Goal: Transaction & Acquisition: Obtain resource

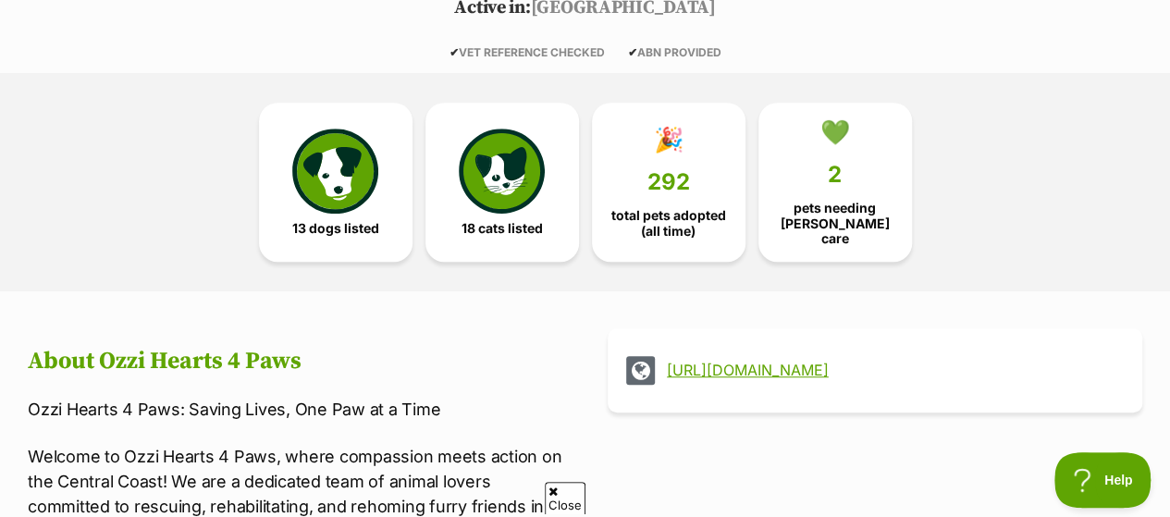
scroll to position [555, 0]
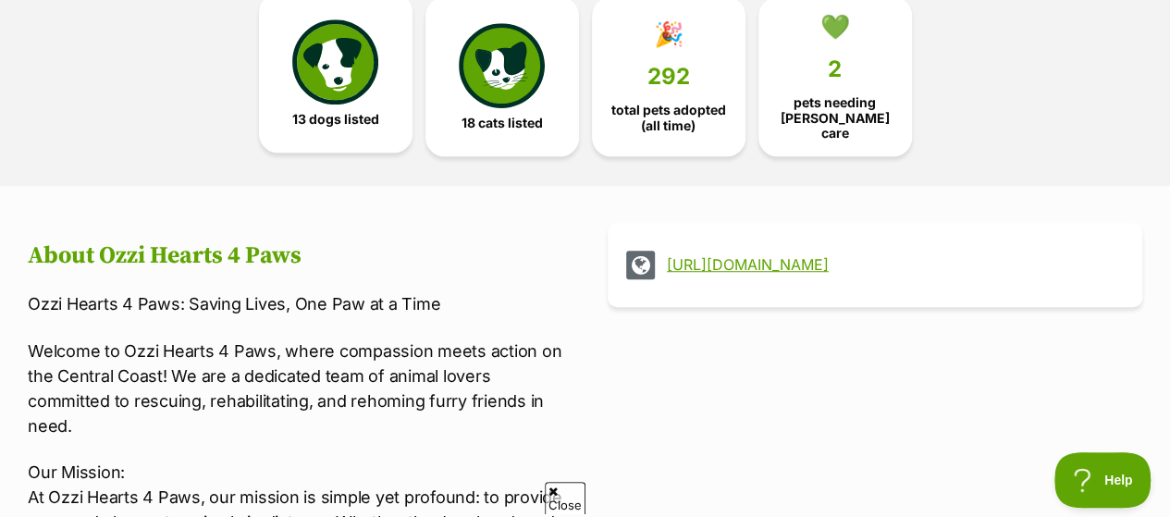
click at [329, 95] on link "13 dogs listed" at bounding box center [336, 73] width 154 height 159
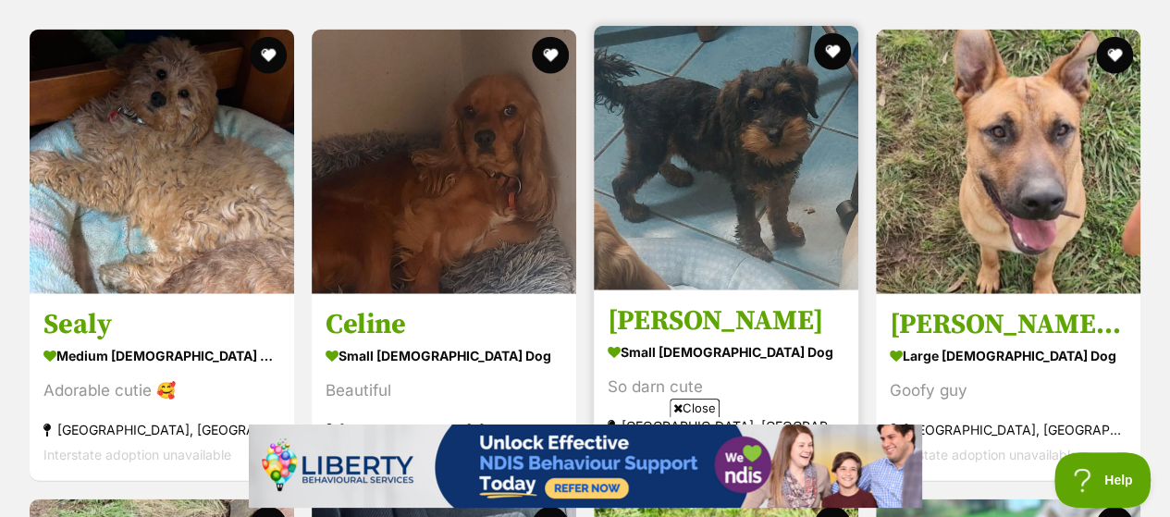
scroll to position [2136, 0]
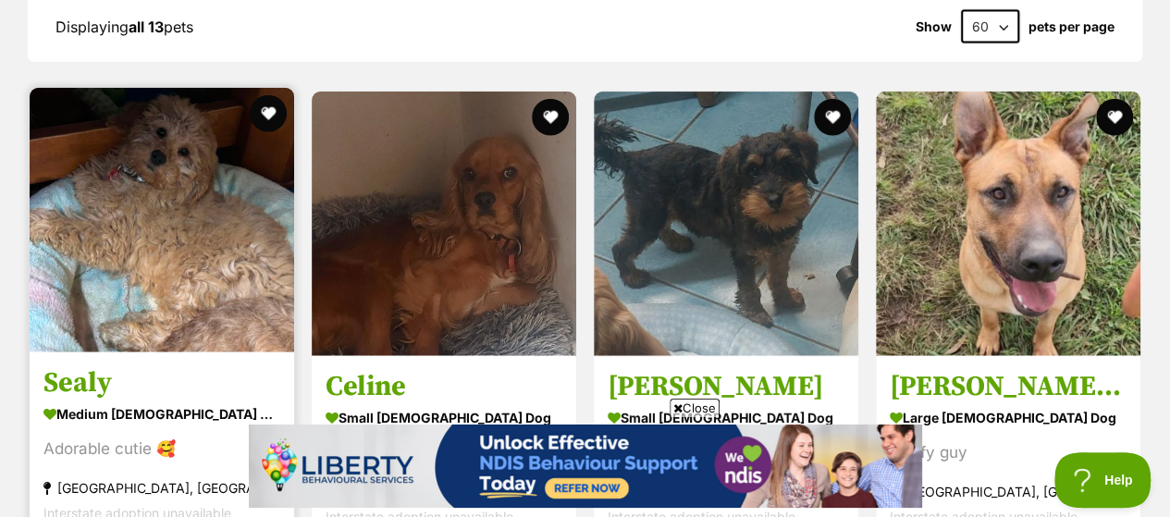
click at [176, 127] on img at bounding box center [162, 220] width 265 height 265
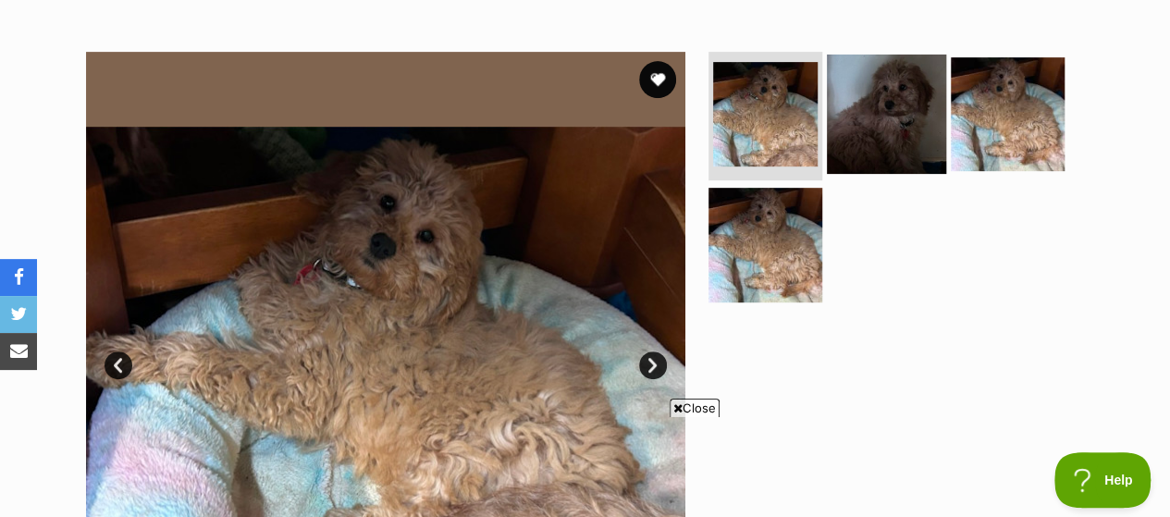
click at [875, 105] on img at bounding box center [886, 113] width 119 height 119
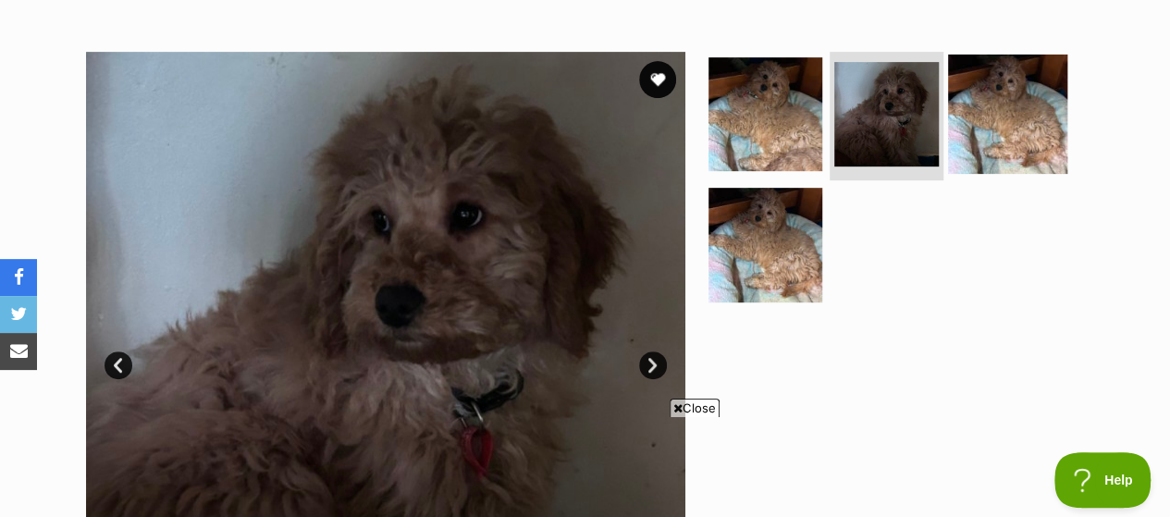
click at [1019, 85] on img at bounding box center [1007, 113] width 119 height 119
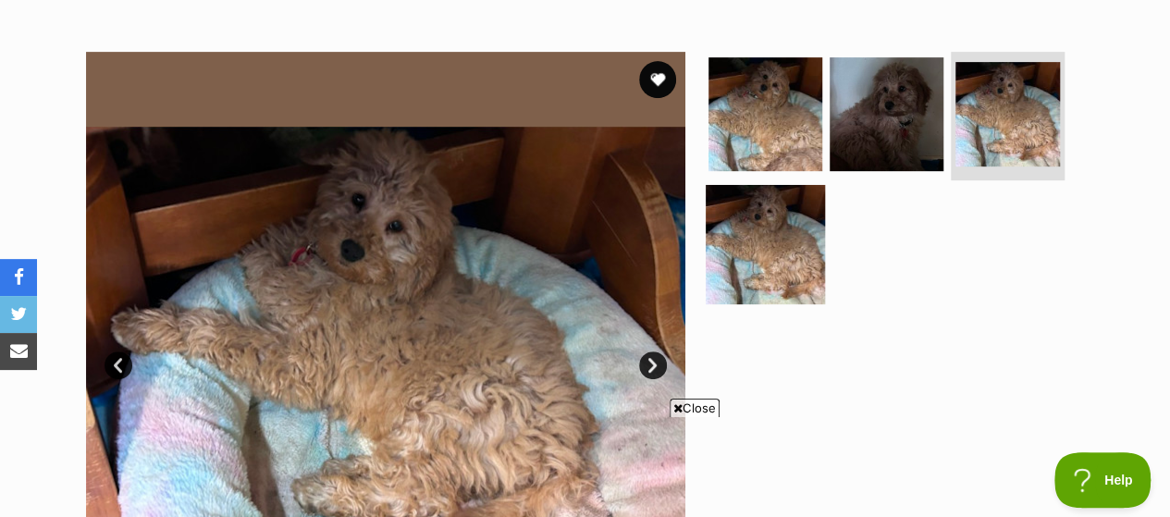
click at [759, 215] on img at bounding box center [765, 244] width 119 height 119
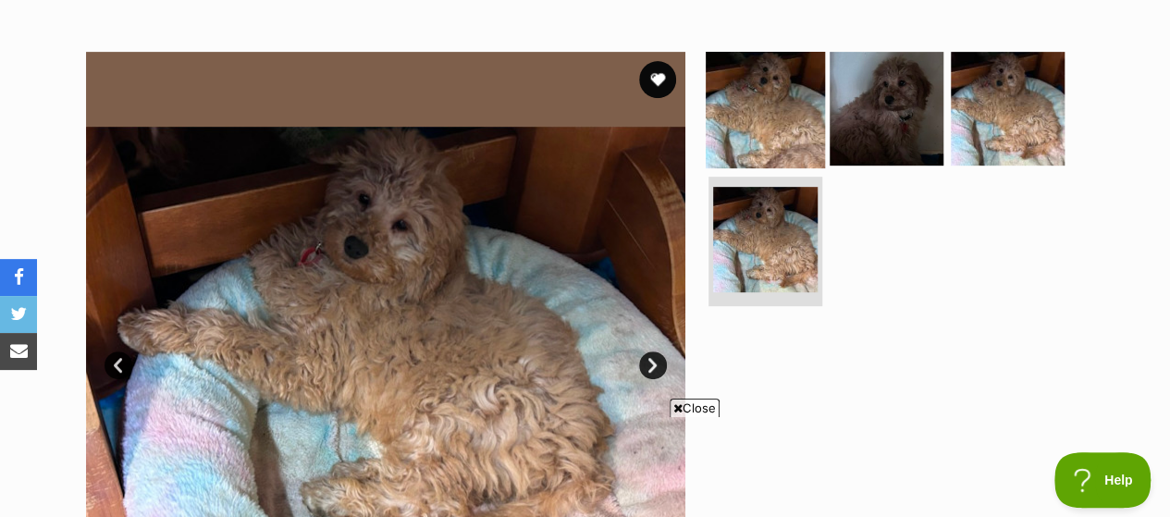
click at [731, 95] on img at bounding box center [765, 107] width 119 height 119
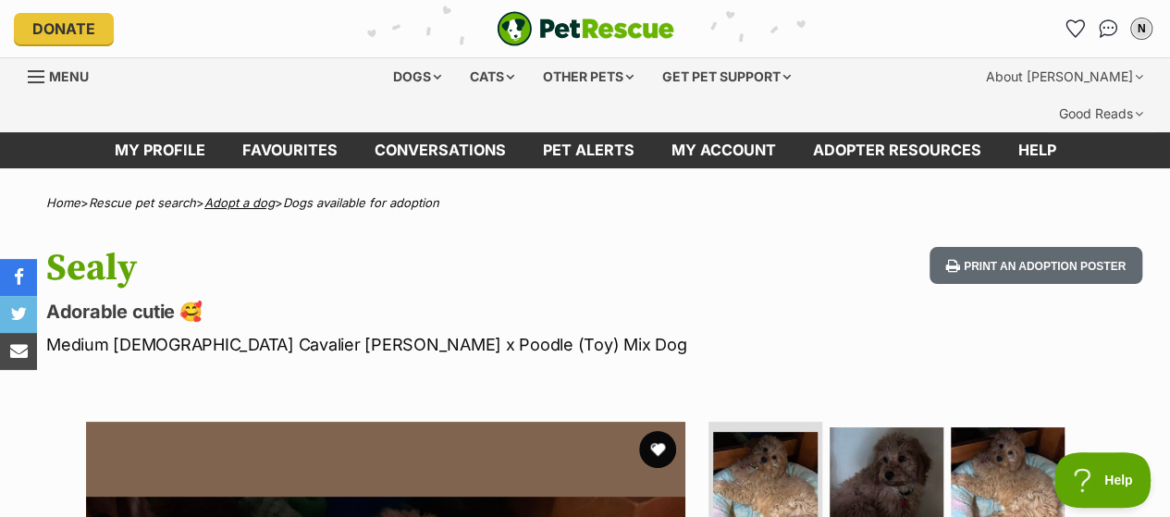
click at [259, 195] on link "Adopt a dog" at bounding box center [239, 202] width 70 height 15
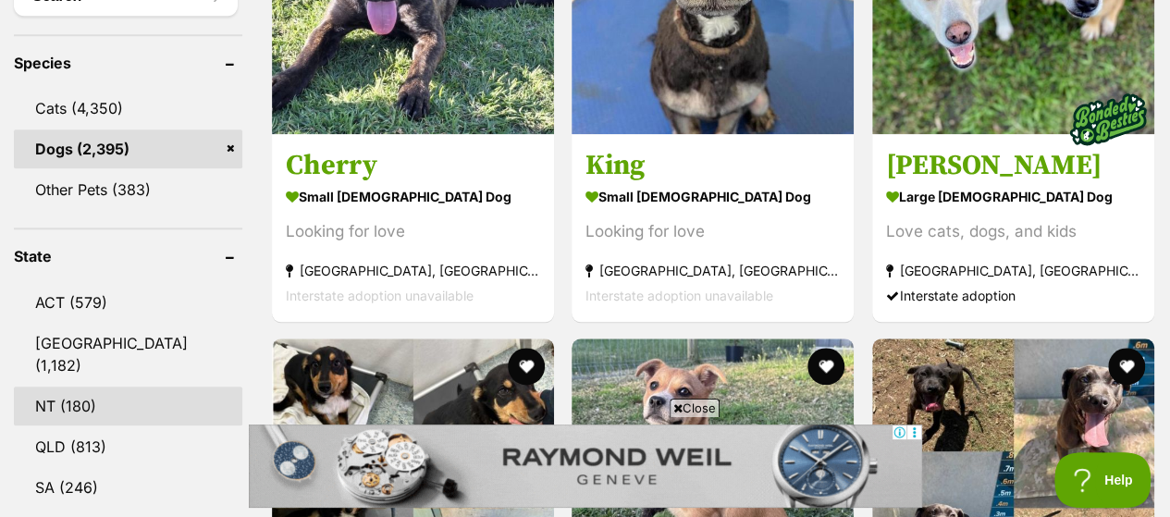
scroll to position [925, 0]
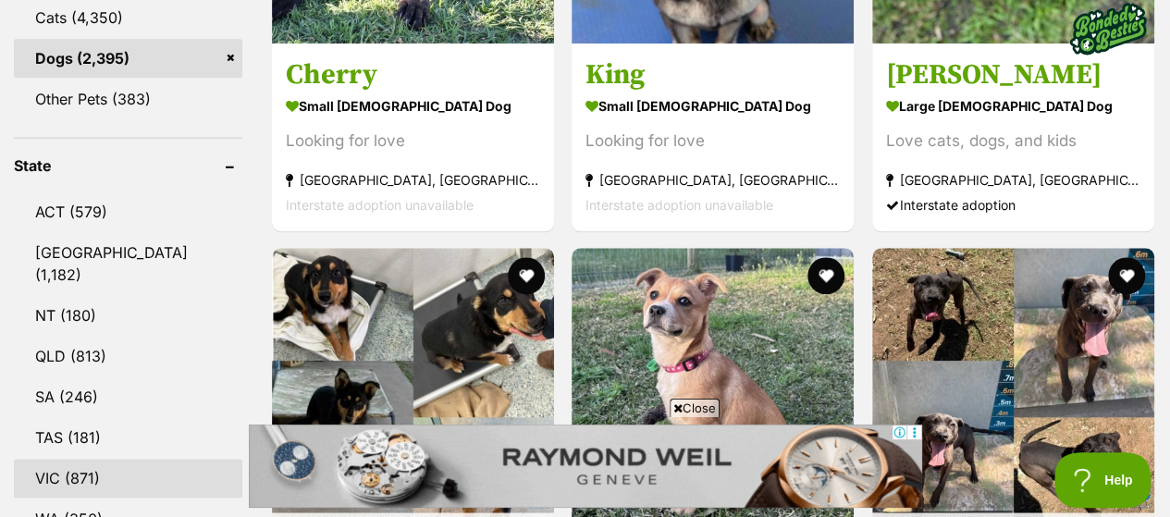
click at [102, 459] on link "VIC (871)" at bounding box center [128, 478] width 229 height 39
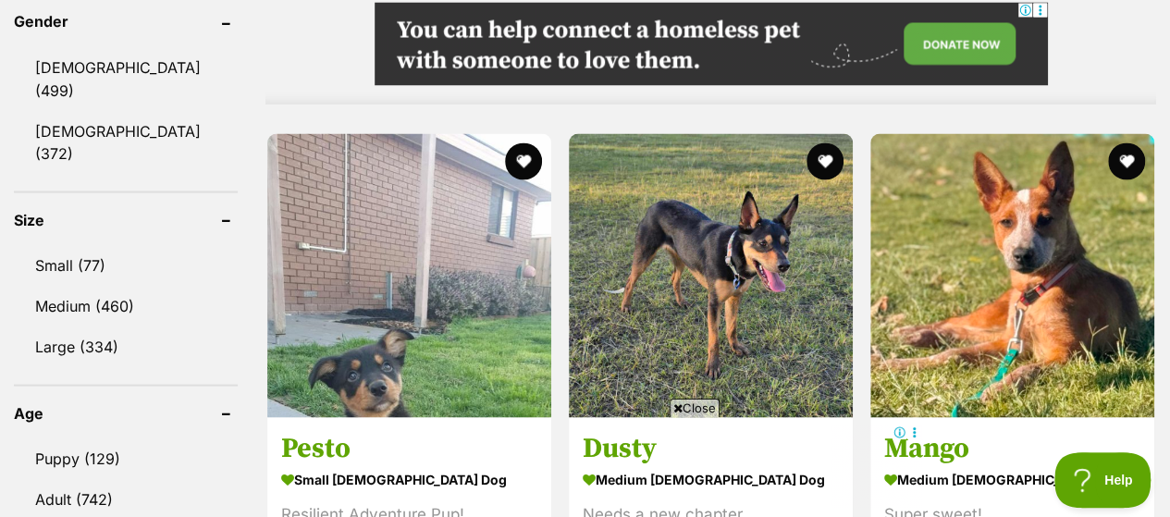
scroll to position [1665, 0]
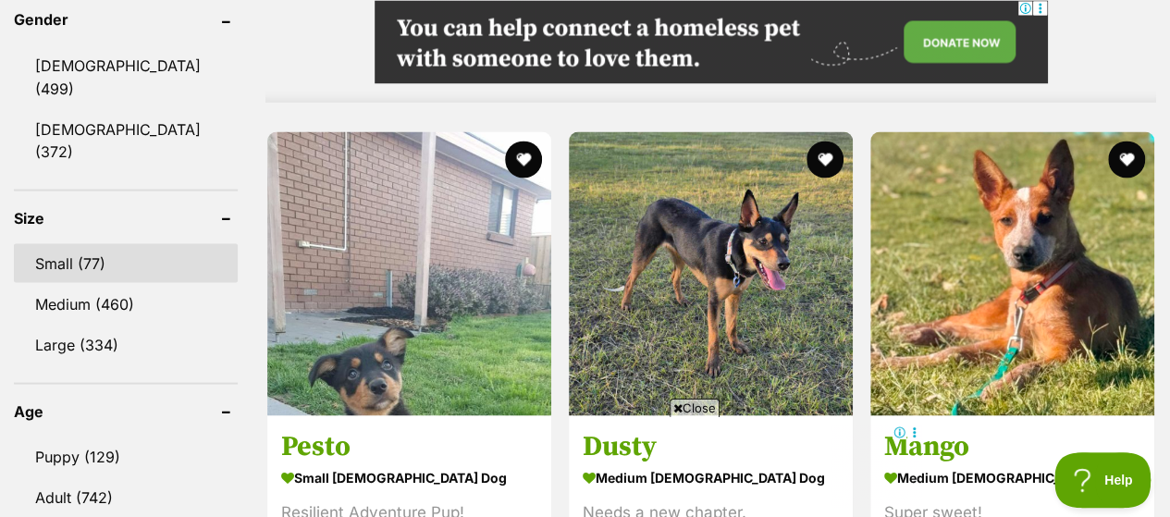
click at [115, 243] on link "Small (77)" at bounding box center [126, 262] width 224 height 39
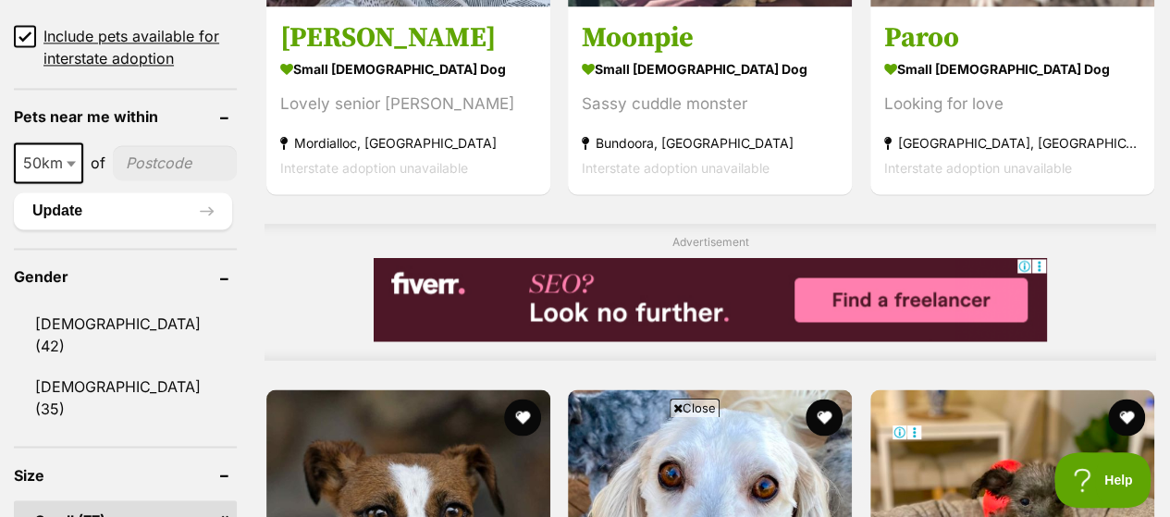
scroll to position [1480, 0]
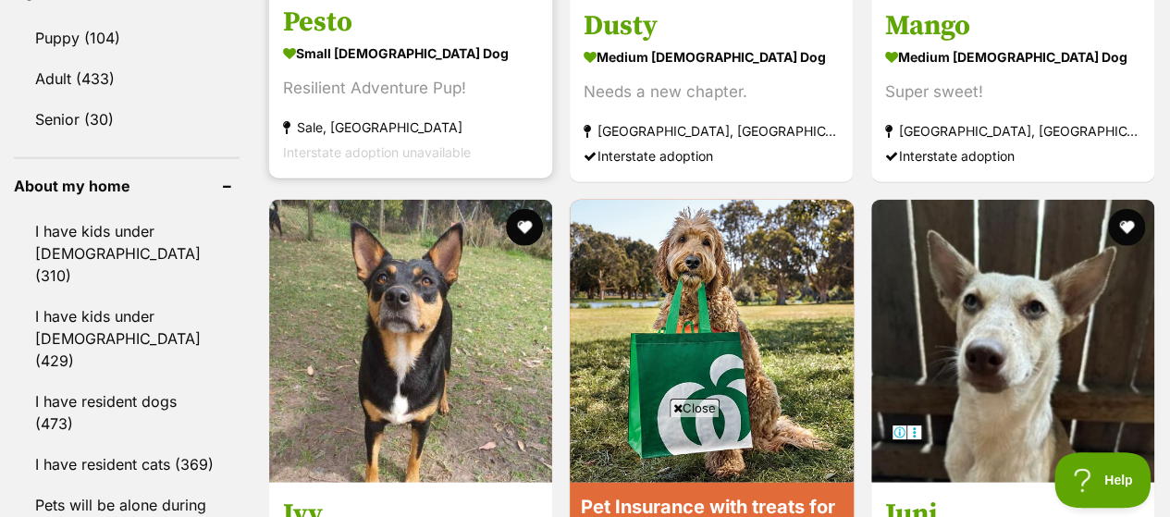
scroll to position [1850, 0]
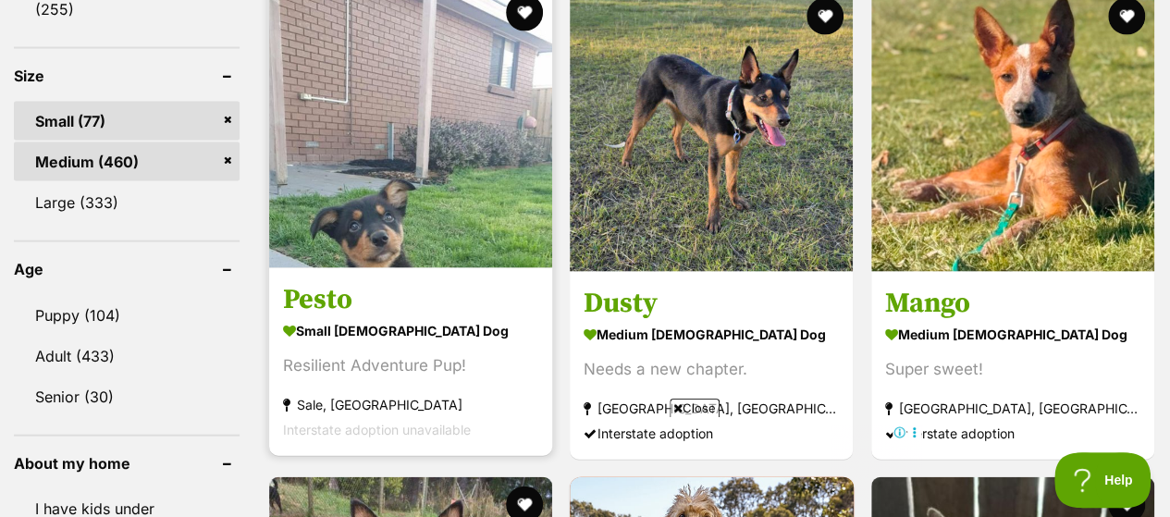
click at [414, 238] on article "Pesto small male Dog Resilient Adventure Pup! Sale, VIC Interstate adoption una…" at bounding box center [410, 220] width 287 height 475
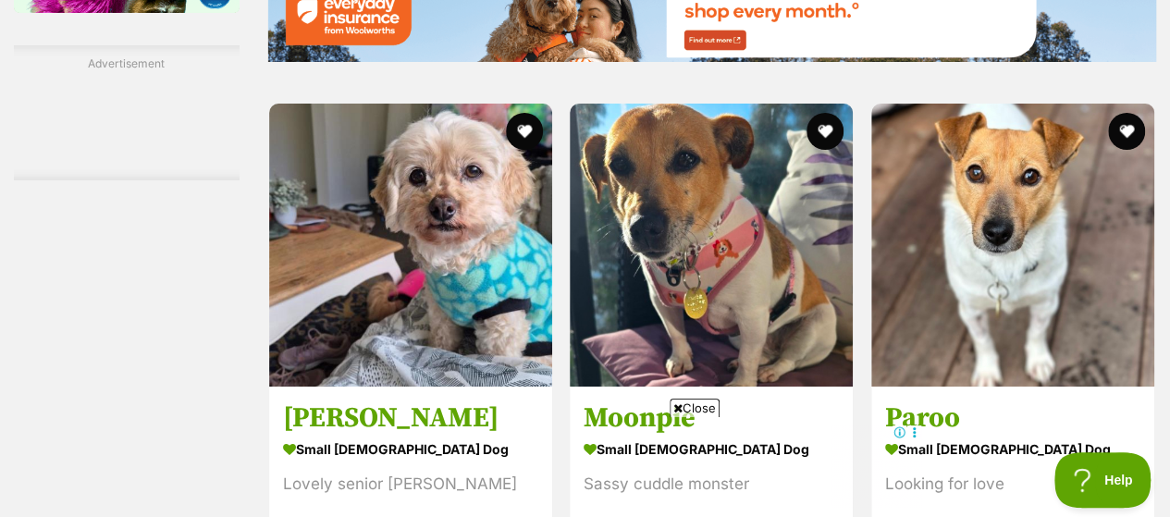
scroll to position [3423, 0]
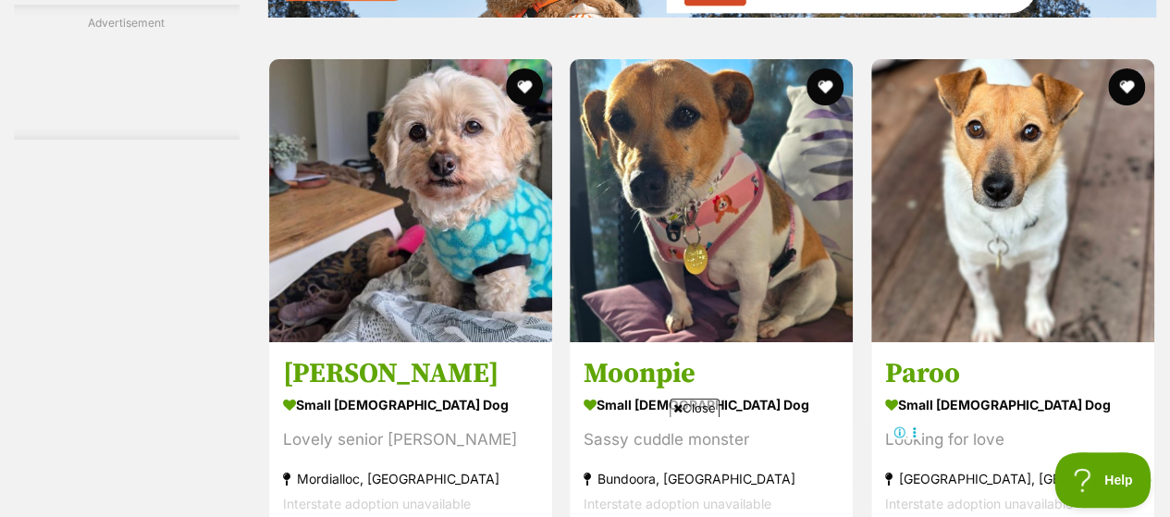
click at [405, 237] on img at bounding box center [410, 200] width 283 height 283
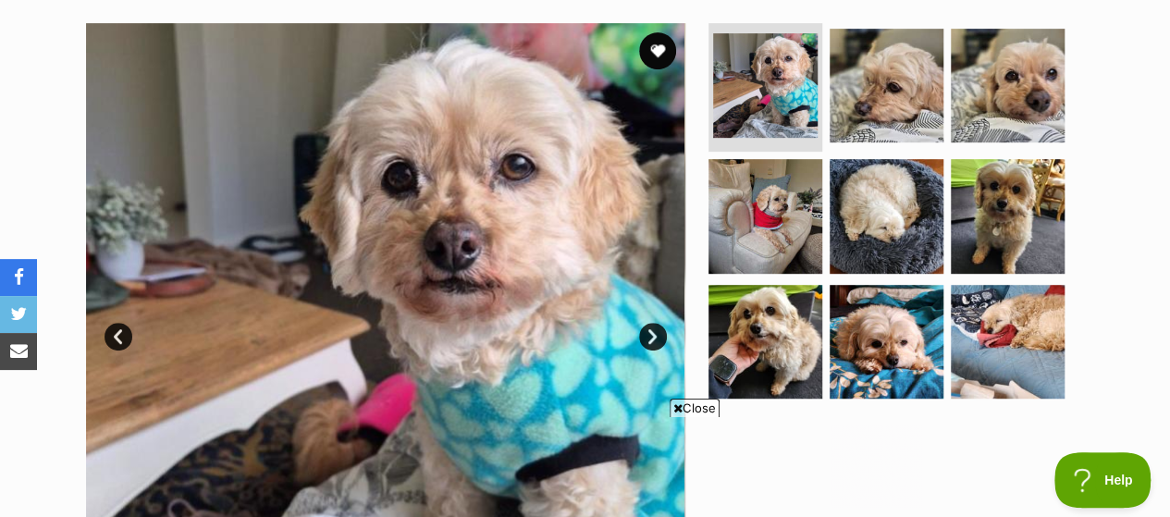
scroll to position [370, 0]
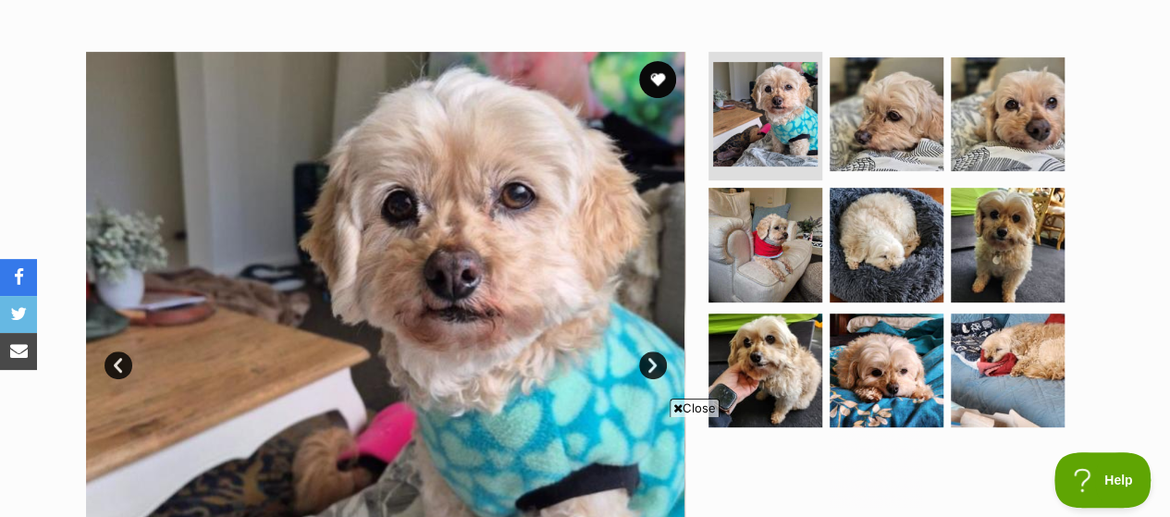
click at [655, 352] on link "Next" at bounding box center [653, 366] width 28 height 28
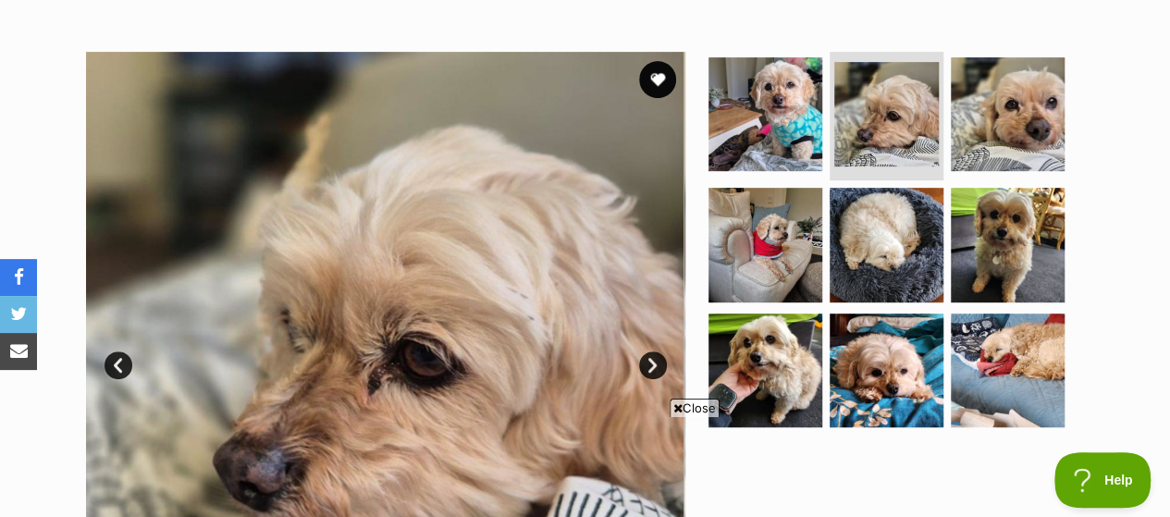
click at [653, 352] on link "Next" at bounding box center [653, 366] width 28 height 28
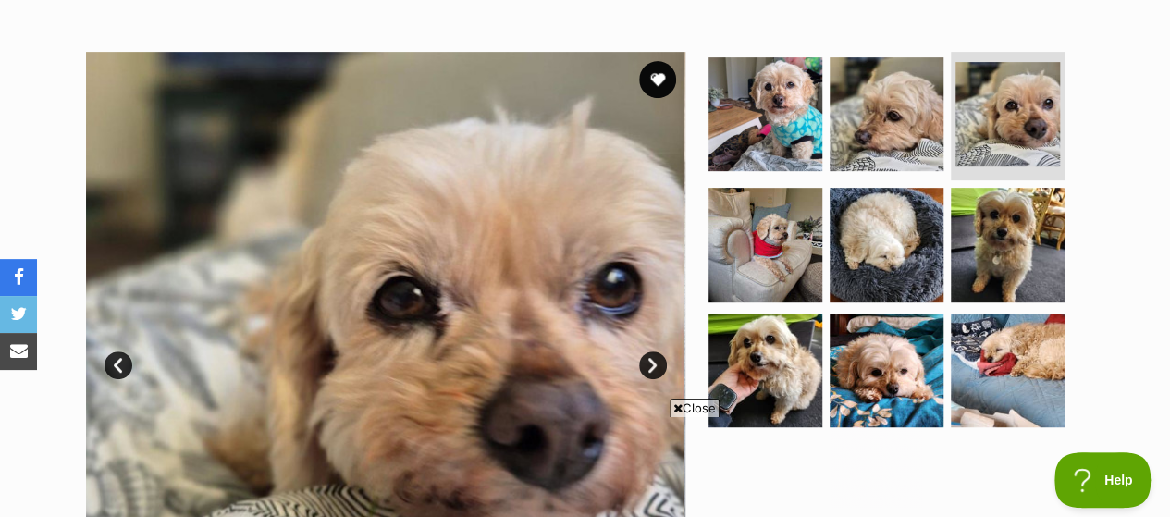
click at [653, 352] on link "Next" at bounding box center [653, 366] width 28 height 28
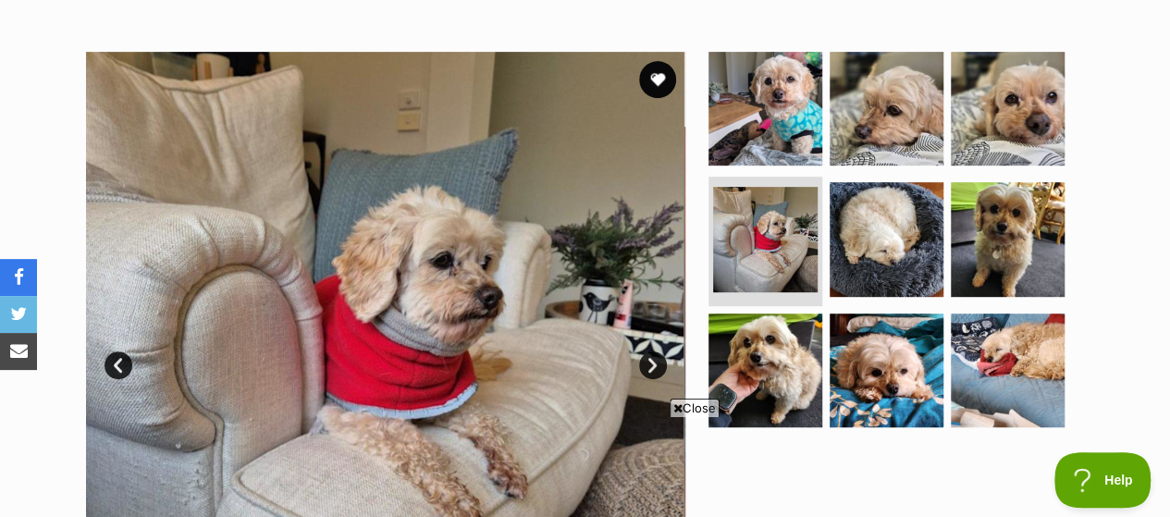
click at [652, 352] on link "Next" at bounding box center [653, 366] width 28 height 28
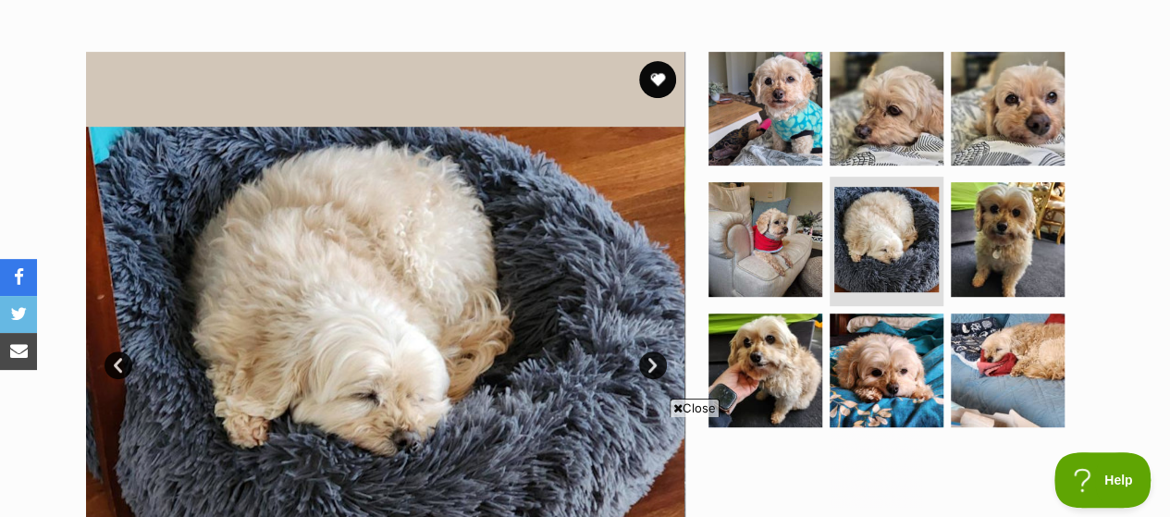
click at [651, 352] on link "Next" at bounding box center [653, 366] width 28 height 28
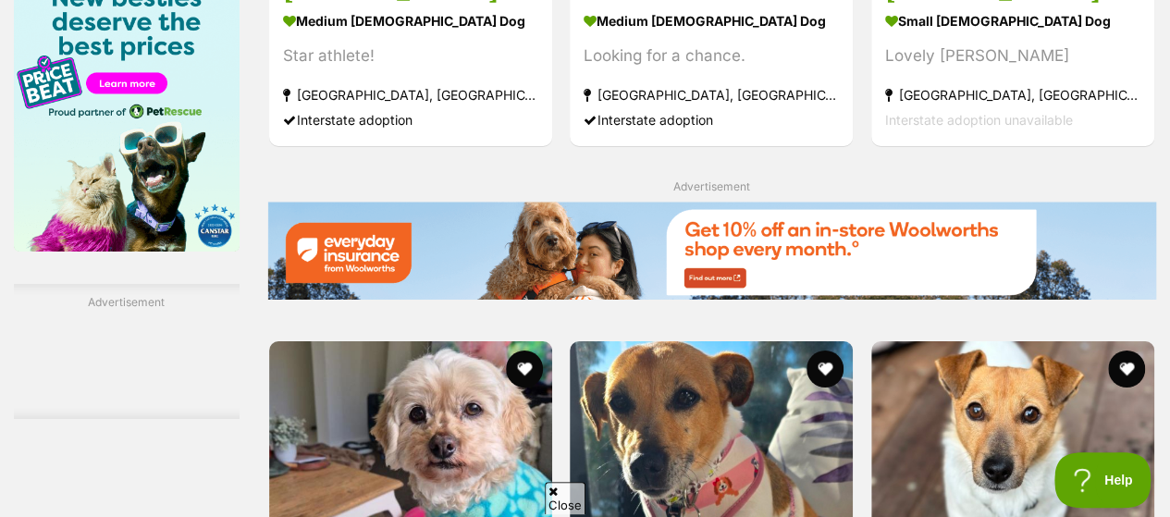
scroll to position [3441, 0]
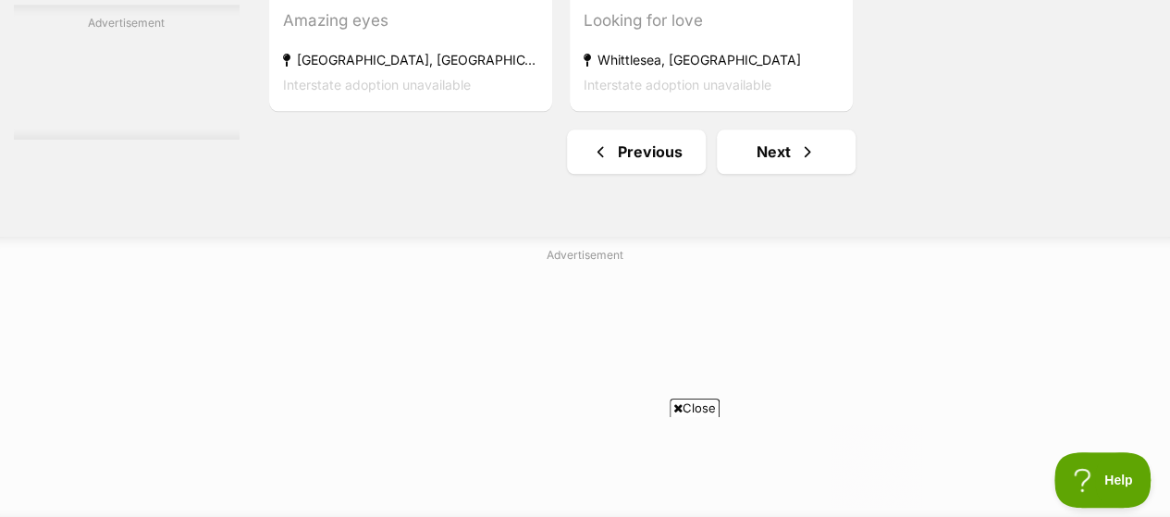
scroll to position [4441, 0]
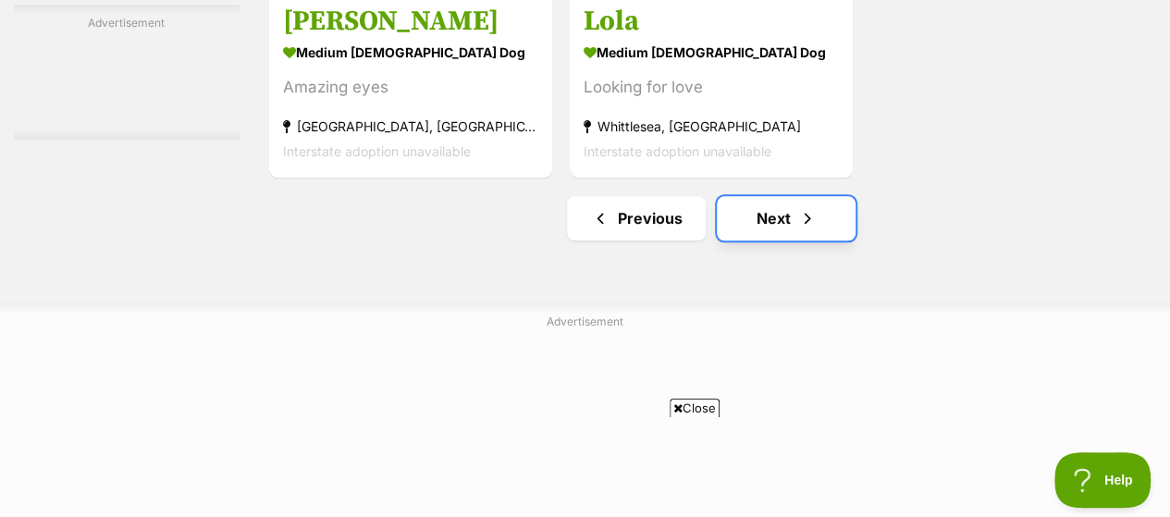
click at [798, 207] on span "Next page" at bounding box center [807, 218] width 19 height 22
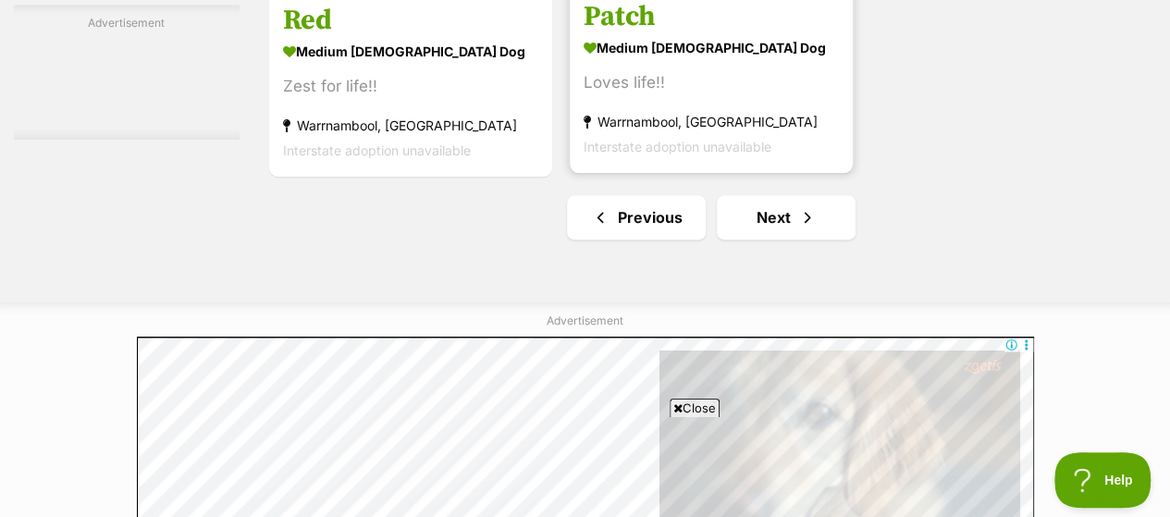
scroll to position [4441, 0]
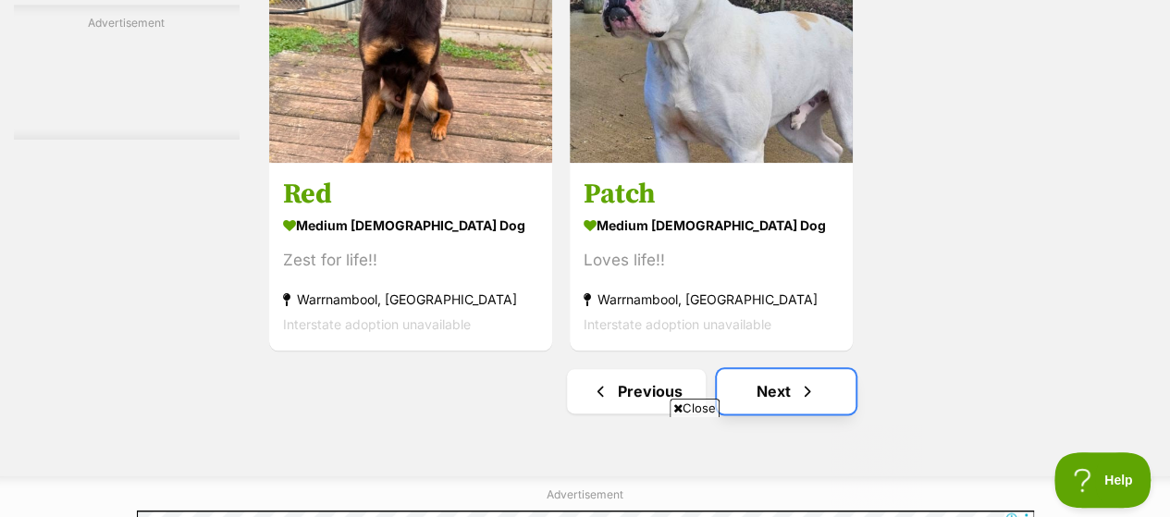
click at [807, 380] on span "Next page" at bounding box center [807, 391] width 19 height 22
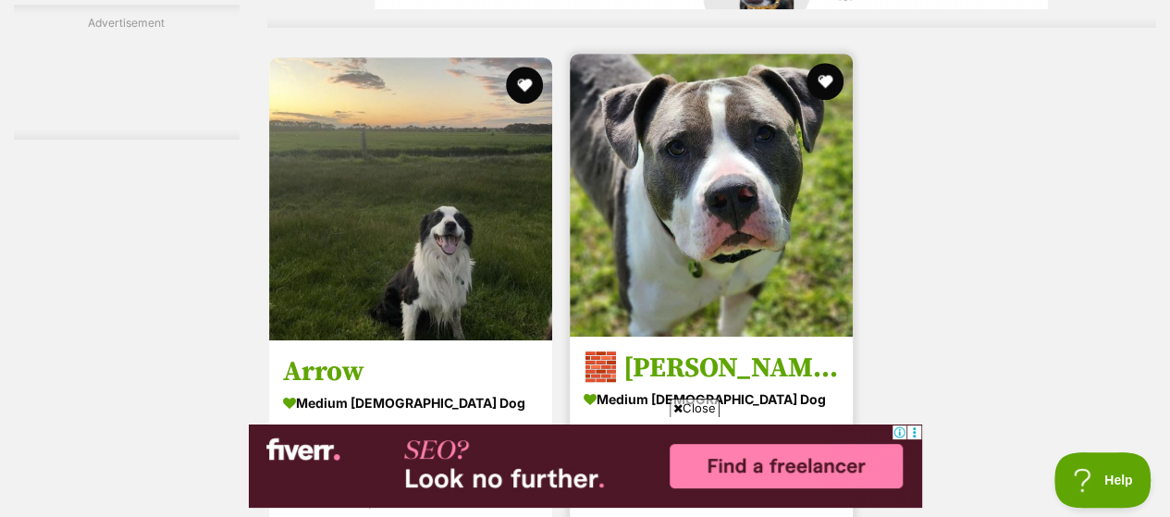
scroll to position [4441, 0]
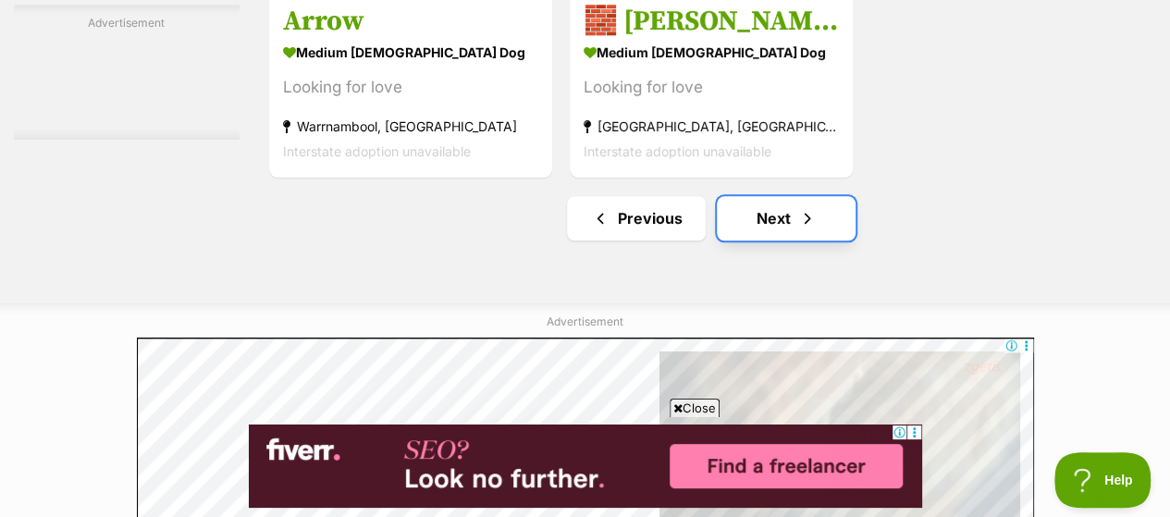
click at [814, 204] on link "Next" at bounding box center [786, 218] width 139 height 44
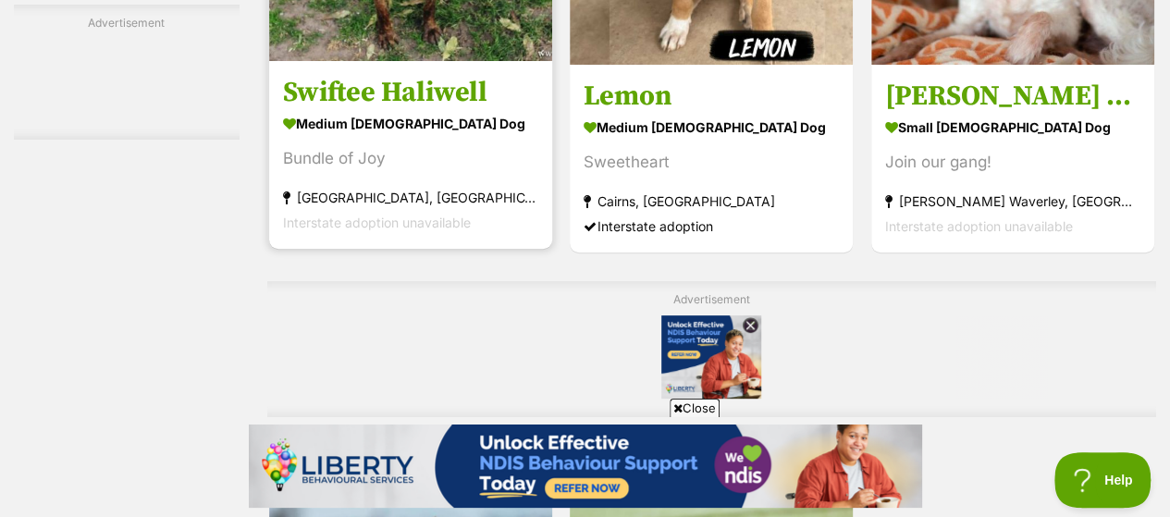
scroll to position [3423, 0]
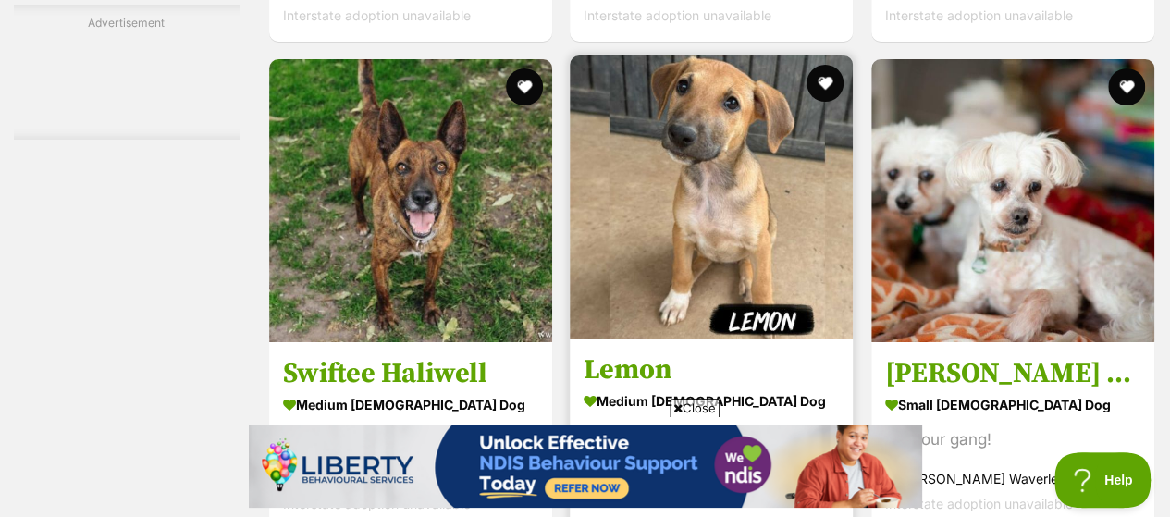
click at [672, 204] on img at bounding box center [711, 197] width 283 height 283
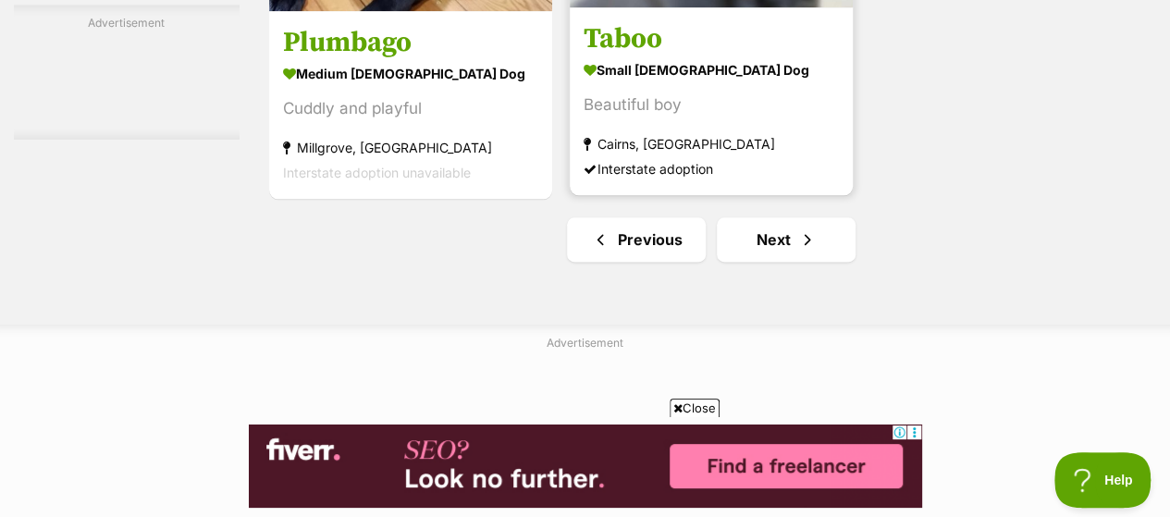
scroll to position [4441, 0]
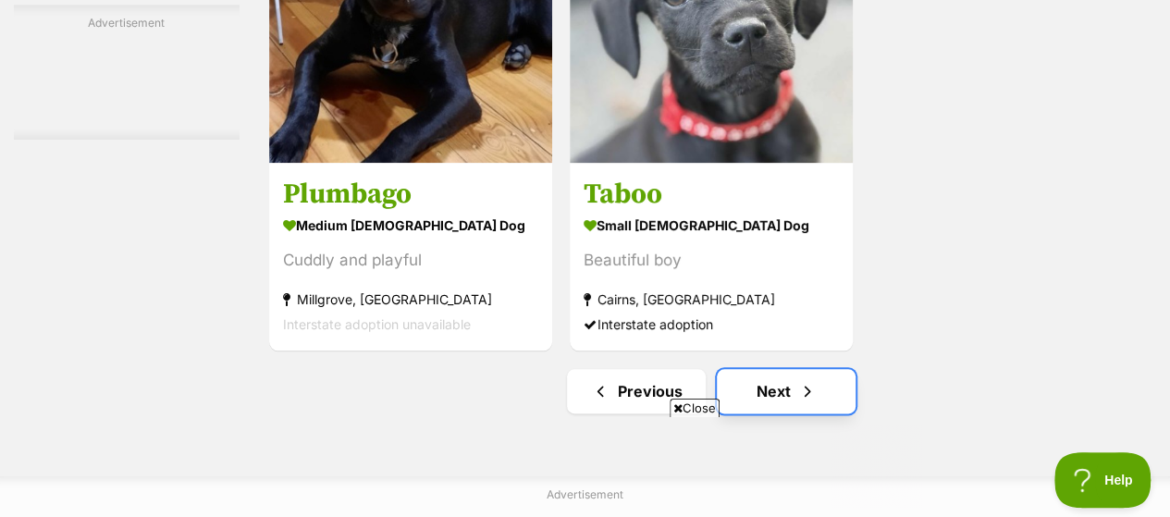
click at [818, 369] on link "Next" at bounding box center [786, 391] width 139 height 44
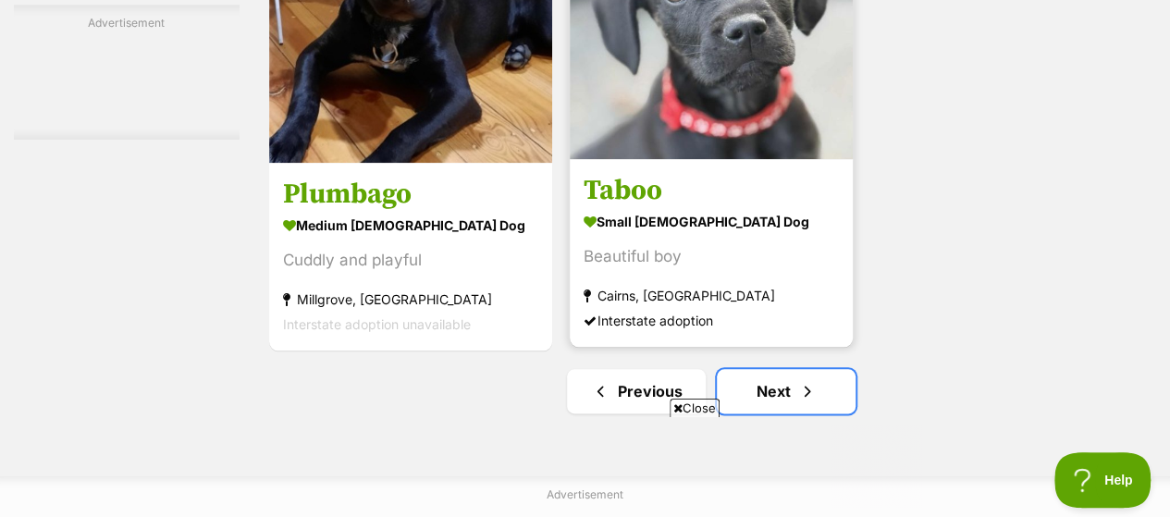
scroll to position [0, 0]
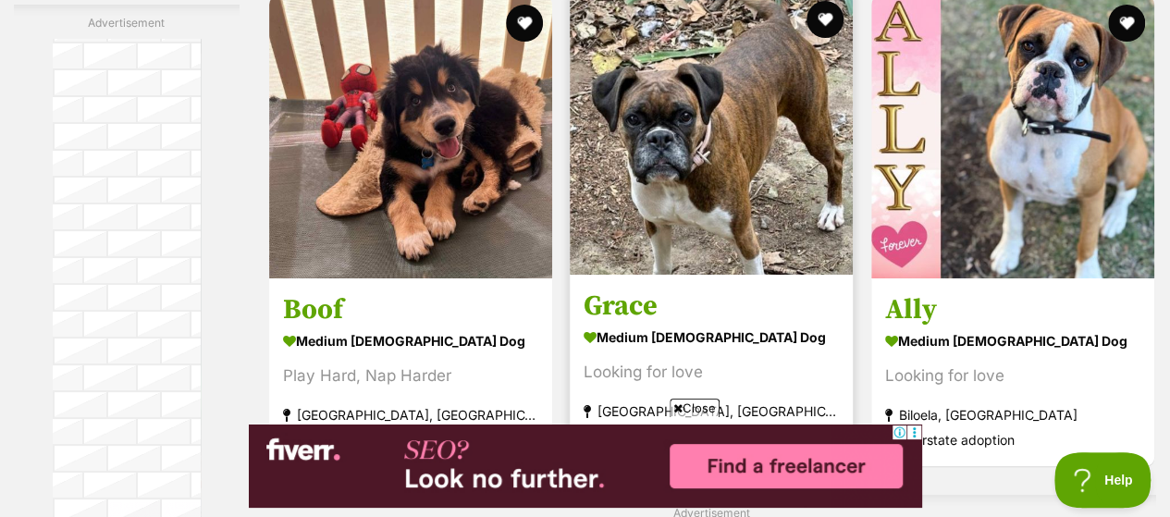
scroll to position [3515, 0]
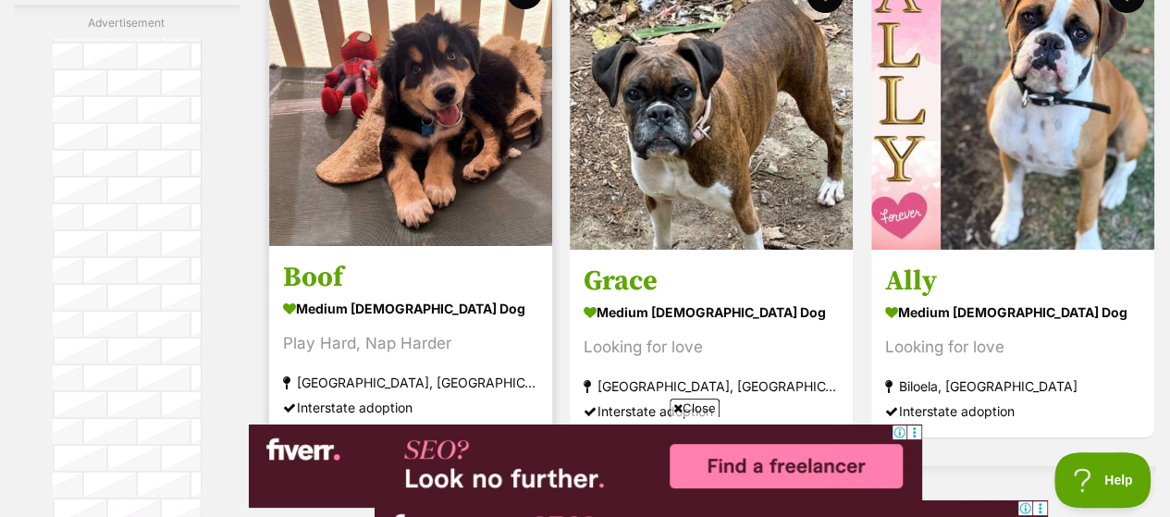
click at [405, 259] on h3 "Boof" at bounding box center [410, 276] width 255 height 35
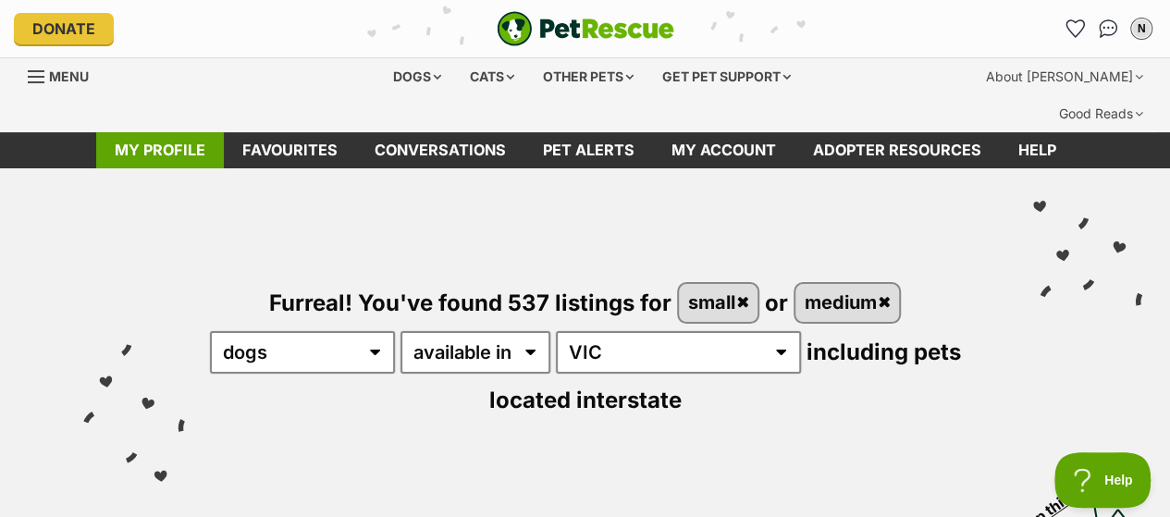
click at [172, 132] on link "My profile" at bounding box center [160, 150] width 128 height 36
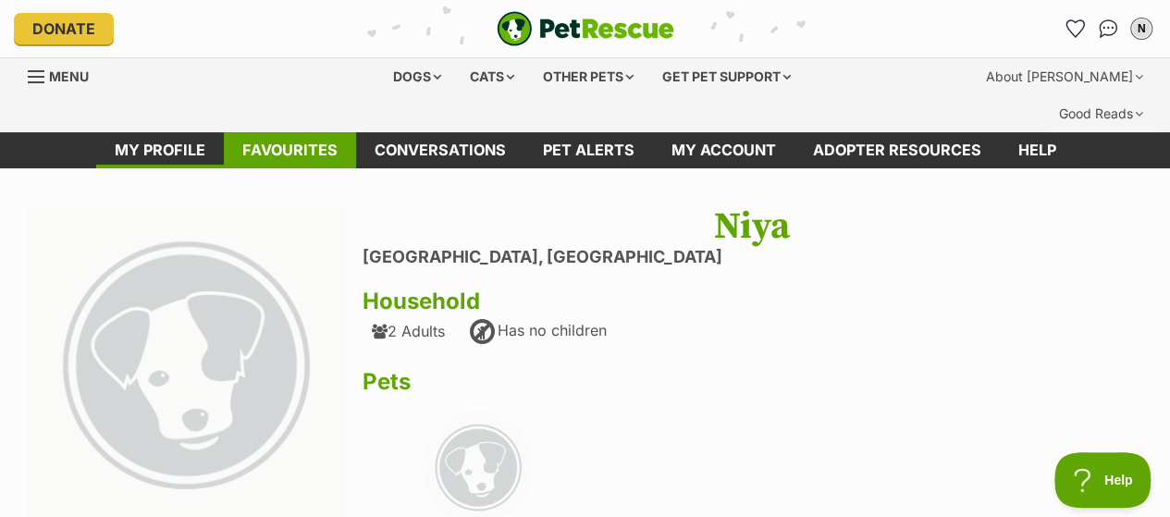
click at [280, 132] on link "Favourites" at bounding box center [290, 150] width 132 height 36
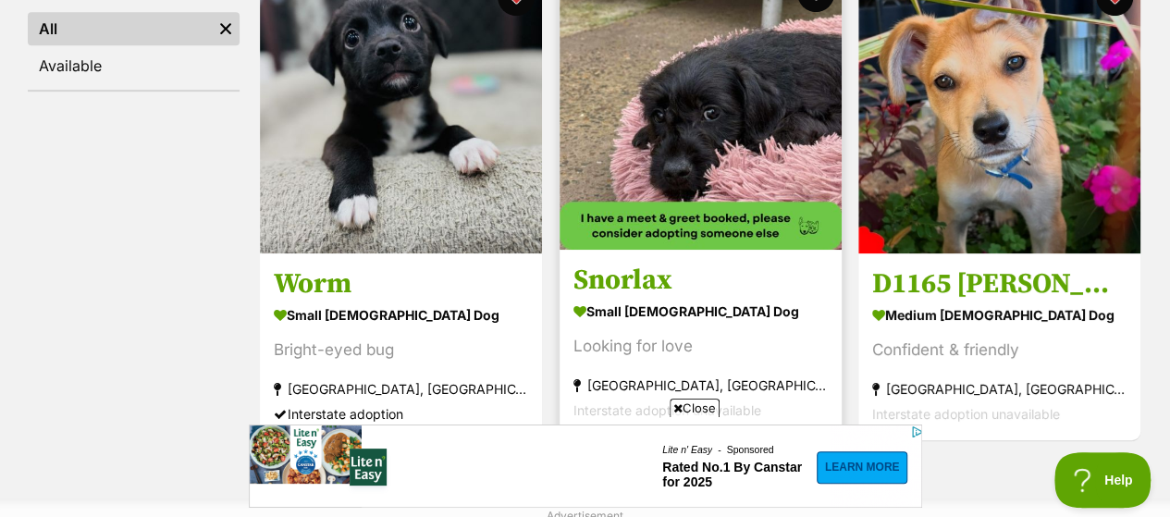
scroll to position [555, 0]
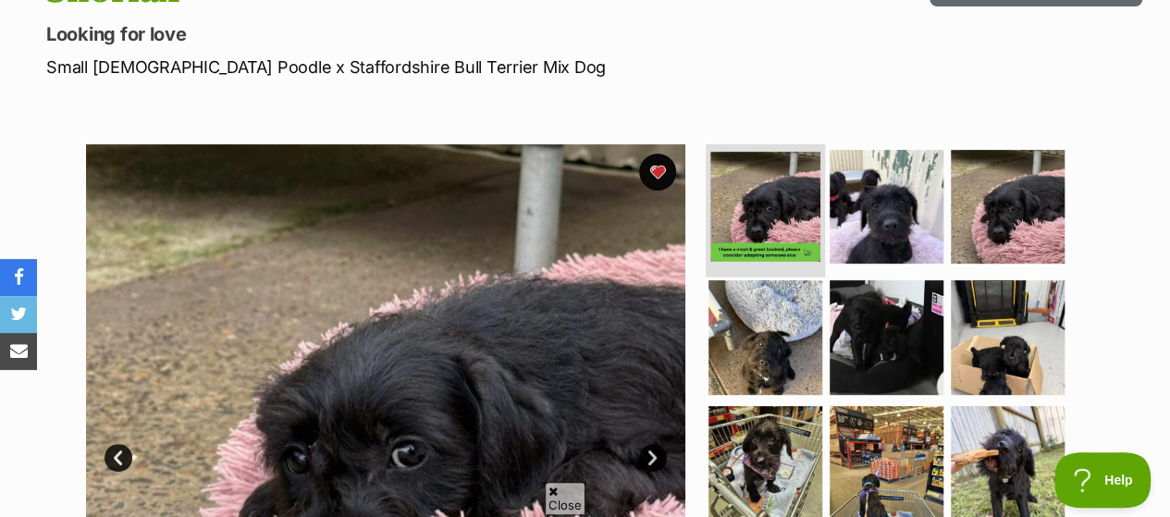
click at [762, 152] on img at bounding box center [765, 207] width 110 height 110
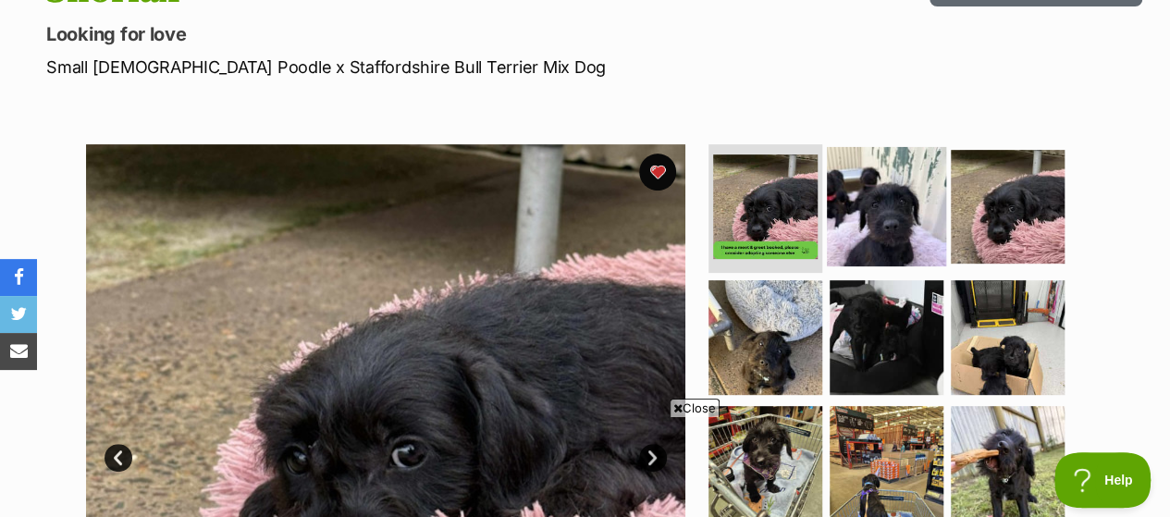
click at [883, 169] on img at bounding box center [886, 205] width 119 height 119
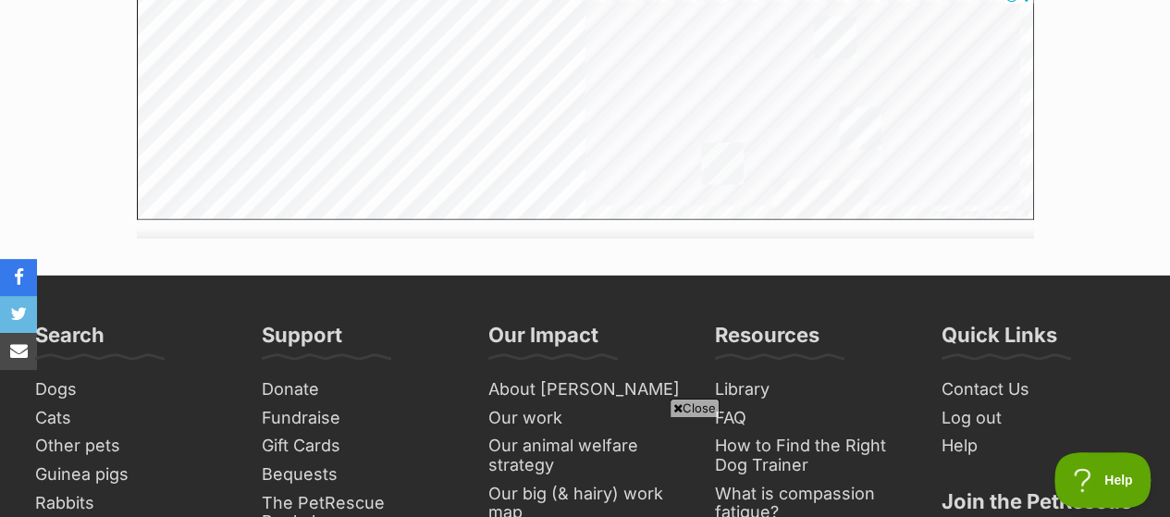
scroll to position [3053, 0]
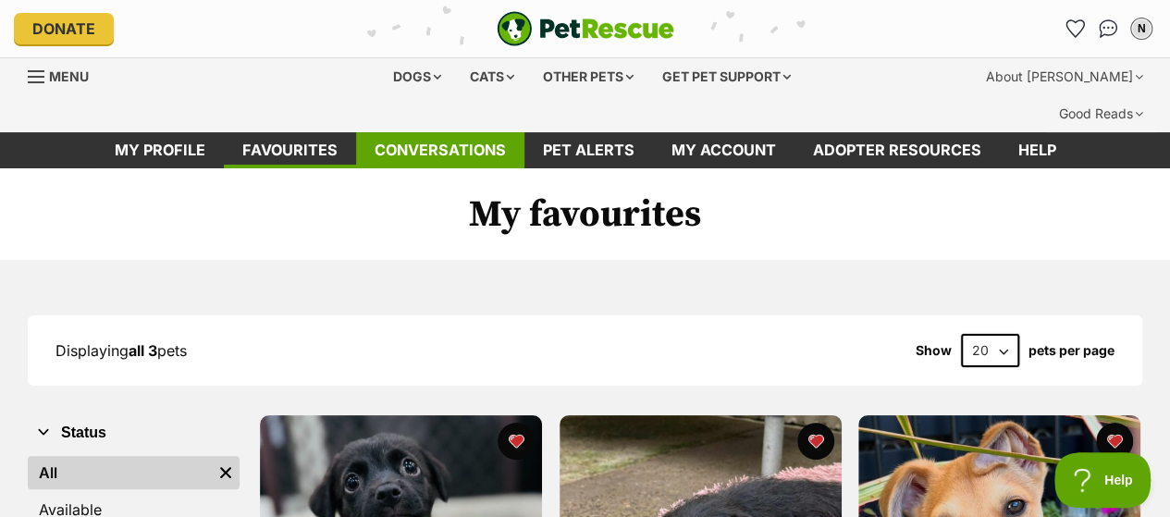
click at [446, 132] on link "Conversations" at bounding box center [440, 150] width 168 height 36
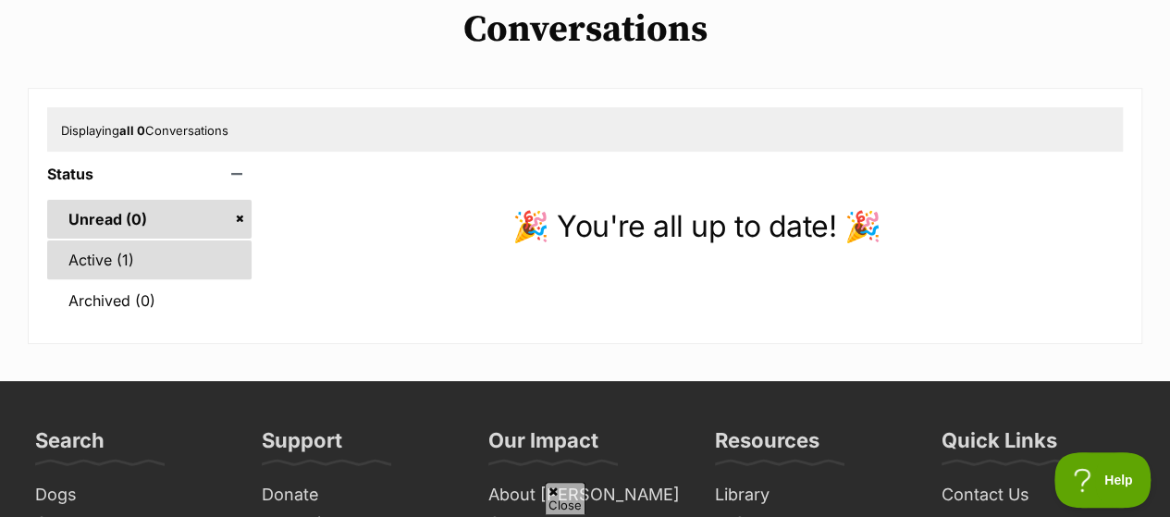
click at [105, 241] on link "Active (1)" at bounding box center [149, 260] width 204 height 39
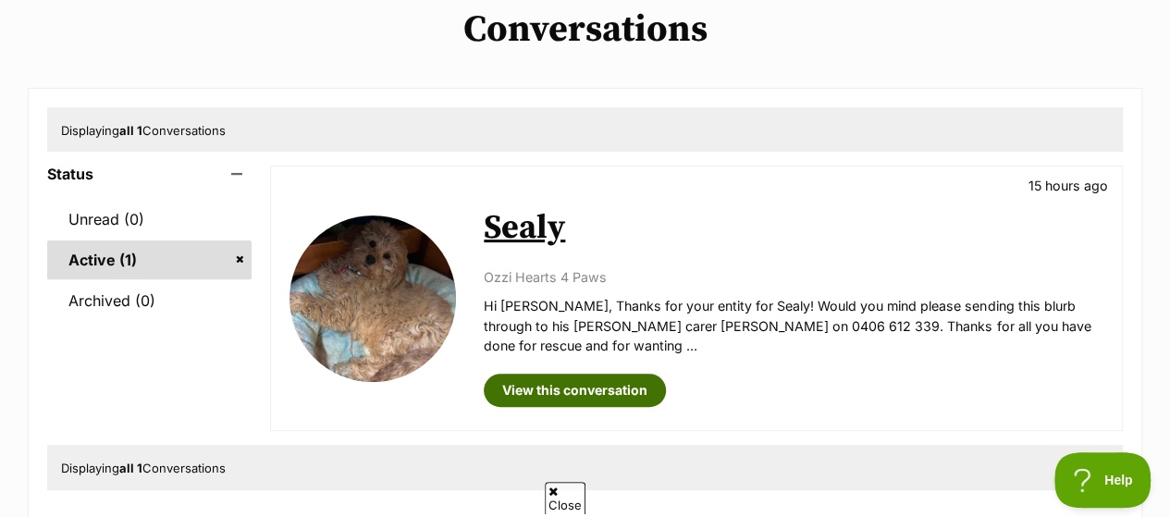
click at [609, 374] on link "View this conversation" at bounding box center [575, 390] width 182 height 33
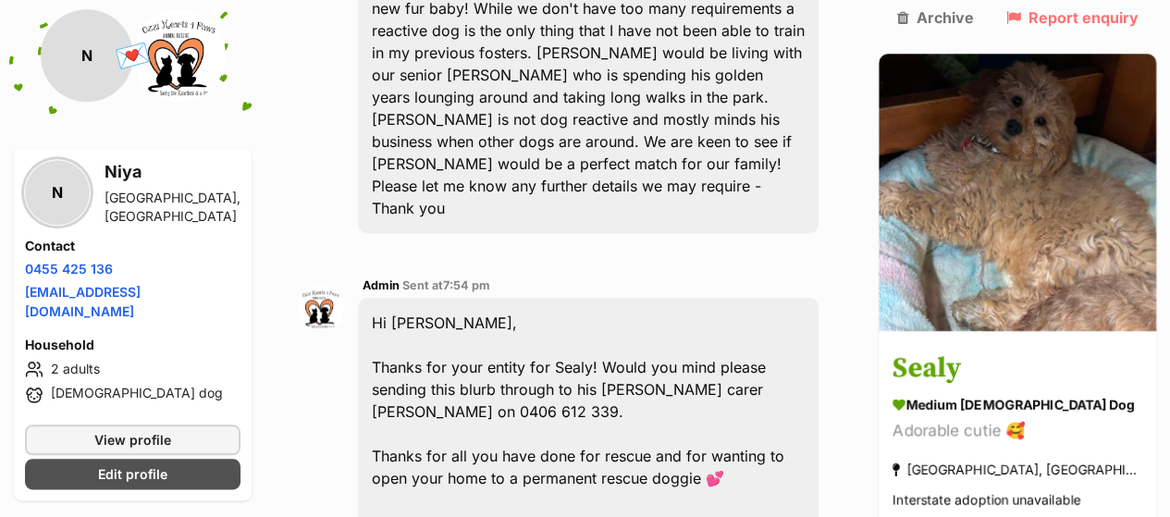
scroll to position [844, 0]
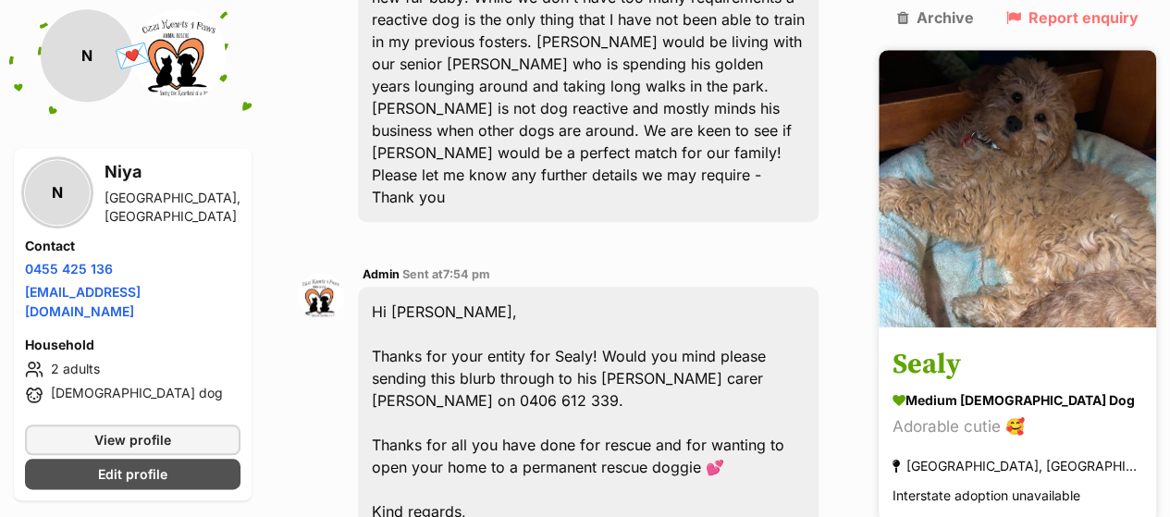
click at [1015, 277] on img at bounding box center [1018, 189] width 278 height 278
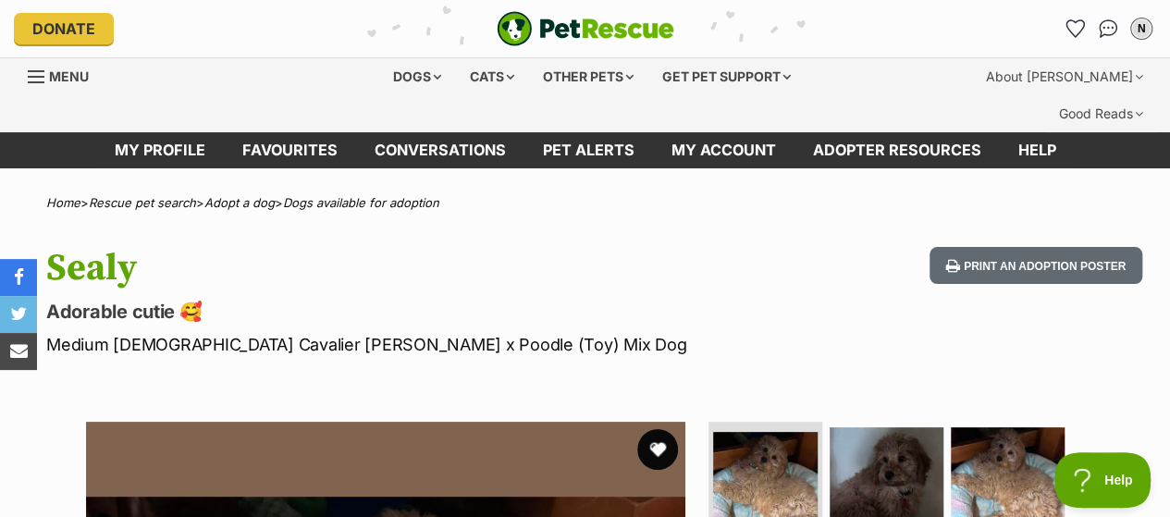
click at [662, 429] on button "favourite" at bounding box center [657, 449] width 41 height 41
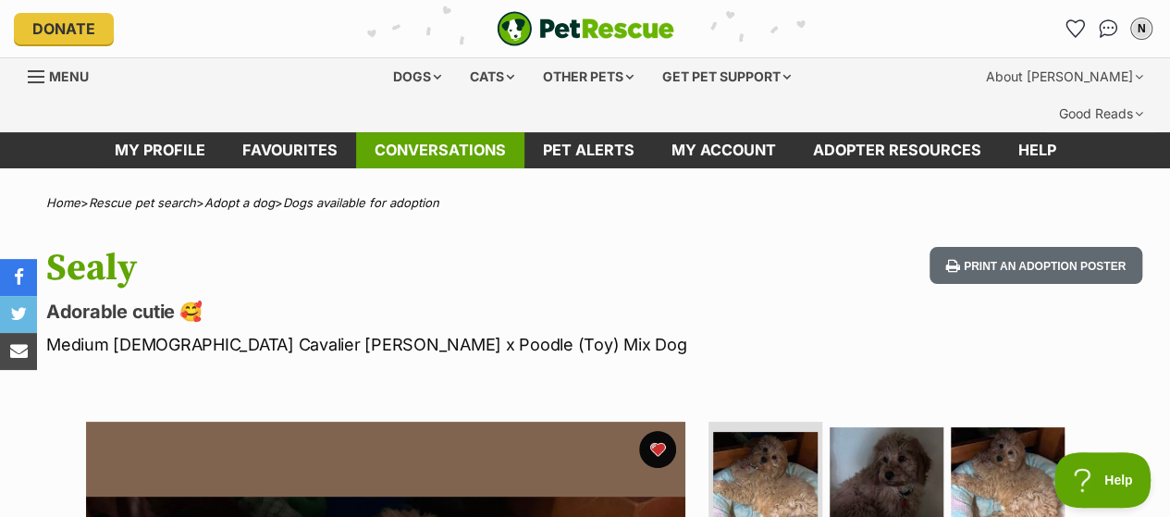
click at [445, 132] on link "Conversations" at bounding box center [440, 150] width 168 height 36
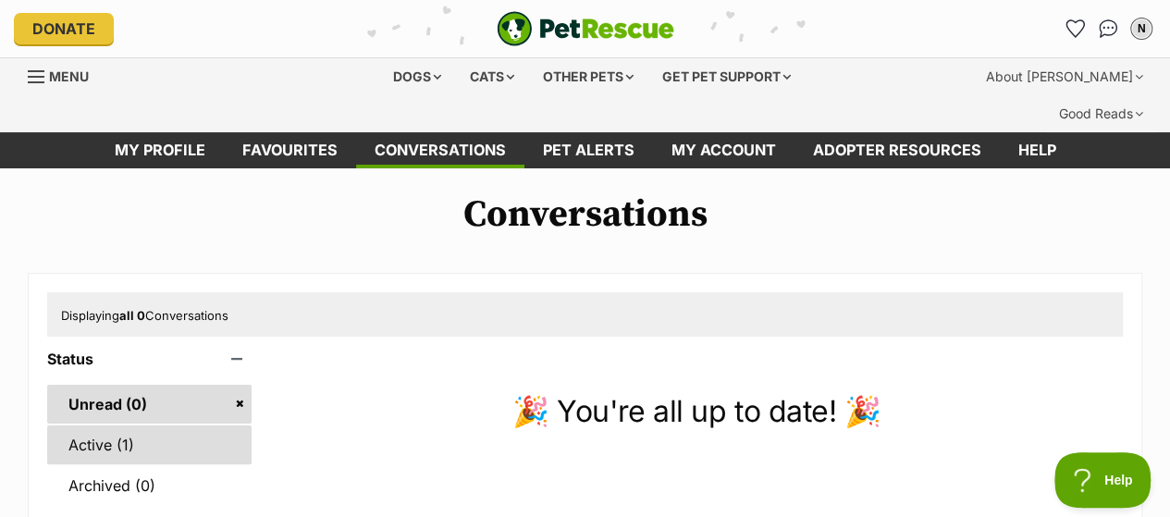
click at [107, 426] on link "Active (1)" at bounding box center [149, 445] width 204 height 39
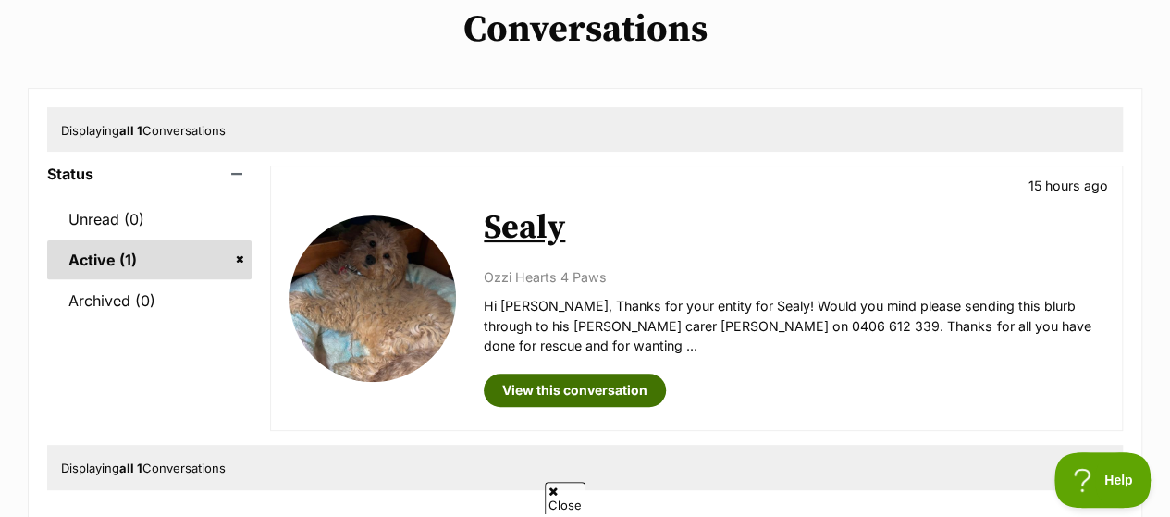
click at [597, 374] on link "View this conversation" at bounding box center [575, 390] width 182 height 33
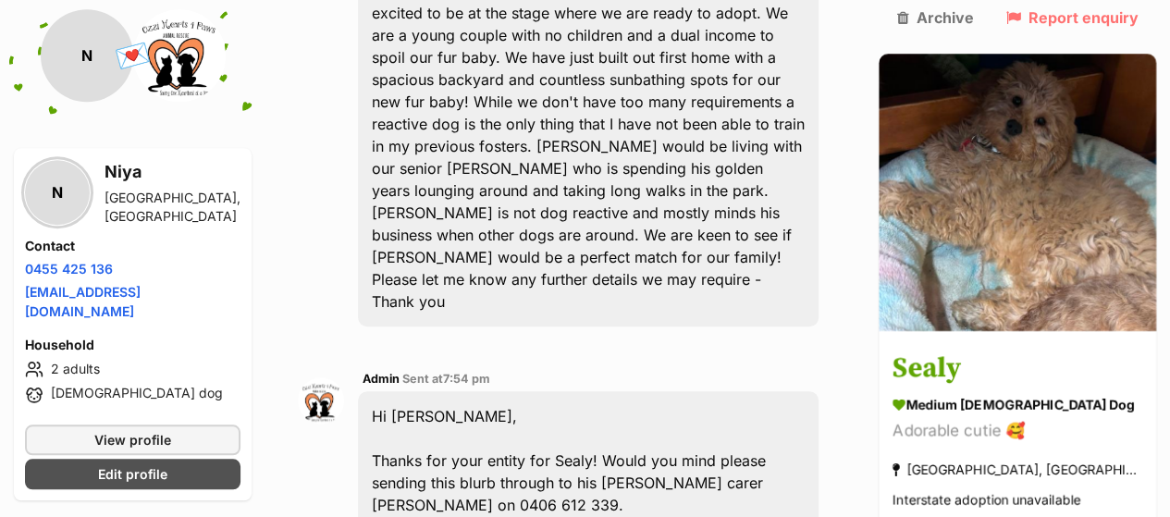
scroll to position [844, 0]
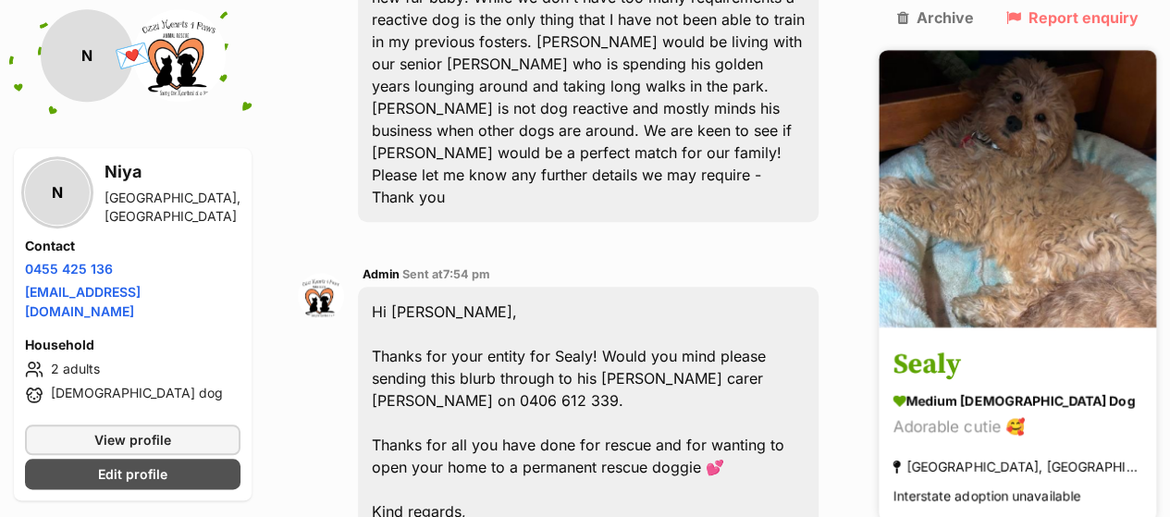
click at [976, 345] on h3 "Sealy" at bounding box center [1018, 366] width 250 height 42
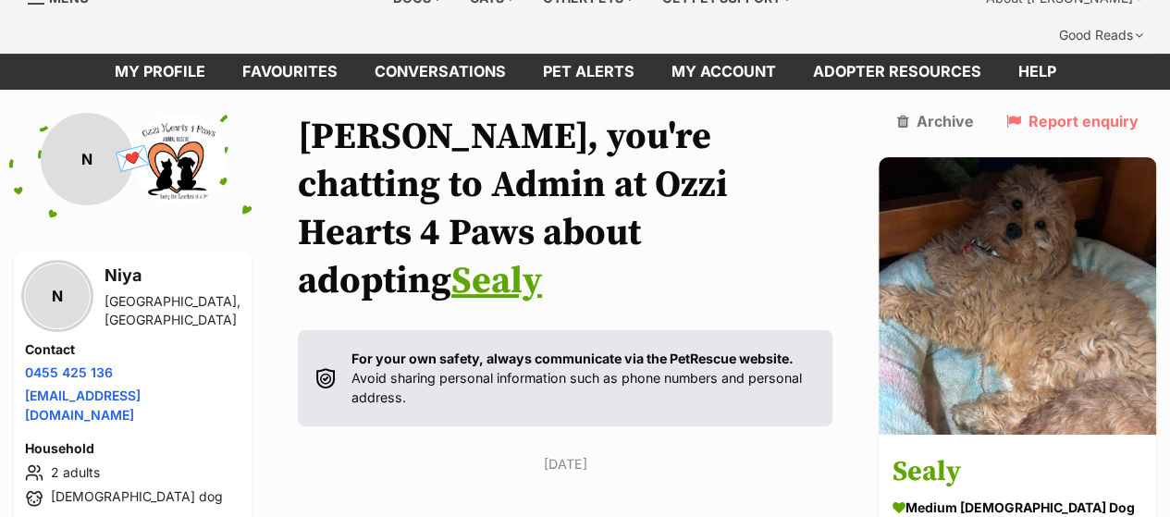
scroll to position [0, 0]
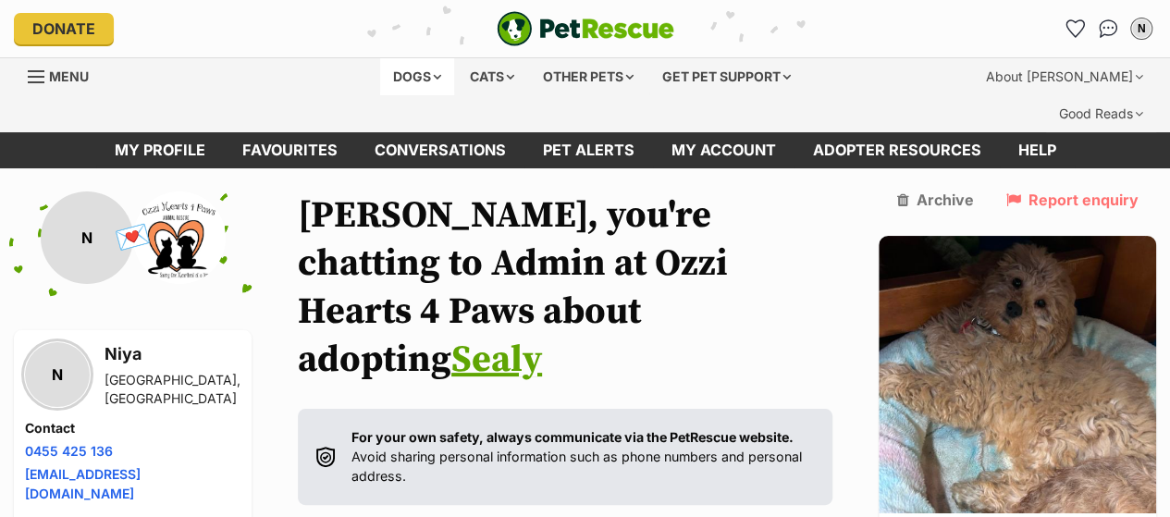
click at [418, 66] on div "Dogs" at bounding box center [417, 76] width 74 height 37
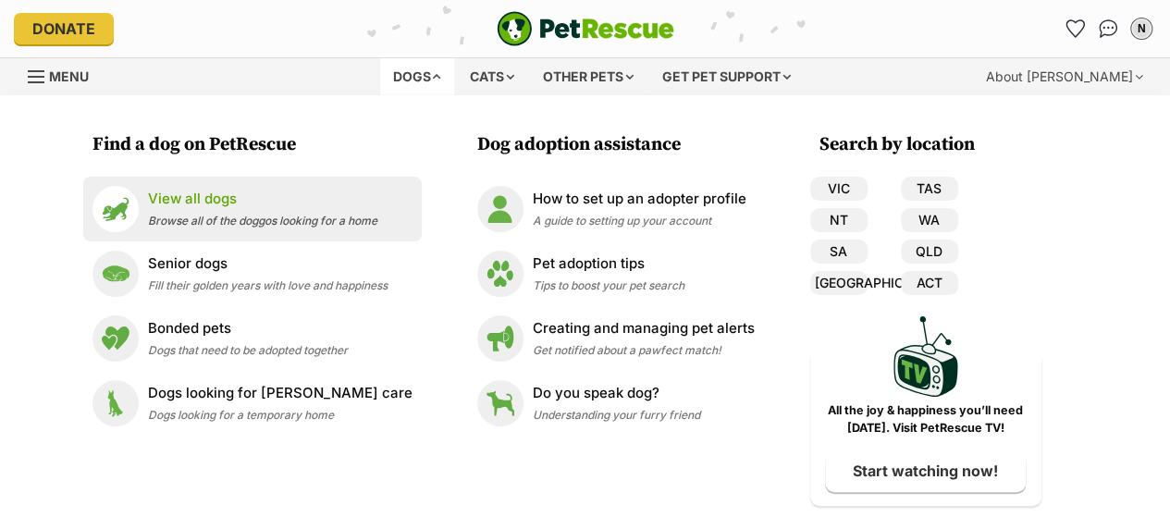
click at [218, 190] on p "View all dogs" at bounding box center [262, 199] width 229 height 21
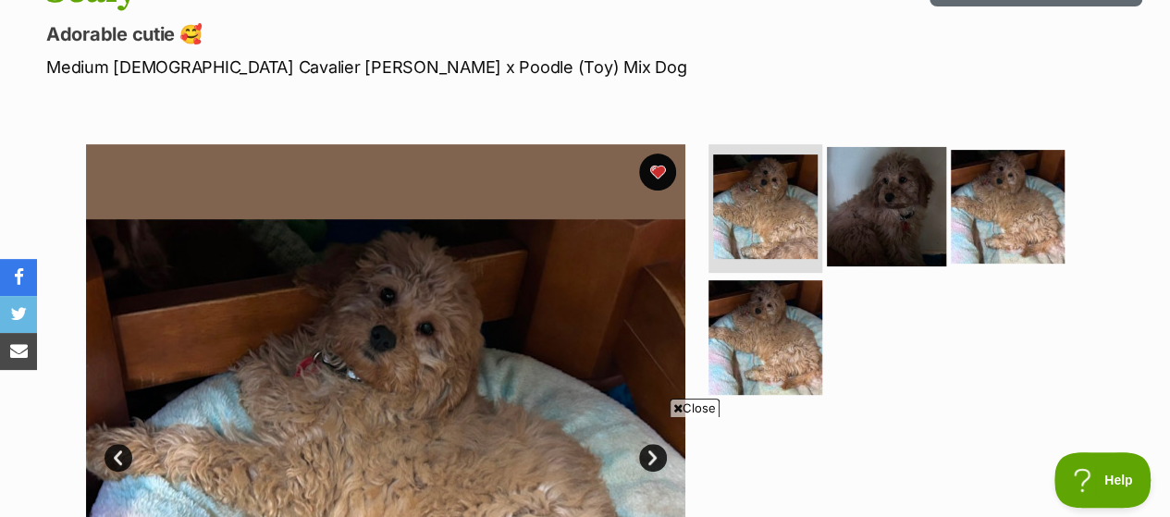
click at [903, 165] on img at bounding box center [886, 205] width 119 height 119
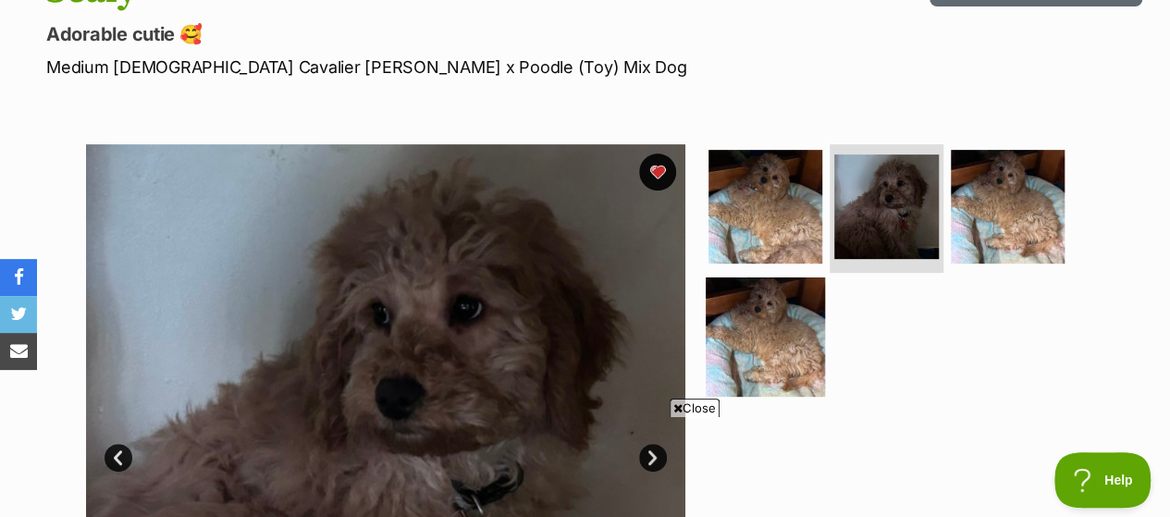
click at [759, 303] on img at bounding box center [765, 337] width 119 height 119
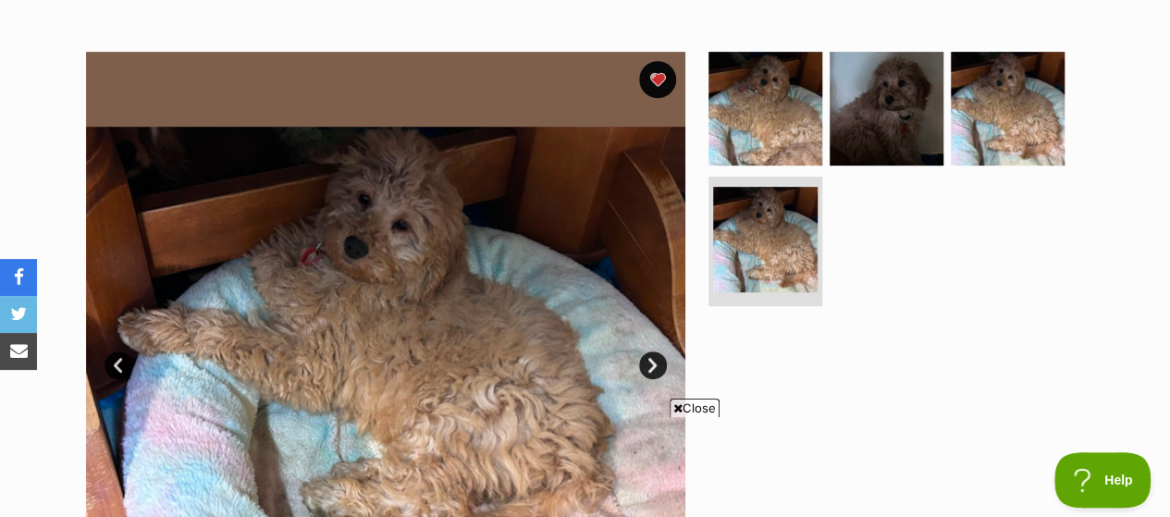
scroll to position [185, 0]
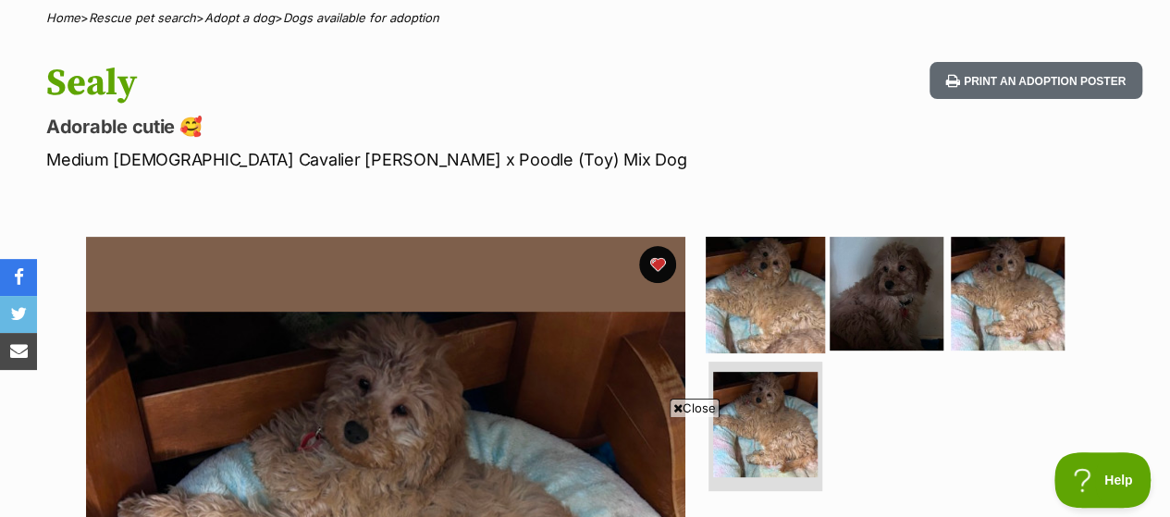
click at [779, 238] on img at bounding box center [765, 292] width 119 height 119
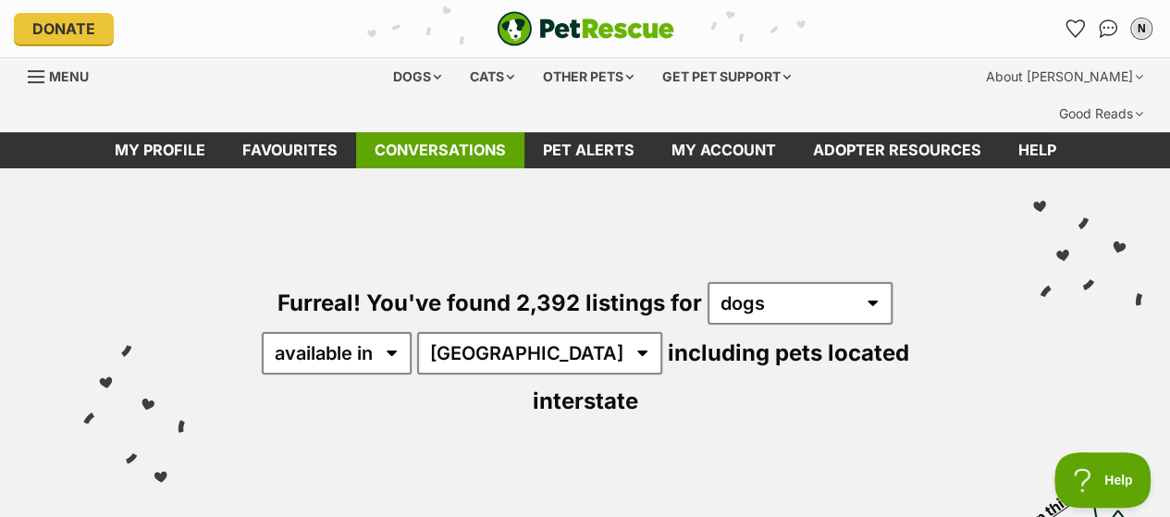
click at [433, 132] on link "Conversations" at bounding box center [440, 150] width 168 height 36
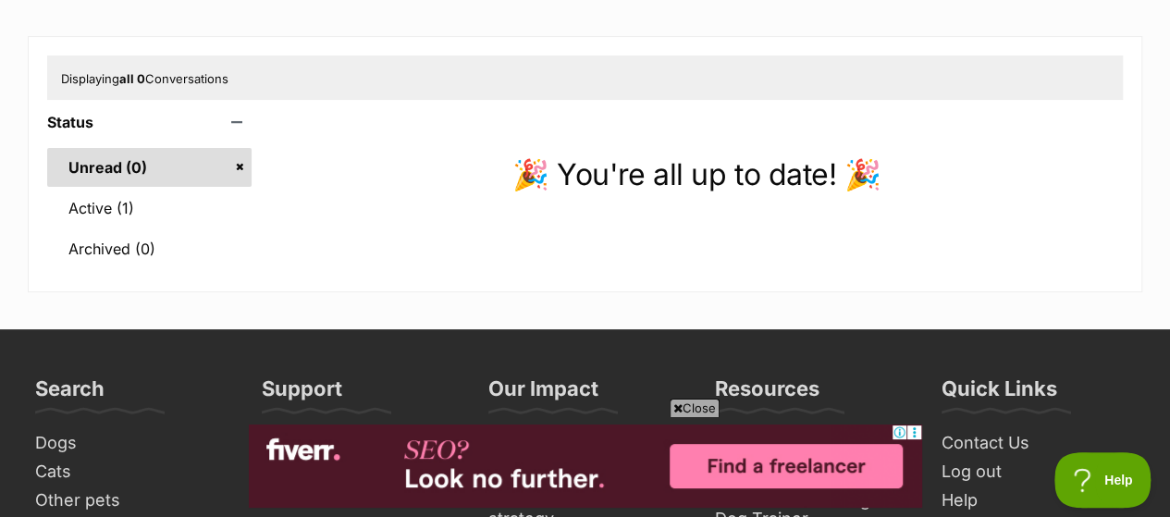
scroll to position [278, 0]
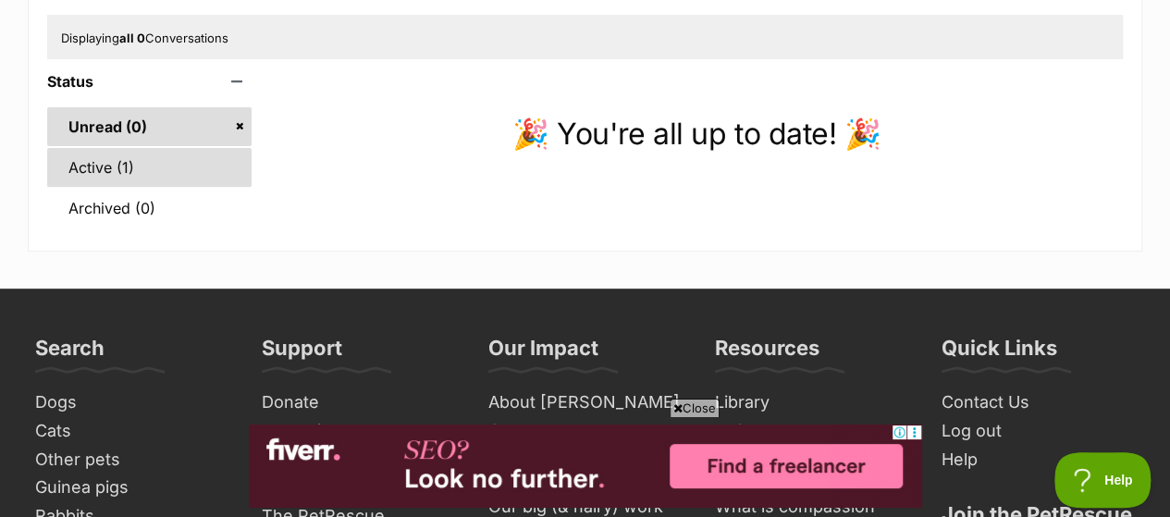
click at [80, 148] on link "Active (1)" at bounding box center [149, 167] width 204 height 39
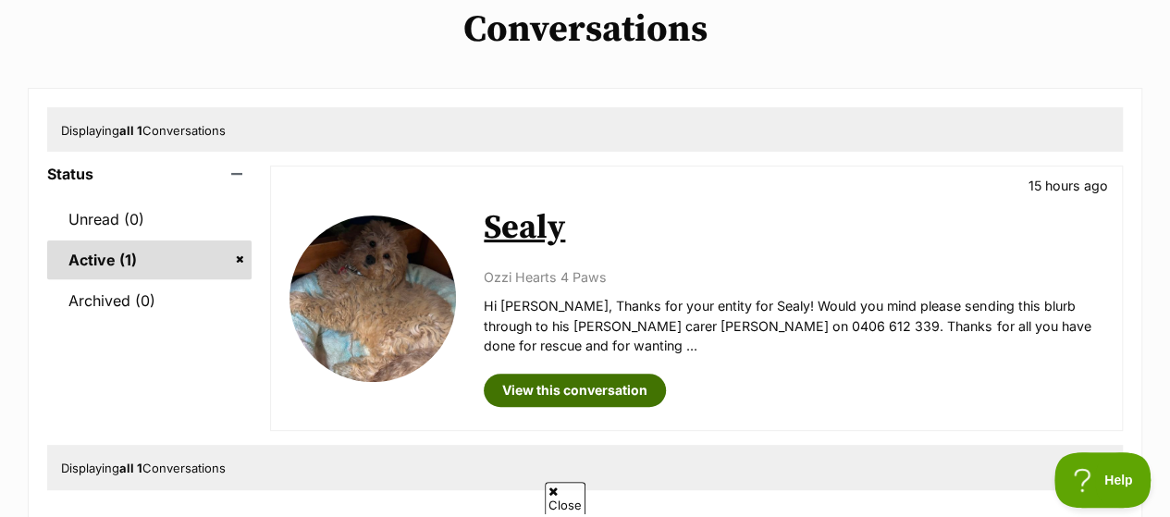
click at [617, 374] on link "View this conversation" at bounding box center [575, 390] width 182 height 33
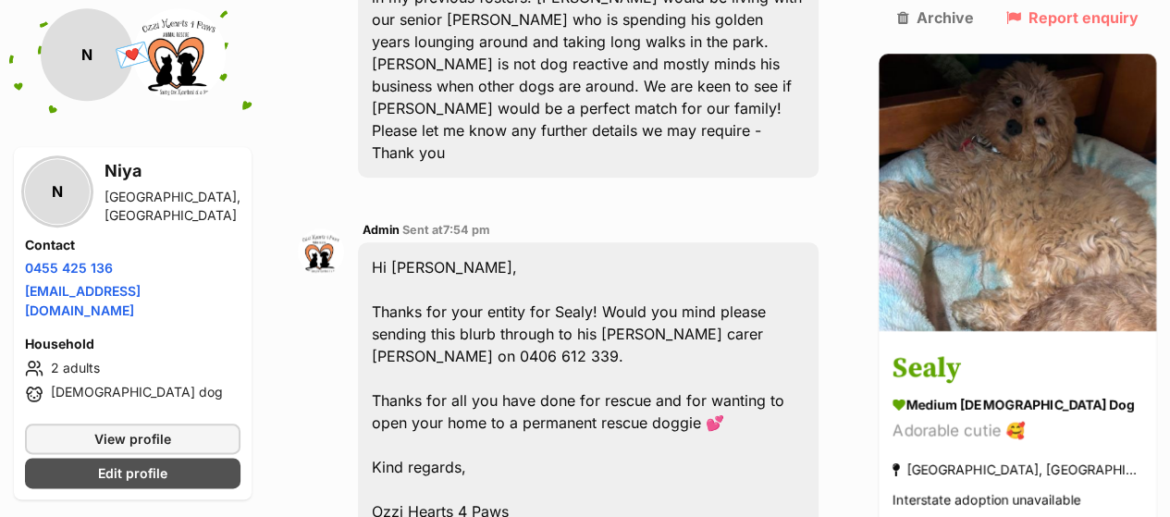
scroll to position [917, 0]
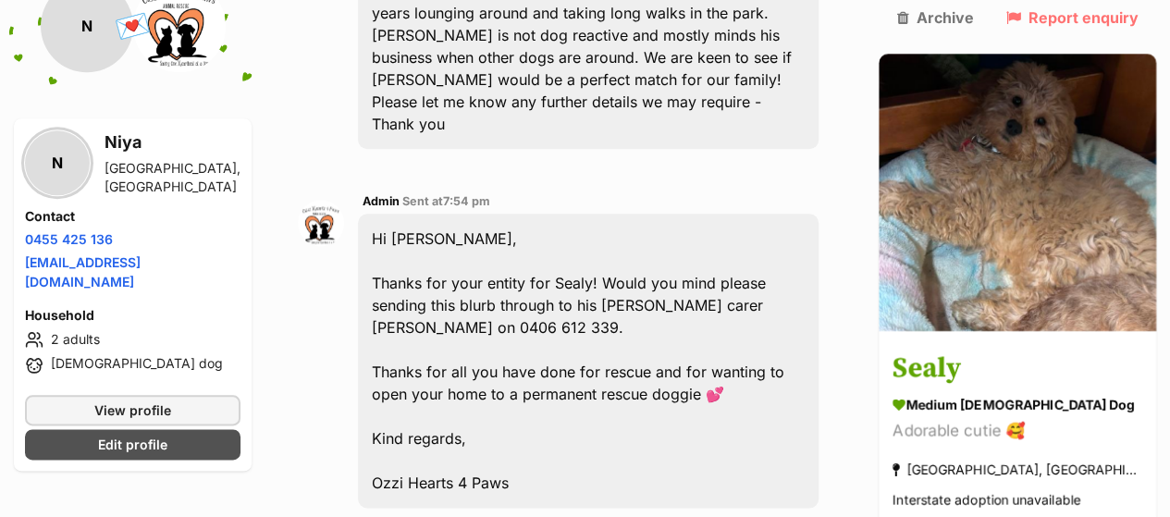
drag, startPoint x: 778, startPoint y: 393, endPoint x: 761, endPoint y: 389, distance: 17.3
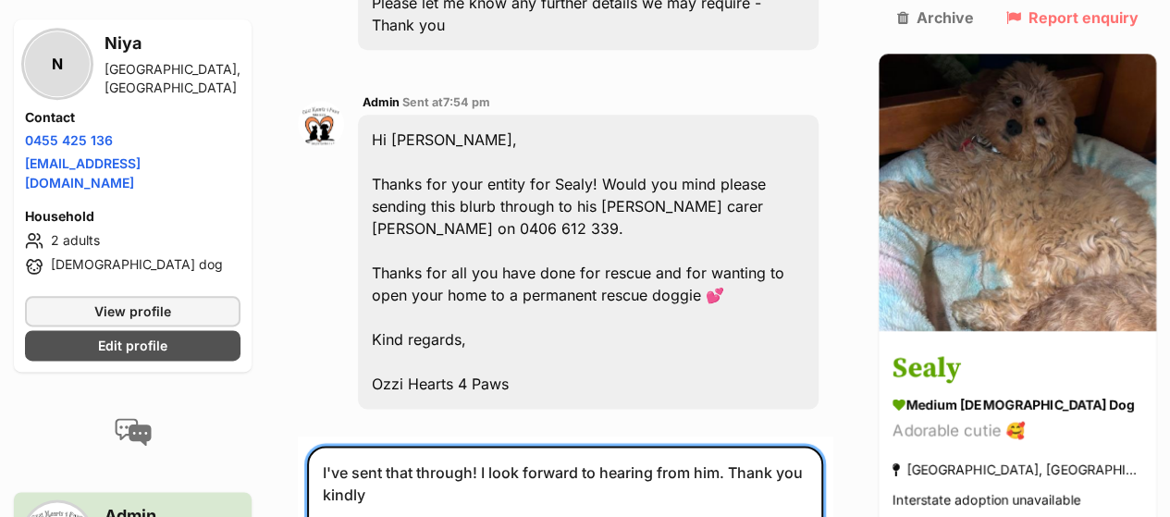
scroll to position [1102, 0]
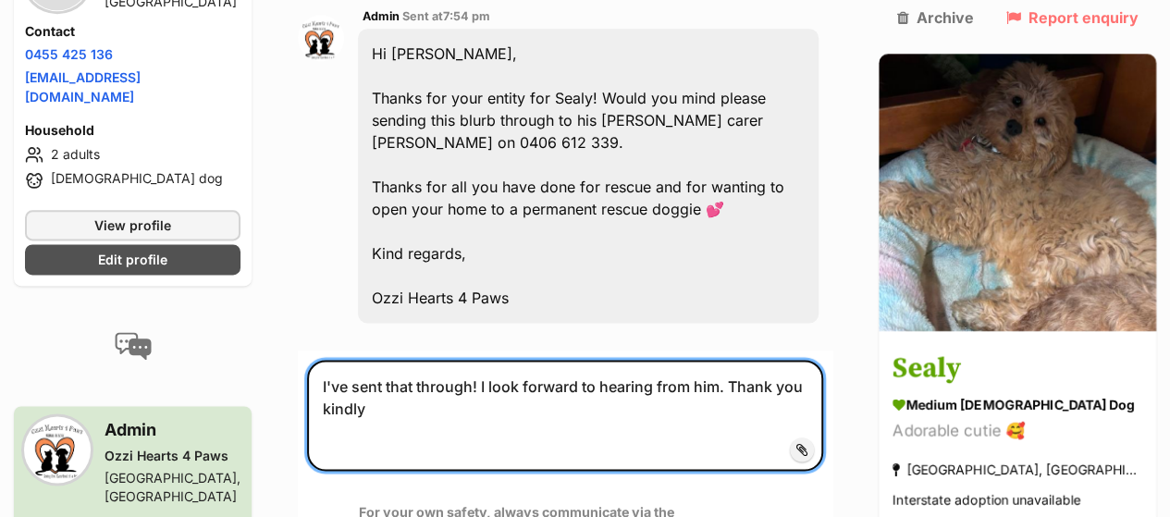
type textarea "I've sent that through! I look forward to hearing from him. Thank you kindly"
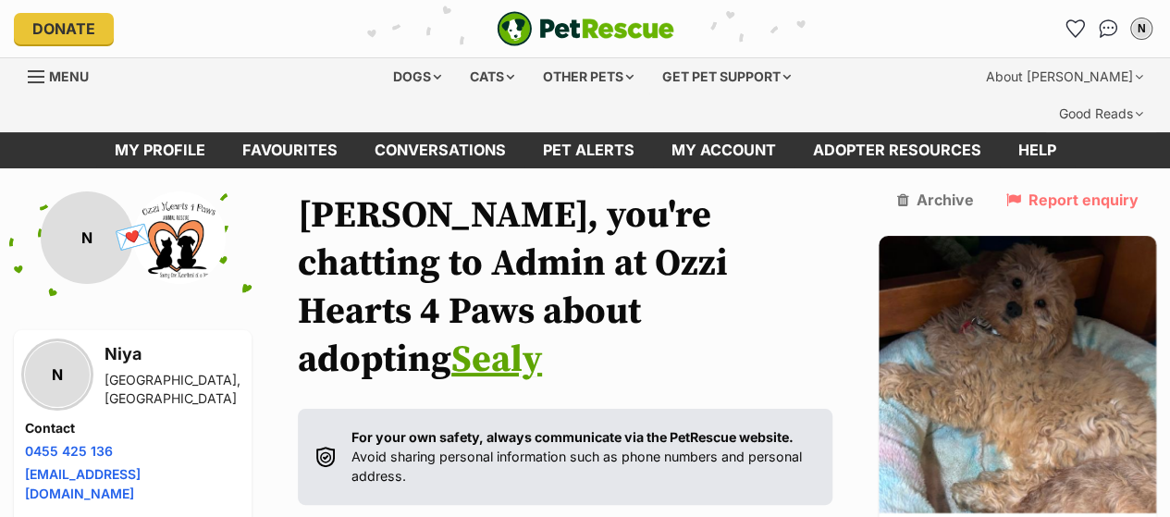
click at [507, 337] on link "Sealy" at bounding box center [496, 360] width 91 height 46
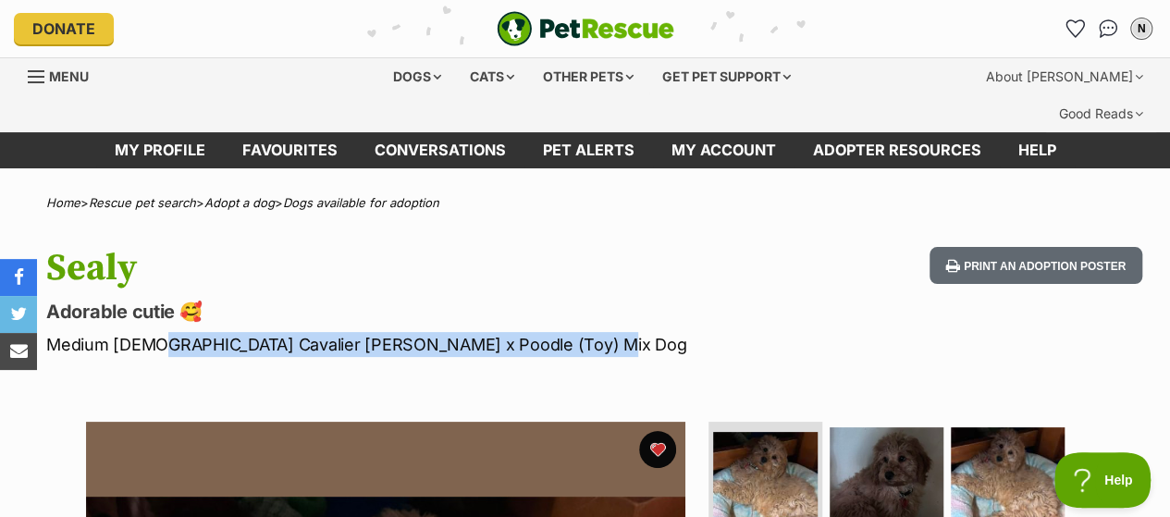
drag, startPoint x: 148, startPoint y: 305, endPoint x: 573, endPoint y: 308, distance: 424.6
click at [573, 332] on p "Medium Male Cavalier King Charles Spaniel x Poodle (Toy) Mix Dog" at bounding box center [380, 344] width 669 height 25
copy p "Cavalier King Charles Spaniel x Poodle (Toy) Mix Dog"
click at [250, 195] on link "Adopt a dog" at bounding box center [239, 202] width 70 height 15
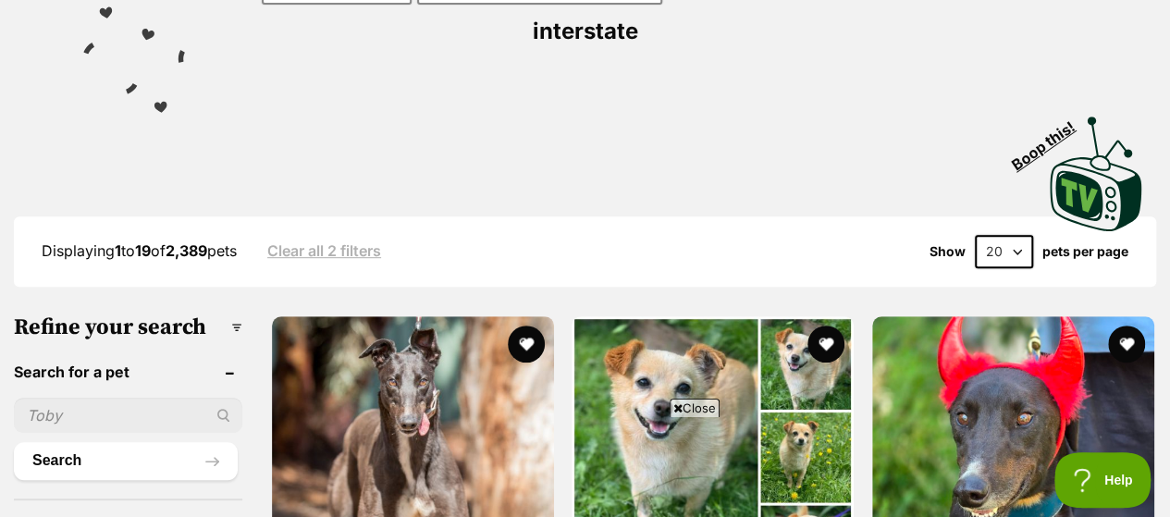
click at [102, 398] on input "text" at bounding box center [128, 415] width 229 height 35
paste input "Cavalier [PERSON_NAME] x Poodle (Toy) Mix Dog"
type input "Cavalier [PERSON_NAME] x Poodle (Toy) Mix Dog"
click at [215, 442] on button "Search" at bounding box center [126, 460] width 224 height 37
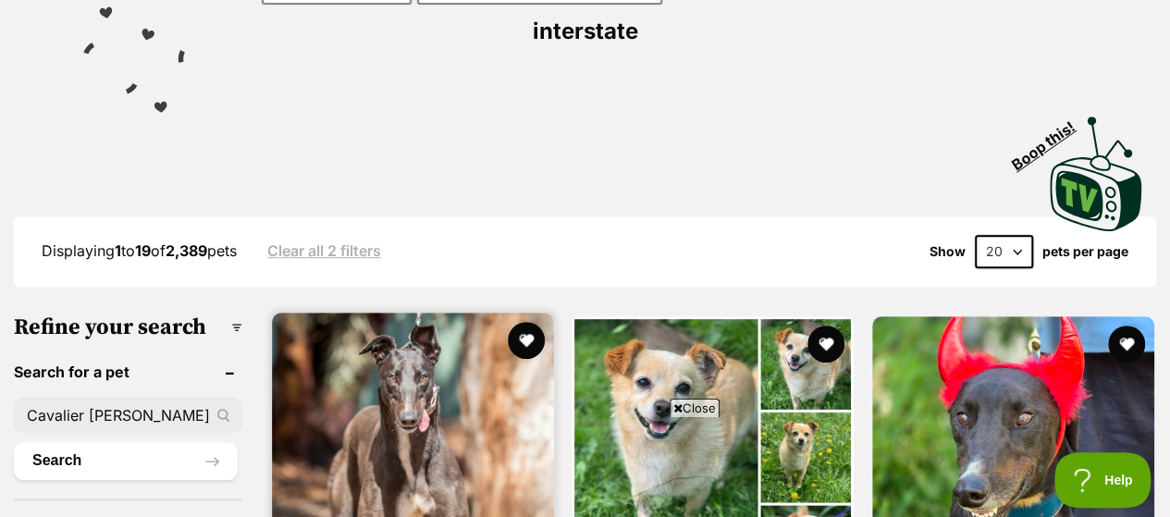
scroll to position [0, 0]
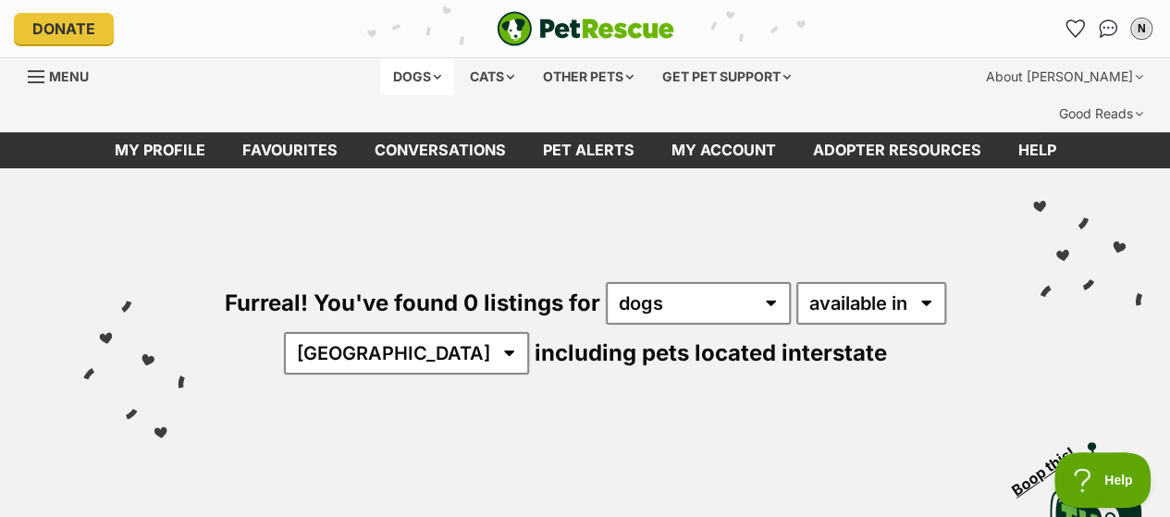
click at [385, 80] on div "Dogs" at bounding box center [417, 76] width 74 height 37
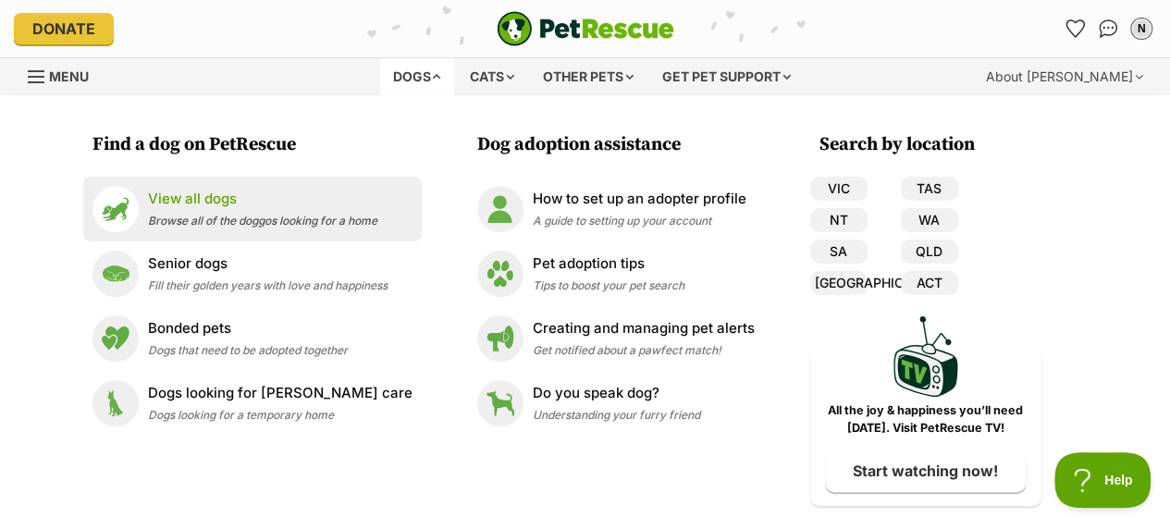
click at [203, 206] on p "View all dogs" at bounding box center [262, 199] width 229 height 21
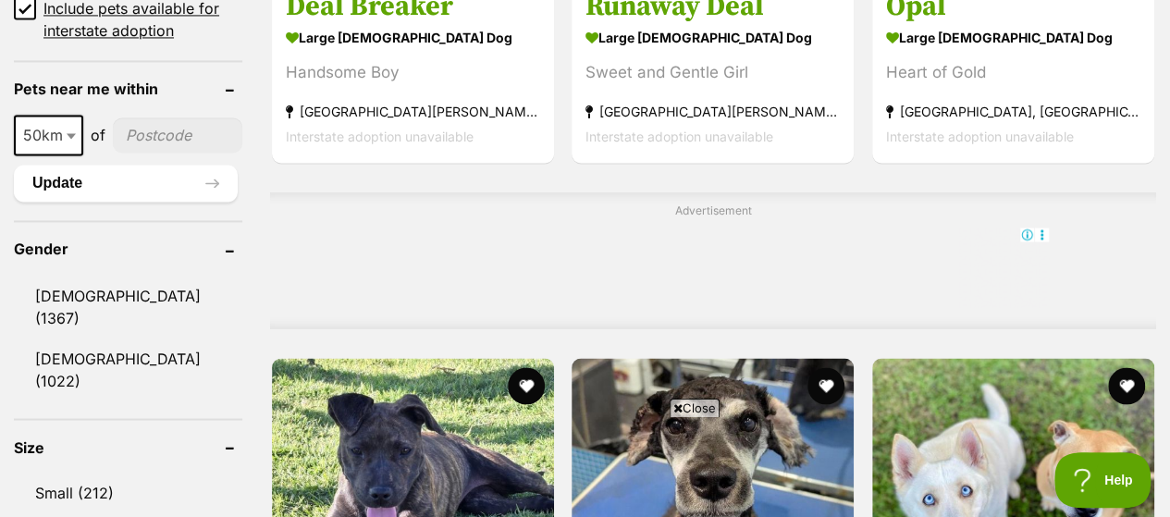
scroll to position [1665, 0]
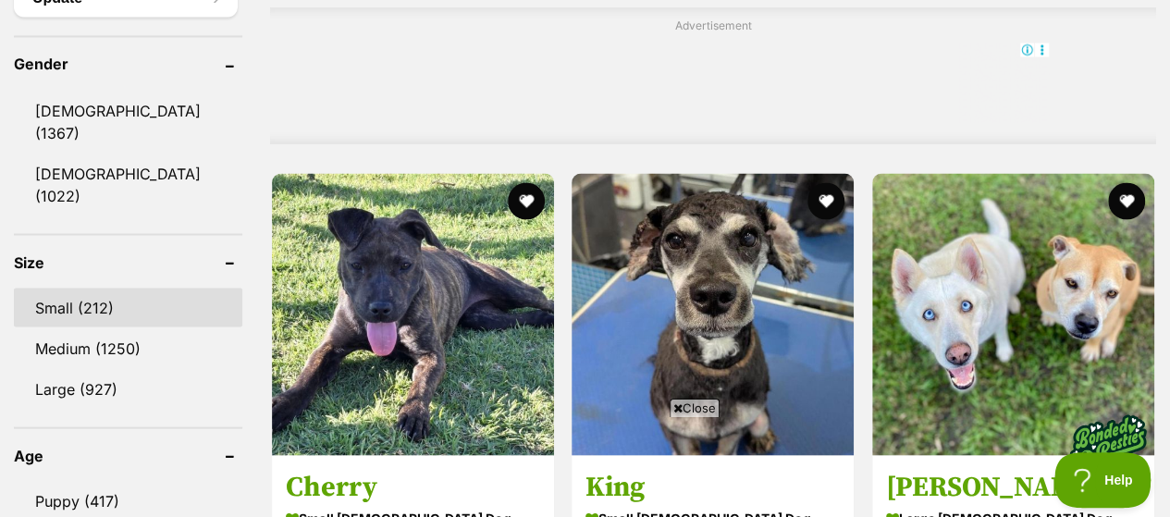
click at [149, 288] on link "Small (212)" at bounding box center [128, 307] width 229 height 39
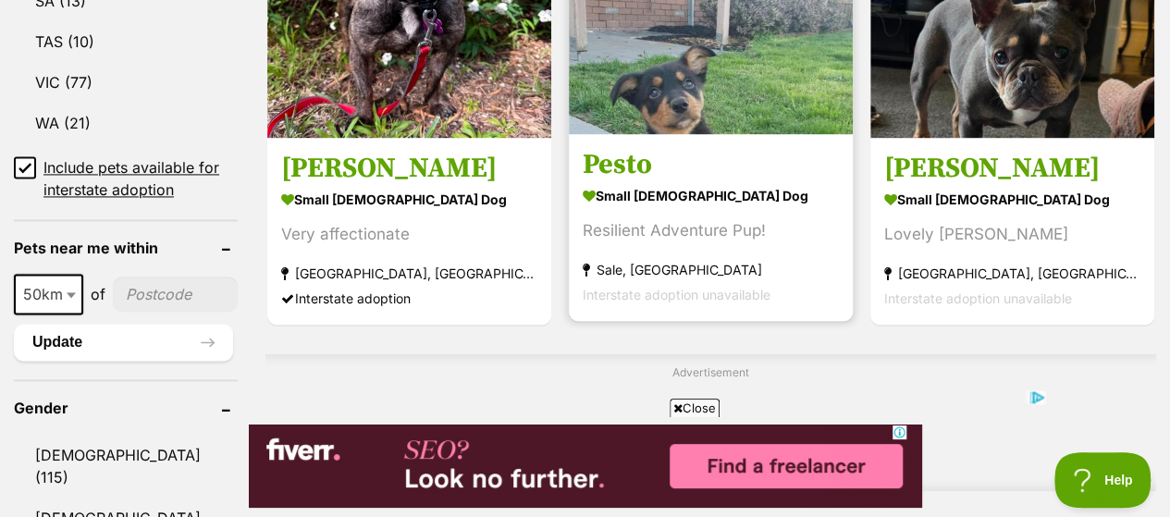
scroll to position [1110, 0]
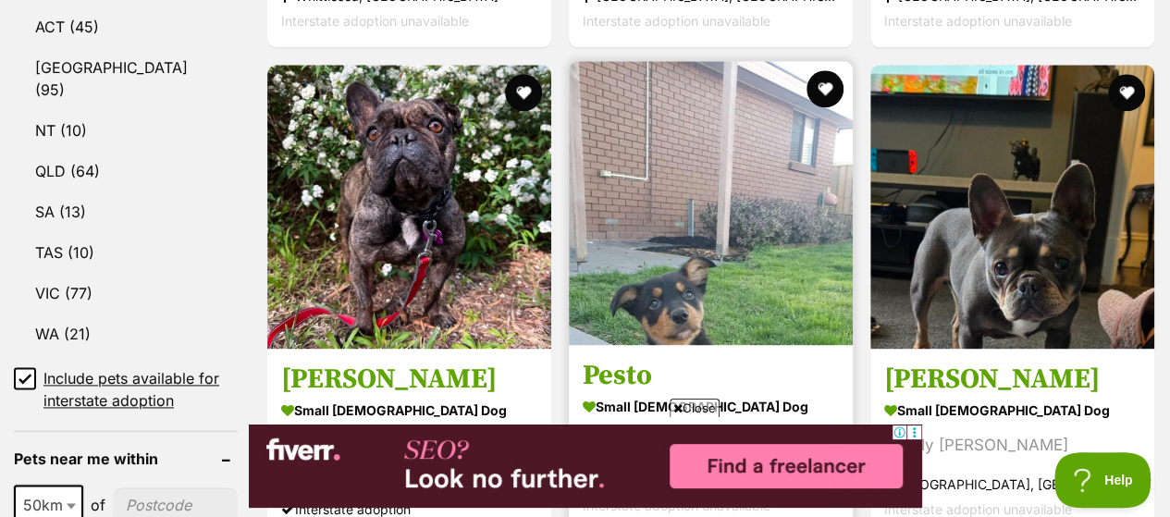
click at [642, 358] on h3 "Pesto" at bounding box center [711, 375] width 256 height 35
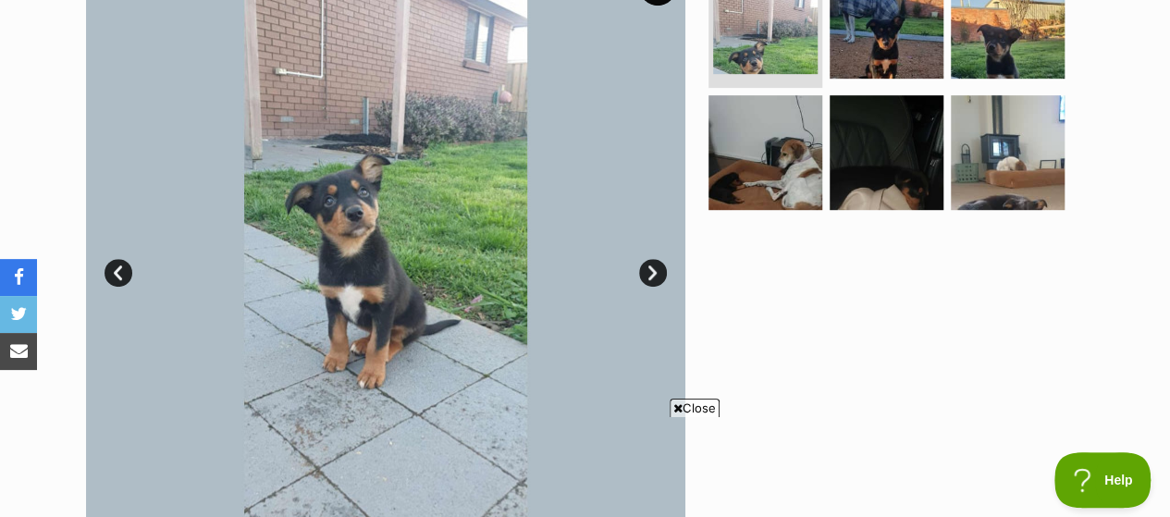
click at [641, 259] on link "Next" at bounding box center [653, 273] width 28 height 28
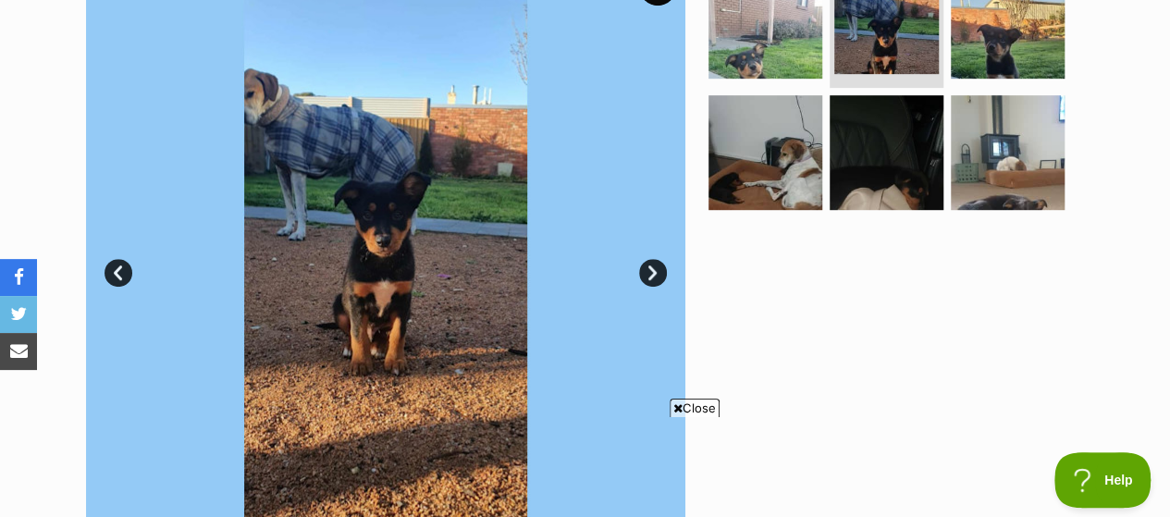
click at [646, 259] on link "Next" at bounding box center [653, 273] width 28 height 28
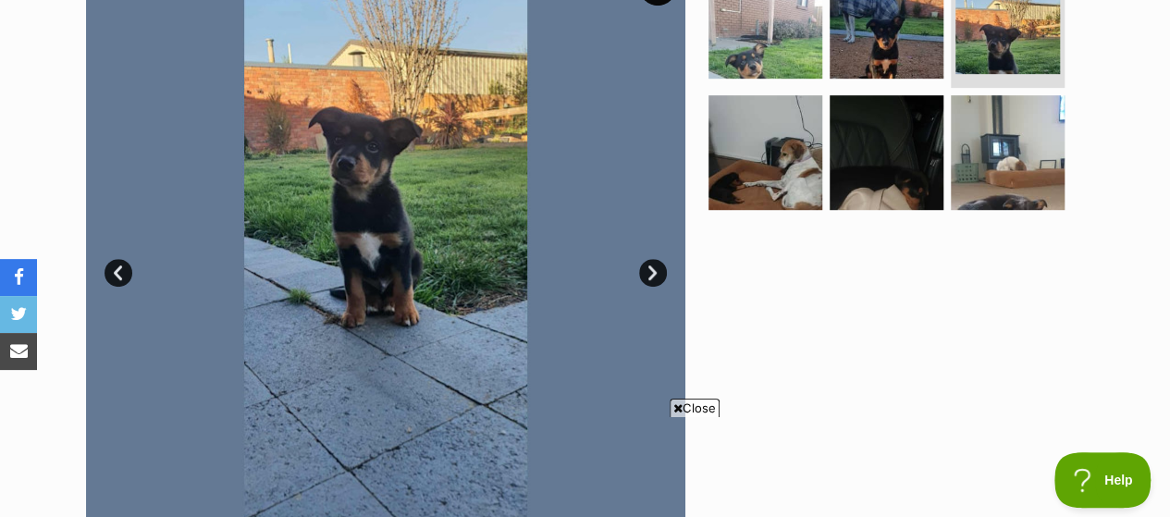
click at [646, 259] on link "Next" at bounding box center [653, 273] width 28 height 28
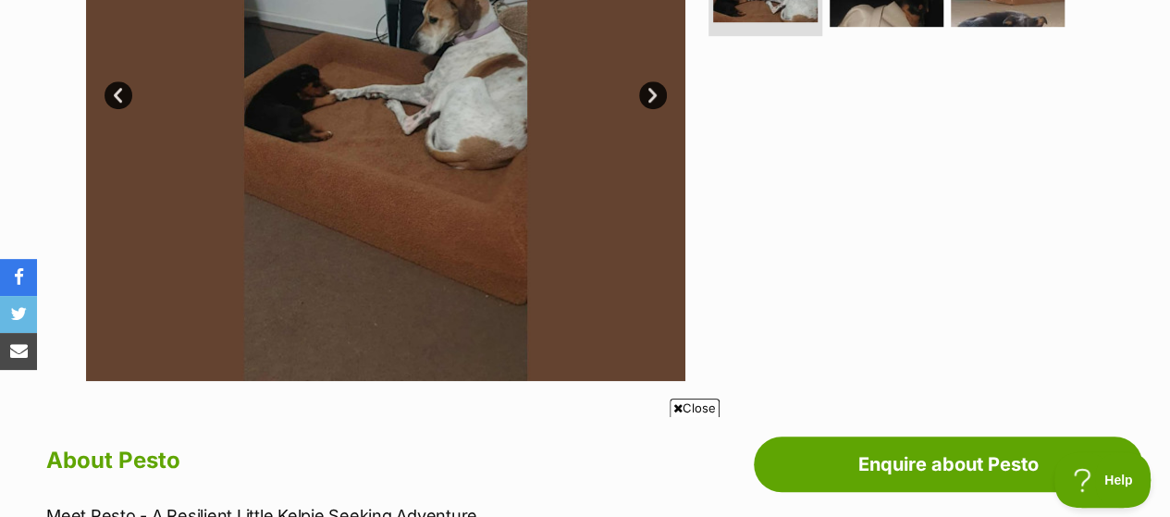
scroll to position [555, 0]
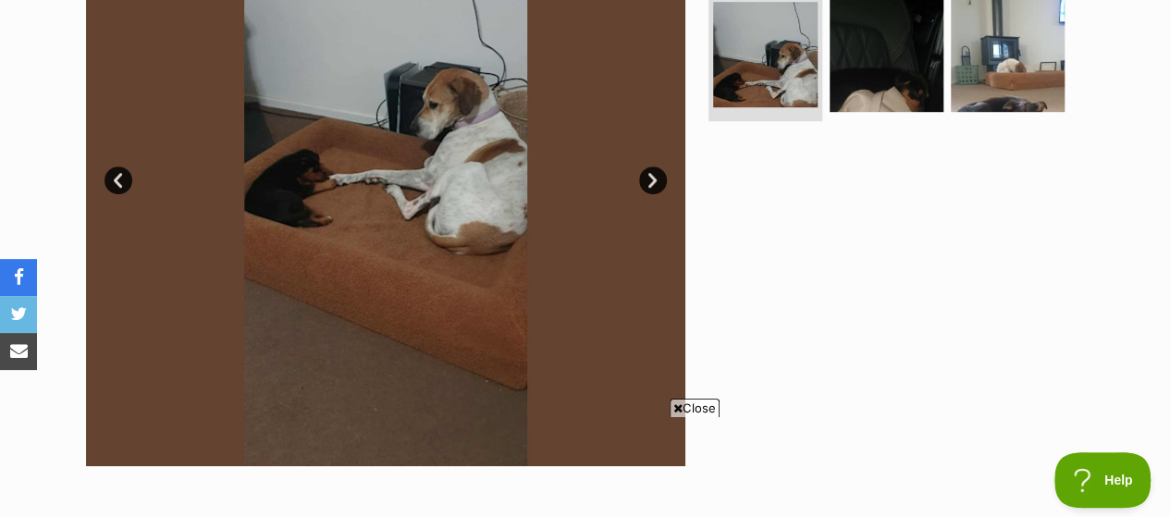
click at [657, 167] on link "Next" at bounding box center [653, 181] width 28 height 28
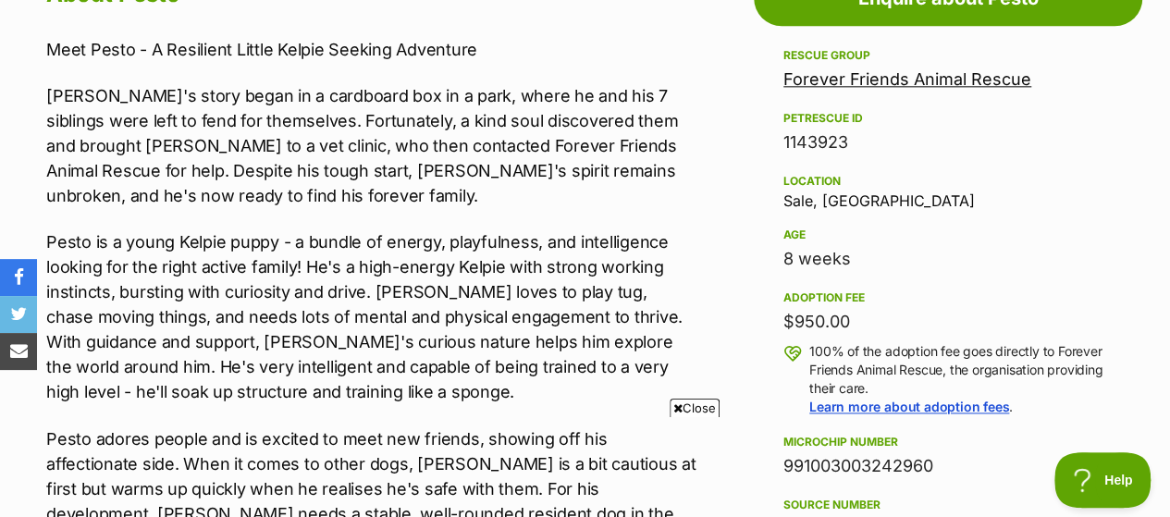
scroll to position [1110, 0]
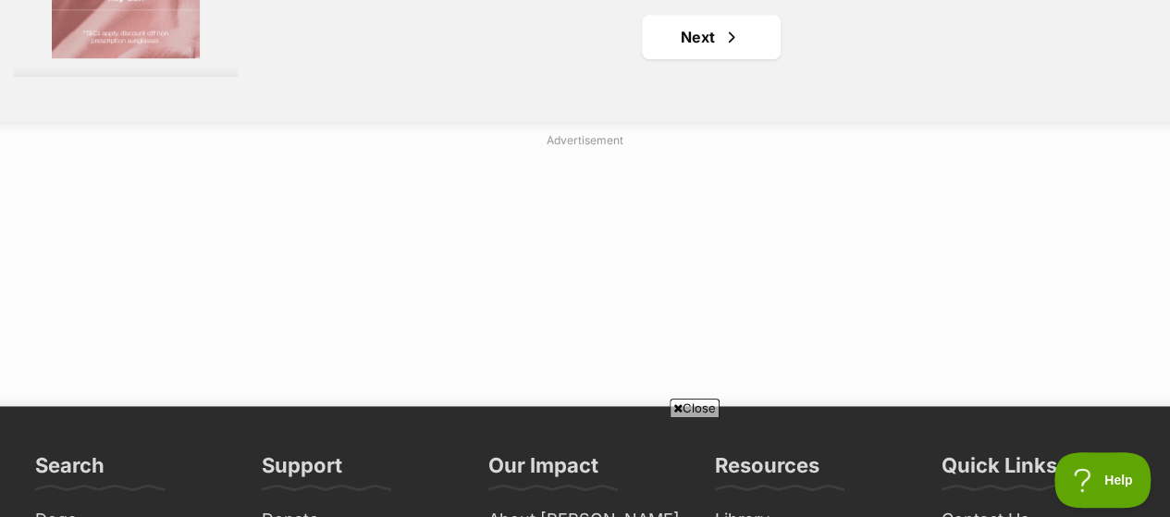
scroll to position [4533, 0]
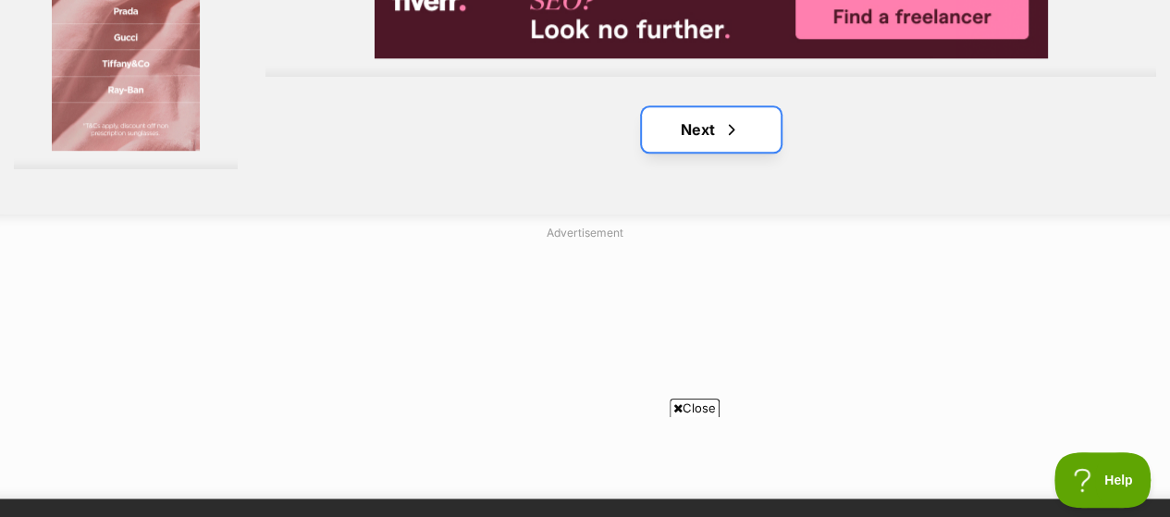
click at [730, 107] on link "Next" at bounding box center [711, 129] width 139 height 44
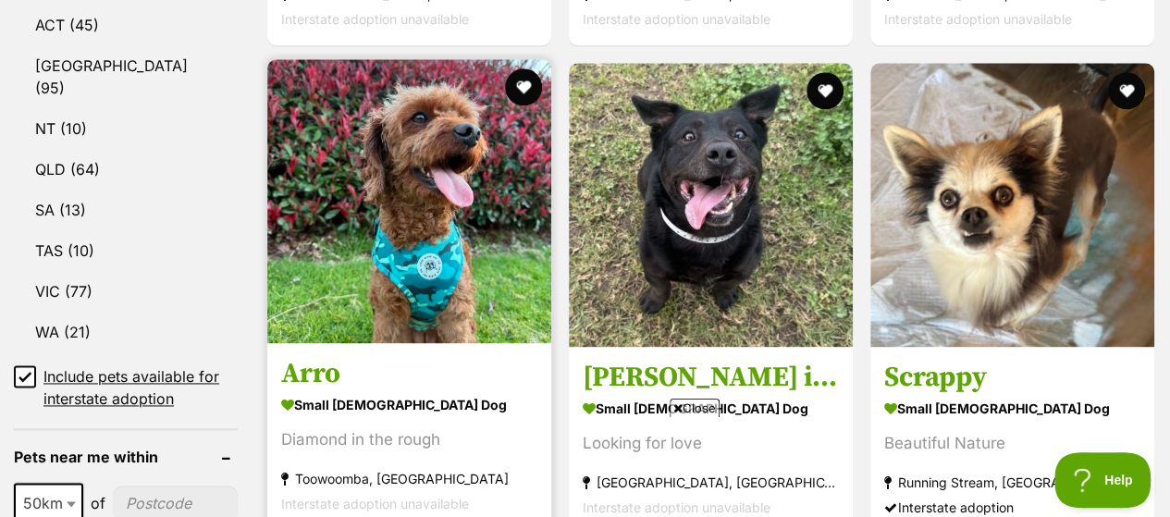
scroll to position [1203, 0]
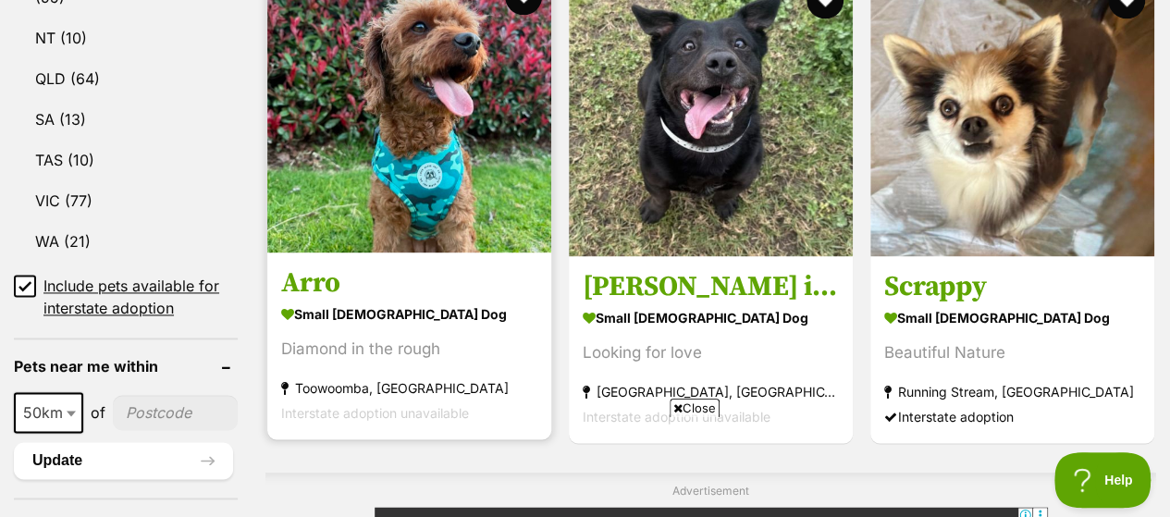
click at [407, 123] on img at bounding box center [409, 111] width 284 height 284
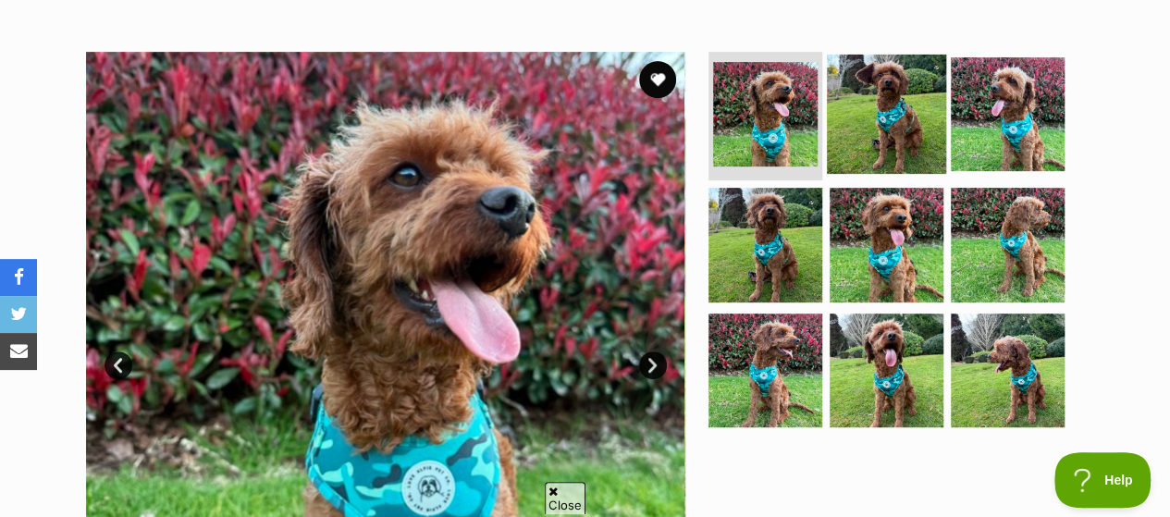
click at [877, 99] on img at bounding box center [886, 113] width 119 height 119
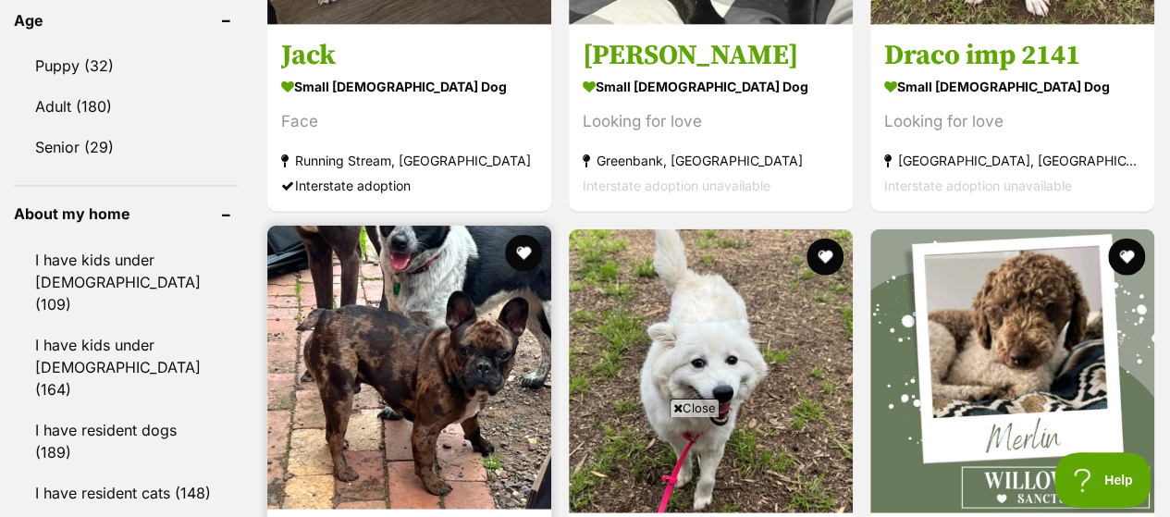
scroll to position [2209, 0]
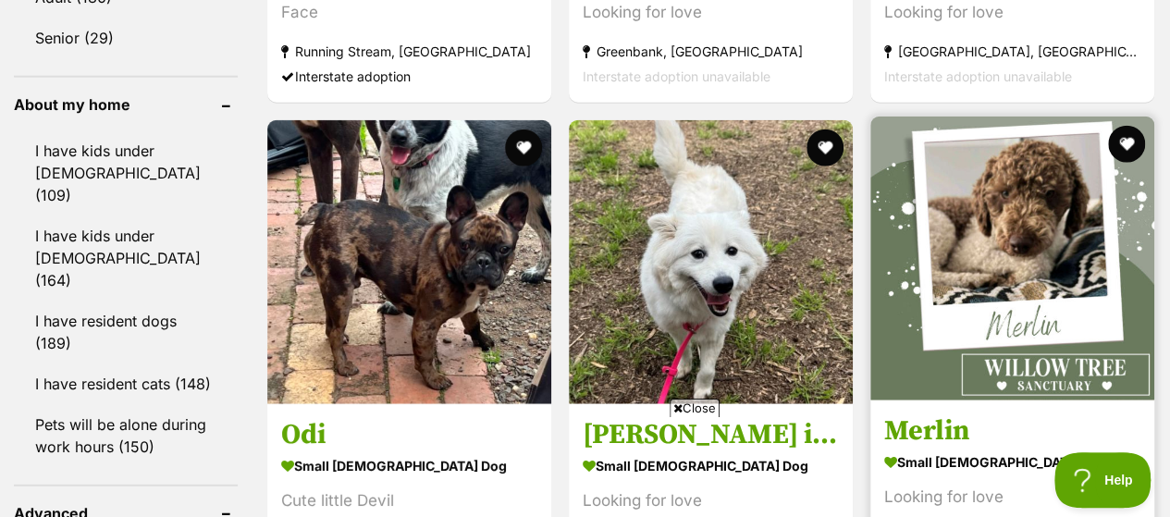
click at [984, 278] on img at bounding box center [1013, 259] width 284 height 284
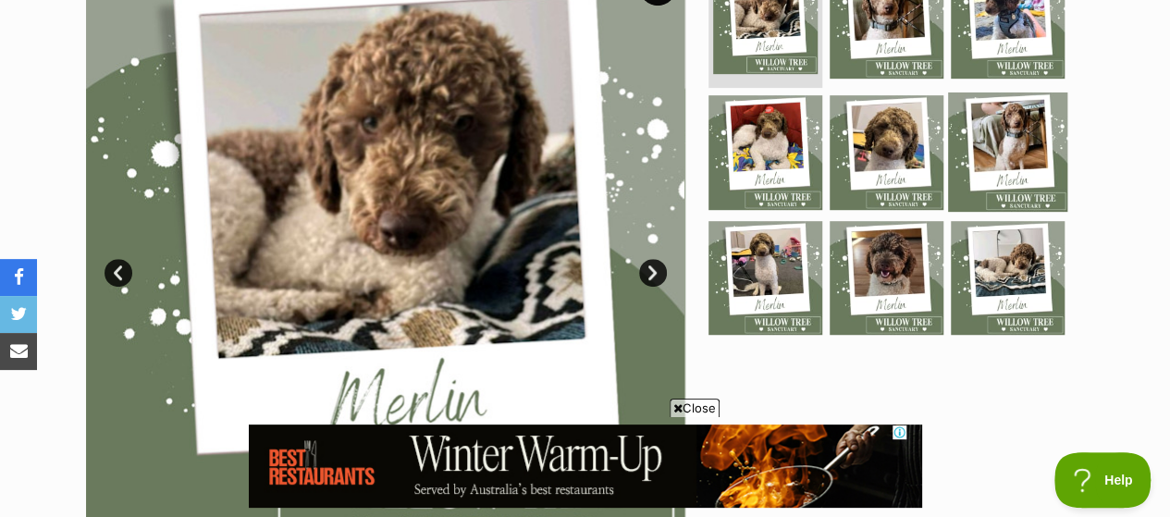
click at [998, 132] on img at bounding box center [1007, 152] width 119 height 119
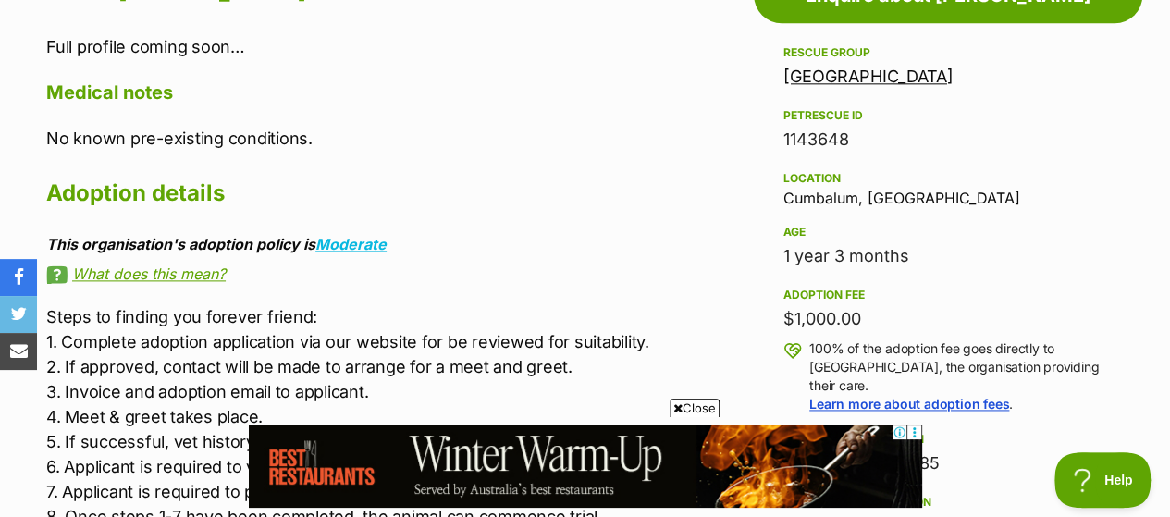
scroll to position [1110, 0]
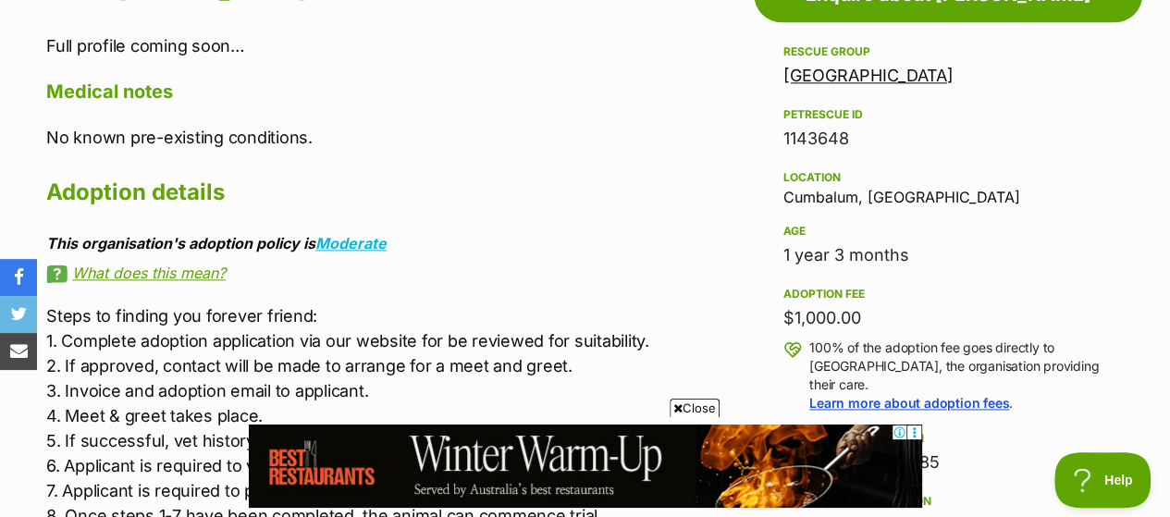
click at [848, 66] on link "Willow Tree Sanctuary" at bounding box center [869, 75] width 170 height 19
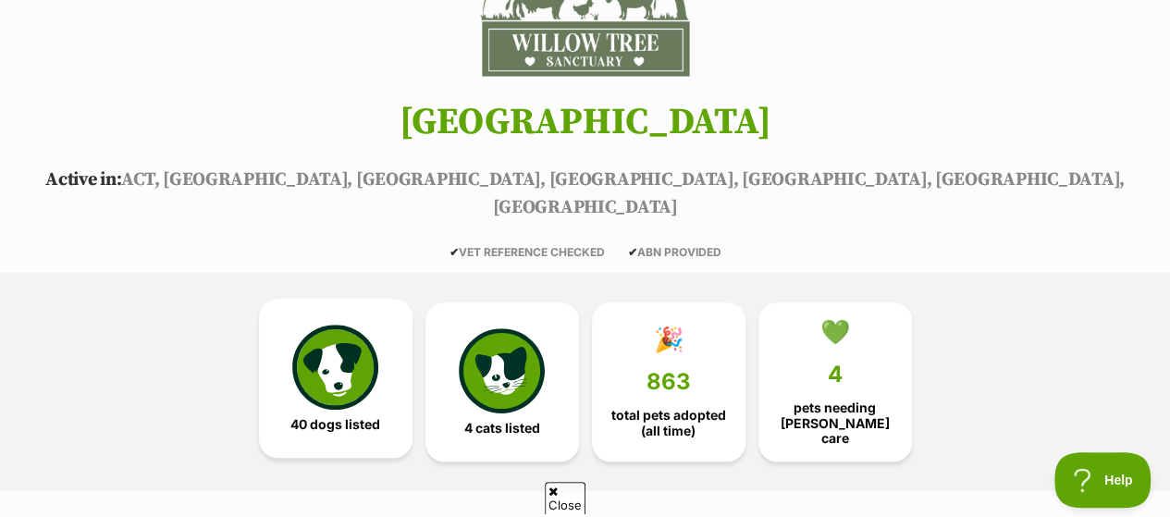
click at [287, 315] on link "40 dogs listed" at bounding box center [336, 378] width 154 height 159
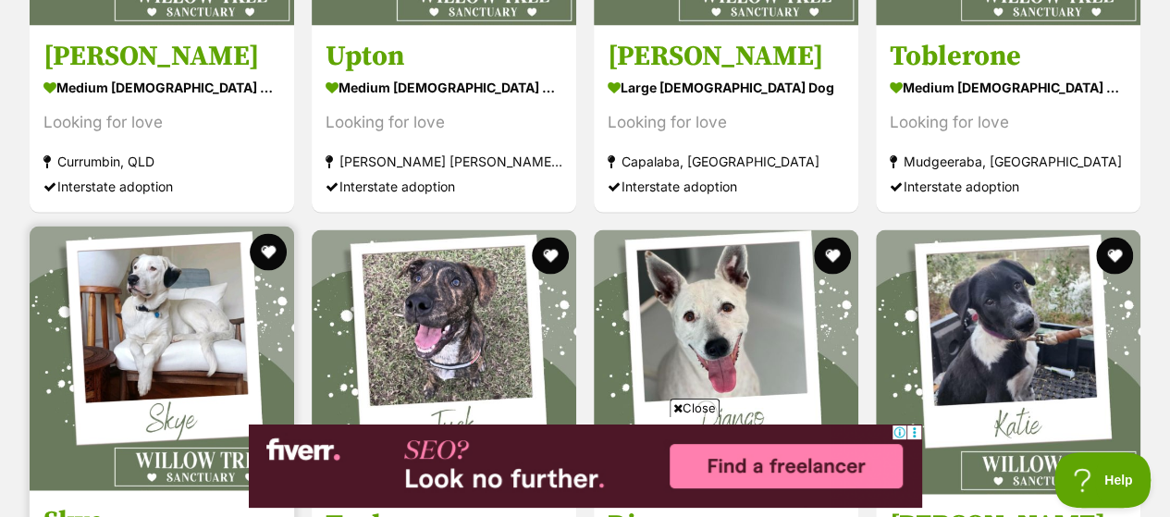
scroll to position [5356, 0]
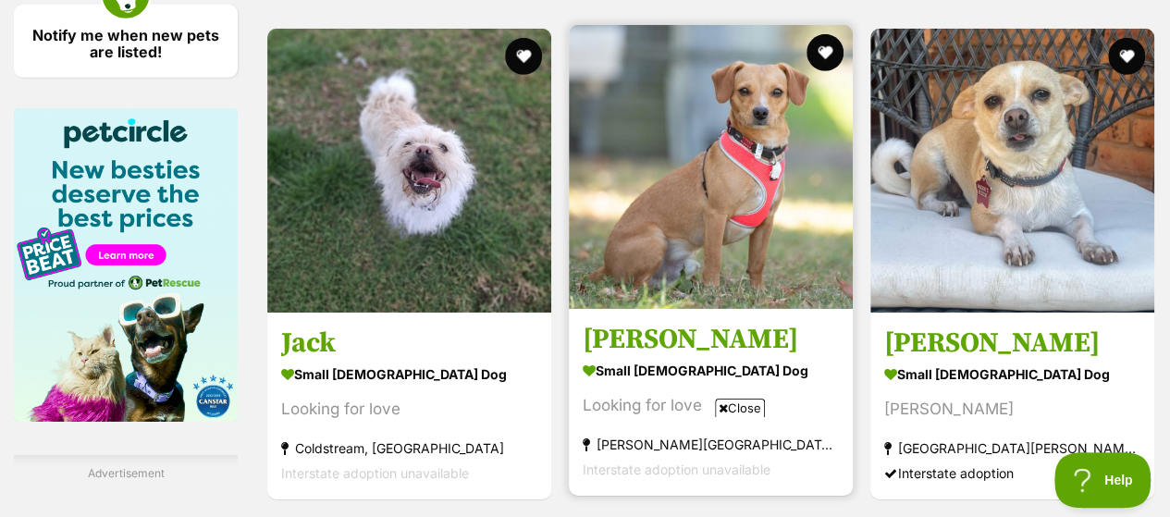
scroll to position [2940, 0]
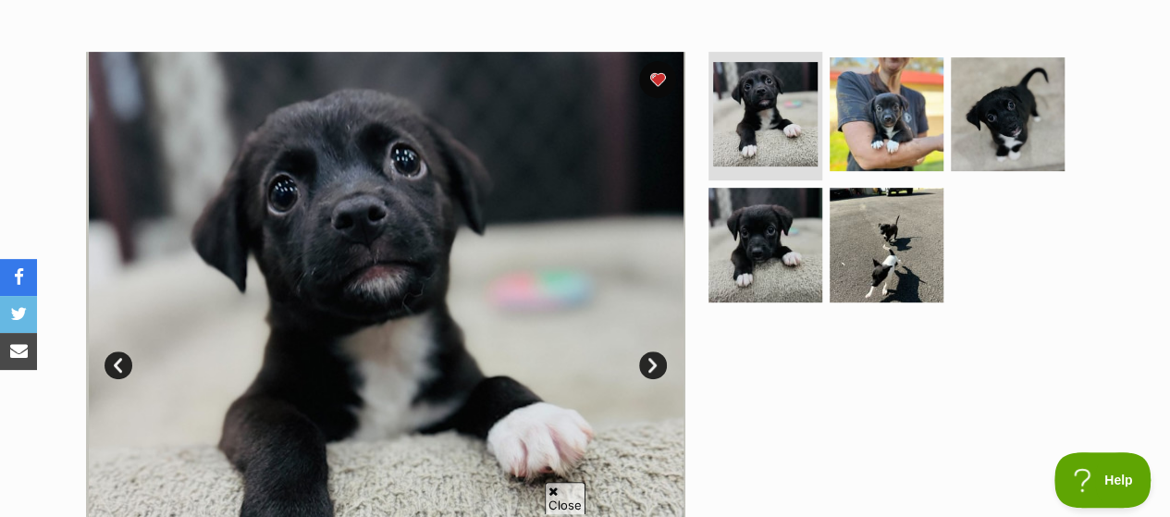
click at [640, 352] on link "Next" at bounding box center [653, 366] width 28 height 28
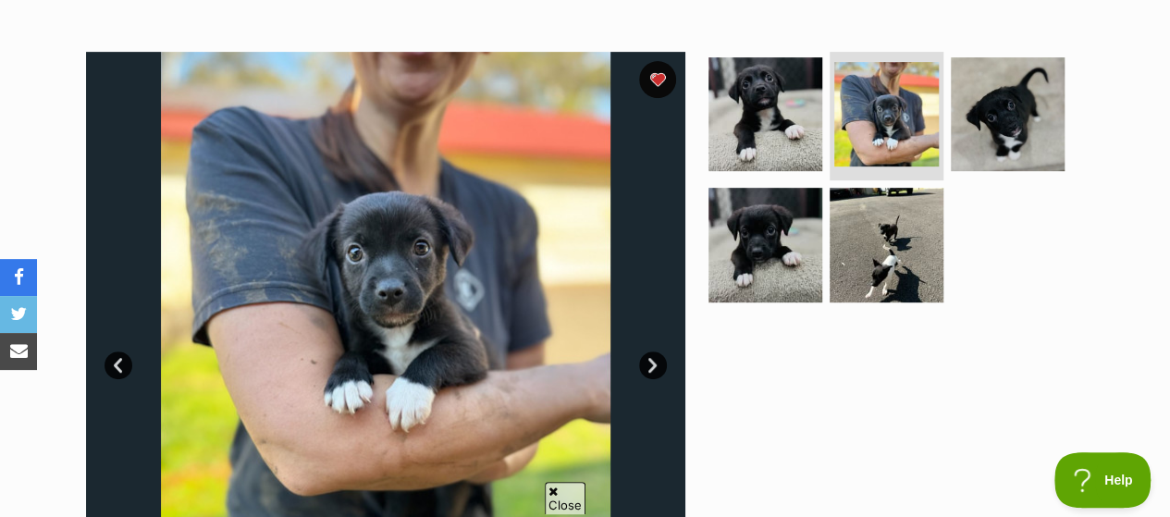
click at [651, 352] on link "Next" at bounding box center [653, 366] width 28 height 28
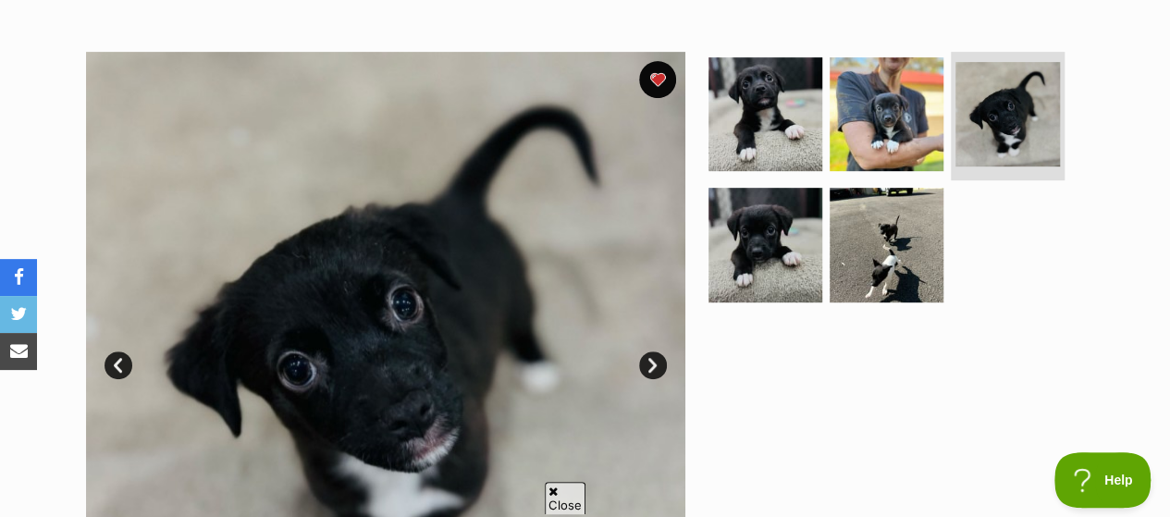
click at [648, 352] on link "Next" at bounding box center [653, 366] width 28 height 28
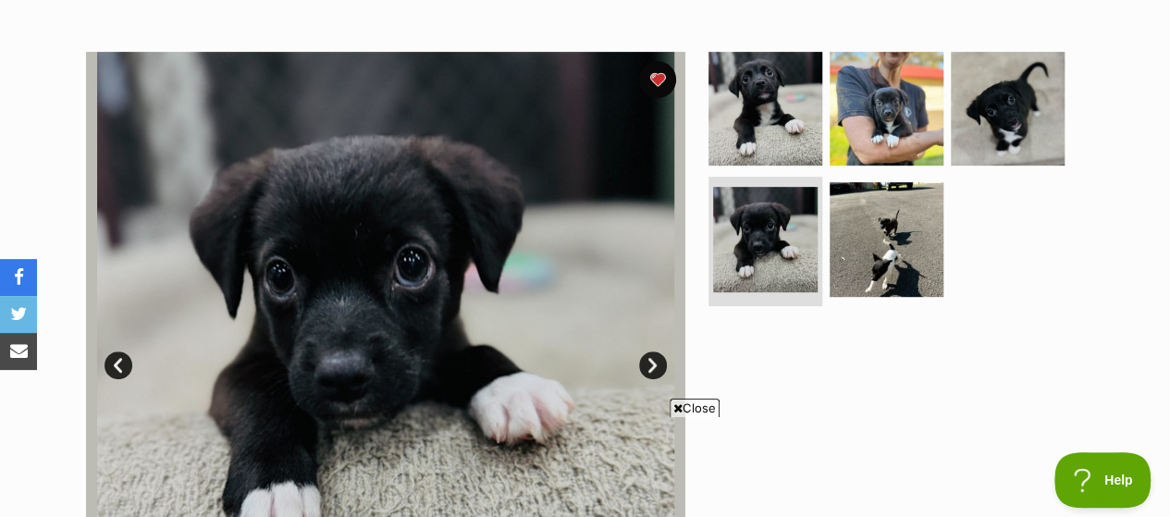
click at [648, 352] on link "Next" at bounding box center [653, 366] width 28 height 28
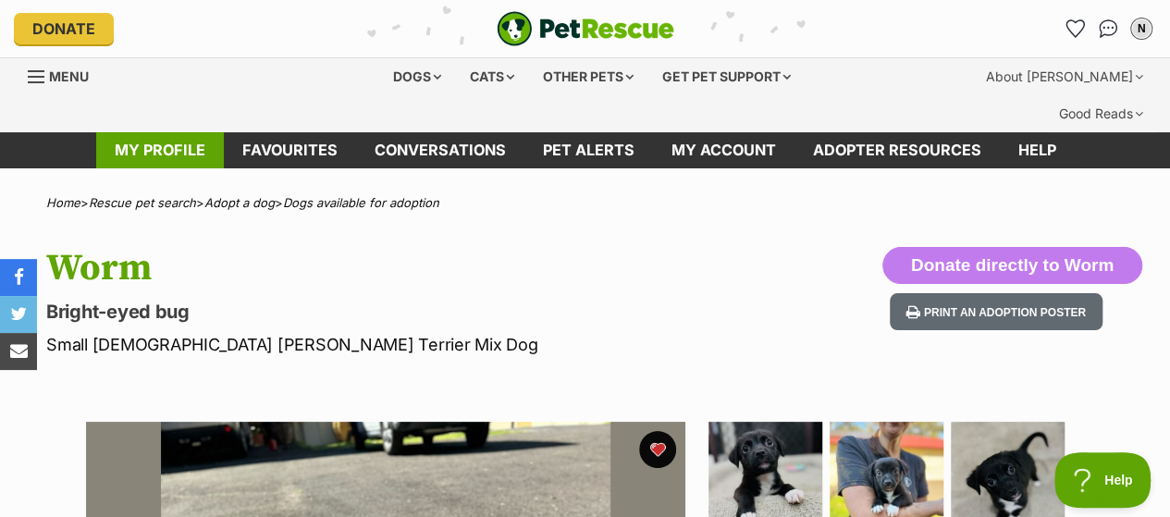
click at [158, 132] on link "My profile" at bounding box center [160, 150] width 128 height 36
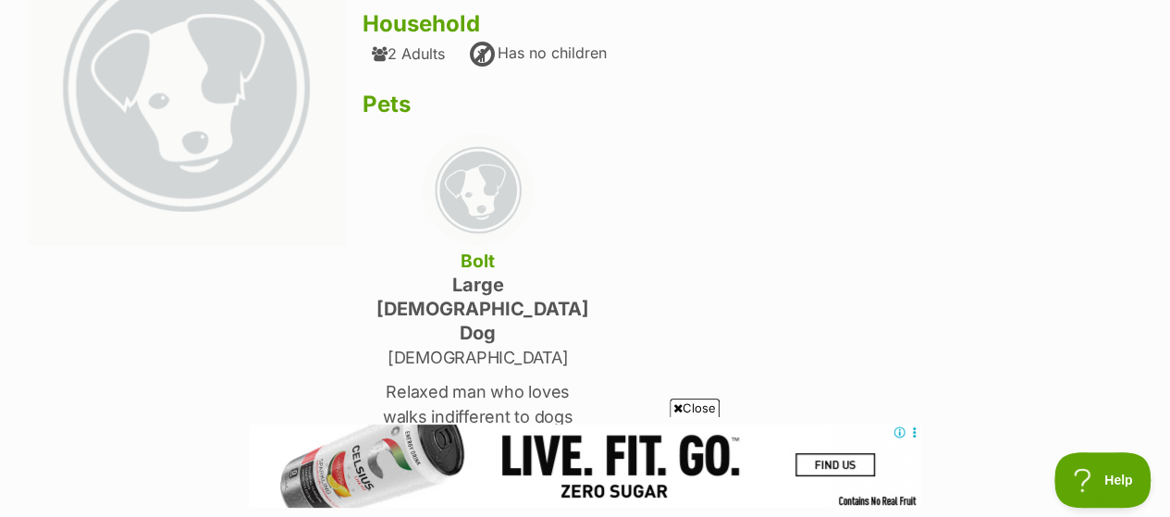
scroll to position [370, 0]
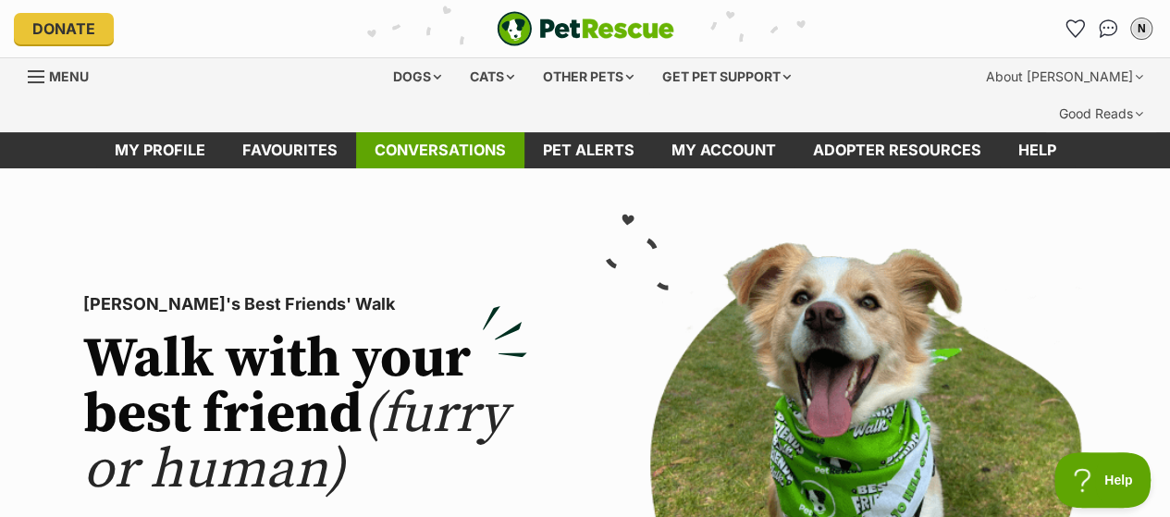
click at [424, 132] on link "Conversations" at bounding box center [440, 150] width 168 height 36
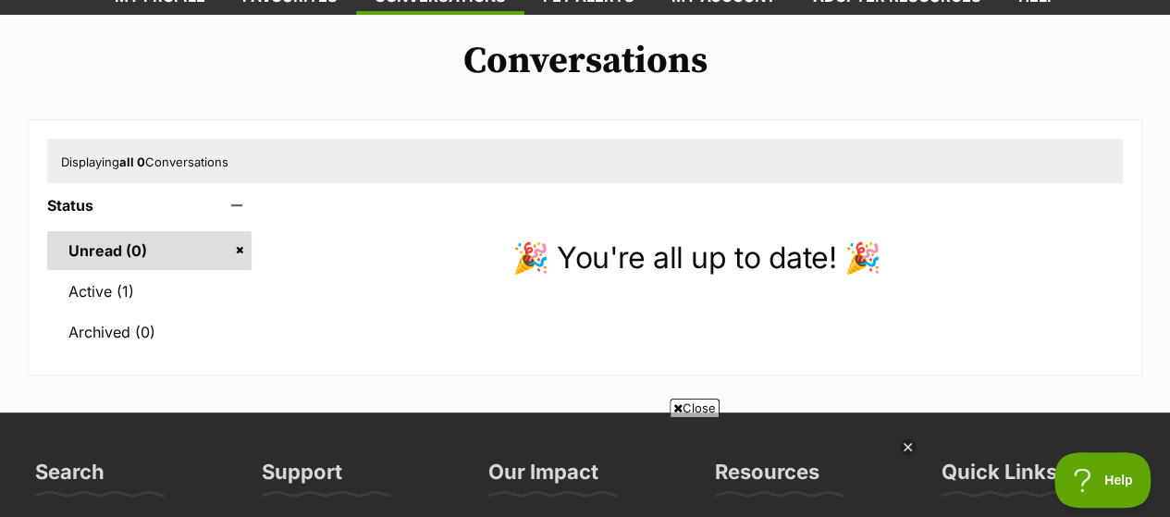
scroll to position [93, 0]
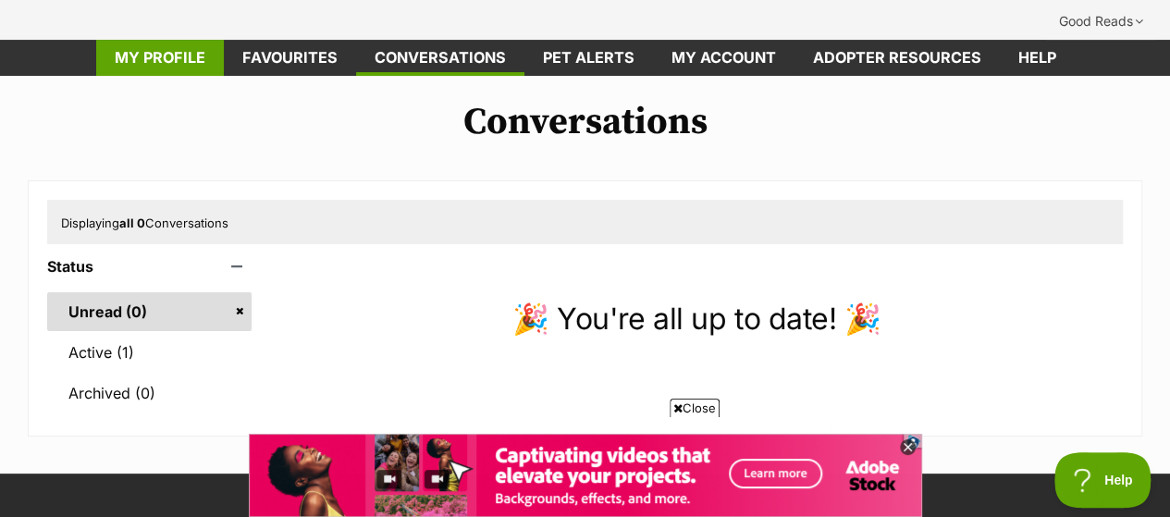
click at [185, 40] on link "My profile" at bounding box center [160, 58] width 128 height 36
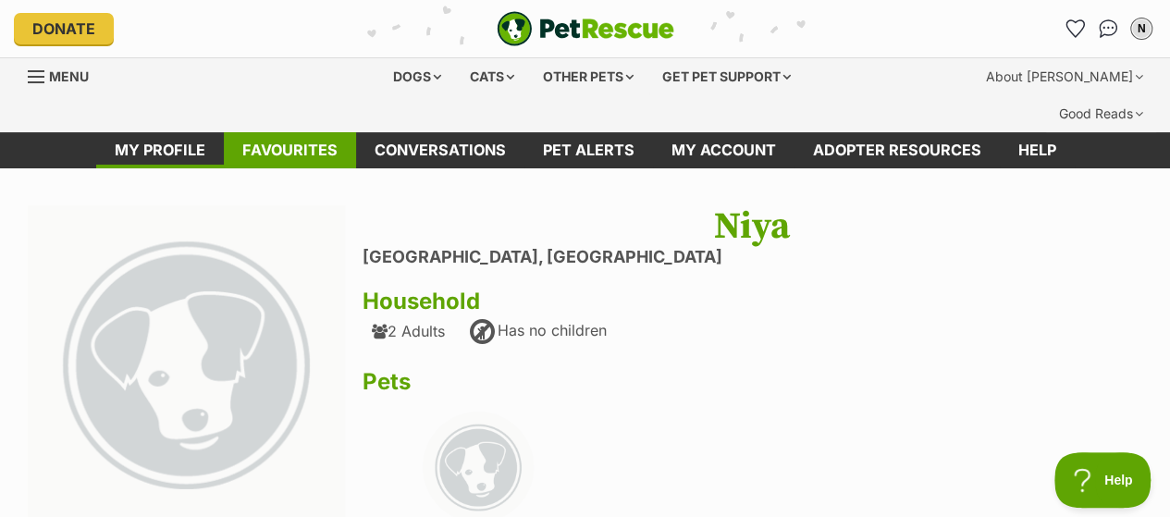
click at [295, 132] on link "Favourites" at bounding box center [290, 150] width 132 height 36
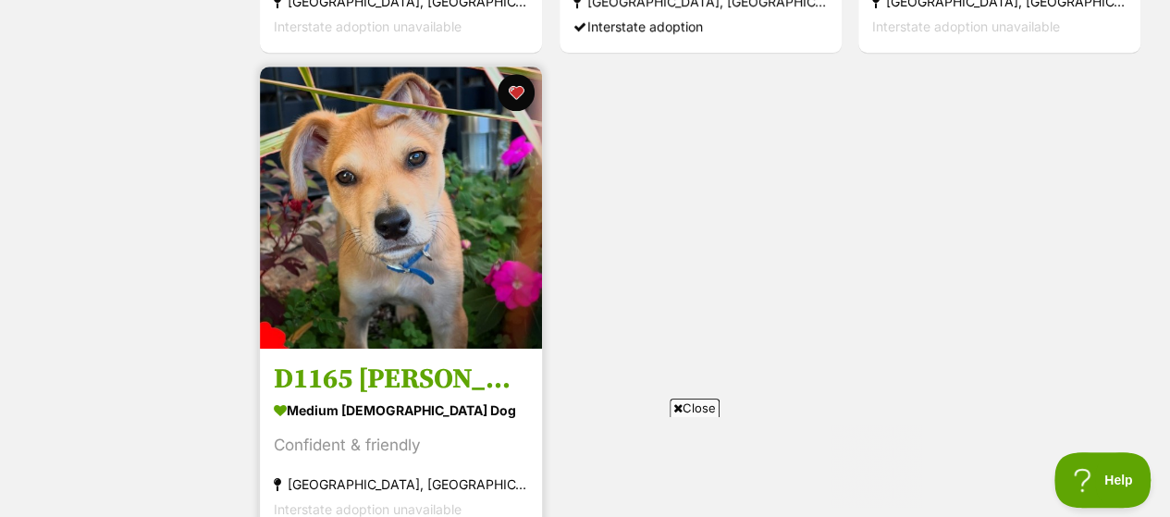
scroll to position [833, 0]
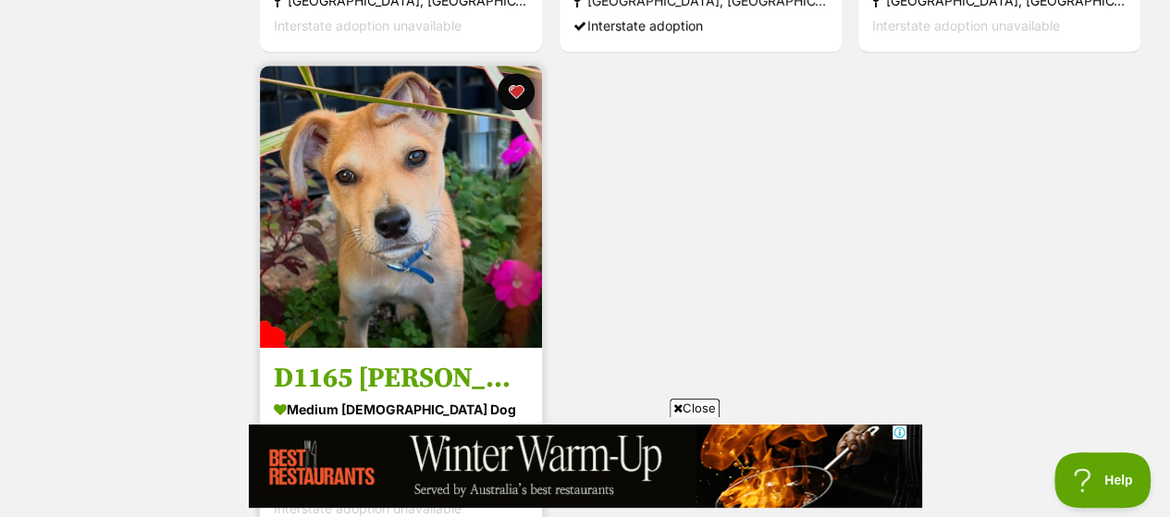
click at [420, 222] on img at bounding box center [401, 207] width 282 height 282
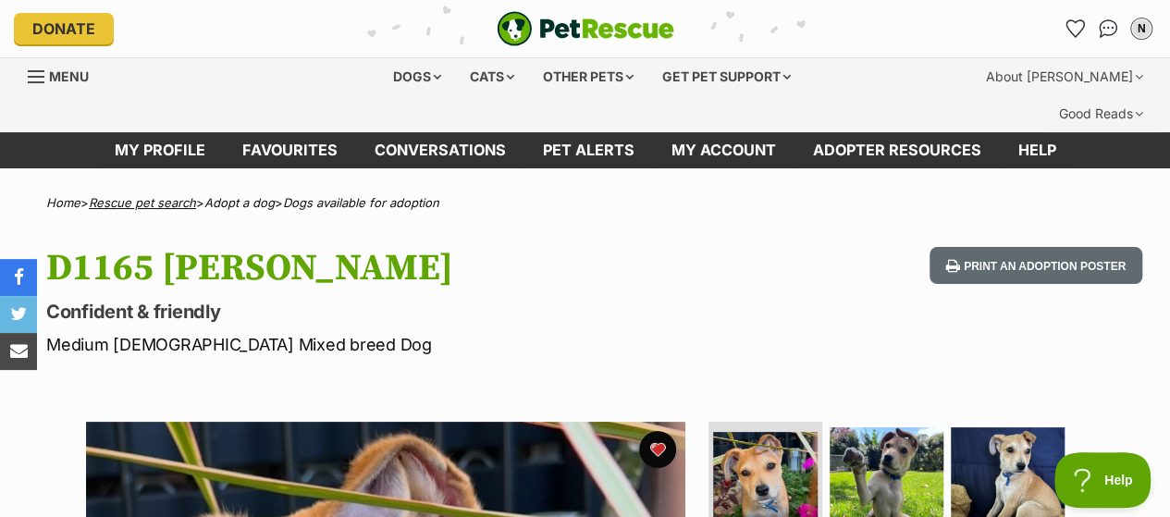
click at [187, 195] on link "Rescue pet search" at bounding box center [142, 202] width 107 height 15
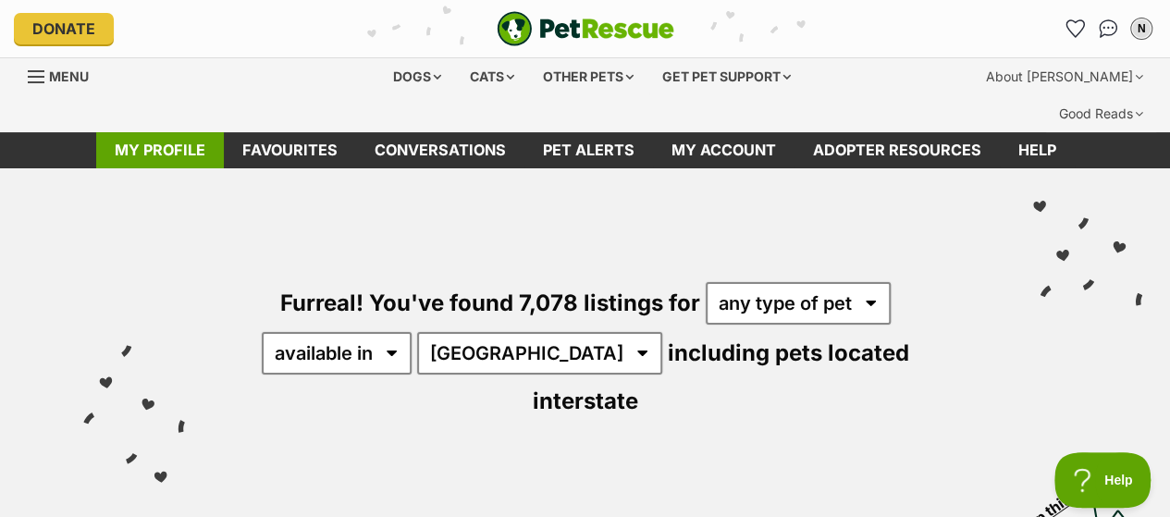
click at [142, 132] on link "My profile" at bounding box center [160, 150] width 128 height 36
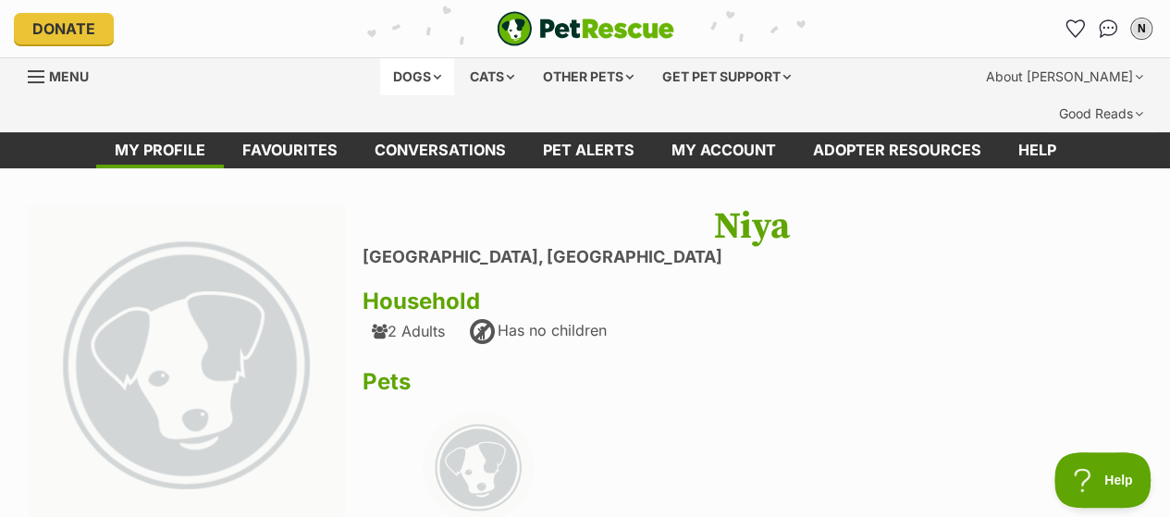
click at [408, 70] on div "Dogs" at bounding box center [417, 76] width 74 height 37
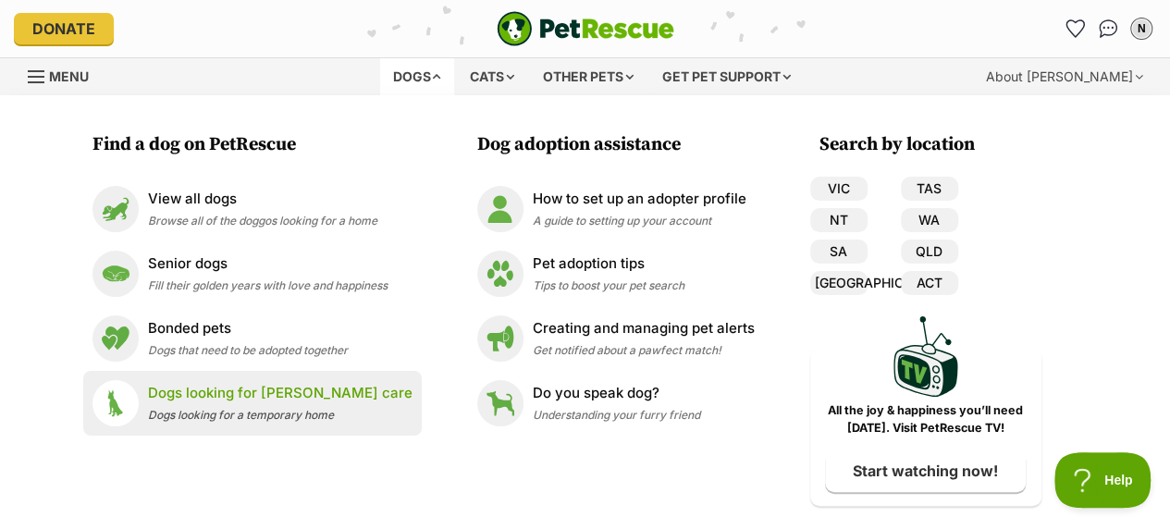
click at [278, 419] on span "Dogs looking for a temporary home" at bounding box center [241, 415] width 186 height 14
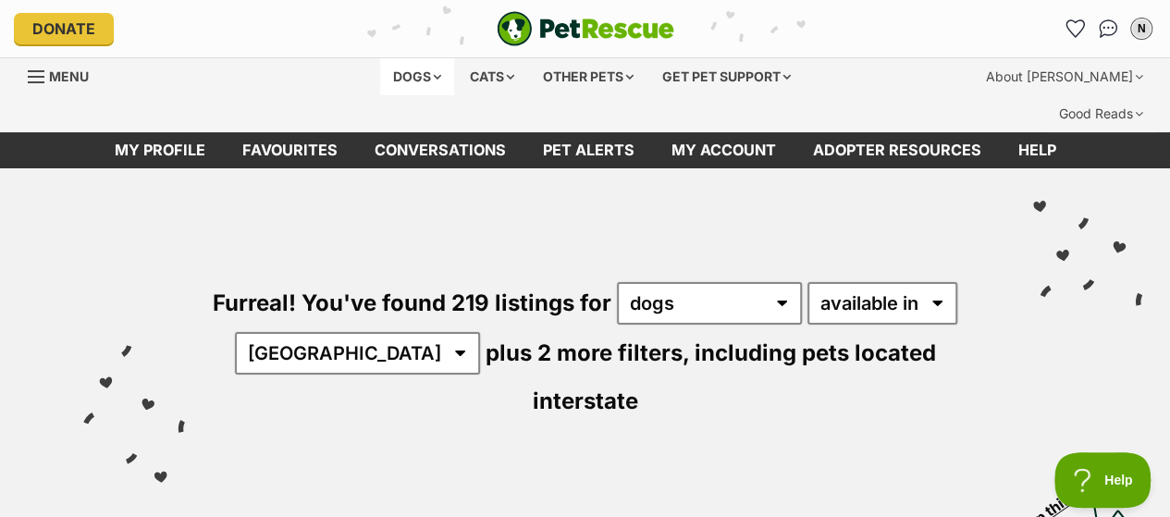
click at [414, 82] on div "Dogs" at bounding box center [417, 76] width 74 height 37
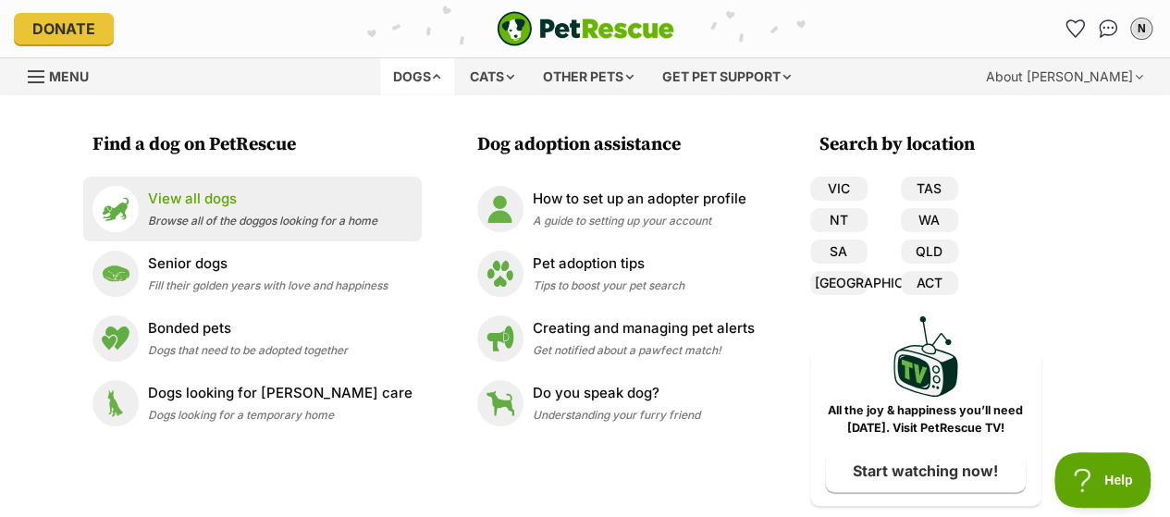
click at [266, 221] on span "Browse all of the doggos looking for a home" at bounding box center [262, 221] width 229 height 14
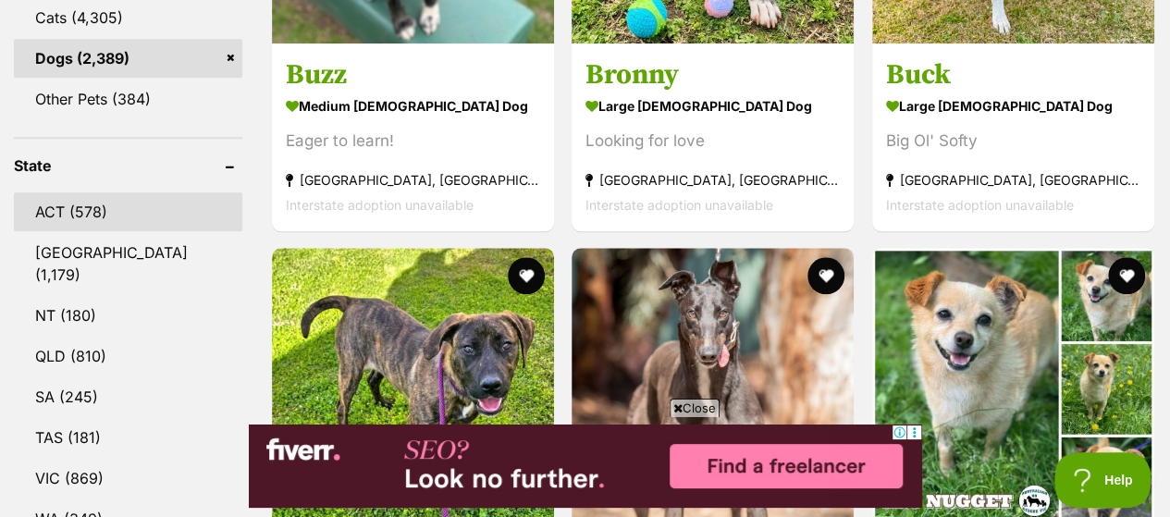
click at [119, 192] on link "ACT (578)" at bounding box center [128, 211] width 229 height 39
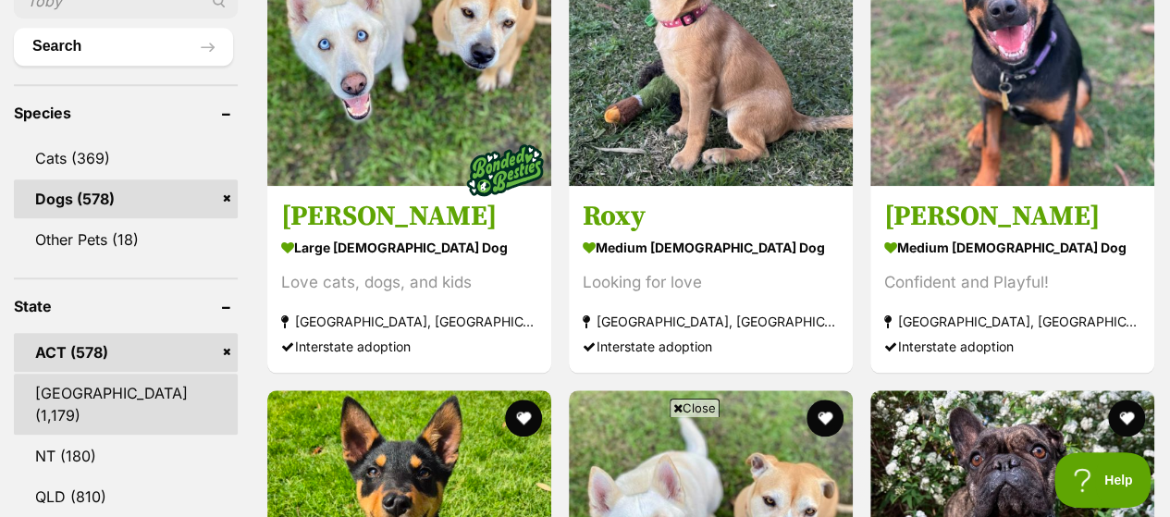
click at [93, 374] on link "[GEOGRAPHIC_DATA] (1,179)" at bounding box center [126, 404] width 224 height 61
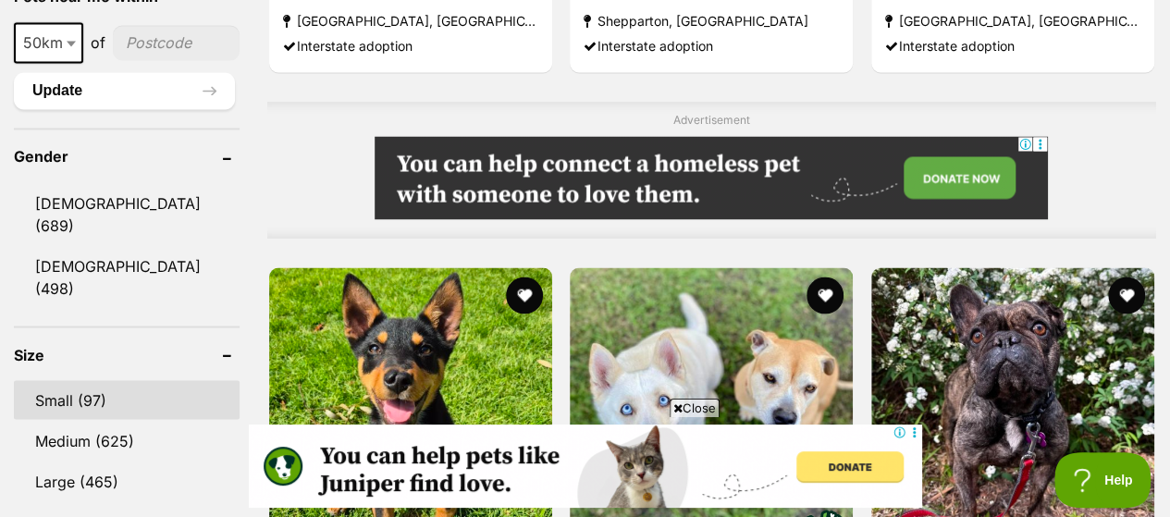
click at [131, 380] on link "Small (97)" at bounding box center [127, 399] width 226 height 39
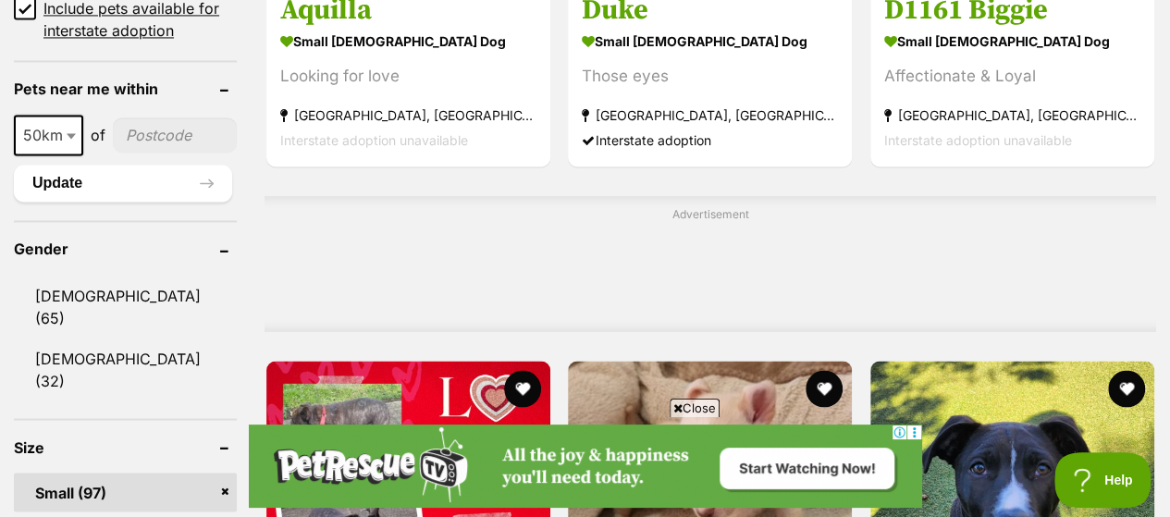
scroll to position [1573, 0]
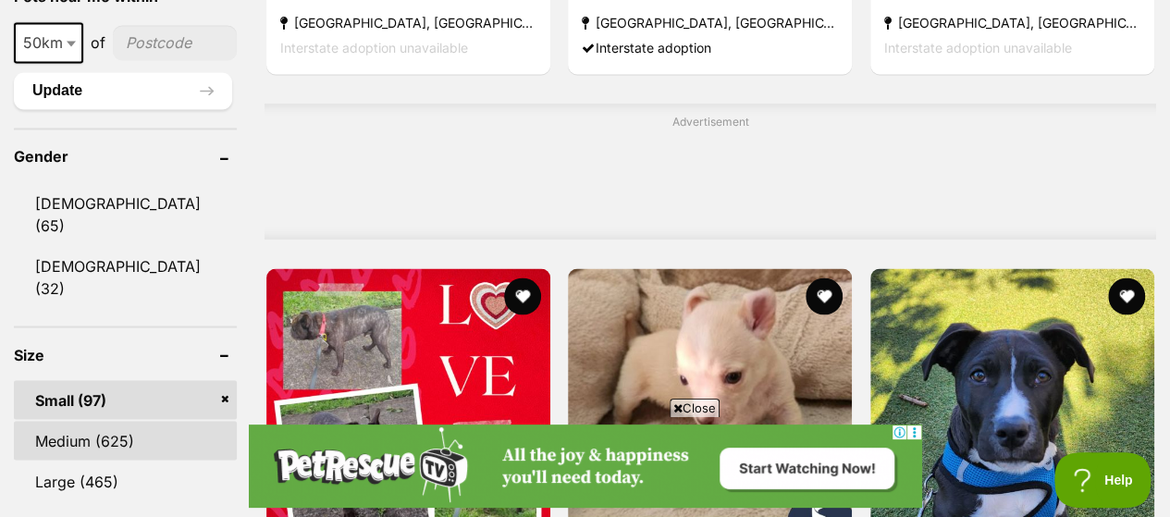
click at [117, 421] on link "Medium (625)" at bounding box center [125, 440] width 223 height 39
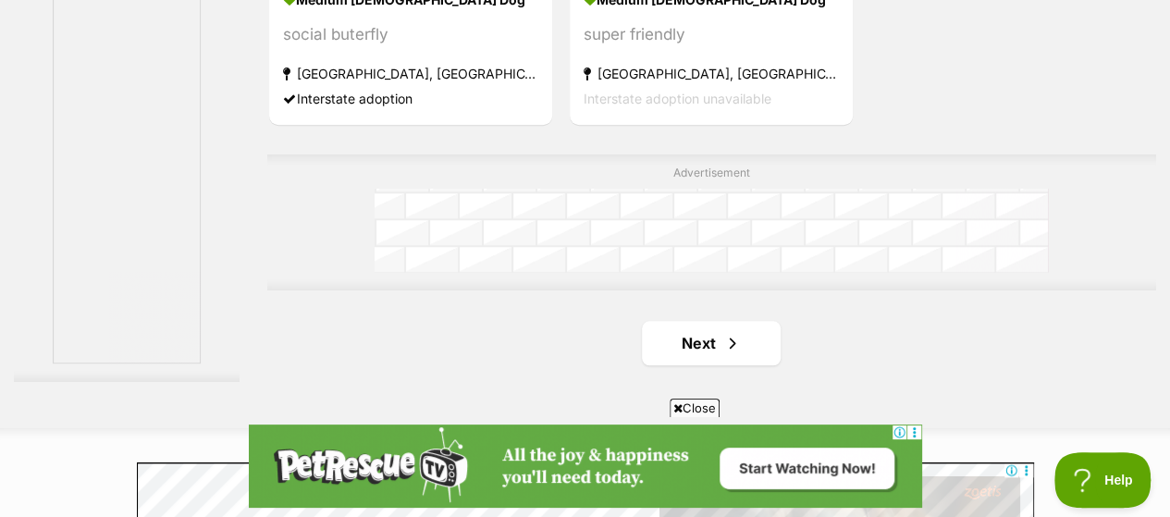
scroll to position [4348, 0]
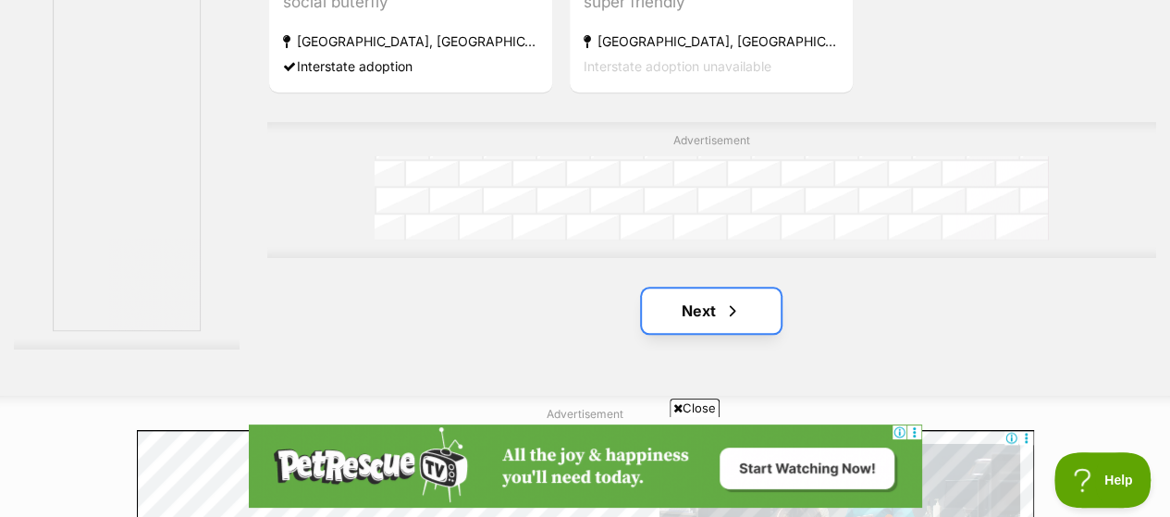
click at [702, 289] on link "Next" at bounding box center [711, 311] width 139 height 44
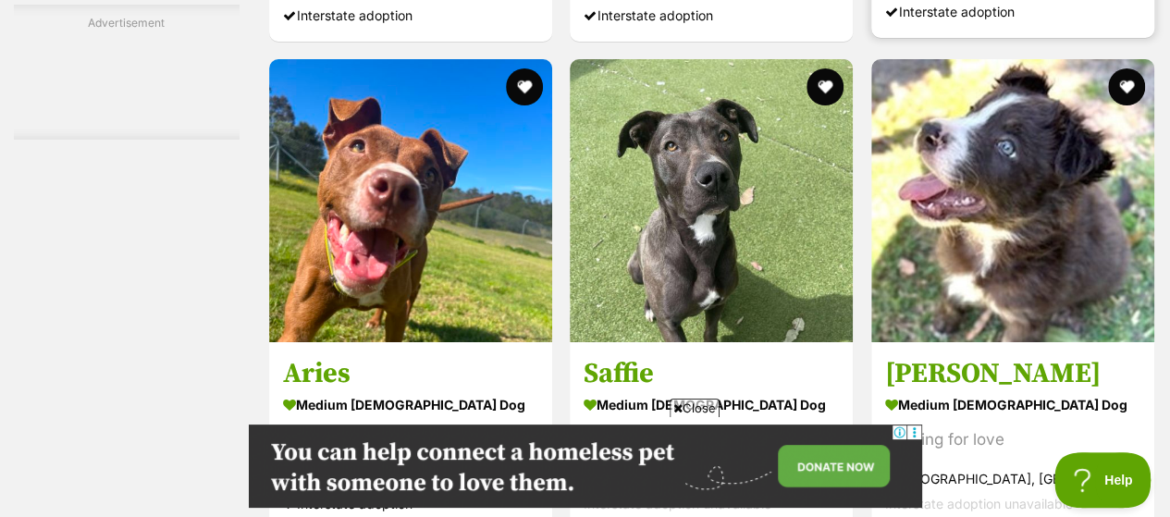
scroll to position [3515, 0]
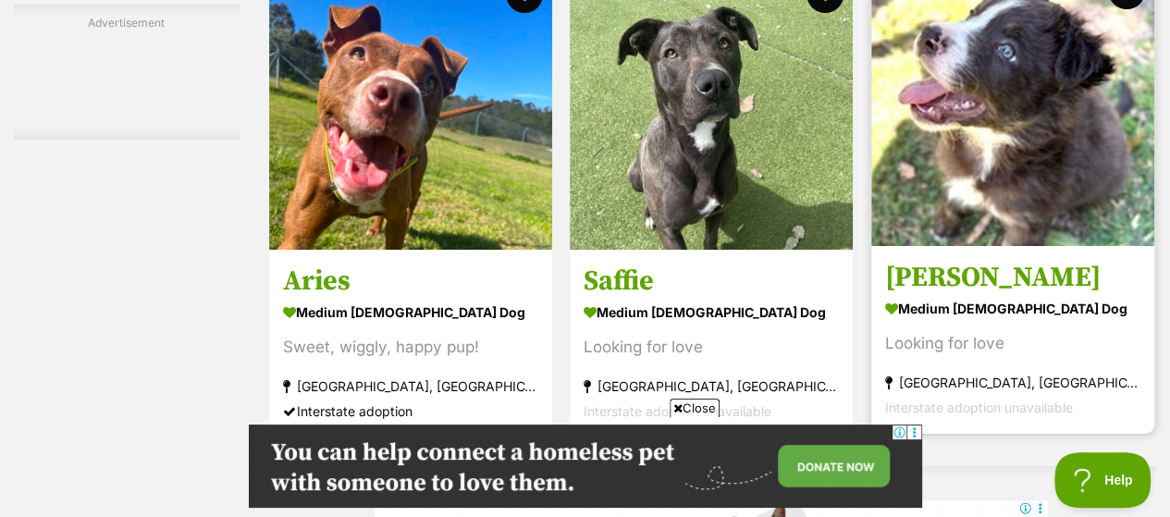
click at [933, 105] on img at bounding box center [1012, 104] width 283 height 283
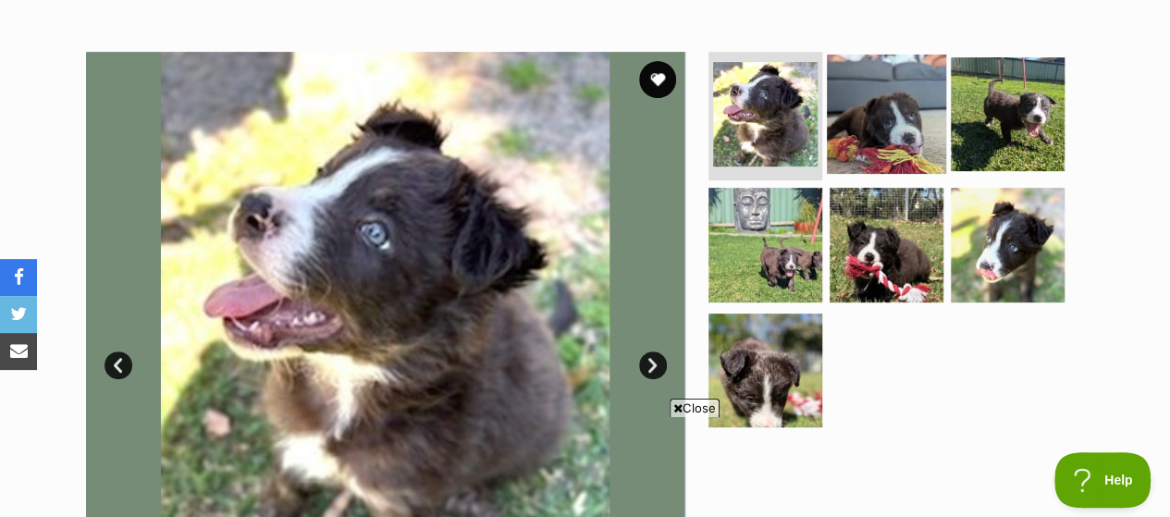
click at [853, 85] on img at bounding box center [886, 113] width 119 height 119
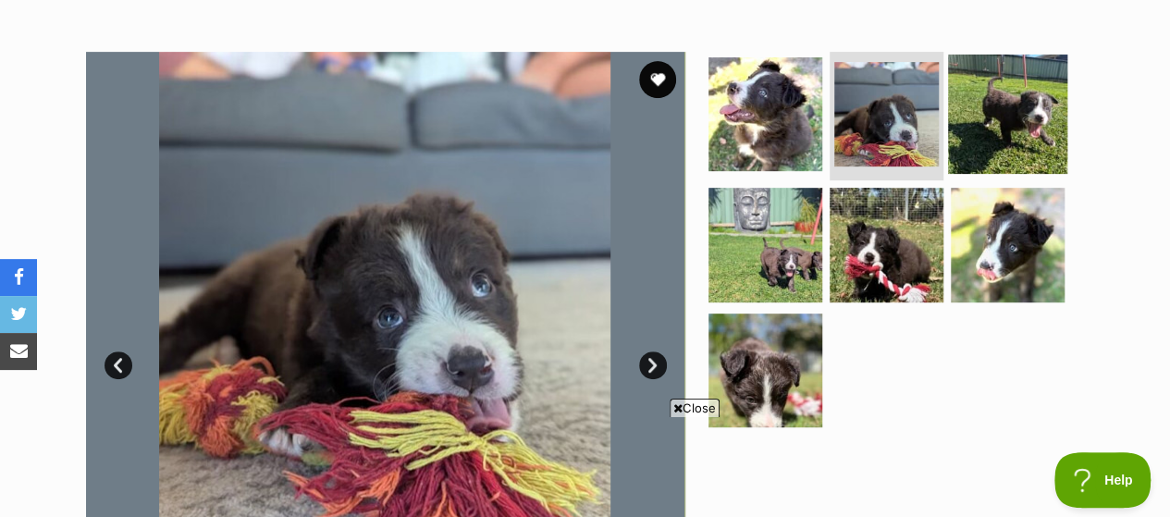
click at [1016, 90] on img at bounding box center [1007, 113] width 119 height 119
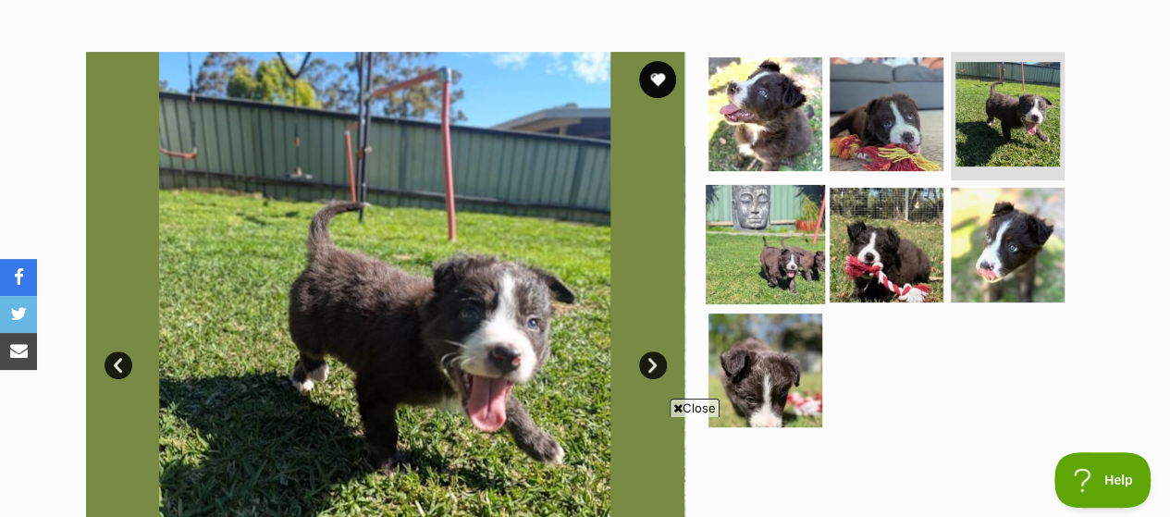
click at [760, 213] on img at bounding box center [765, 244] width 119 height 119
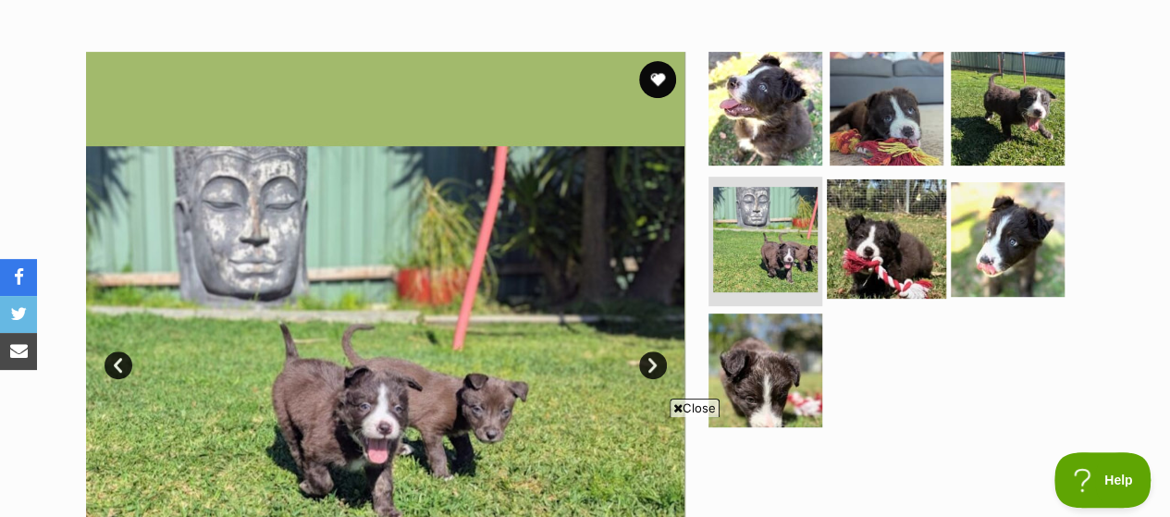
click at [896, 213] on img at bounding box center [886, 238] width 119 height 119
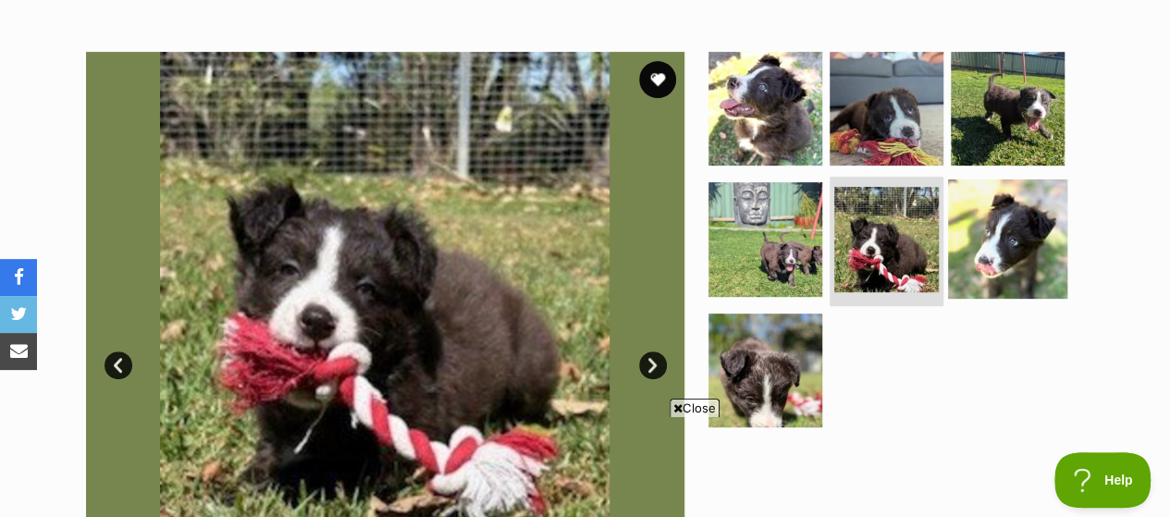
click at [1045, 195] on img at bounding box center [1007, 238] width 119 height 119
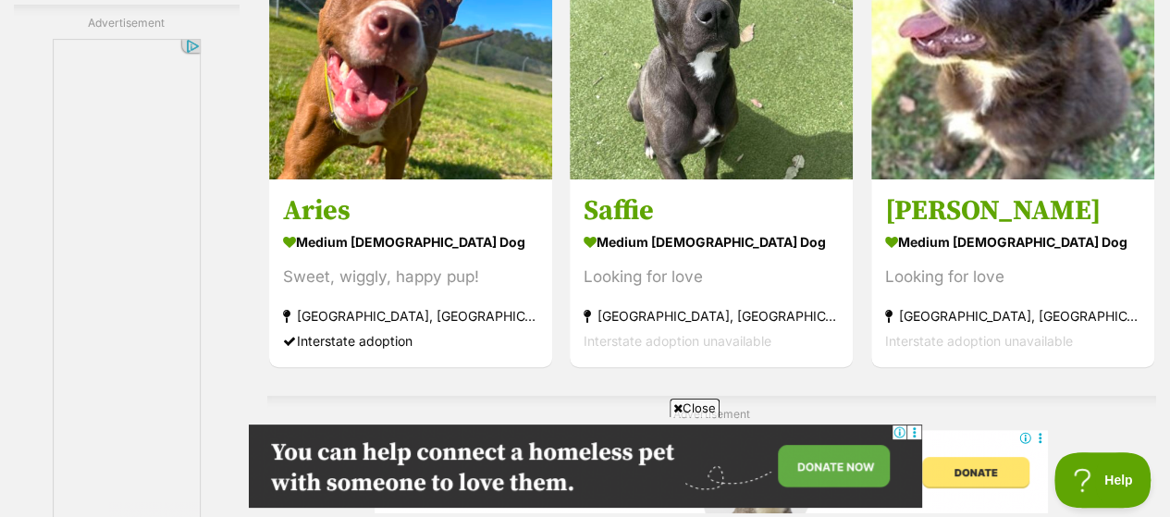
scroll to position [3678, 0]
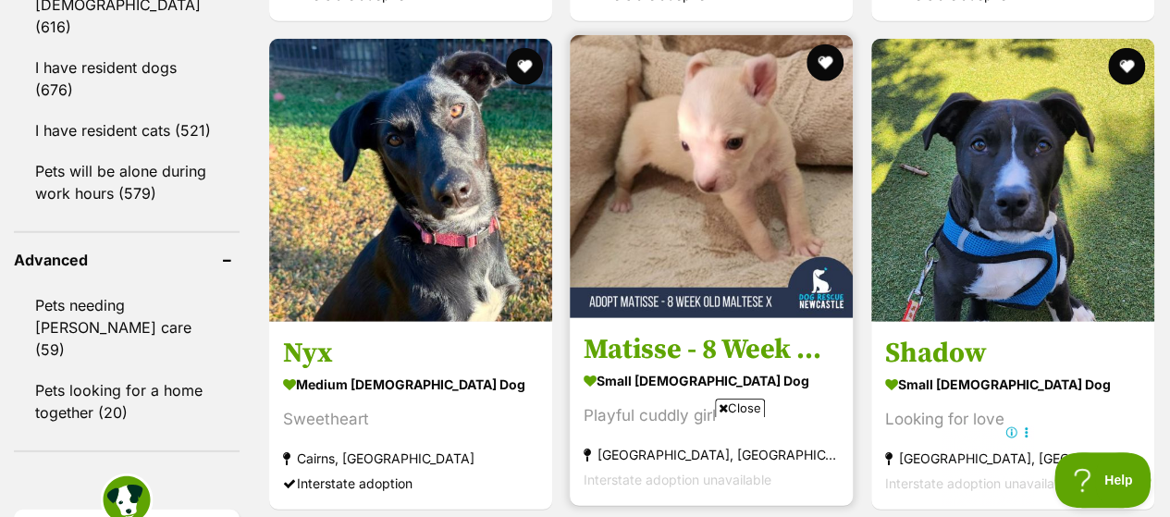
scroll to position [2405, 0]
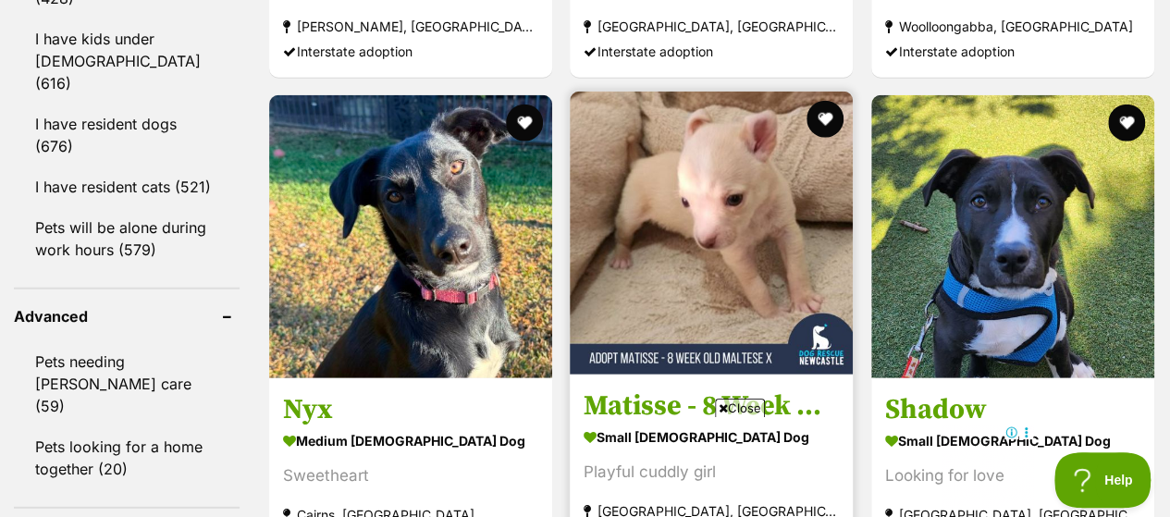
click at [742, 223] on img at bounding box center [711, 233] width 283 height 283
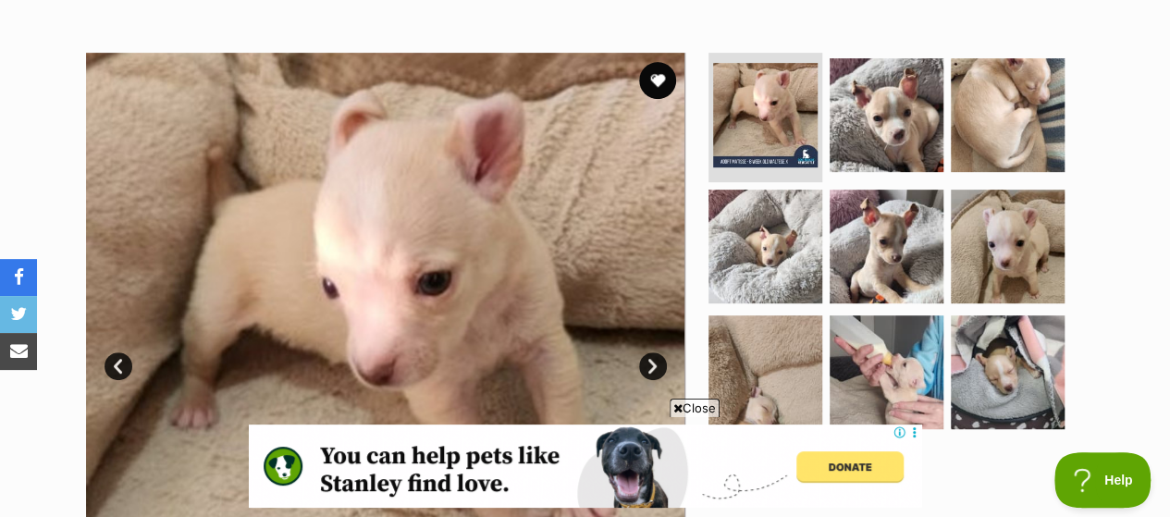
scroll to position [370, 0]
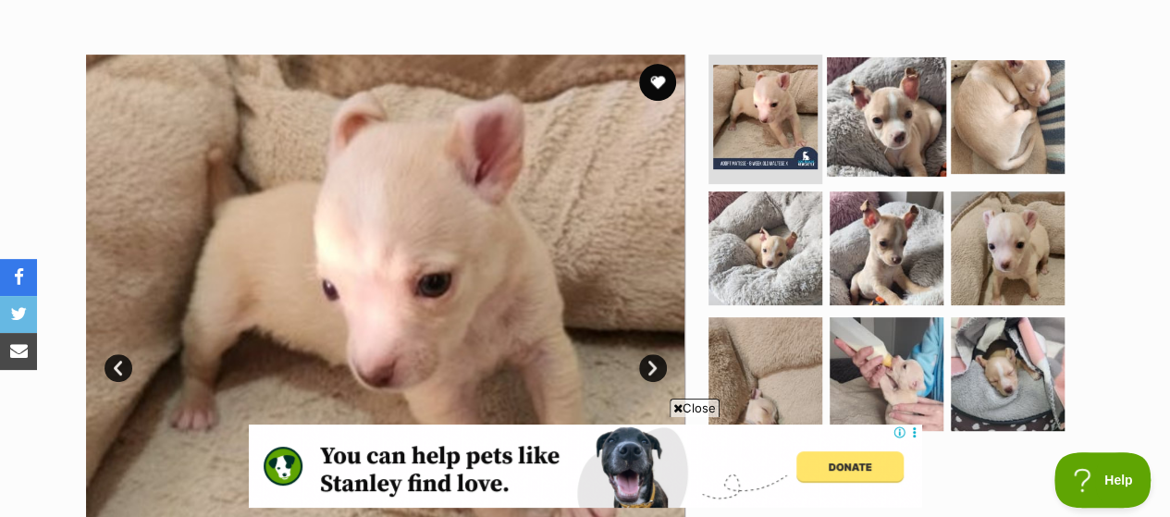
click at [921, 78] on img at bounding box center [886, 116] width 119 height 119
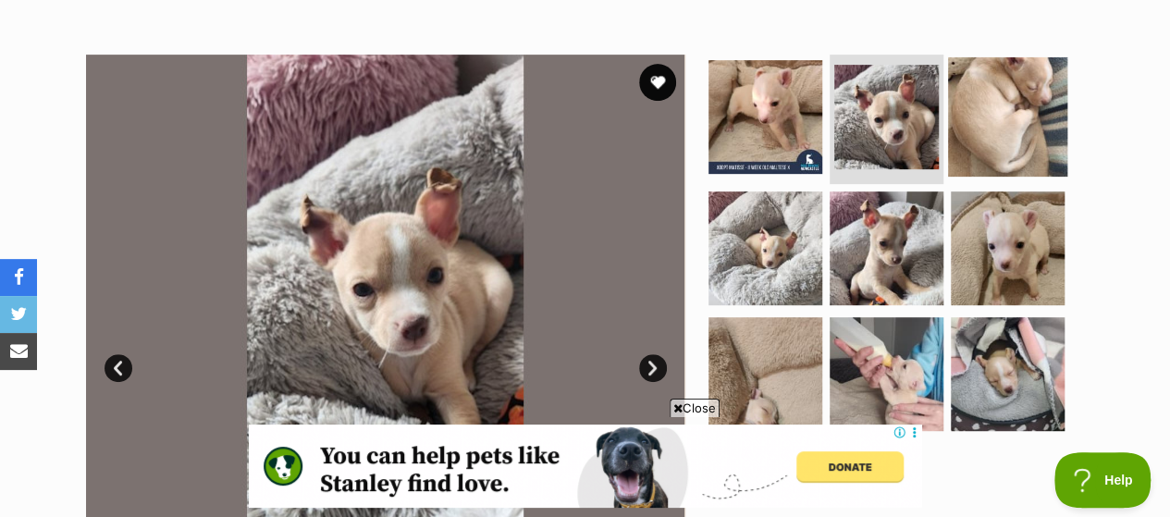
click at [983, 80] on img at bounding box center [1007, 116] width 119 height 119
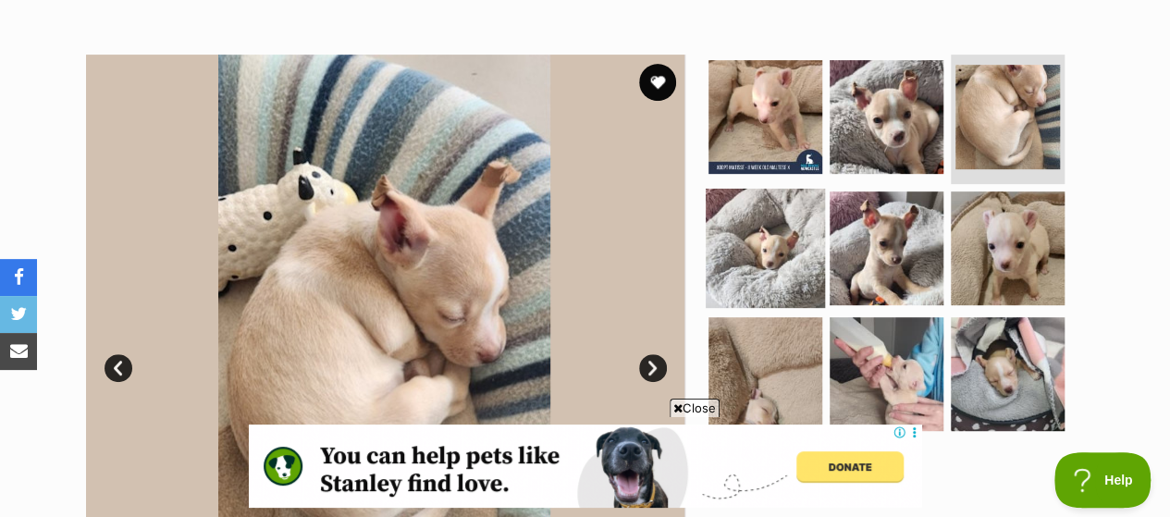
click at [735, 195] on img at bounding box center [765, 248] width 119 height 119
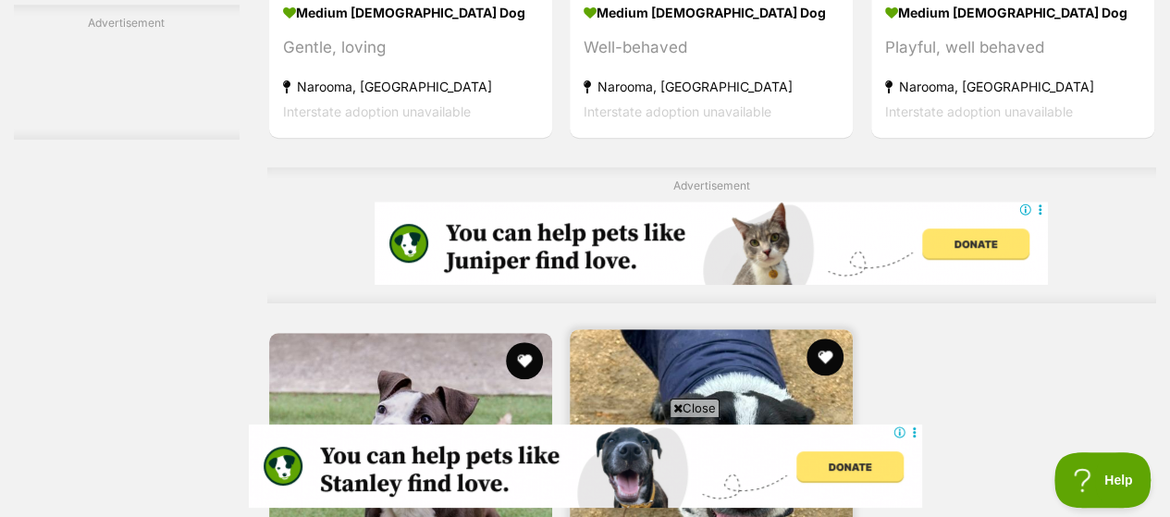
scroll to position [4338, 0]
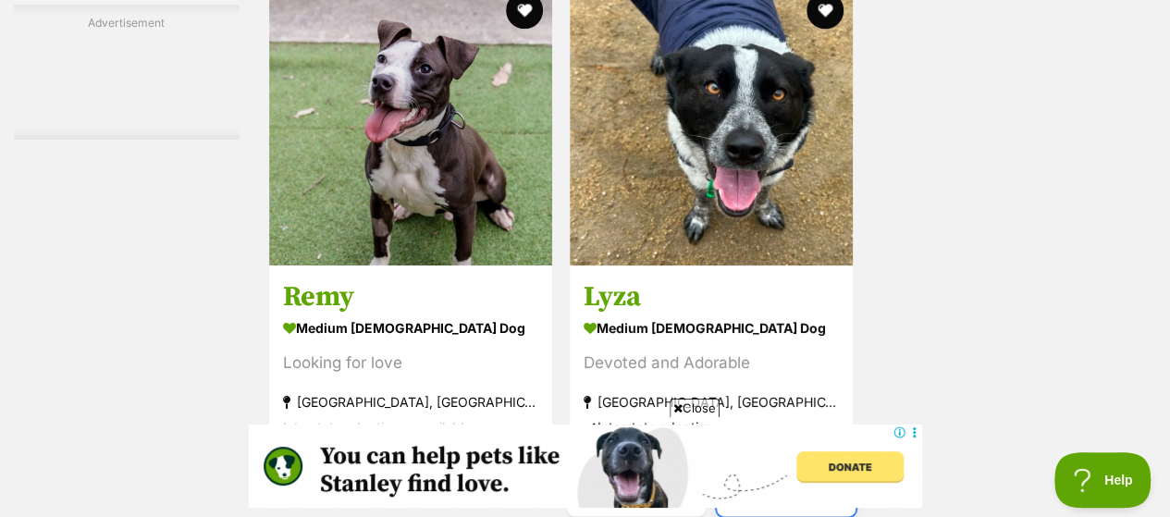
click at [775, 472] on link "Next" at bounding box center [786, 494] width 139 height 44
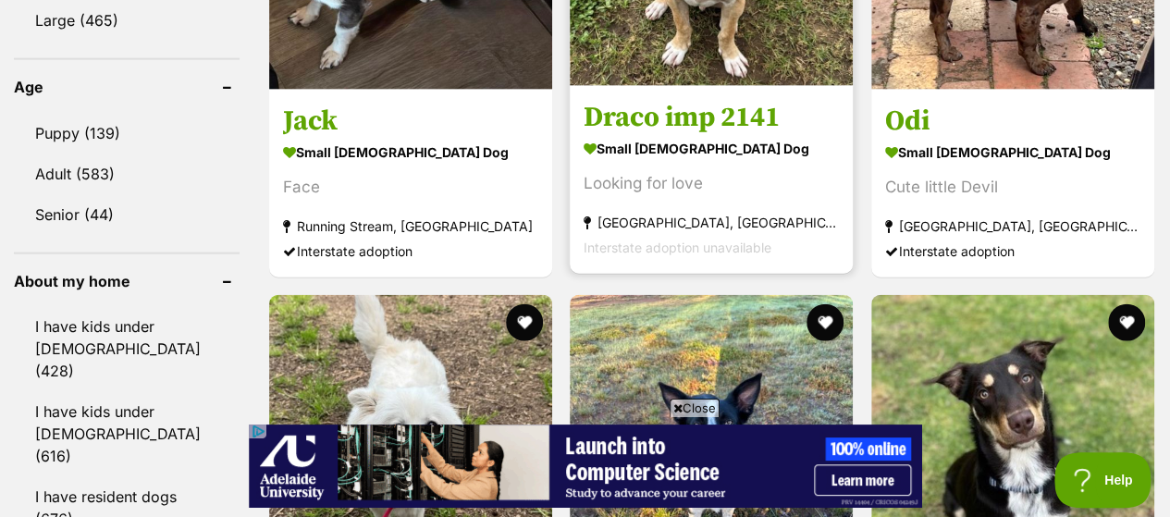
scroll to position [2313, 0]
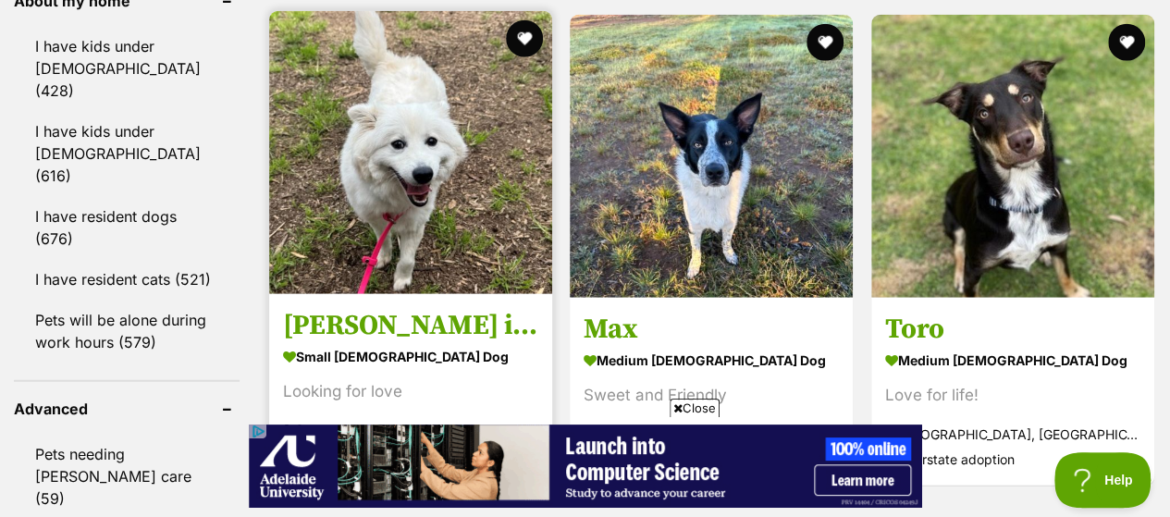
click at [478, 165] on img at bounding box center [410, 152] width 283 height 283
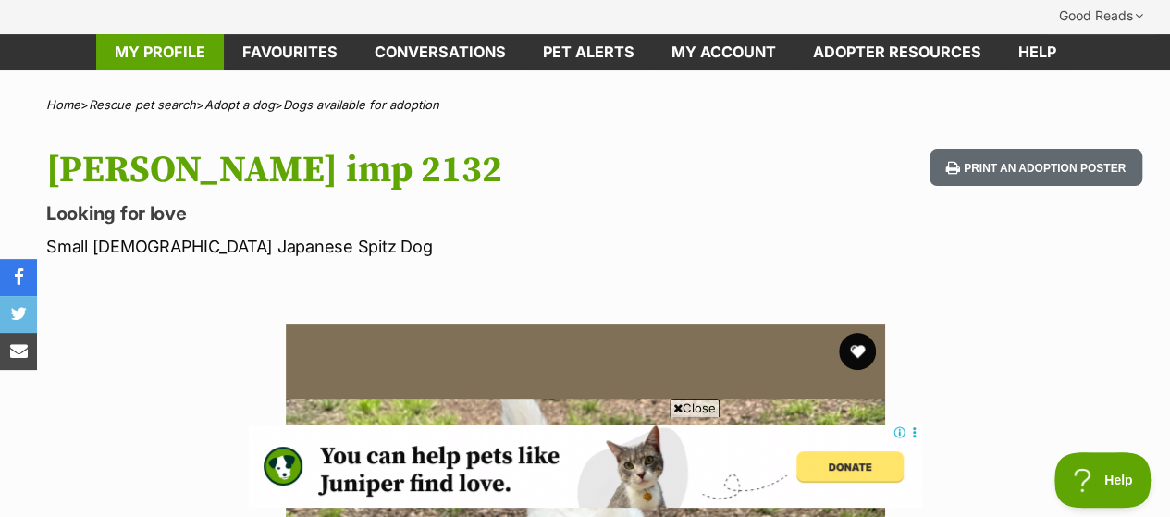
scroll to position [93, 0]
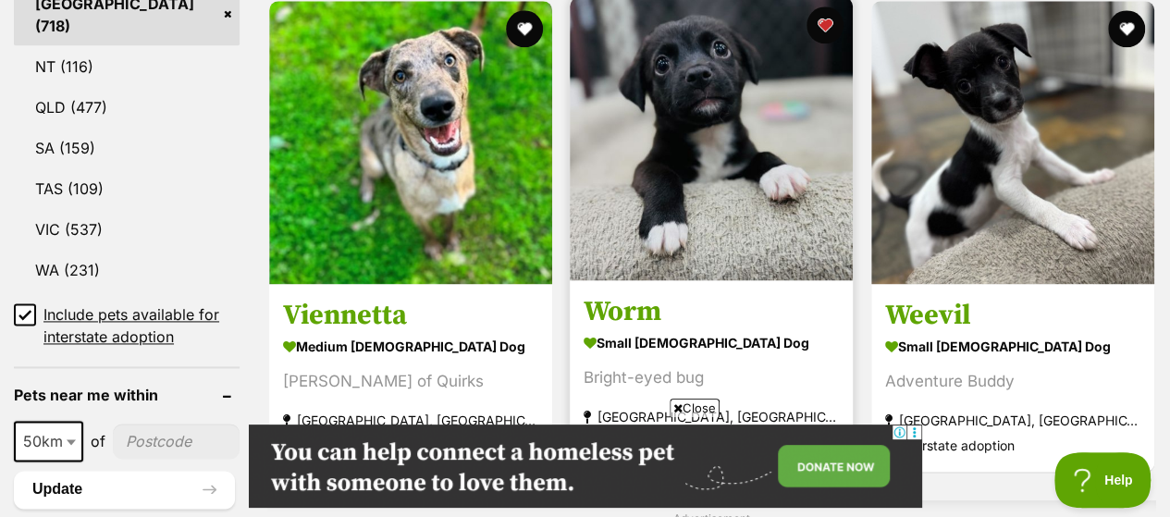
scroll to position [1203, 0]
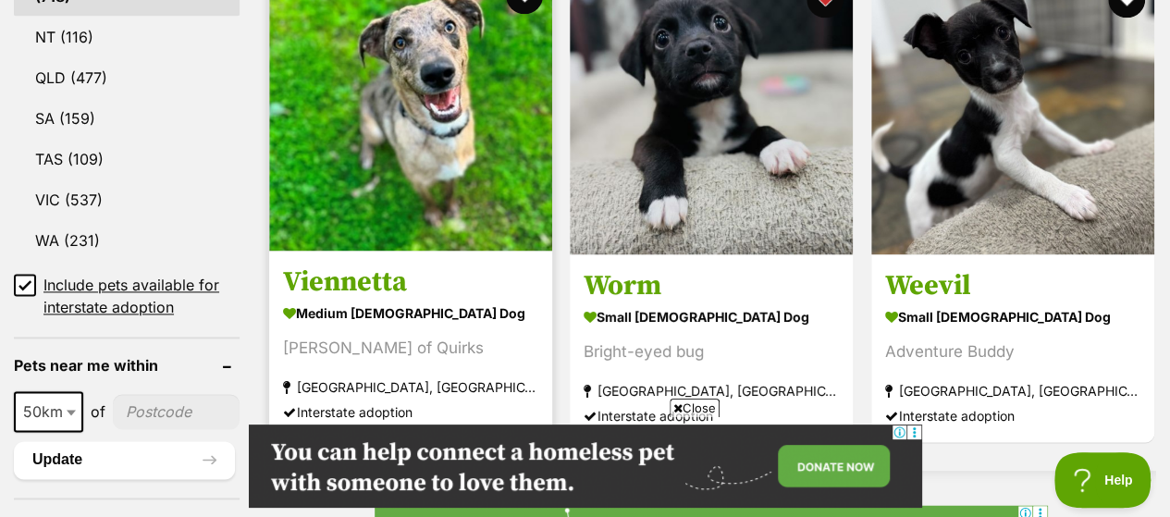
click at [452, 264] on h3 "Viennetta" at bounding box center [410, 281] width 255 height 35
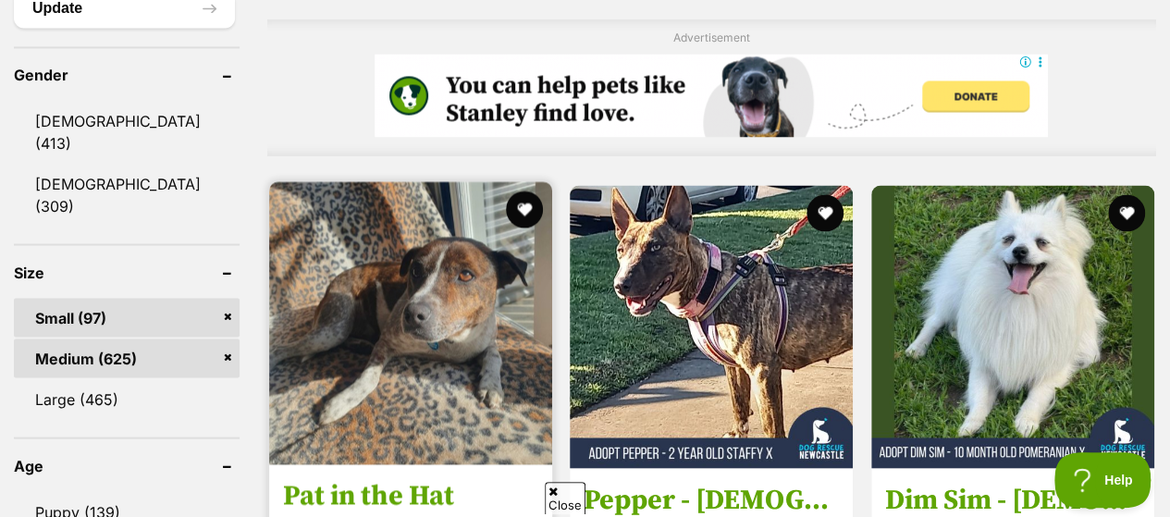
click at [417, 243] on img at bounding box center [410, 322] width 283 height 283
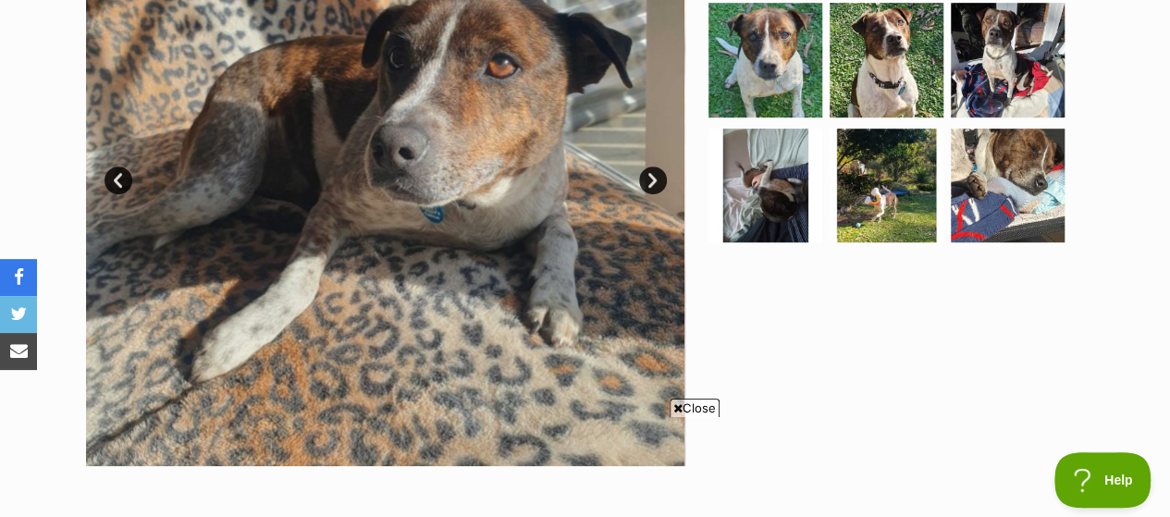
click at [651, 167] on link "Next" at bounding box center [653, 181] width 28 height 28
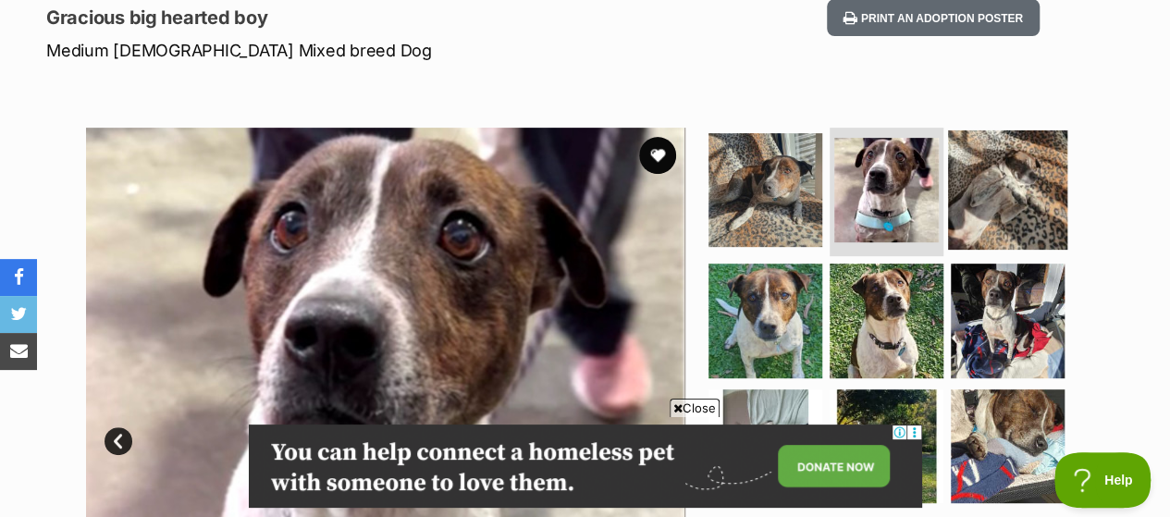
scroll to position [278, 0]
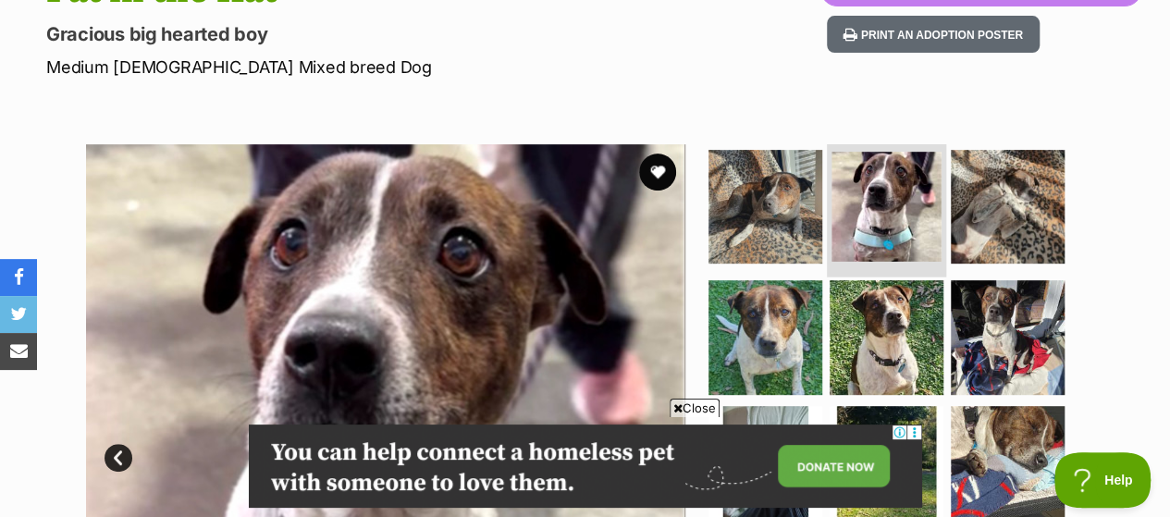
click at [890, 167] on img at bounding box center [887, 207] width 110 height 110
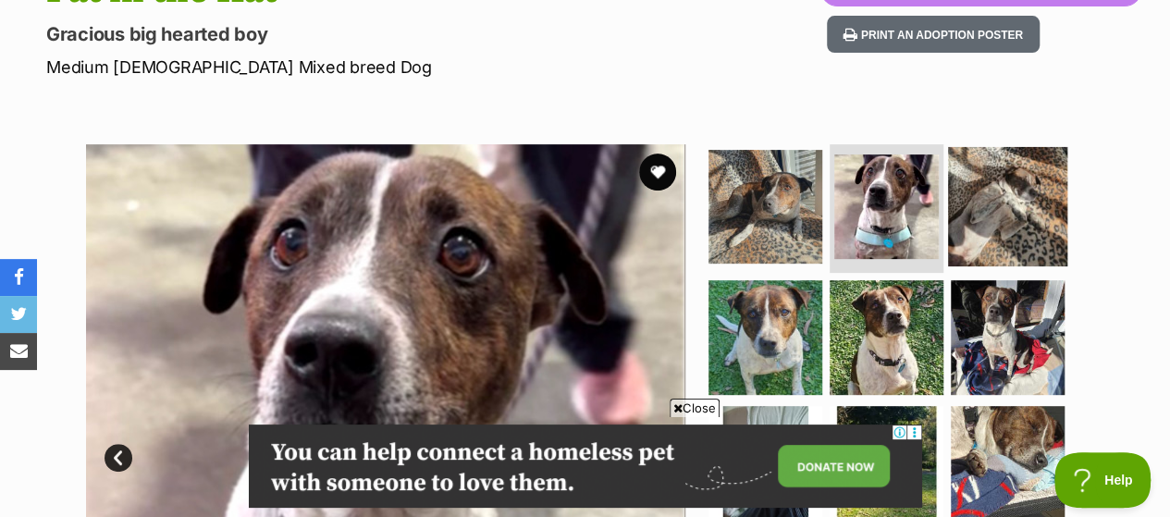
click at [965, 174] on img at bounding box center [1007, 205] width 119 height 119
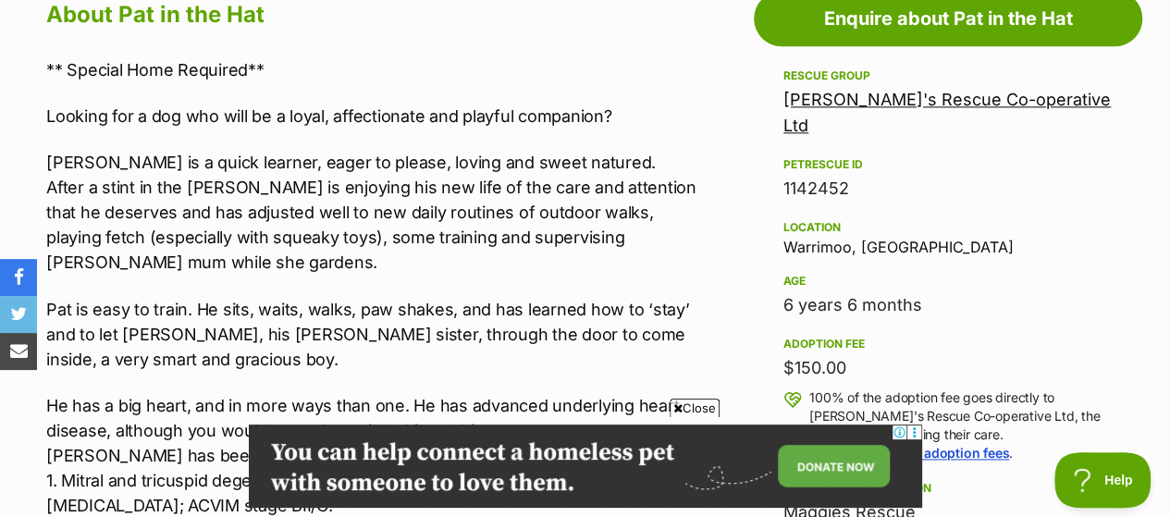
scroll to position [1295, 0]
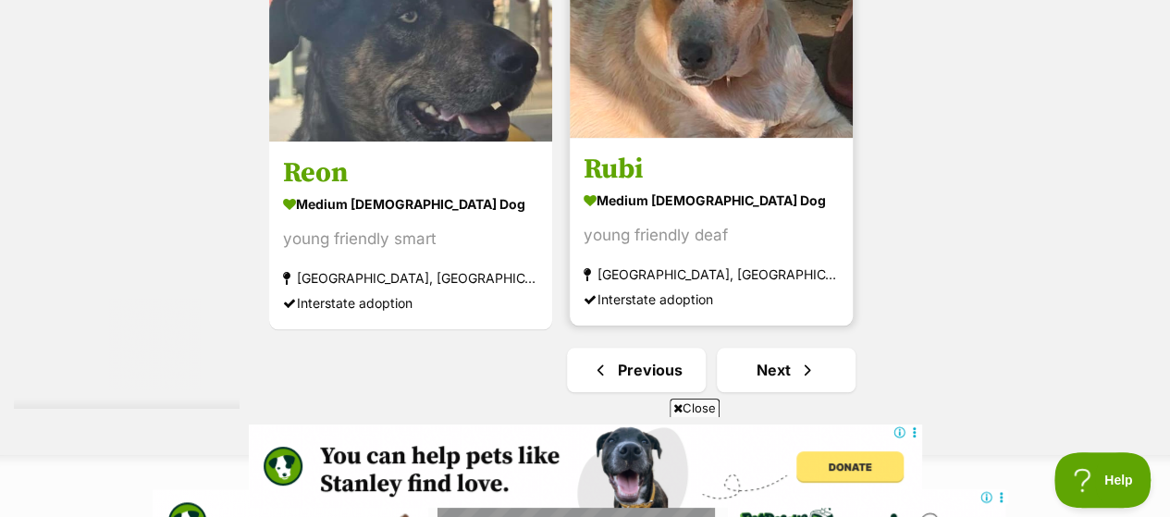
scroll to position [4429, 0]
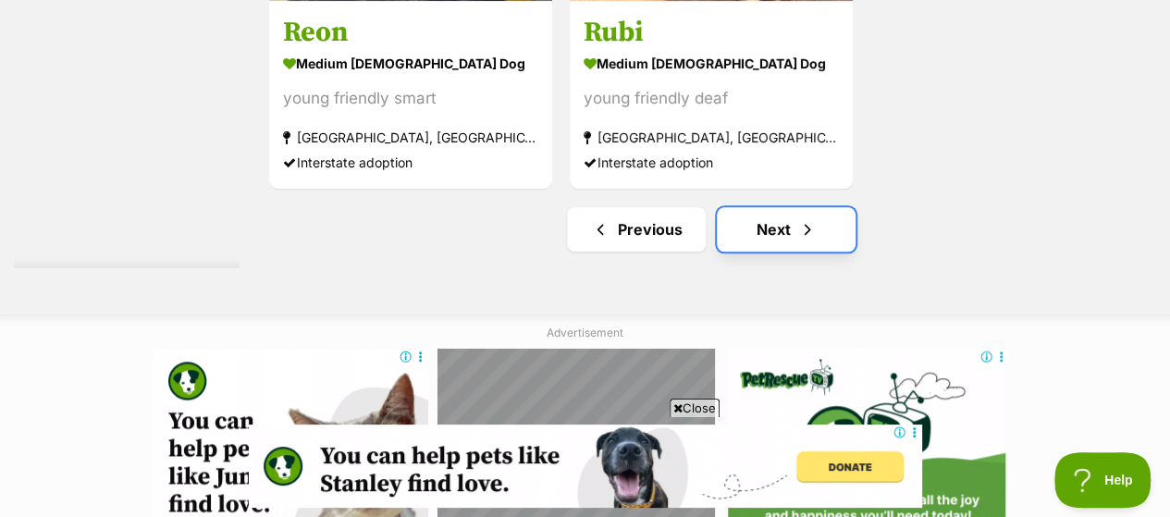
click at [751, 207] on link "Next" at bounding box center [786, 229] width 139 height 44
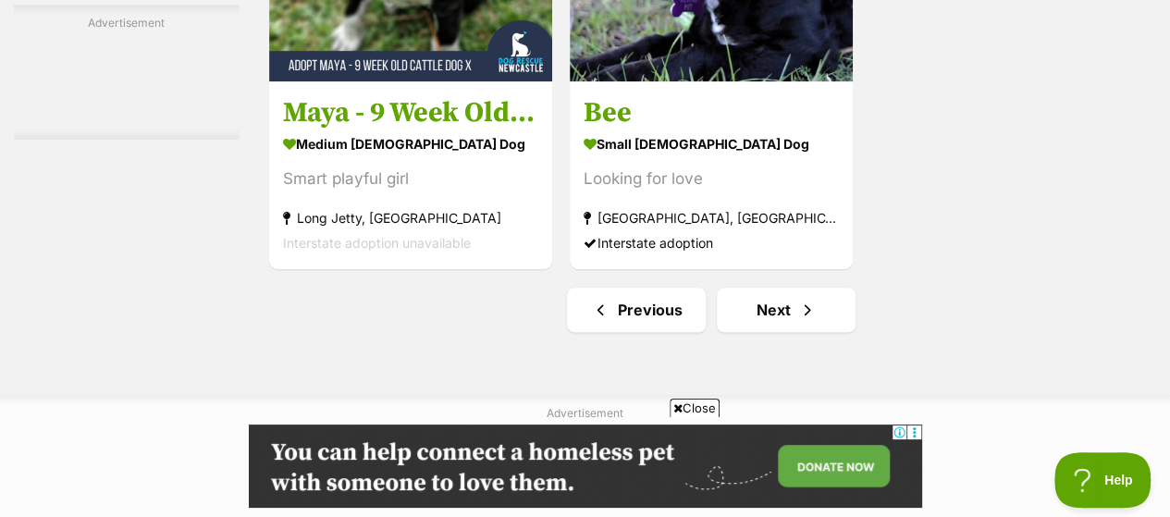
scroll to position [4533, 0]
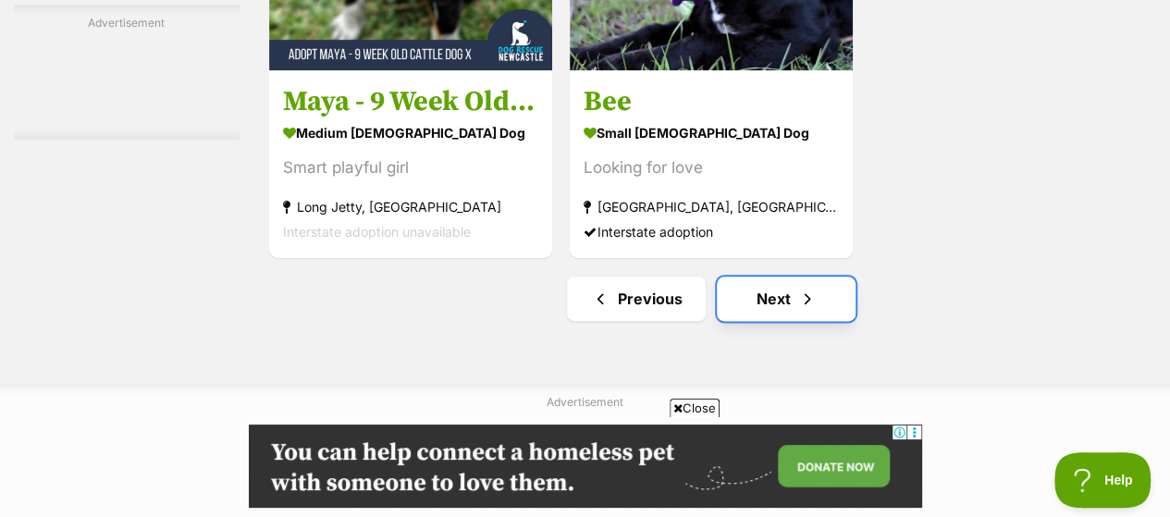
click at [774, 277] on link "Next" at bounding box center [786, 299] width 139 height 44
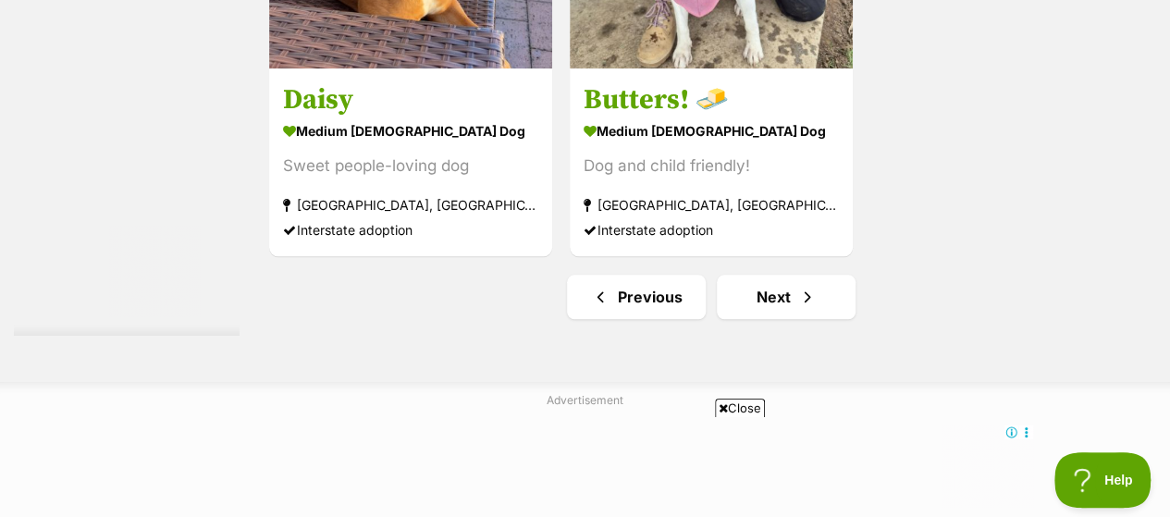
scroll to position [4441, 0]
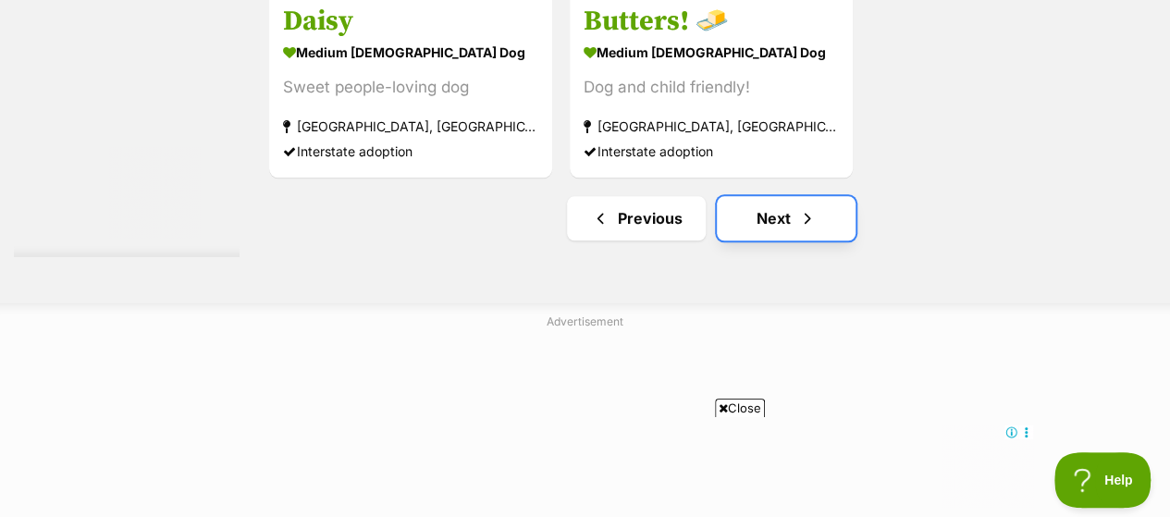
click at [787, 196] on link "Next" at bounding box center [786, 218] width 139 height 44
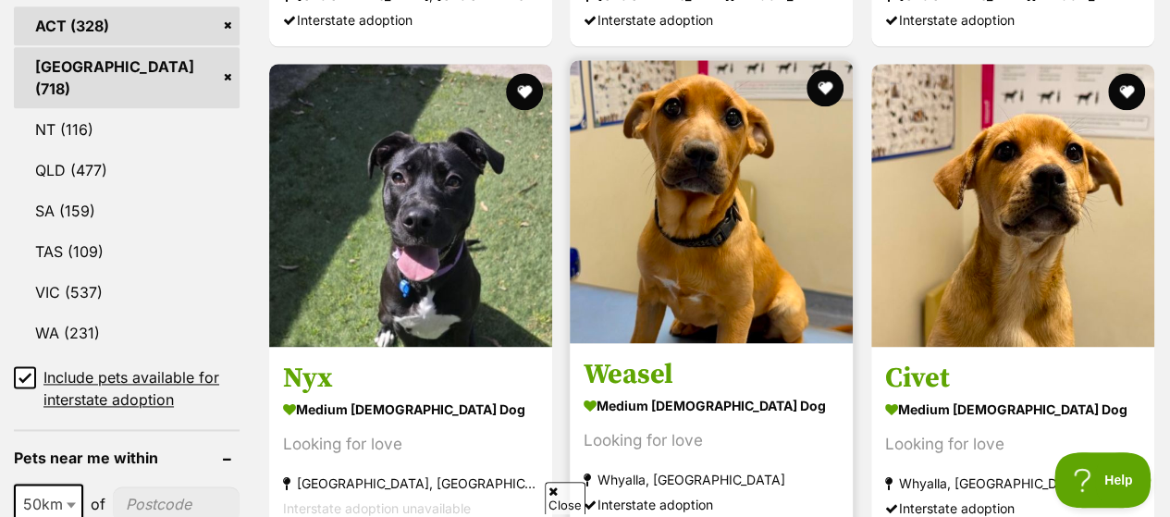
click at [705, 196] on img at bounding box center [711, 201] width 283 height 283
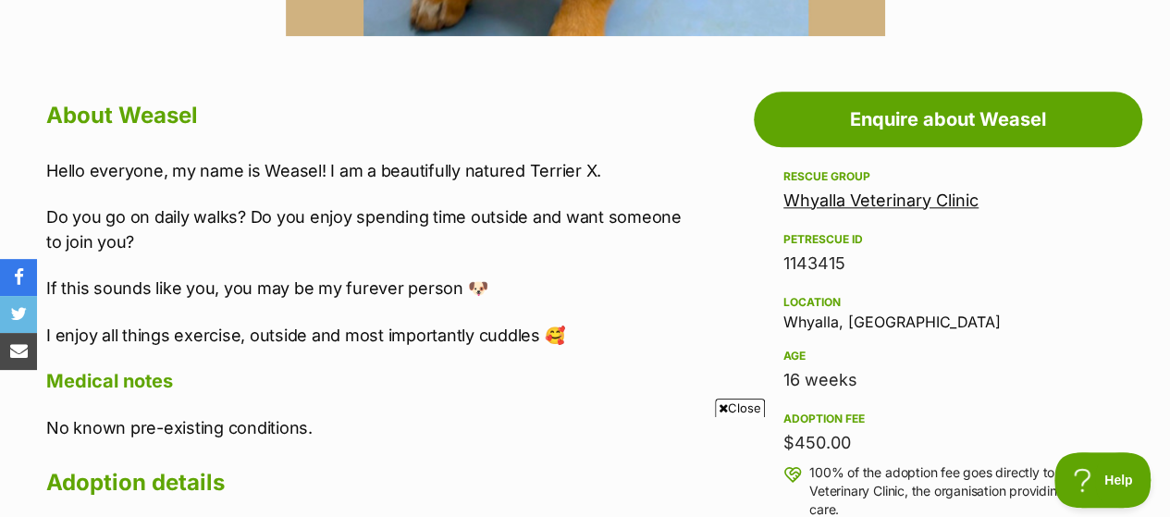
scroll to position [1203, 0]
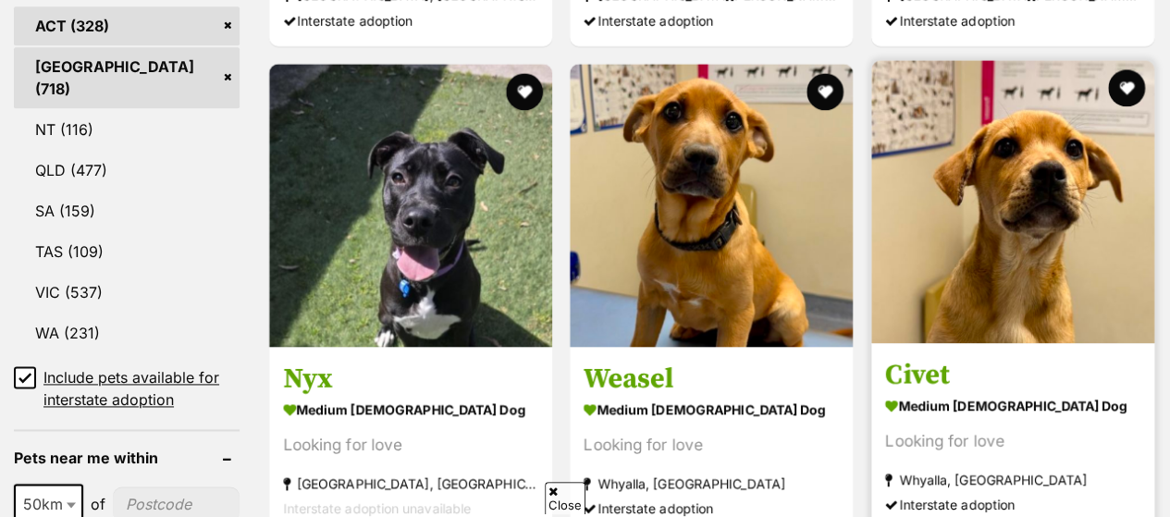
click at [1015, 267] on img at bounding box center [1012, 201] width 283 height 283
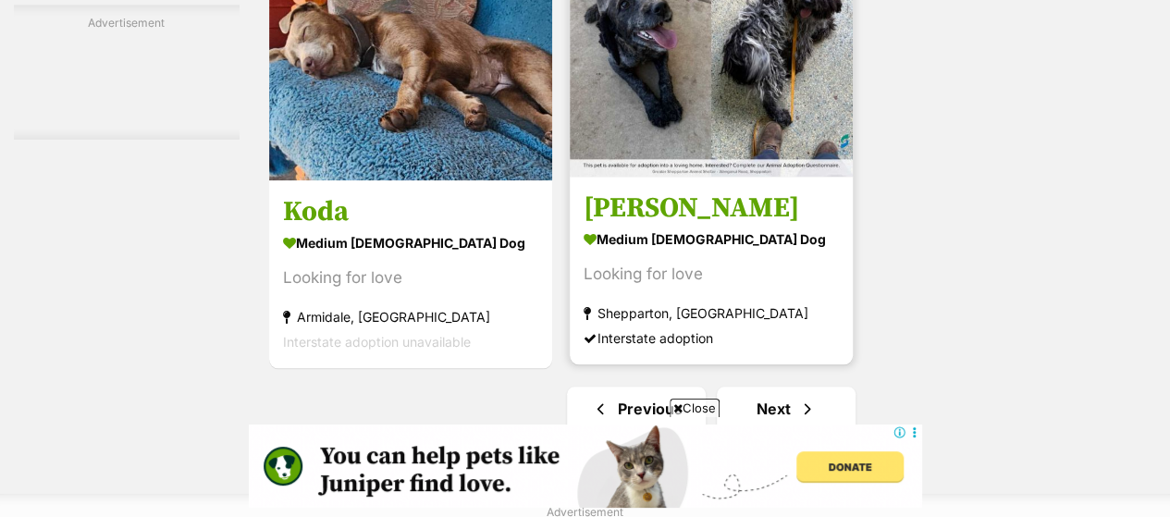
scroll to position [4441, 0]
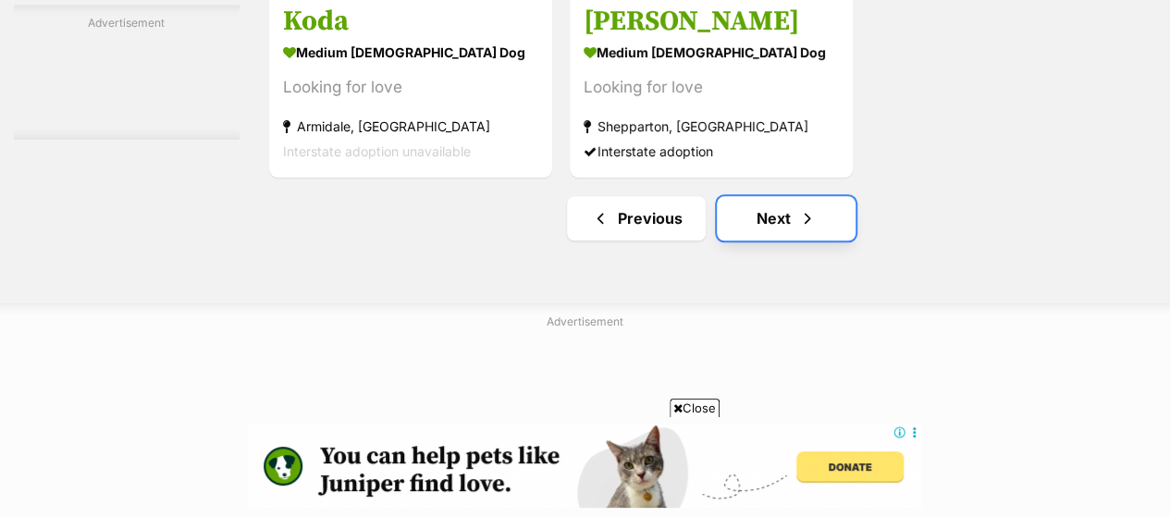
click at [766, 196] on link "Next" at bounding box center [786, 218] width 139 height 44
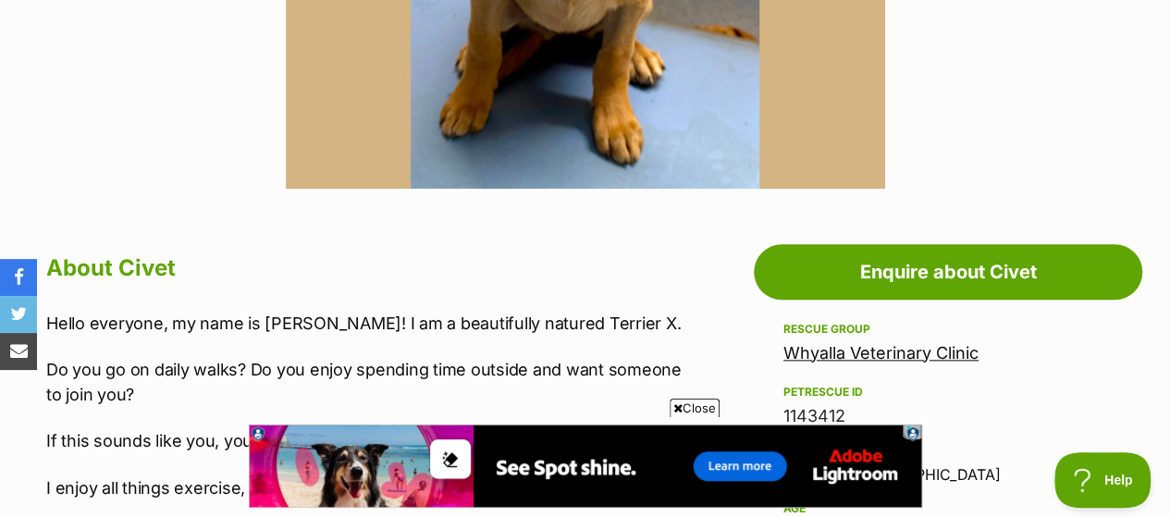
scroll to position [463, 0]
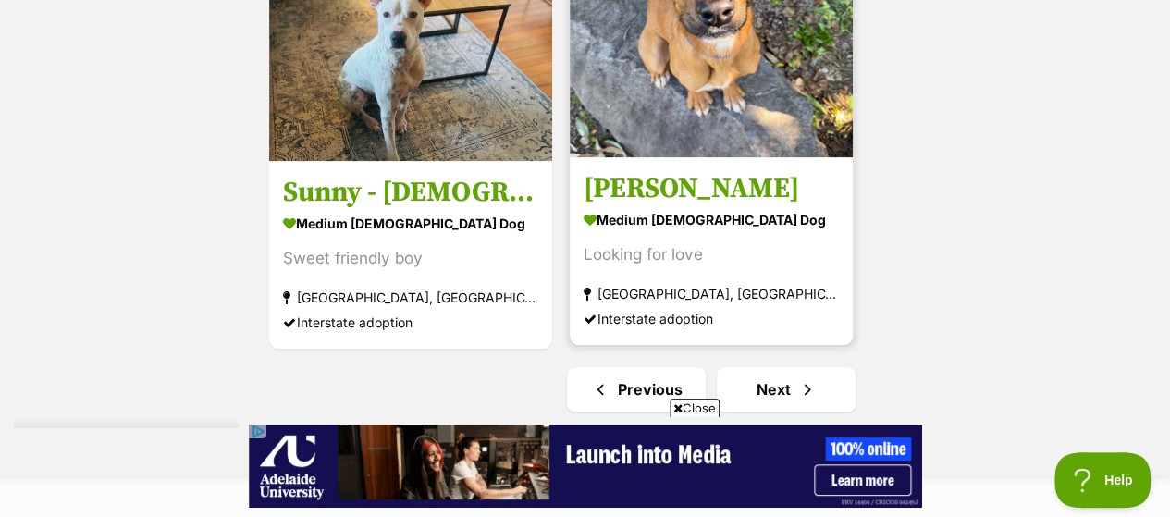
scroll to position [4533, 0]
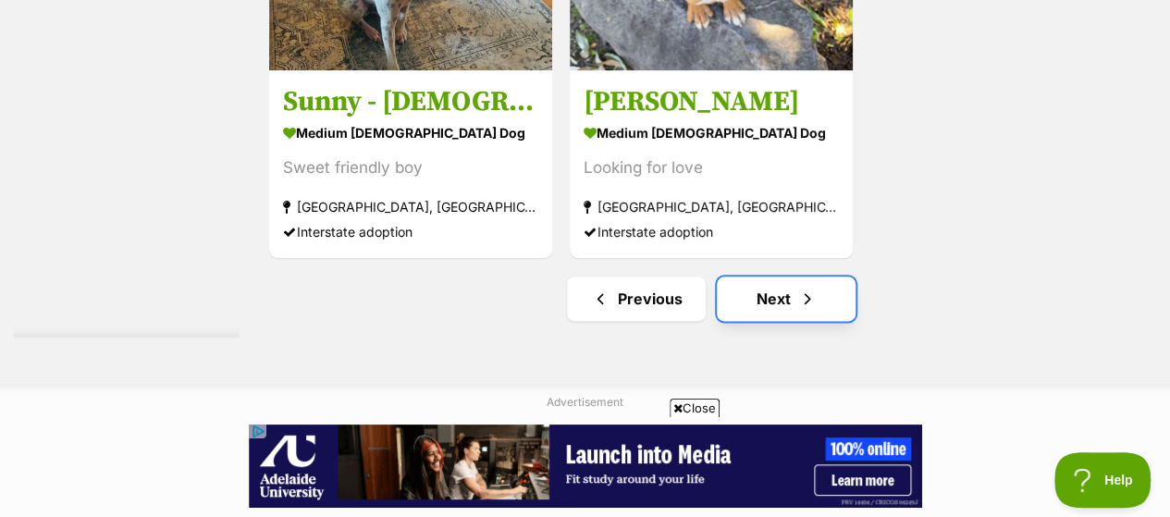
click at [760, 281] on link "Next" at bounding box center [786, 299] width 139 height 44
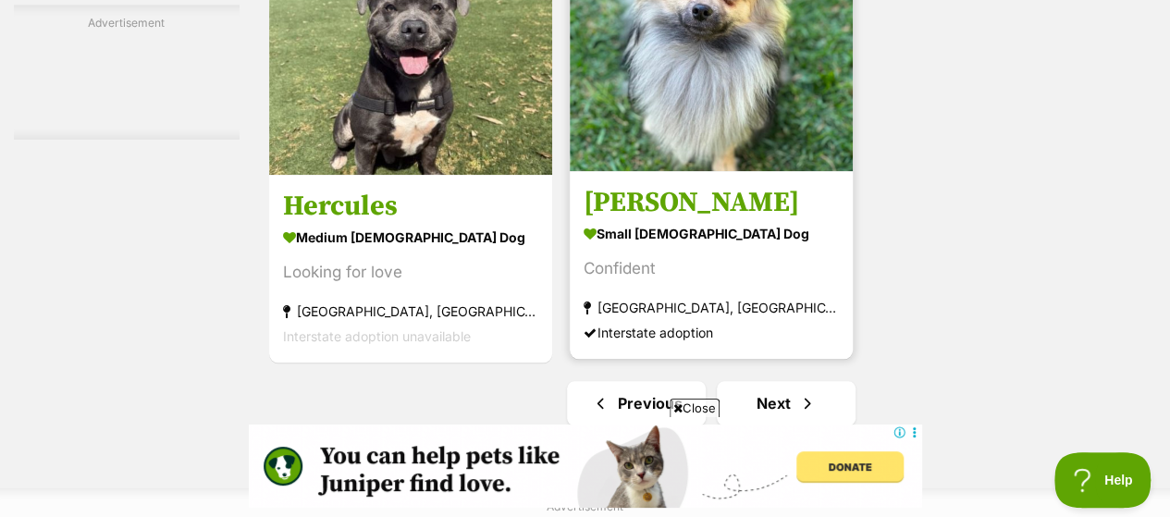
scroll to position [4348, 0]
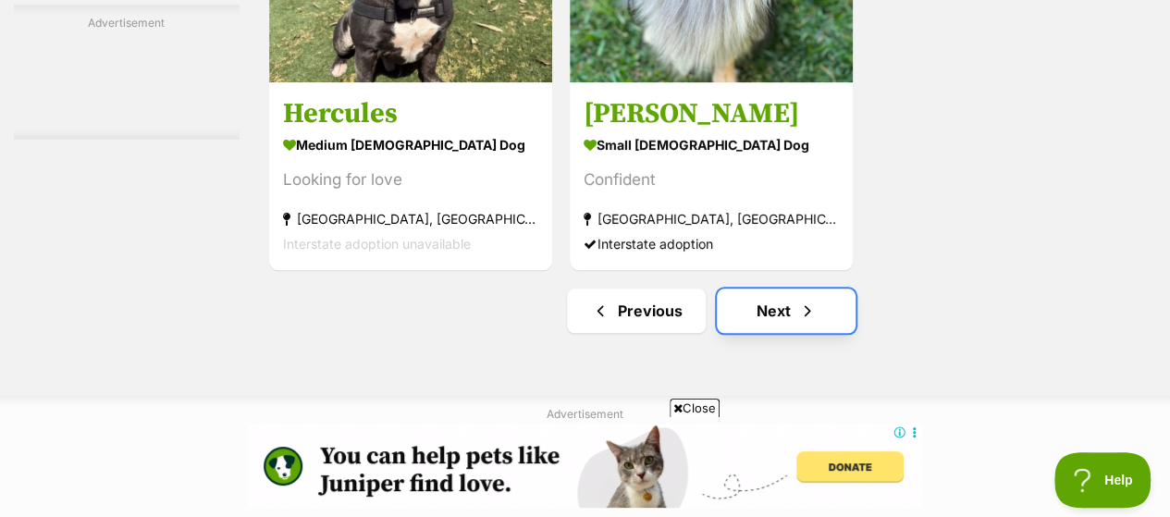
click at [746, 289] on link "Next" at bounding box center [786, 311] width 139 height 44
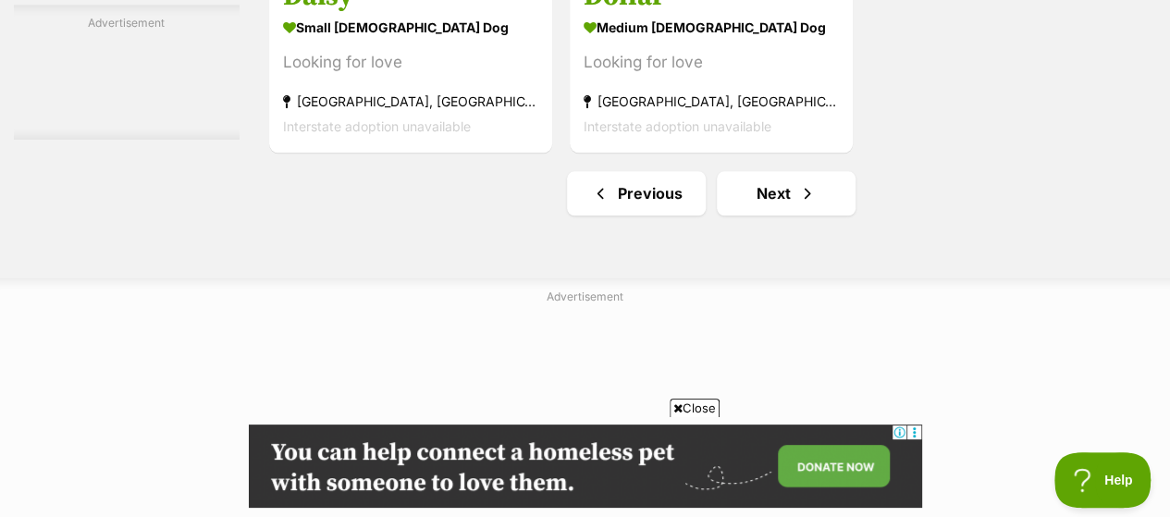
scroll to position [4533, 0]
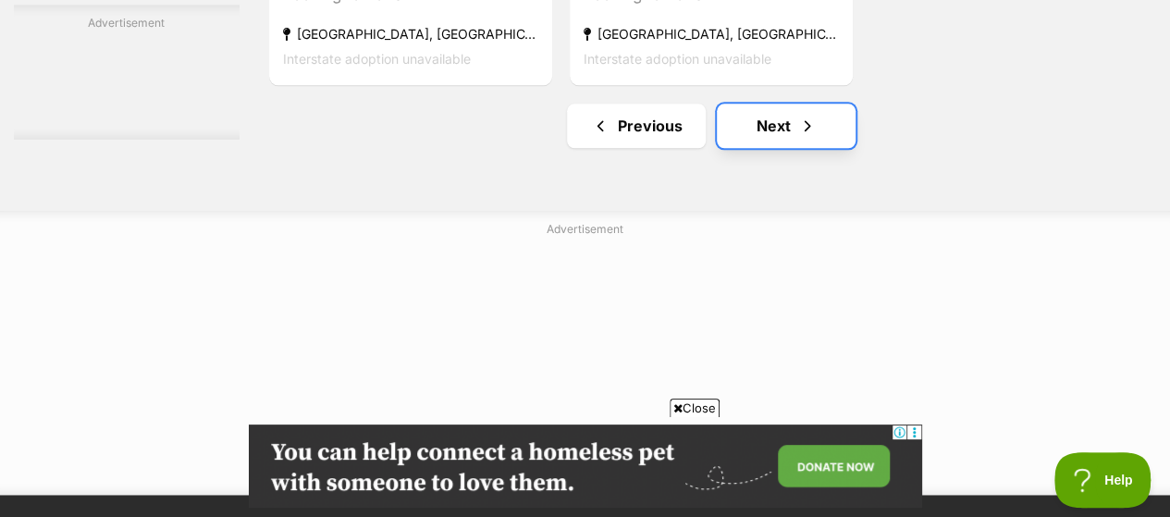
click at [784, 104] on link "Next" at bounding box center [786, 126] width 139 height 44
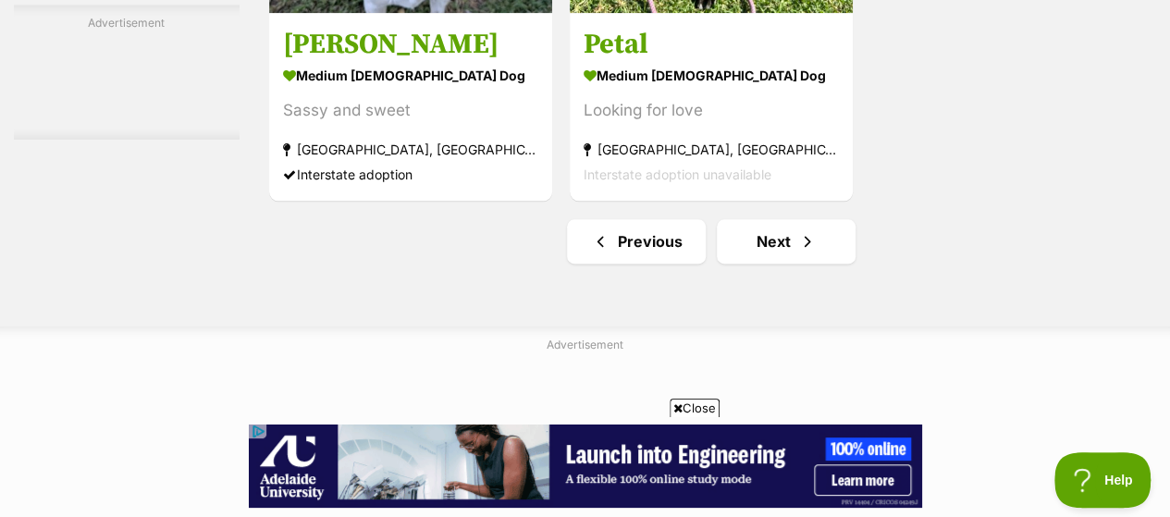
scroll to position [4718, 0]
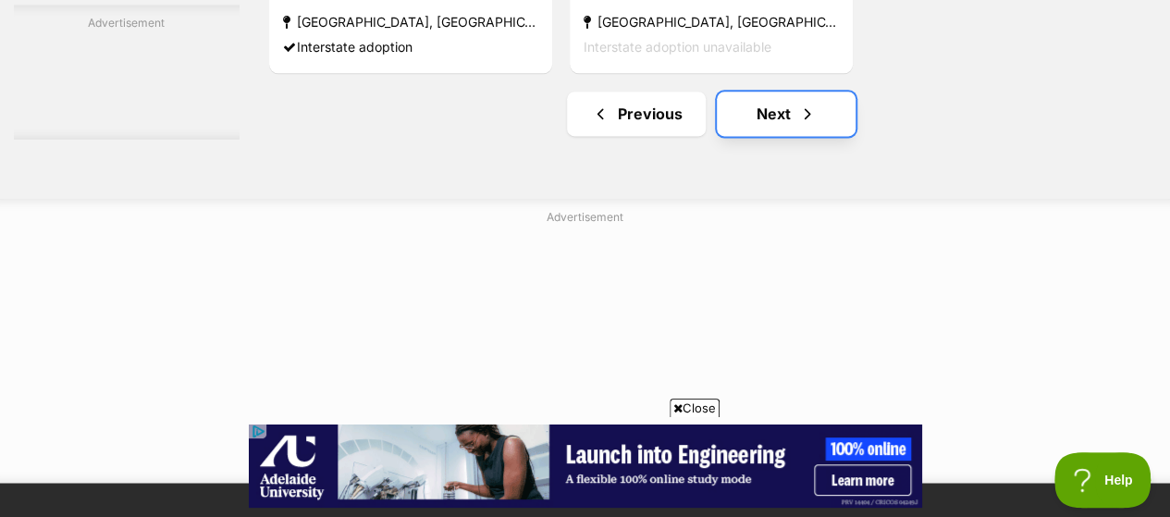
click at [797, 92] on link "Next" at bounding box center [786, 114] width 139 height 44
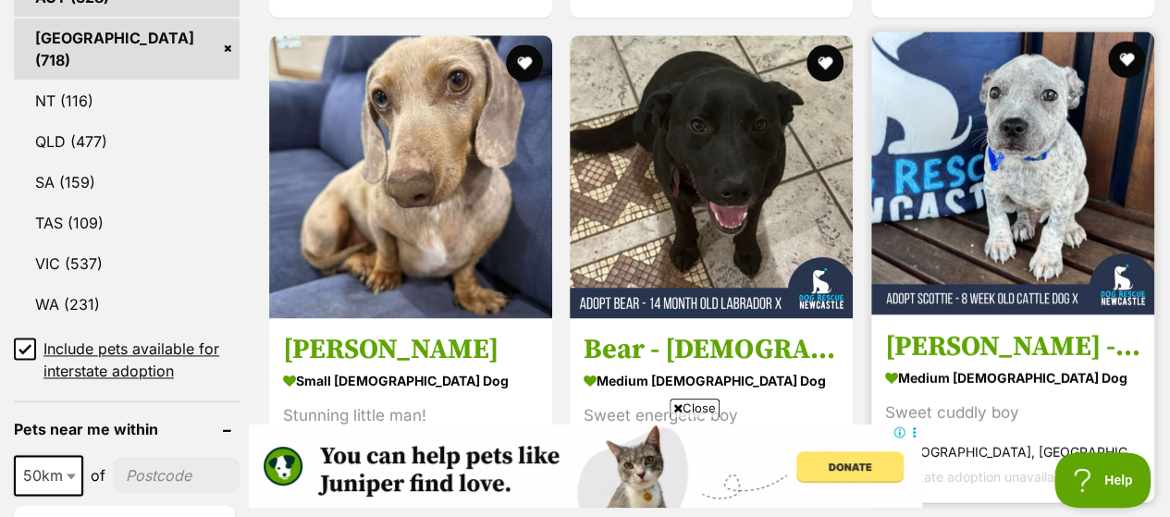
scroll to position [1110, 0]
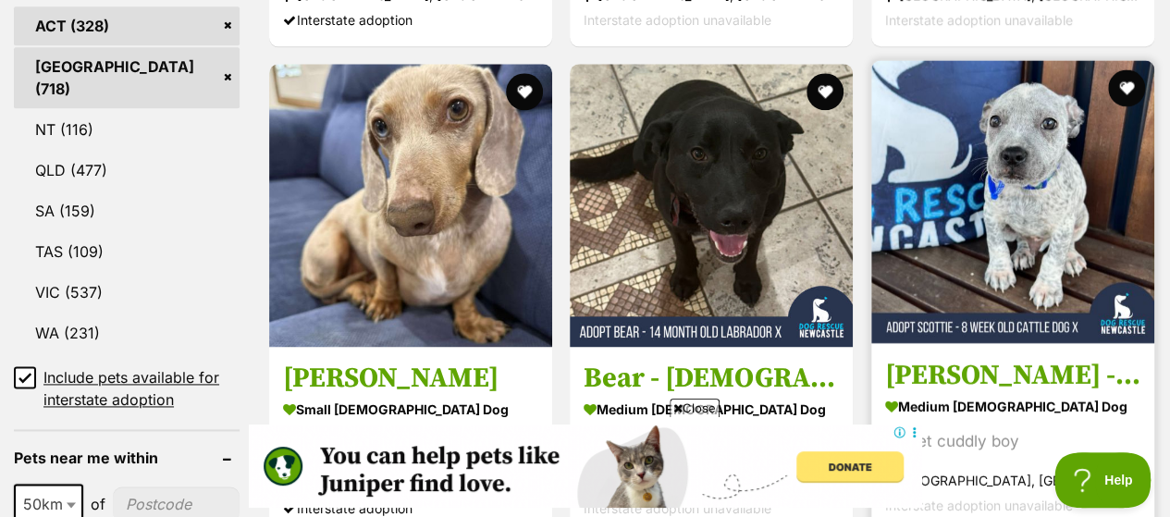
click at [982, 164] on img at bounding box center [1012, 201] width 283 height 283
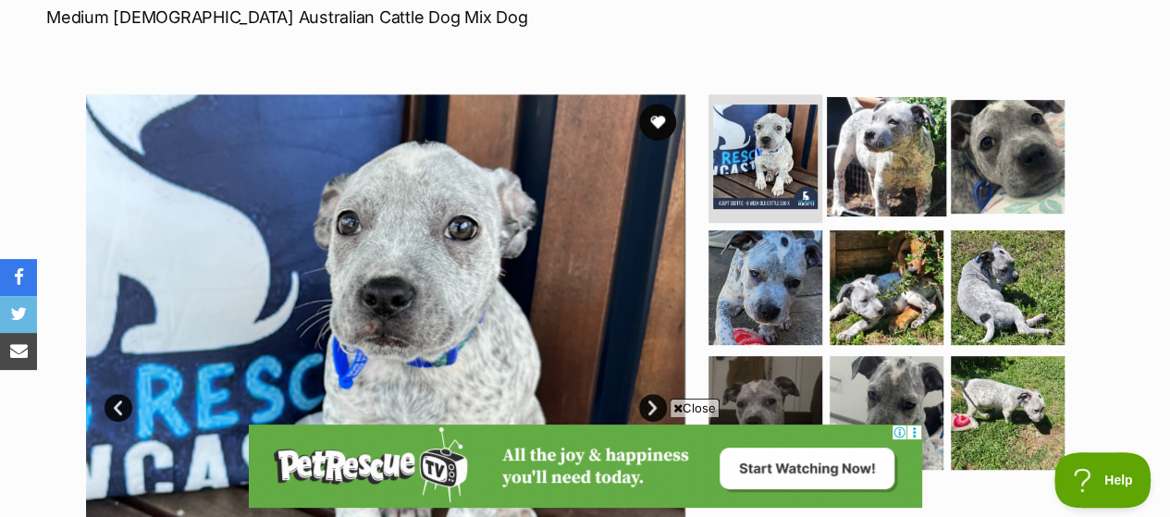
click at [888, 96] on img at bounding box center [886, 155] width 119 height 119
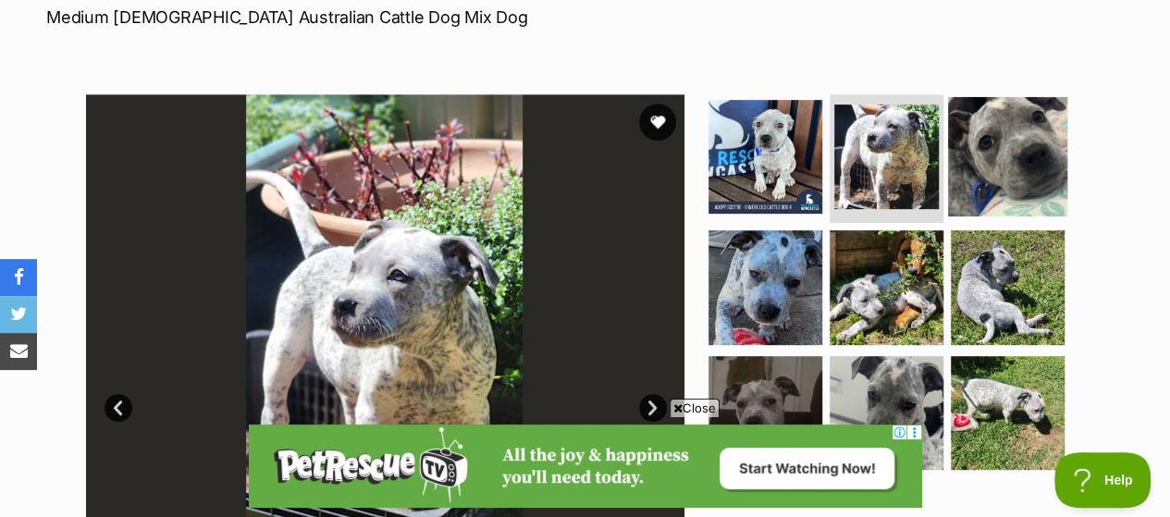
click at [1029, 96] on img at bounding box center [1007, 155] width 119 height 119
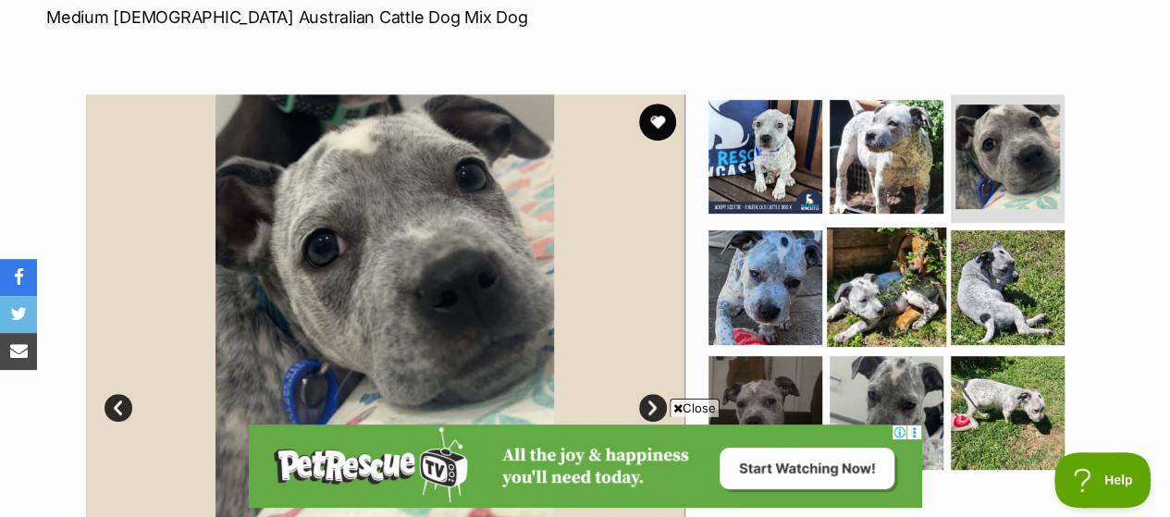
click at [834, 228] on img at bounding box center [886, 287] width 119 height 119
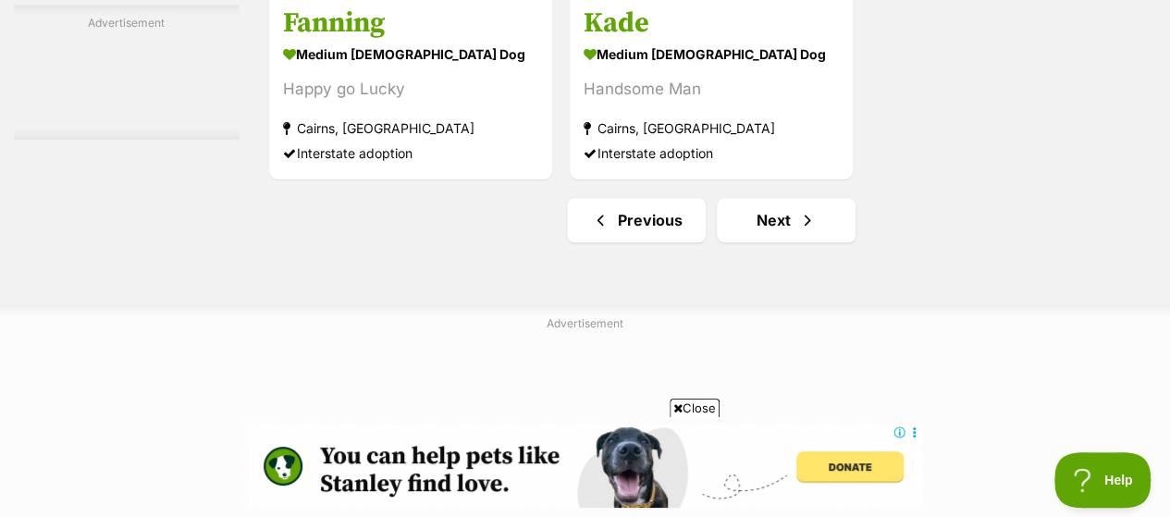
scroll to position [4441, 0]
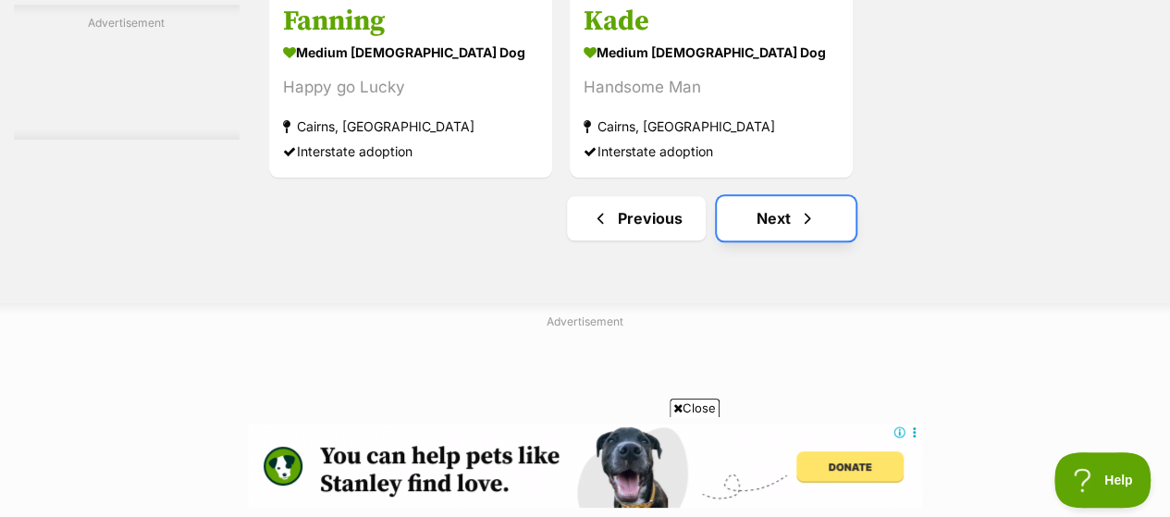
click at [774, 196] on link "Next" at bounding box center [786, 218] width 139 height 44
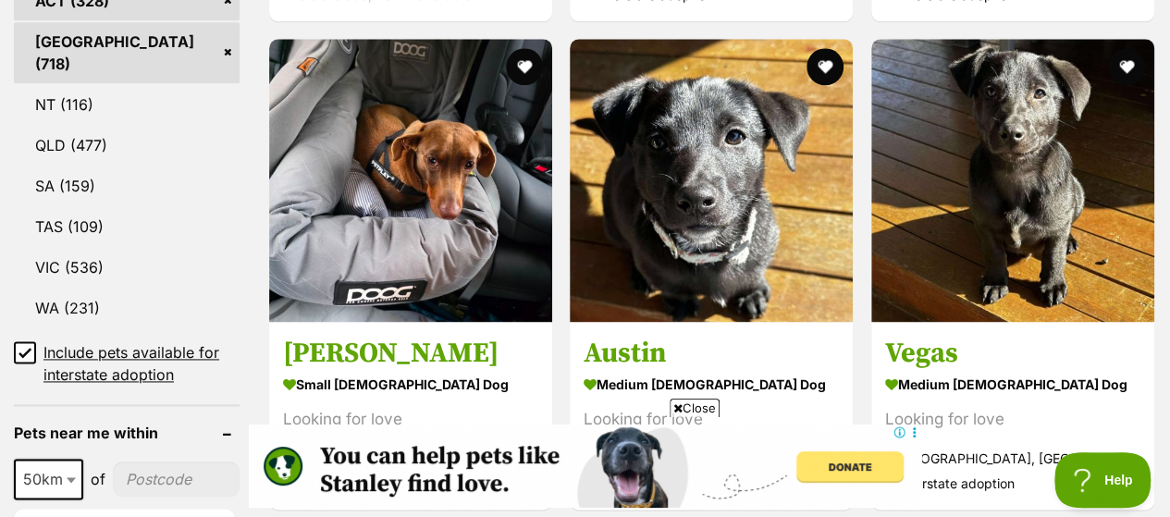
scroll to position [1110, 0]
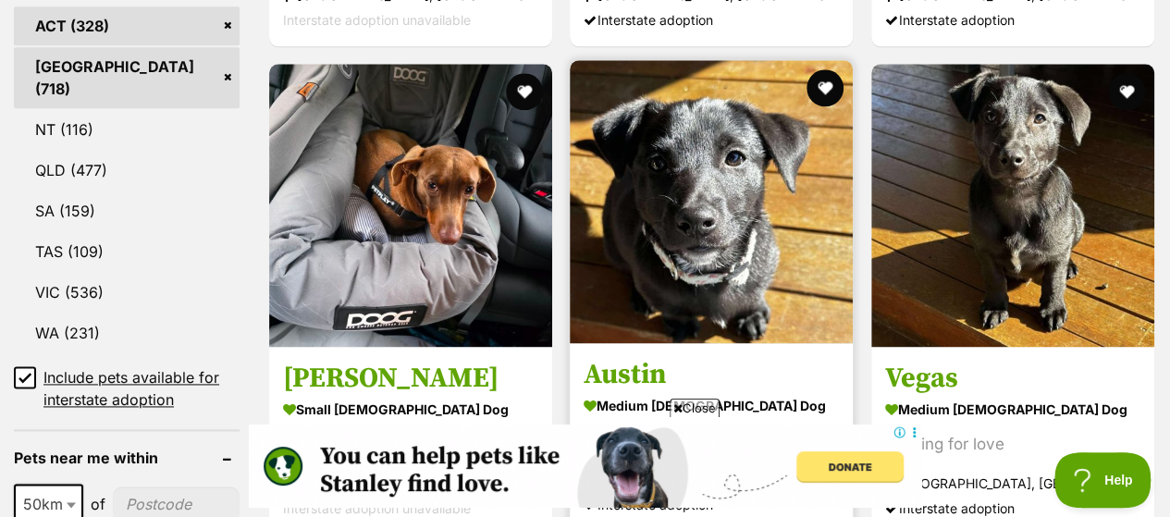
click at [766, 211] on img at bounding box center [711, 201] width 283 height 283
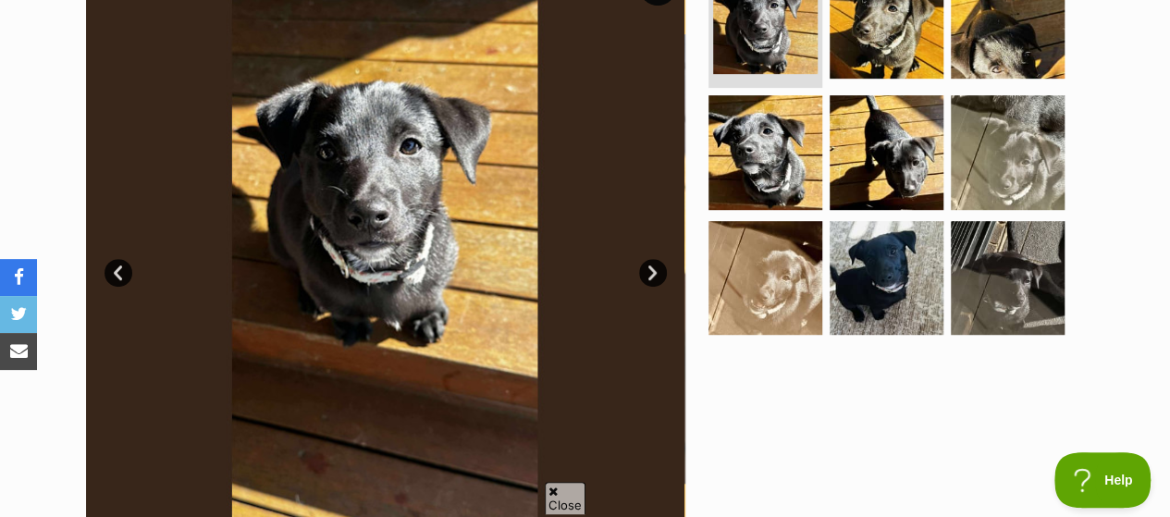
click at [650, 259] on link "Next" at bounding box center [653, 273] width 28 height 28
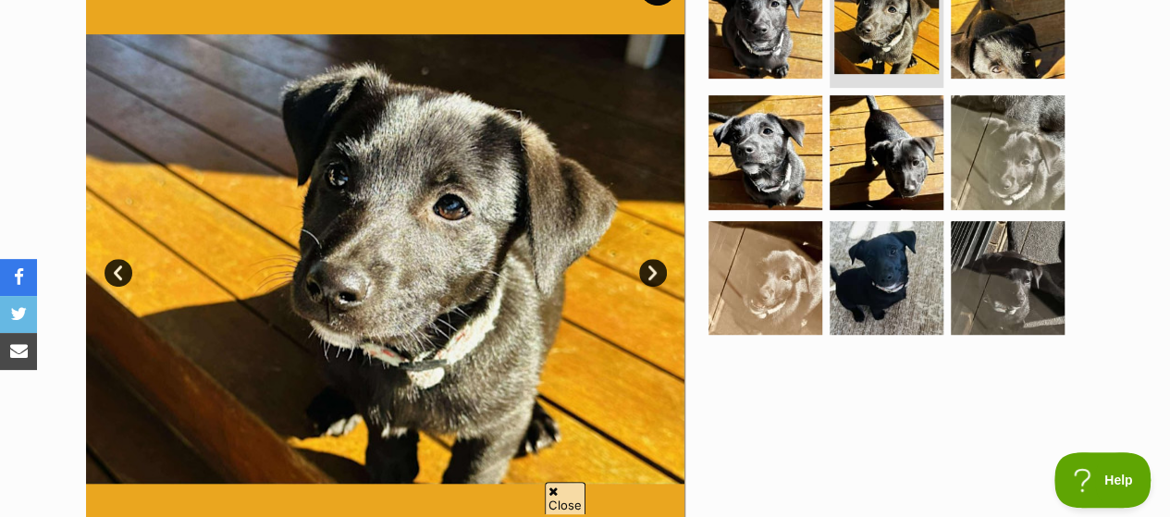
click at [650, 259] on link "Next" at bounding box center [653, 273] width 28 height 28
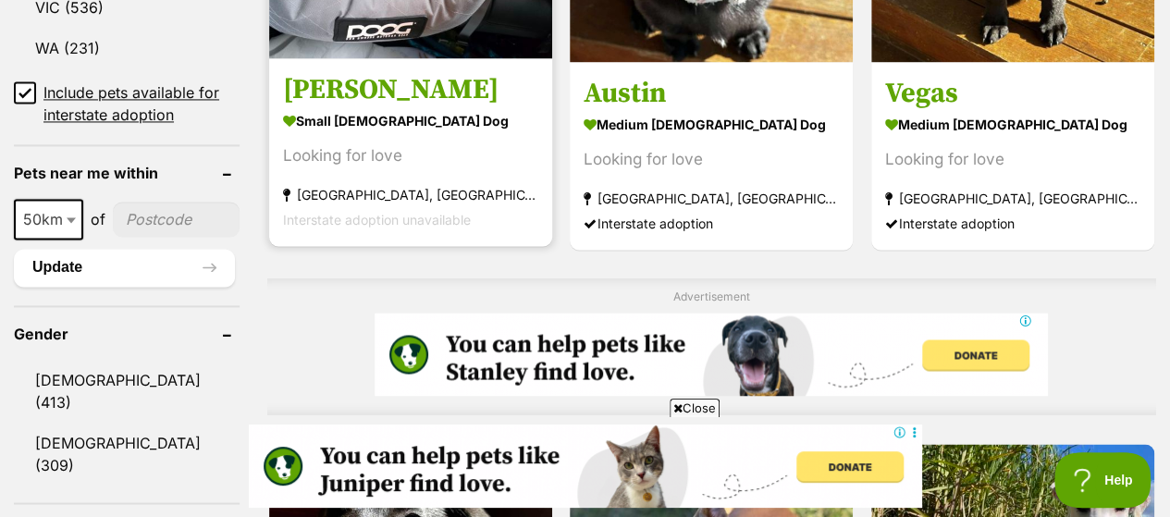
scroll to position [1295, 0]
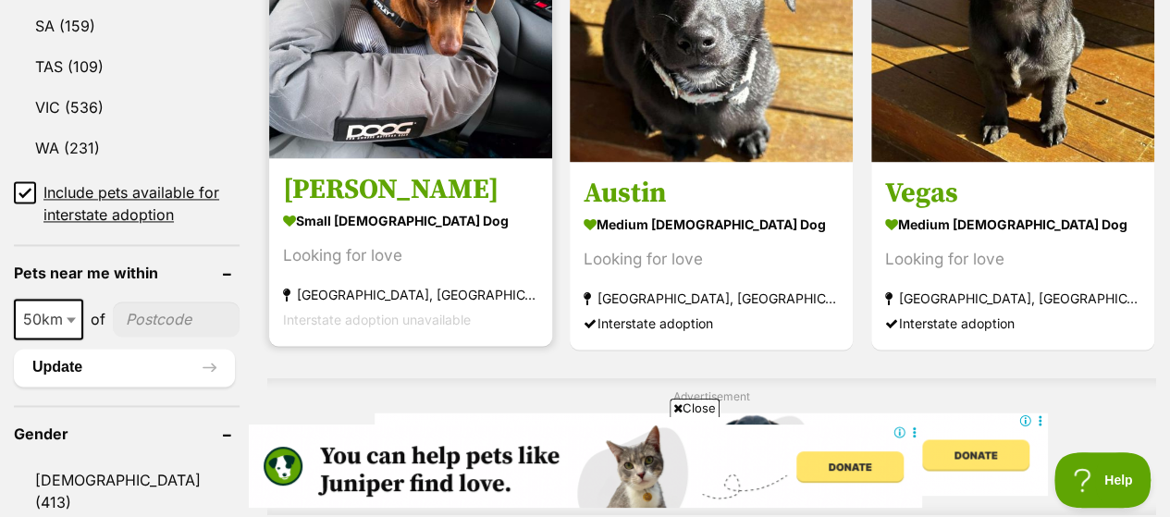
click at [370, 171] on h3 "Locke" at bounding box center [410, 188] width 255 height 35
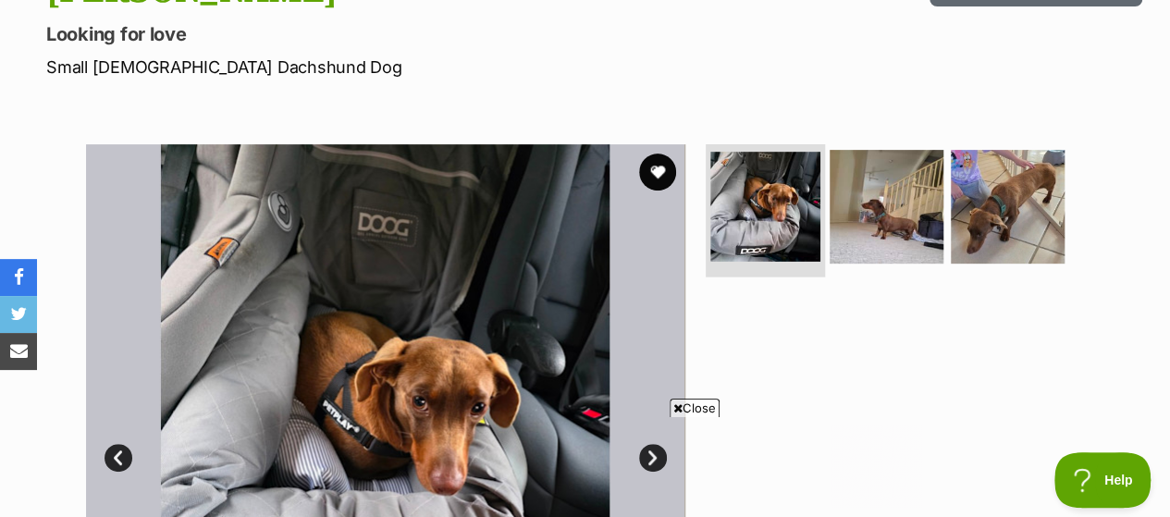
click at [760, 208] on img at bounding box center [765, 207] width 110 height 110
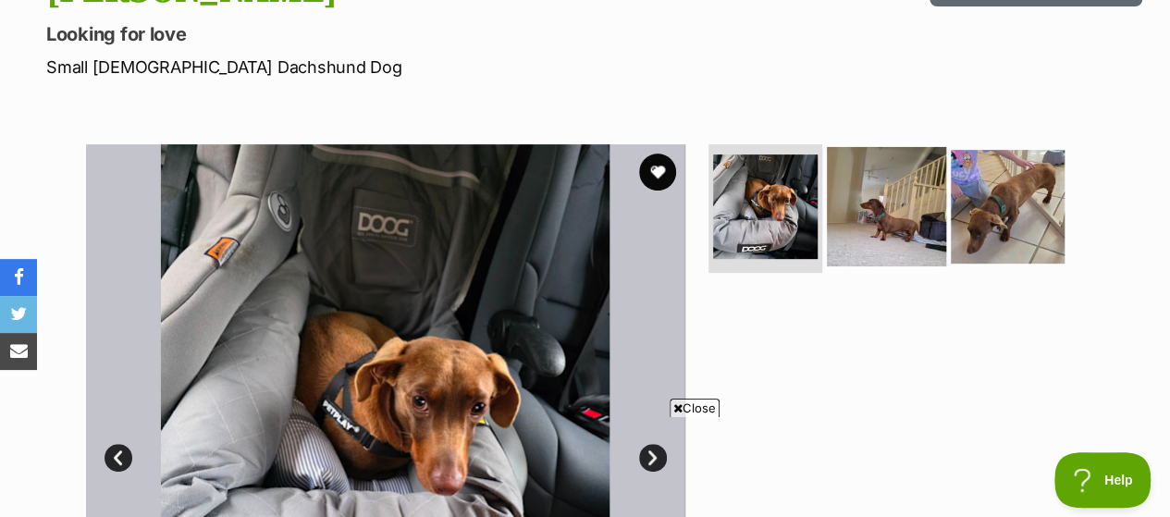
click at [927, 190] on img at bounding box center [886, 205] width 119 height 119
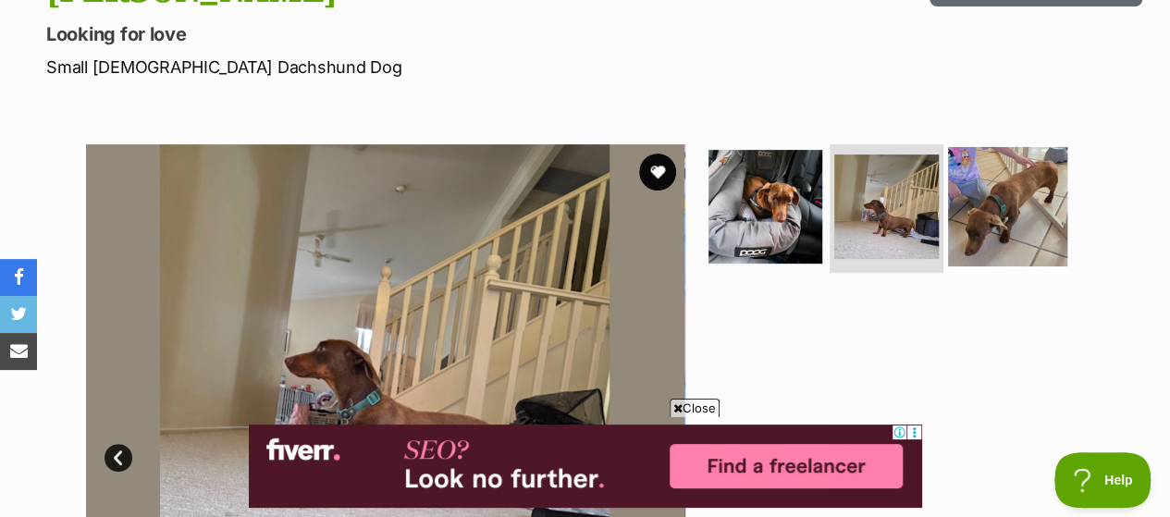
click at [988, 180] on img at bounding box center [1007, 205] width 119 height 119
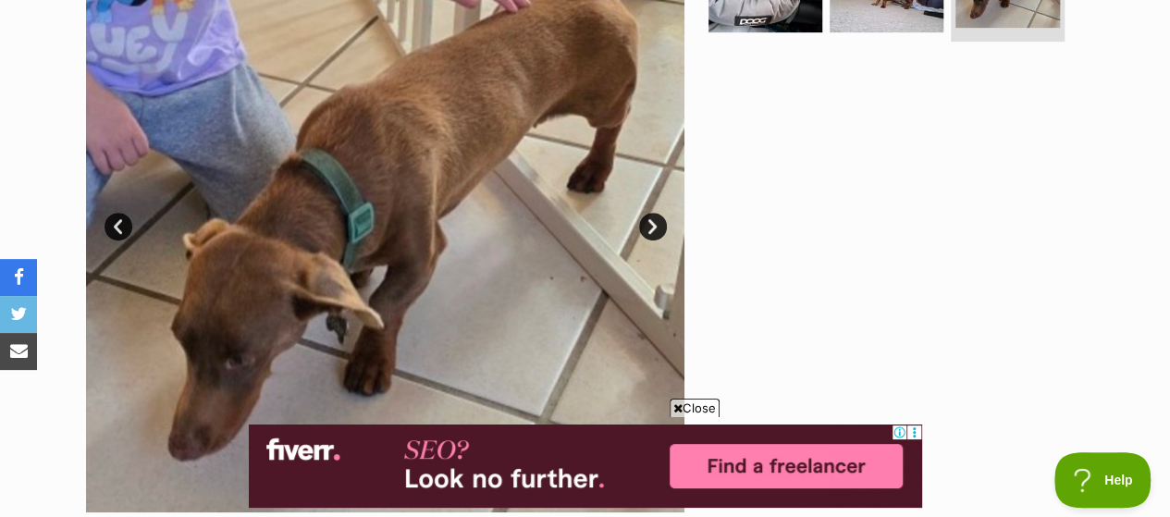
scroll to position [555, 0]
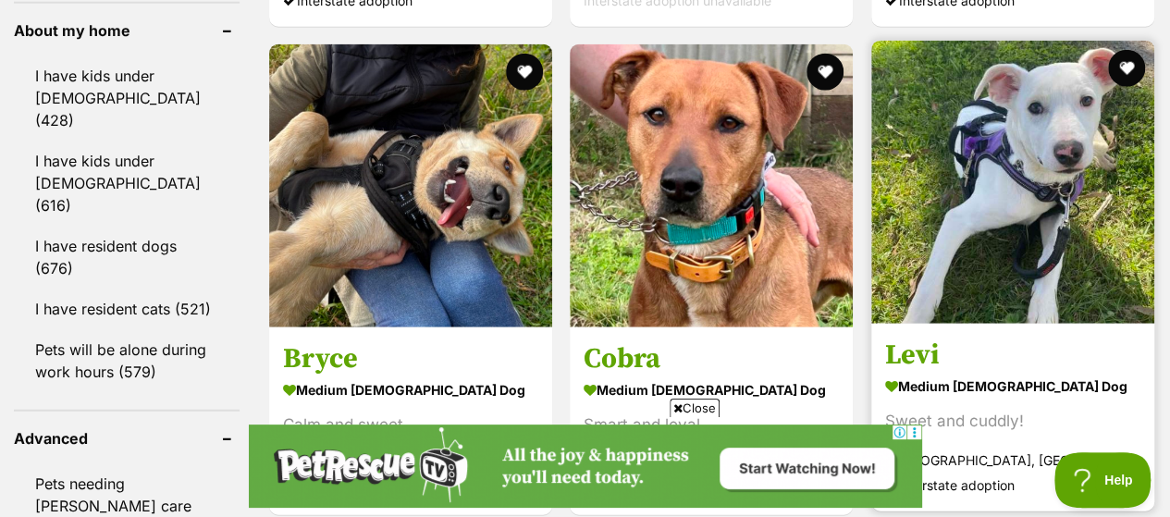
scroll to position [2313, 0]
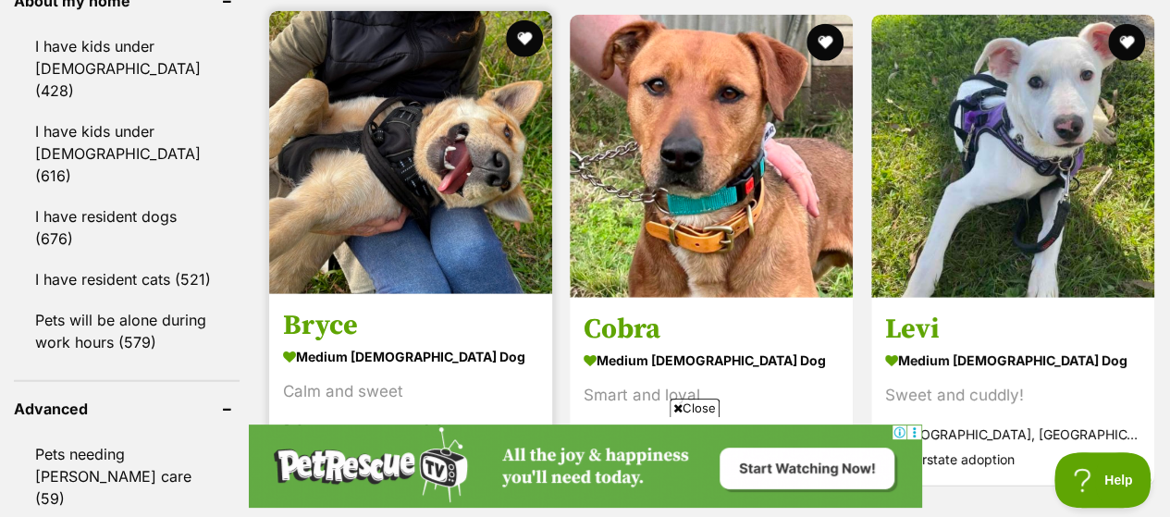
click at [333, 216] on img at bounding box center [410, 152] width 283 height 283
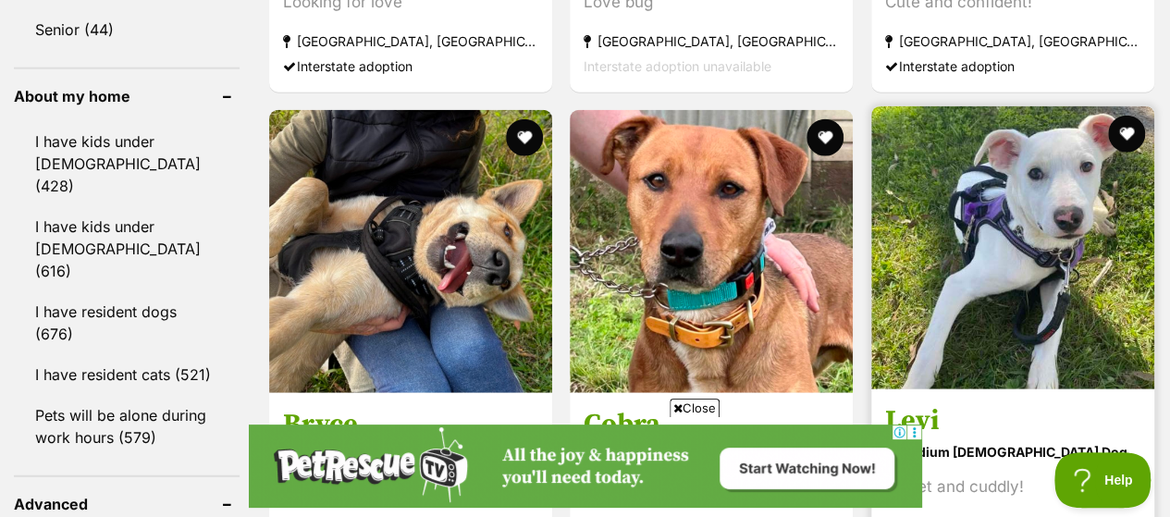
scroll to position [2210, 0]
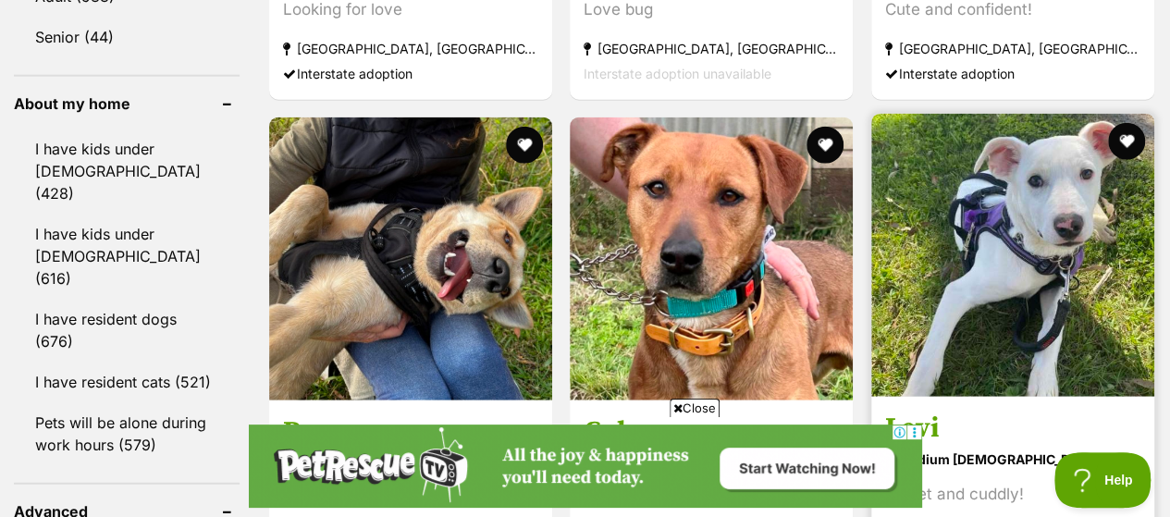
click at [995, 213] on img at bounding box center [1012, 255] width 283 height 283
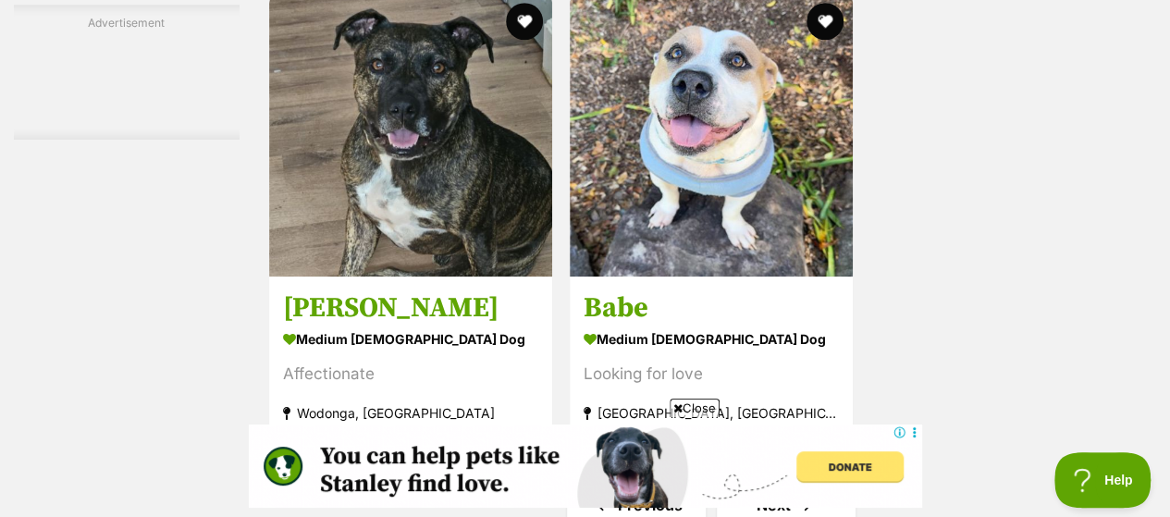
scroll to position [3969, 0]
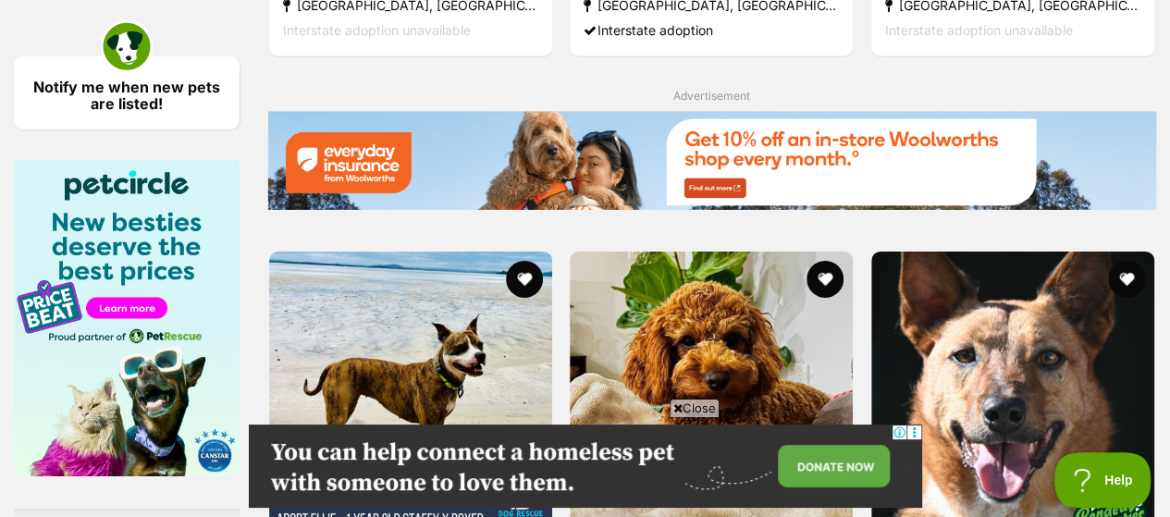
scroll to position [3053, 0]
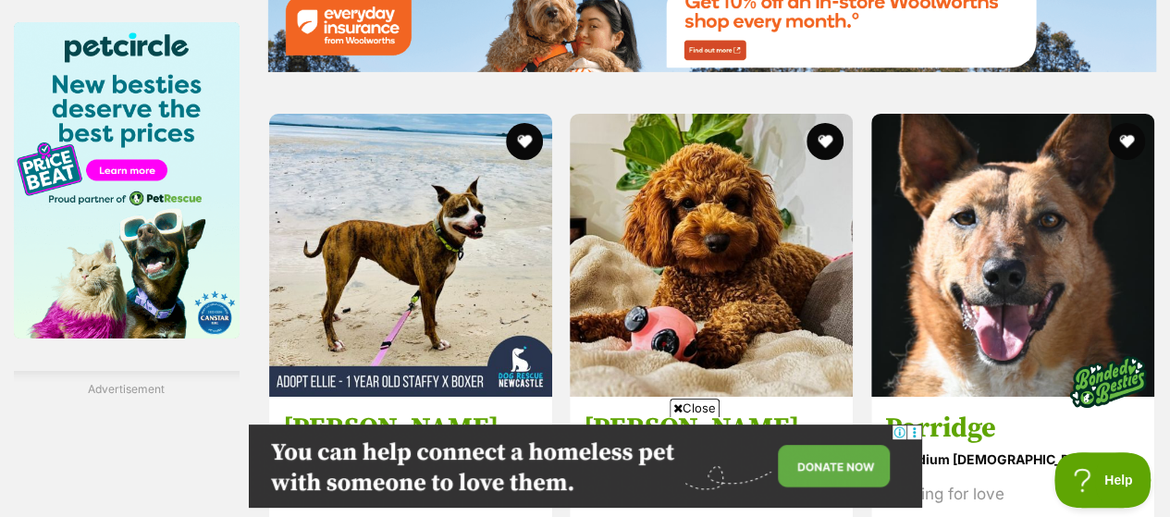
click at [709, 296] on img at bounding box center [711, 255] width 283 height 283
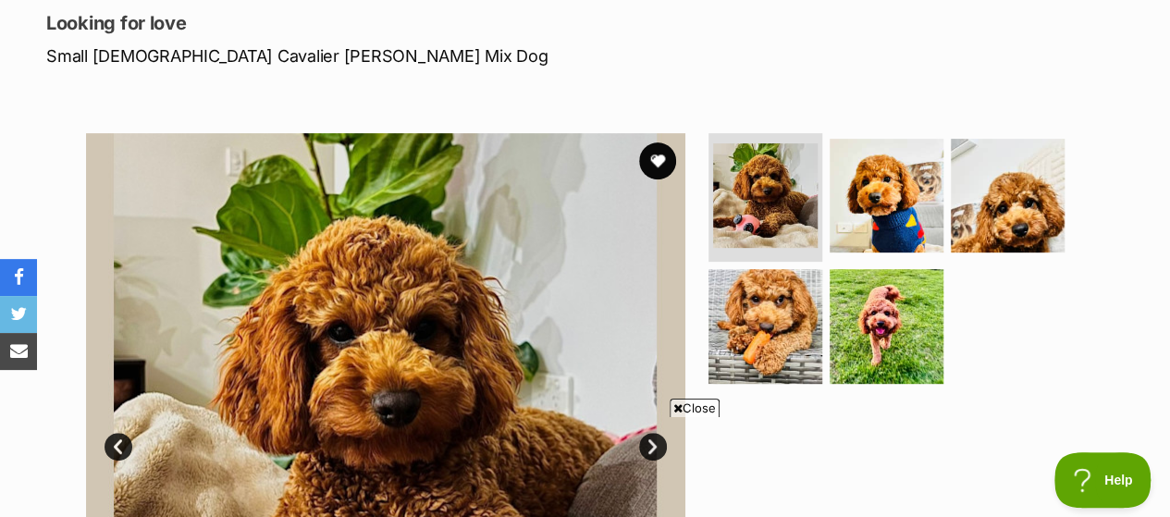
scroll to position [278, 0]
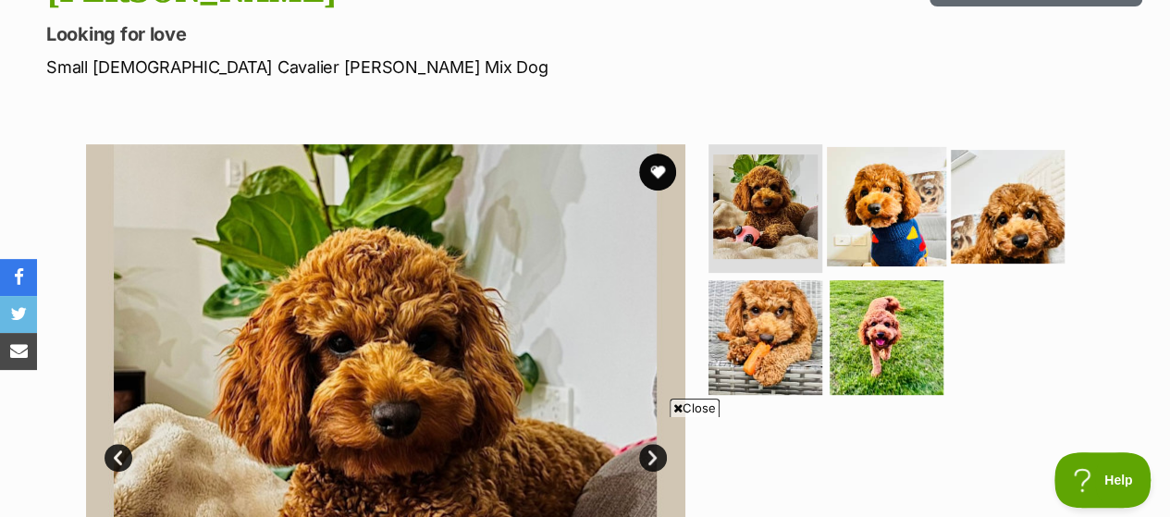
click at [910, 160] on img at bounding box center [886, 205] width 119 height 119
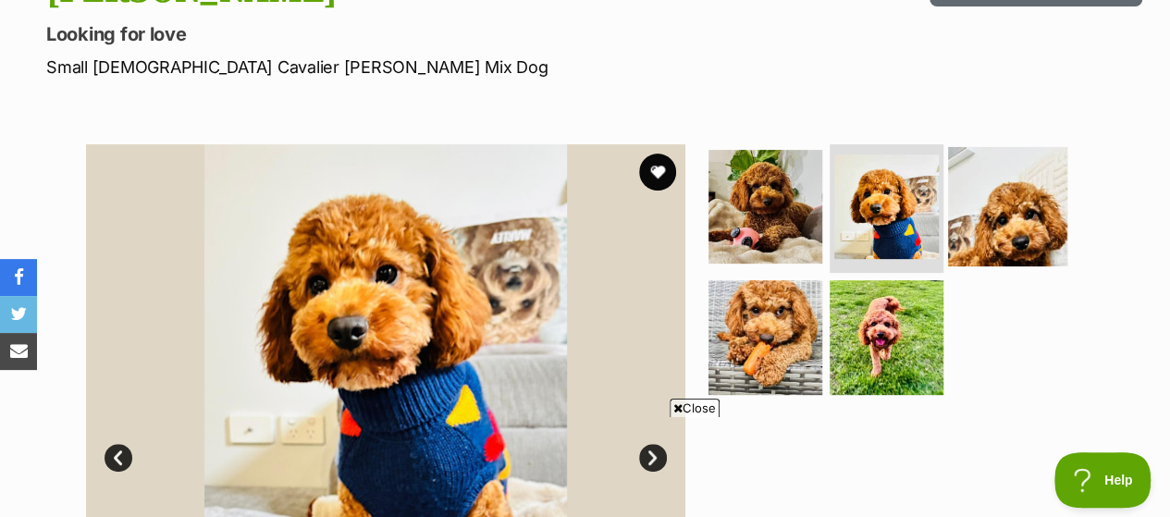
click at [1031, 171] on img at bounding box center [1007, 205] width 119 height 119
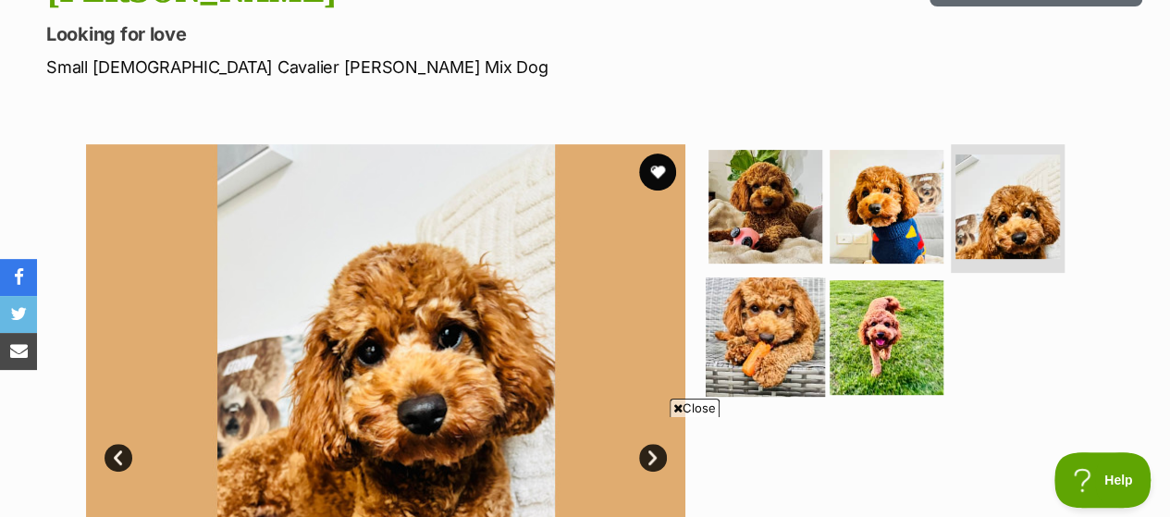
click at [789, 290] on img at bounding box center [765, 337] width 119 height 119
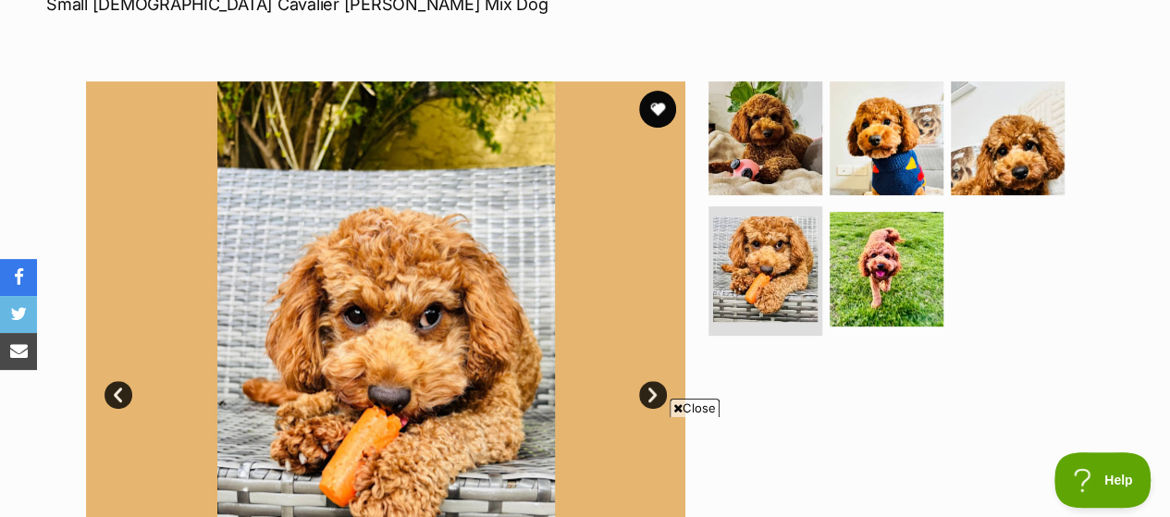
scroll to position [370, 0]
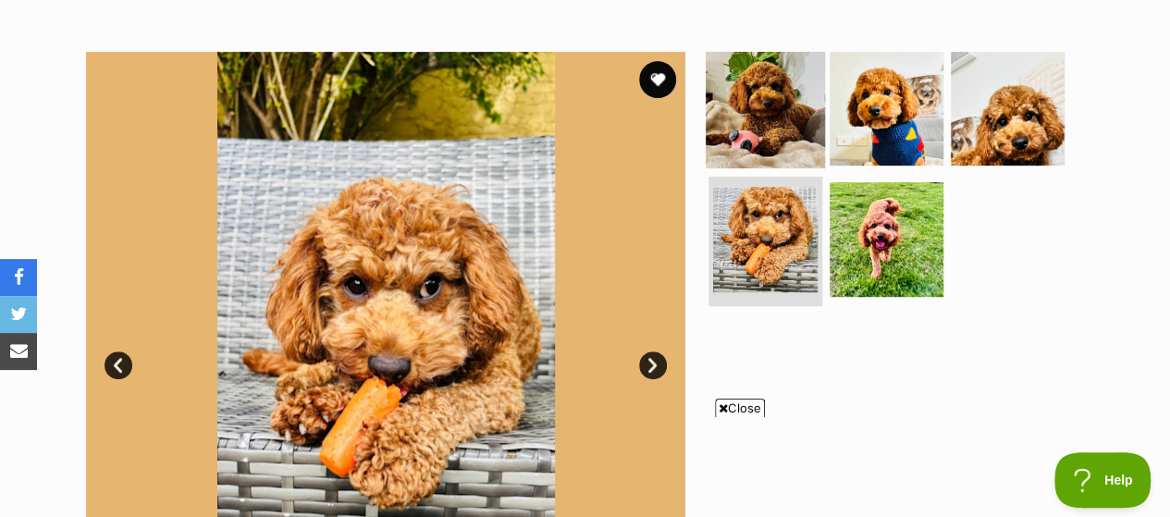
drag, startPoint x: 655, startPoint y: 31, endPoint x: 723, endPoint y: 103, distance: 98.8
click at [656, 61] on button "favourite" at bounding box center [657, 79] width 37 height 37
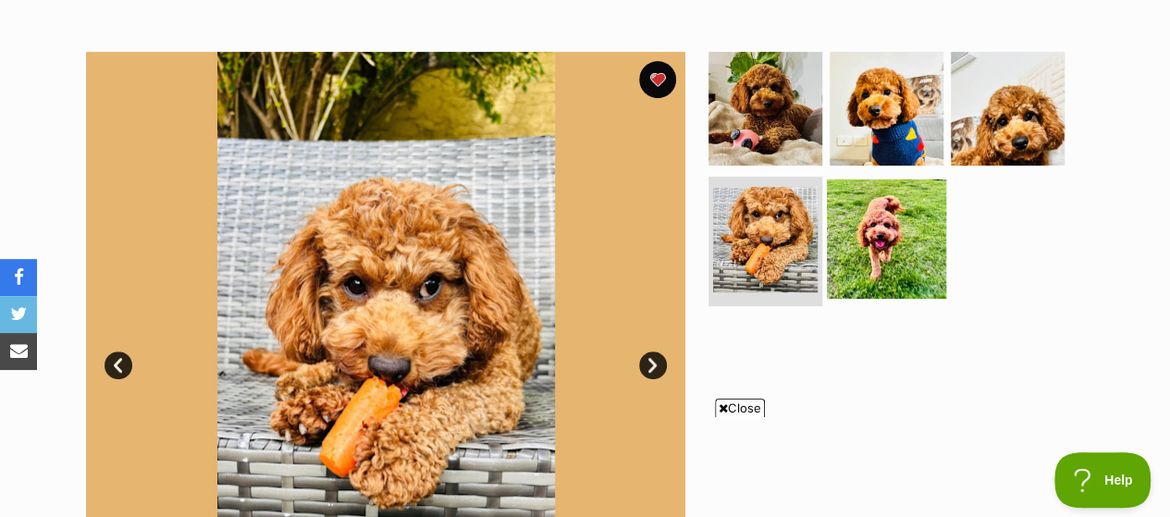
click at [855, 210] on img at bounding box center [886, 238] width 119 height 119
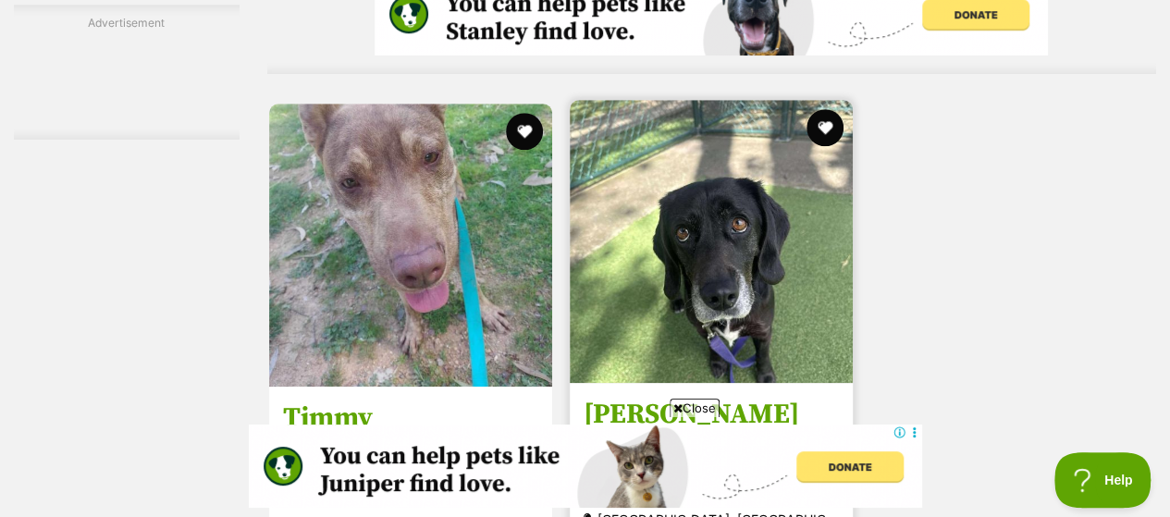
scroll to position [4219, 0]
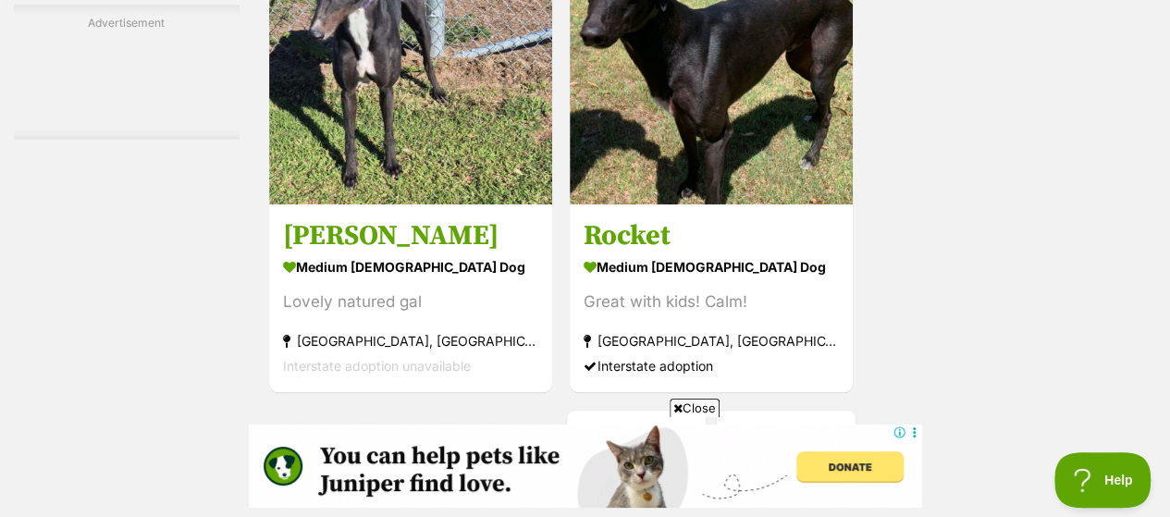
scroll to position [4256, 0]
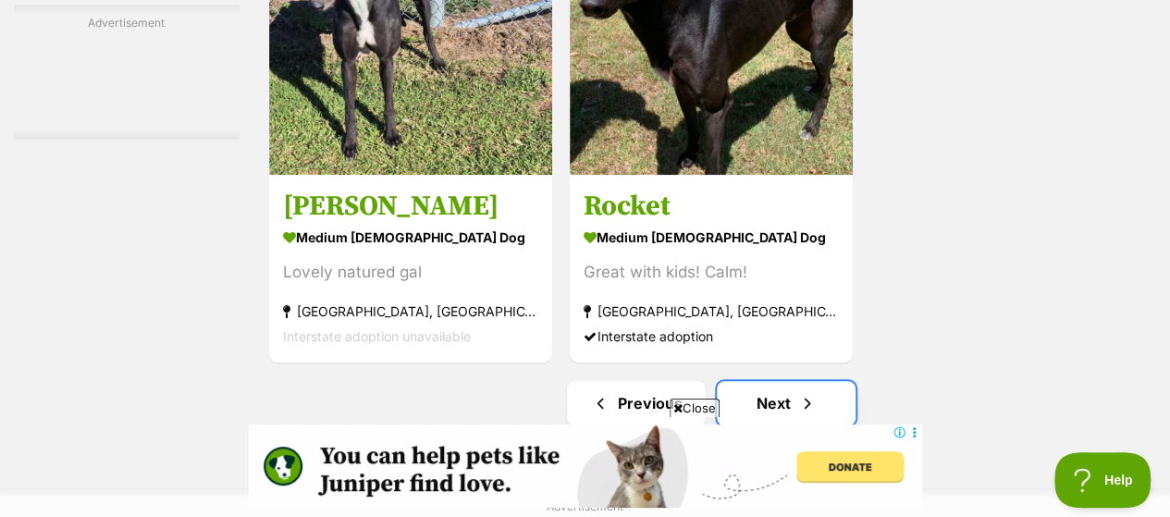
click at [796, 382] on link "Next" at bounding box center [786, 403] width 139 height 44
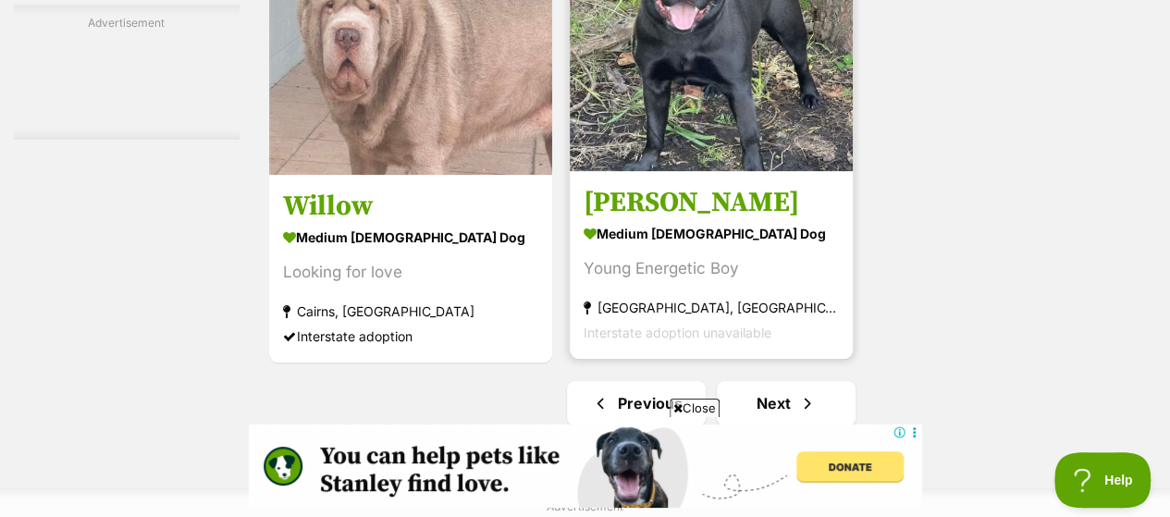
scroll to position [4533, 0]
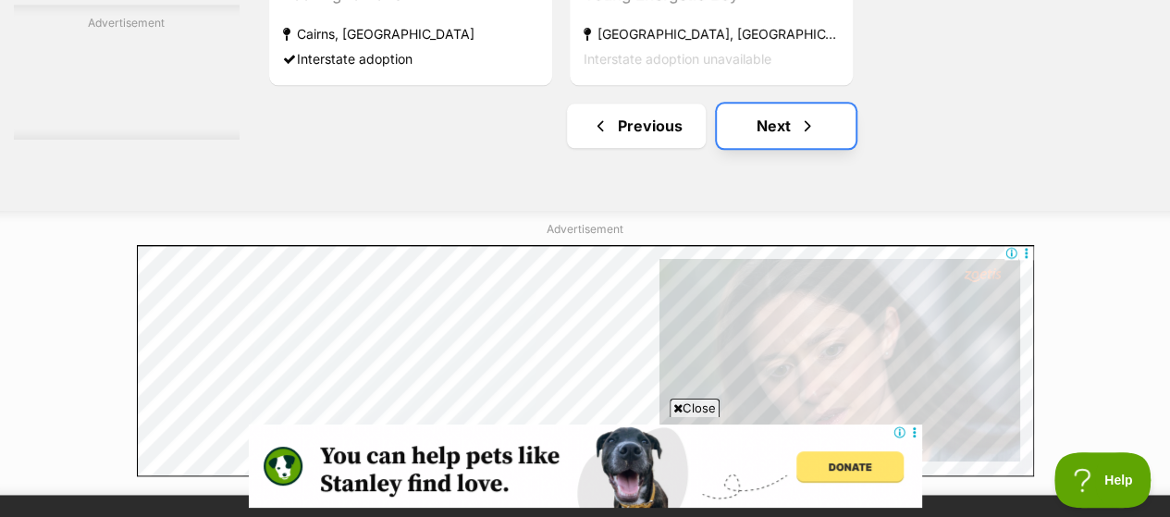
click at [803, 115] on span "Next page" at bounding box center [807, 126] width 19 height 22
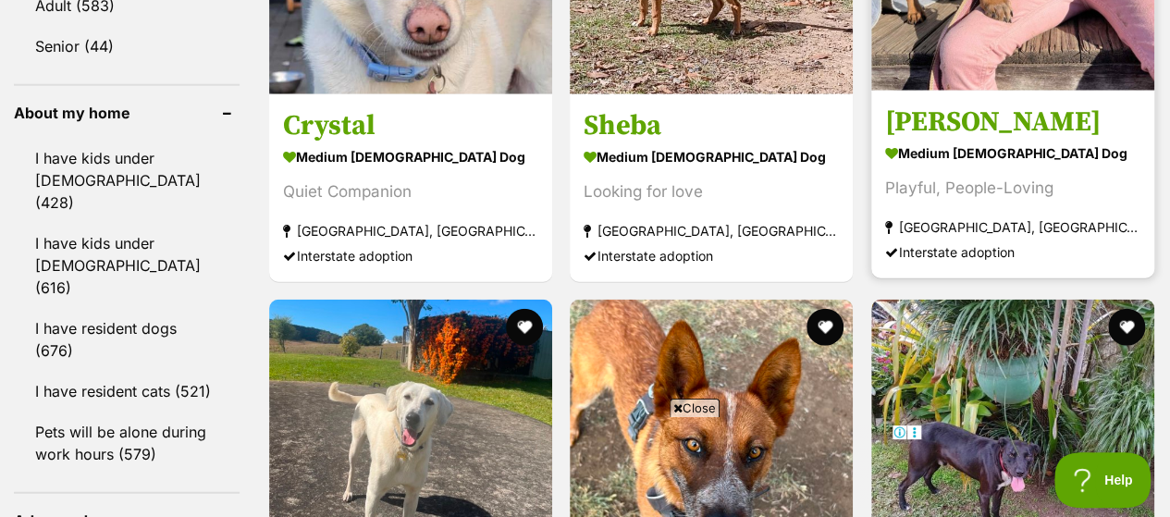
scroll to position [1943, 0]
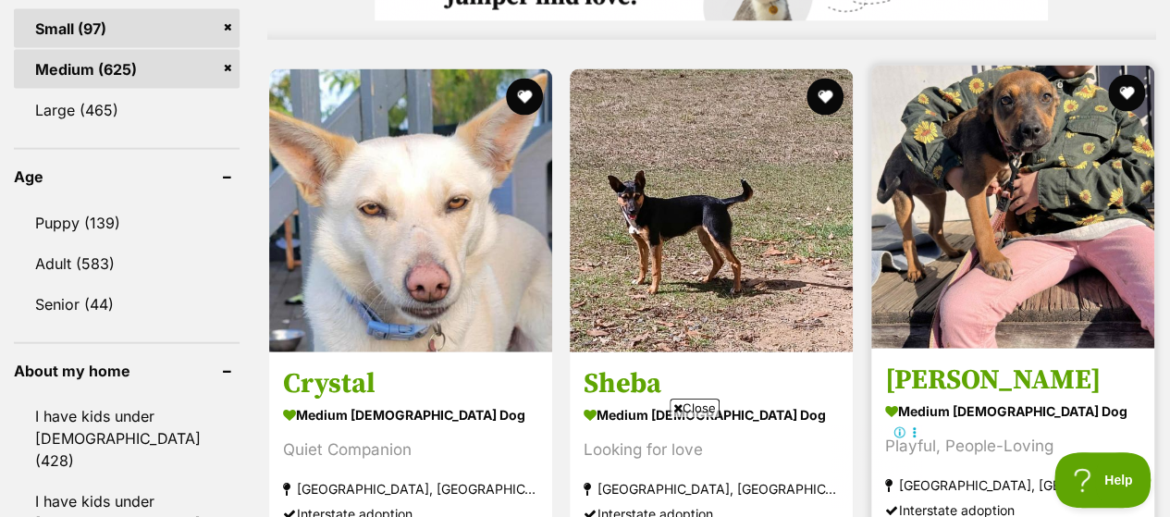
click at [963, 136] on img at bounding box center [1012, 207] width 283 height 283
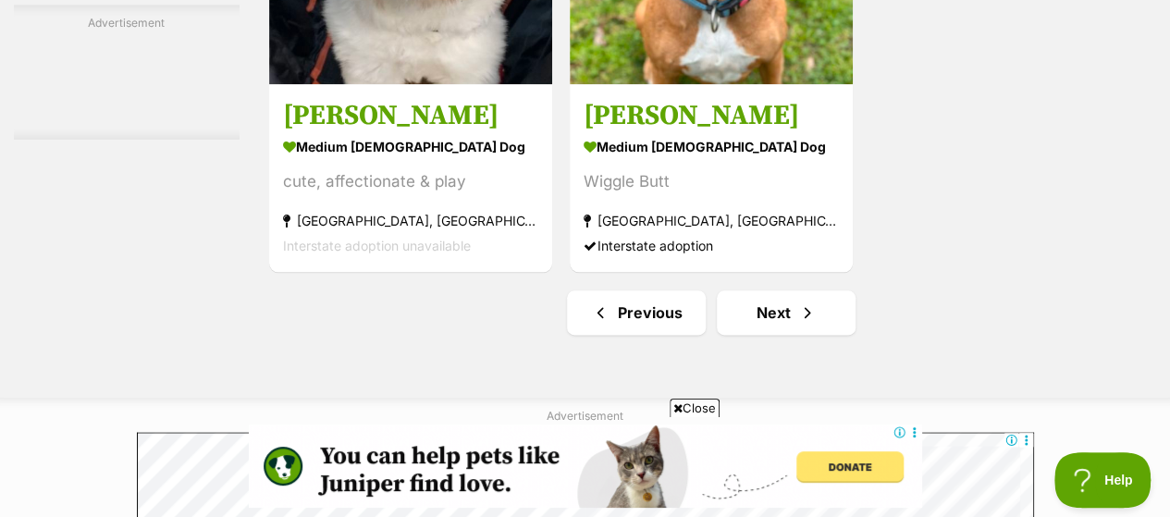
scroll to position [4523, 0]
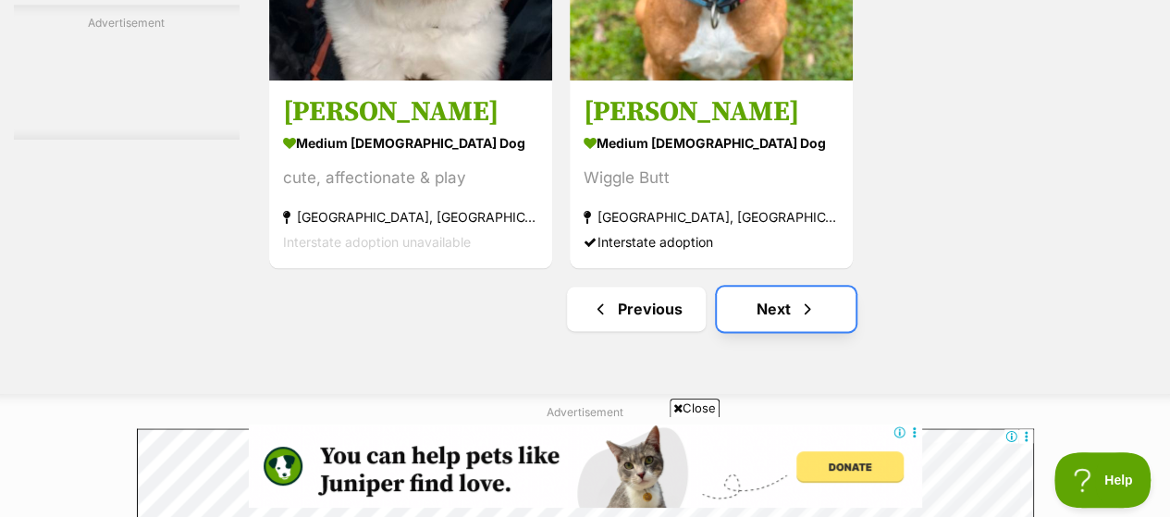
click at [791, 287] on link "Next" at bounding box center [786, 309] width 139 height 44
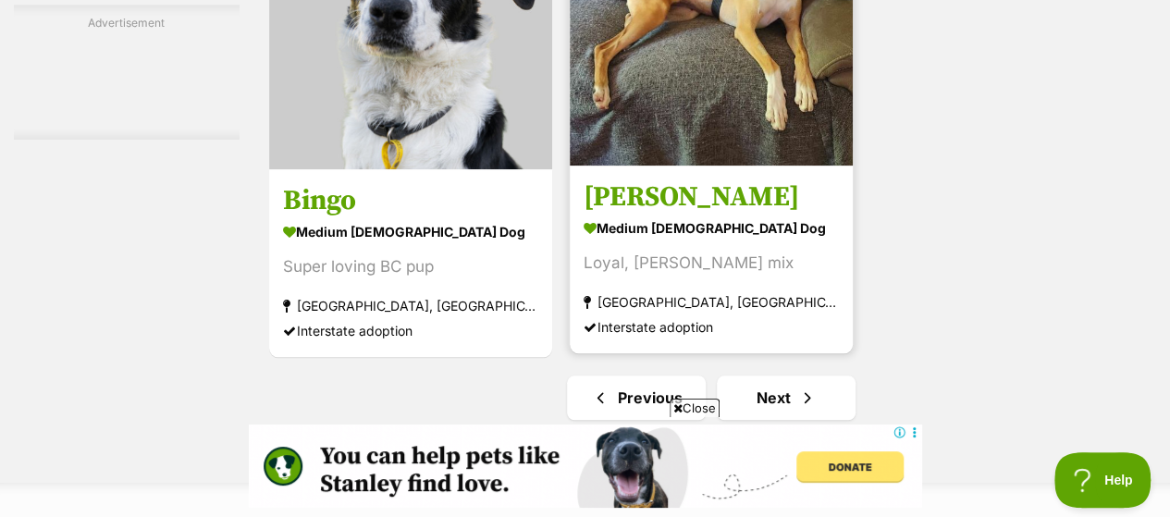
scroll to position [4441, 0]
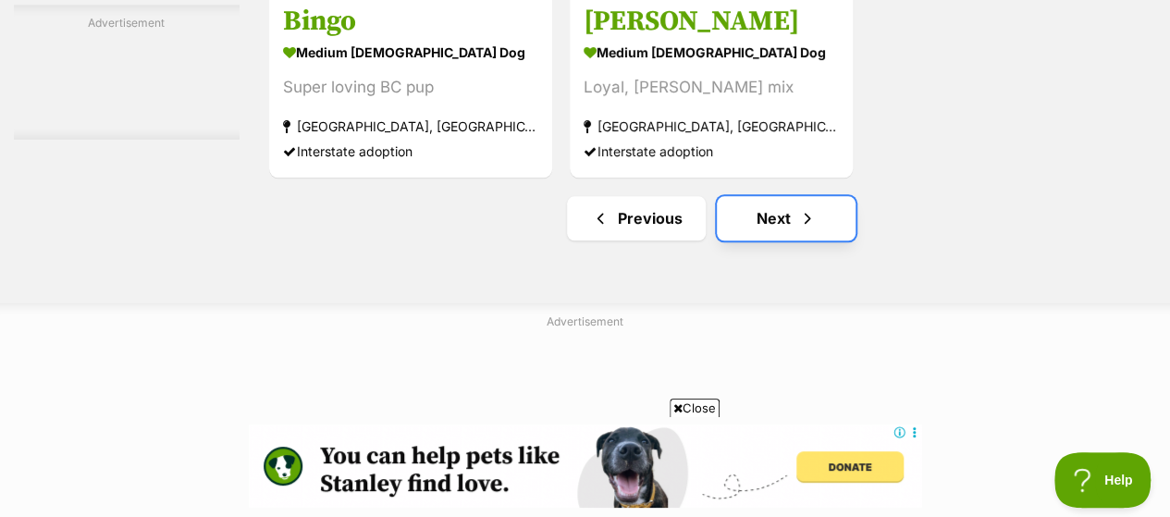
click at [763, 198] on link "Next" at bounding box center [786, 218] width 139 height 44
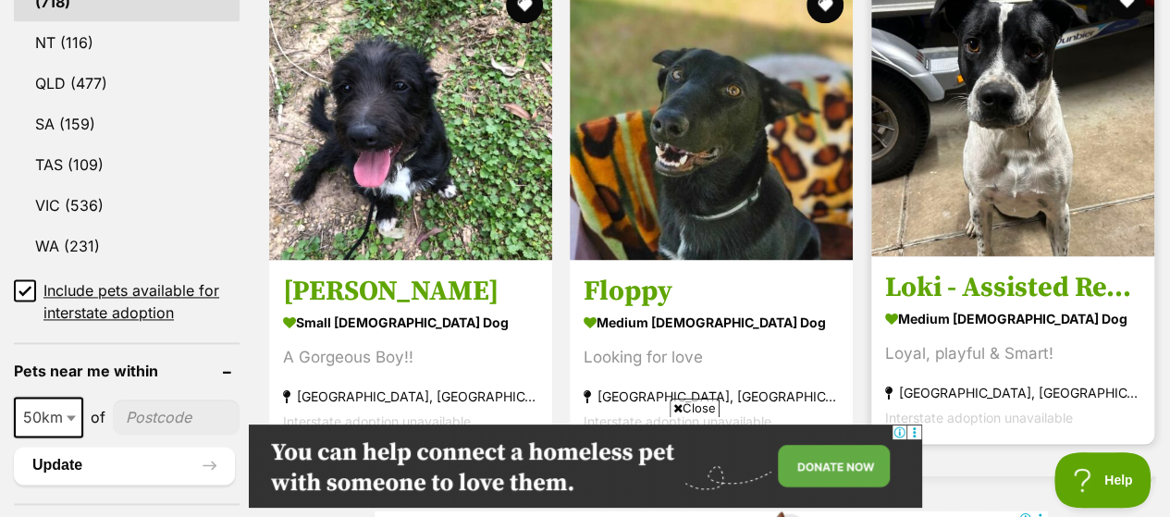
scroll to position [1203, 0]
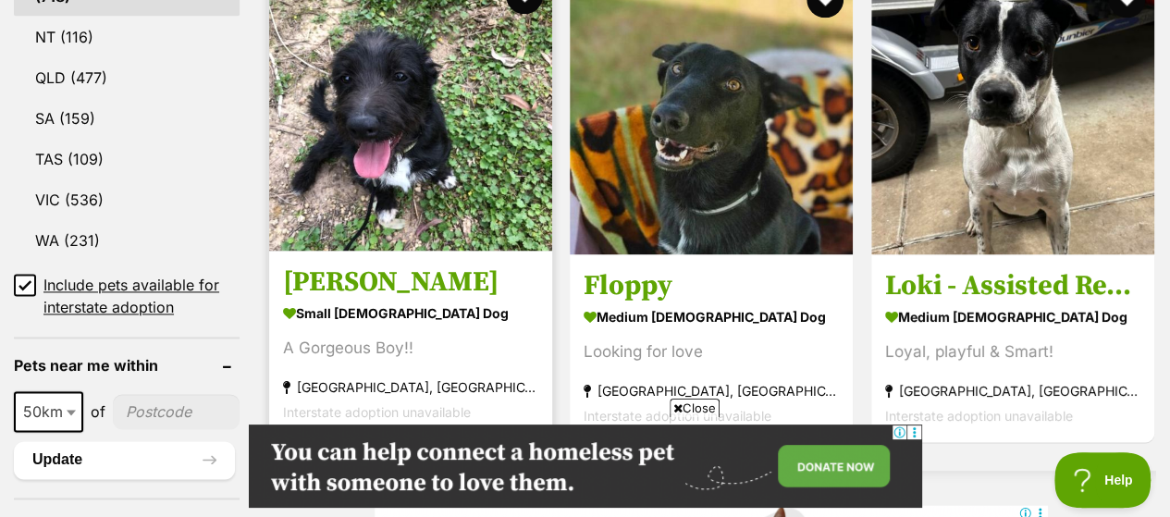
click at [333, 299] on strong "small [DEMOGRAPHIC_DATA] Dog" at bounding box center [410, 312] width 255 height 27
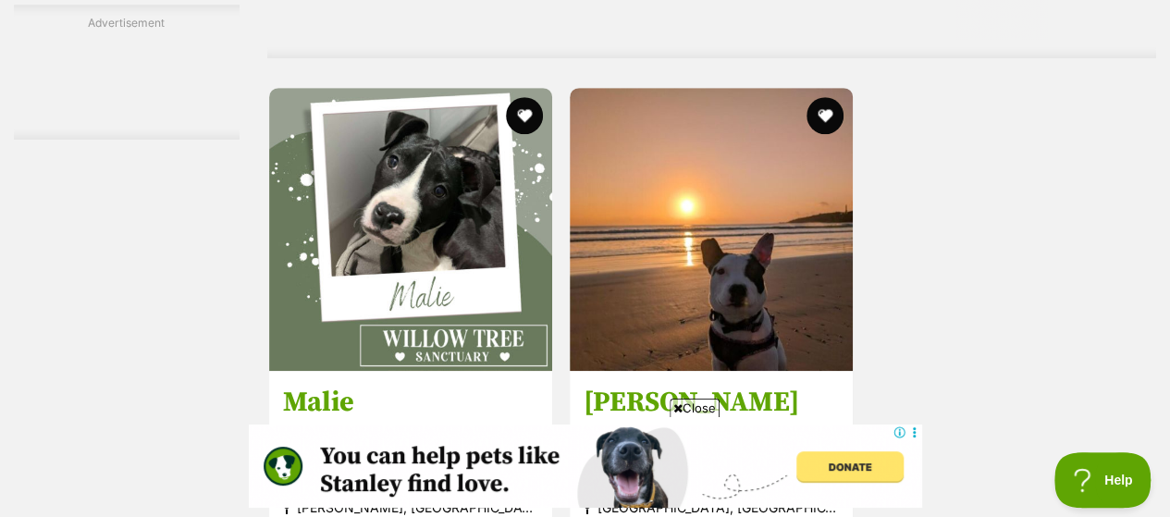
scroll to position [4429, 0]
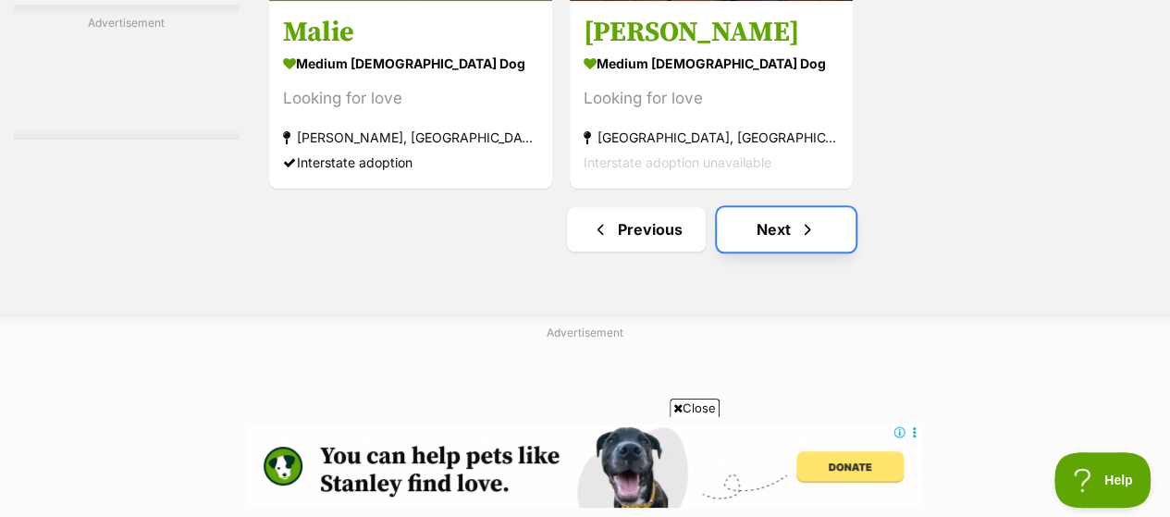
click at [759, 208] on link "Next" at bounding box center [786, 229] width 139 height 44
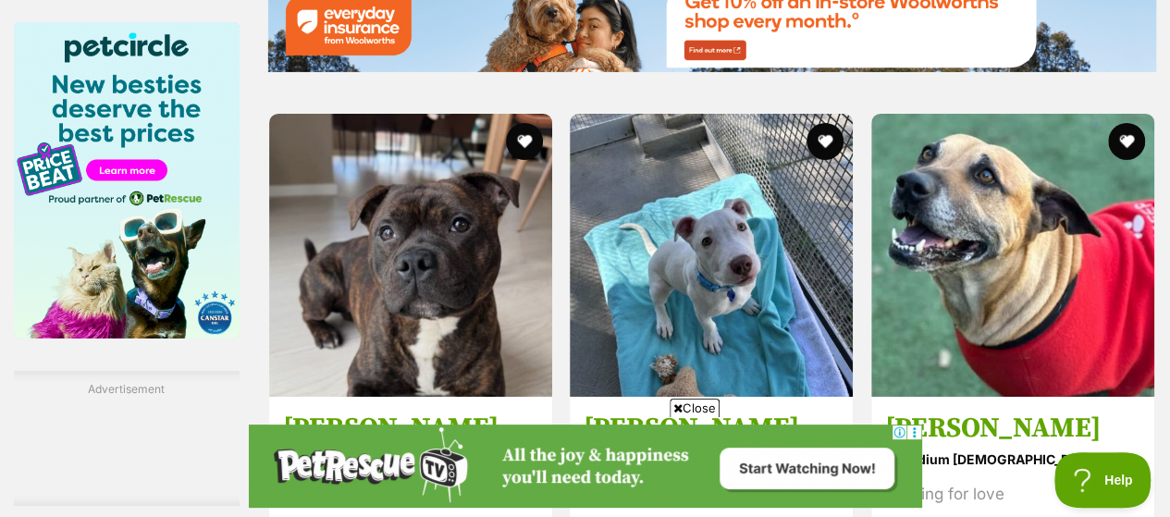
scroll to position [3145, 0]
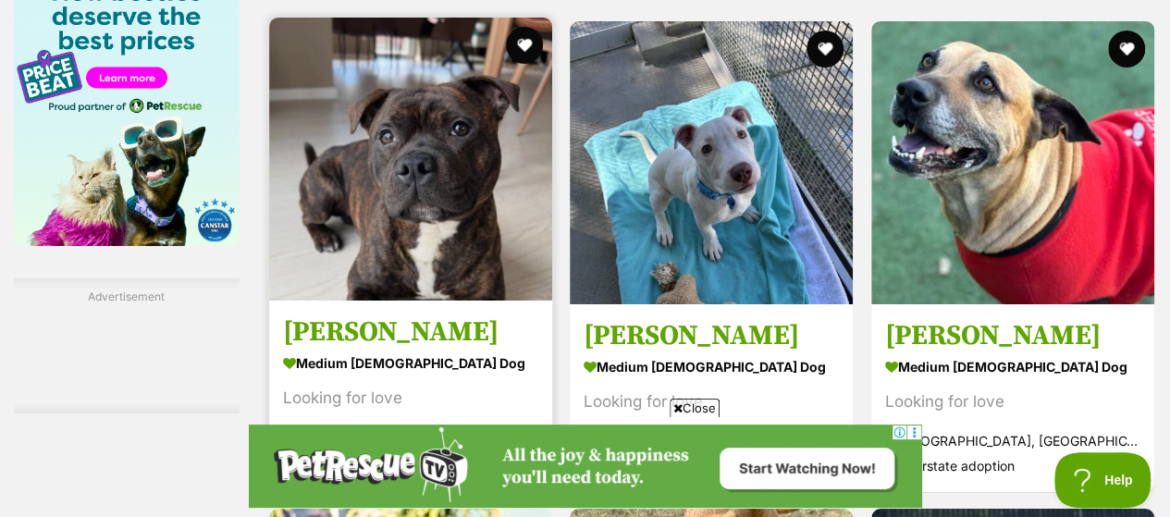
click at [518, 212] on img at bounding box center [410, 159] width 283 height 283
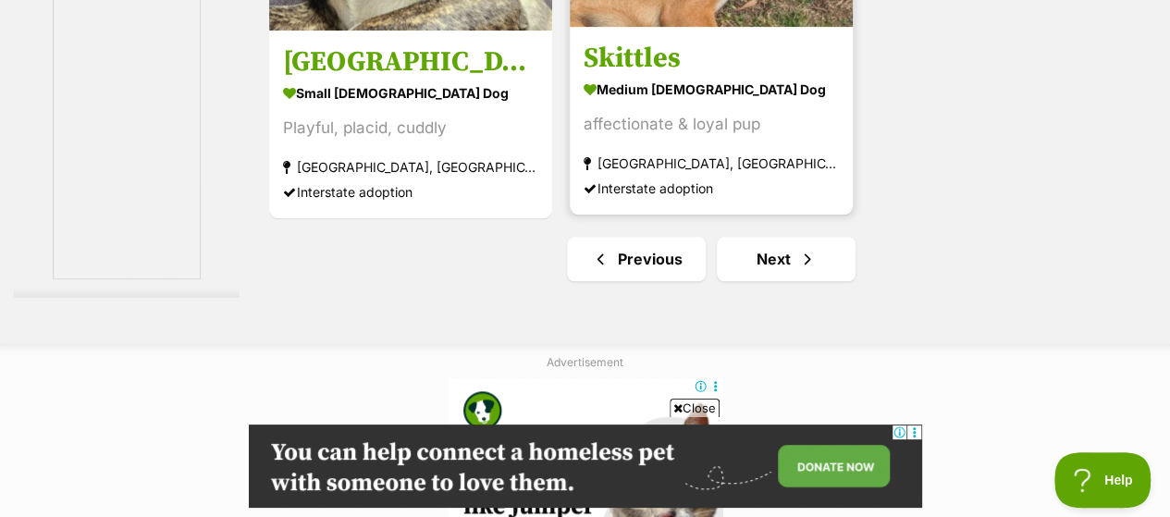
scroll to position [4441, 0]
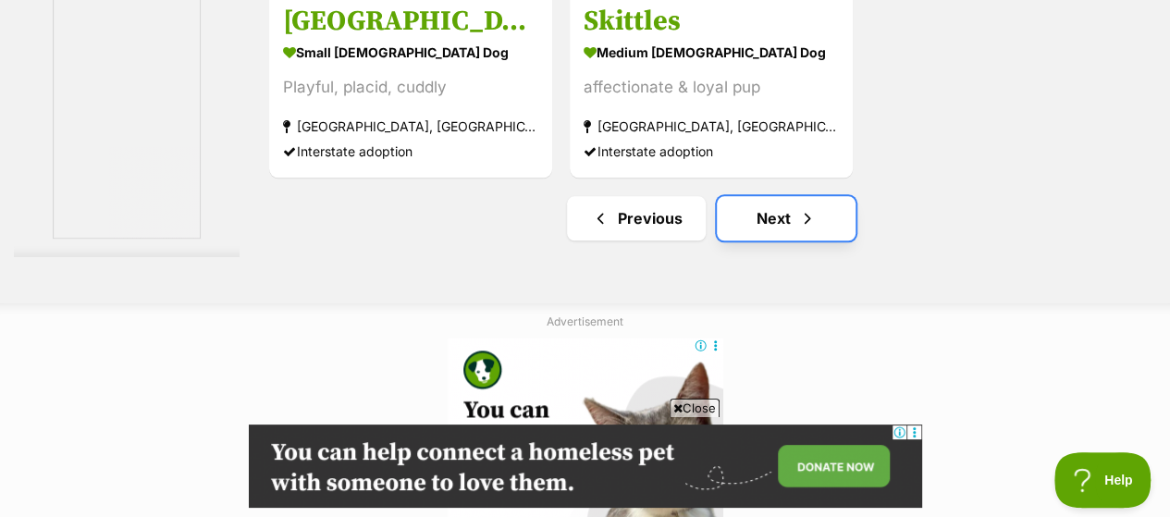
click at [777, 196] on link "Next" at bounding box center [786, 218] width 139 height 44
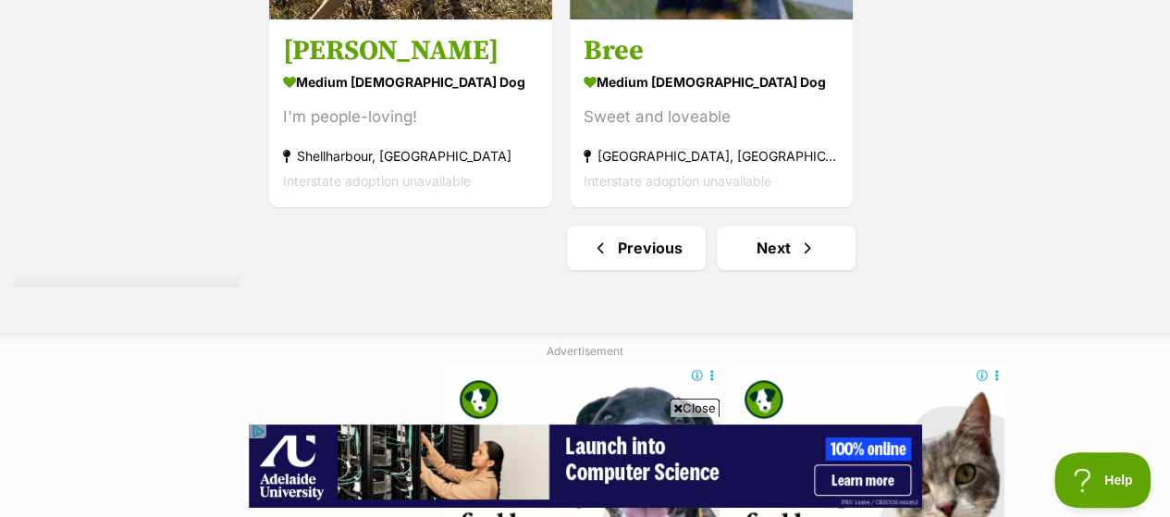
scroll to position [4441, 0]
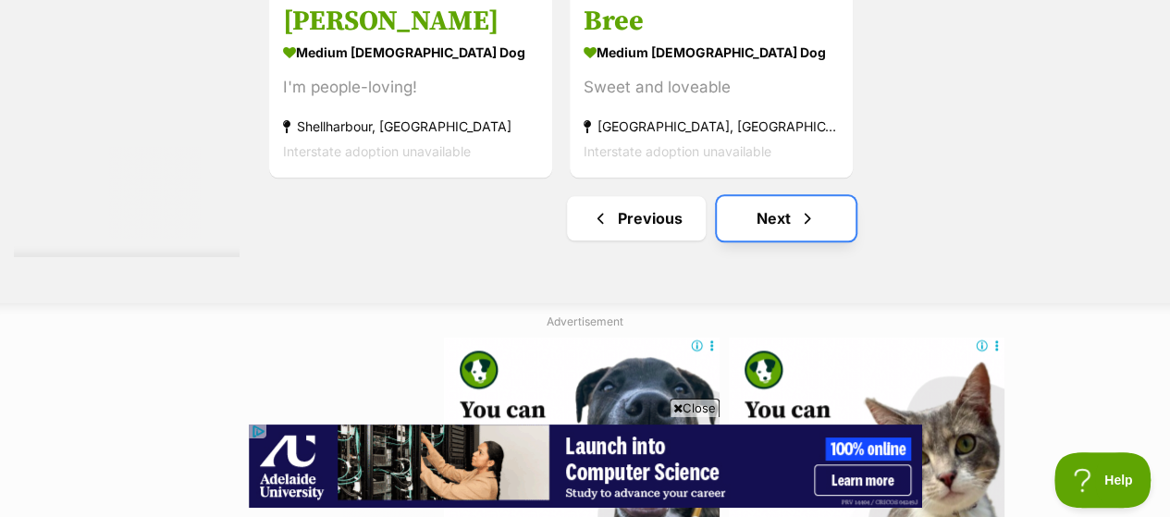
click at [797, 198] on link "Next" at bounding box center [786, 218] width 139 height 44
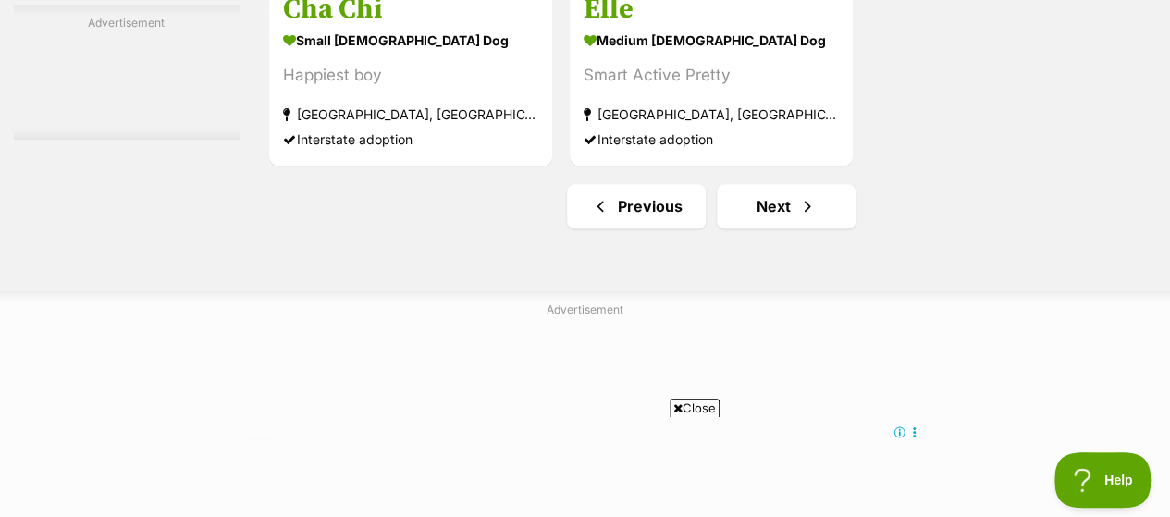
scroll to position [4718, 0]
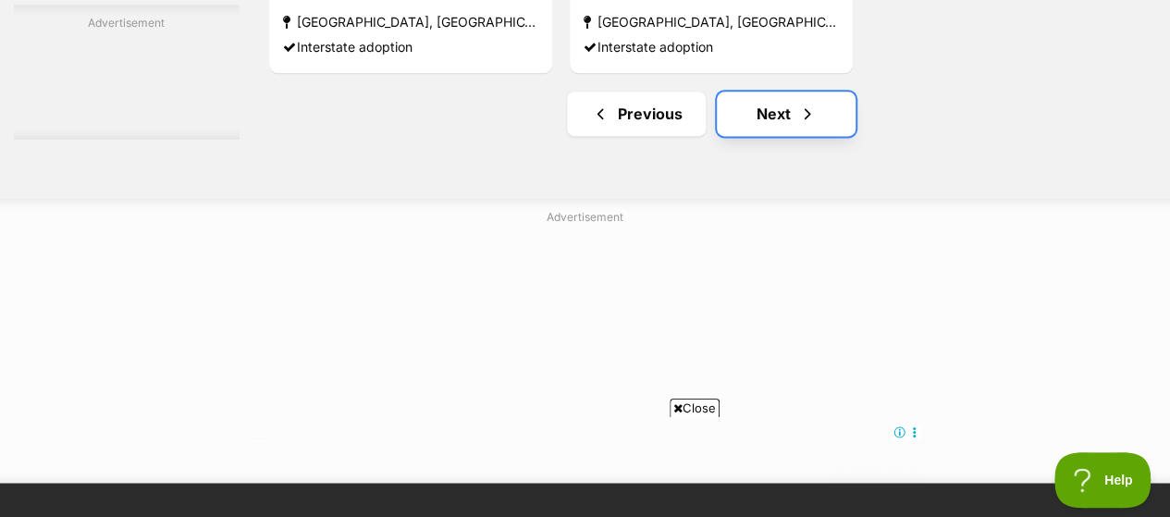
click at [822, 92] on link "Next" at bounding box center [786, 114] width 139 height 44
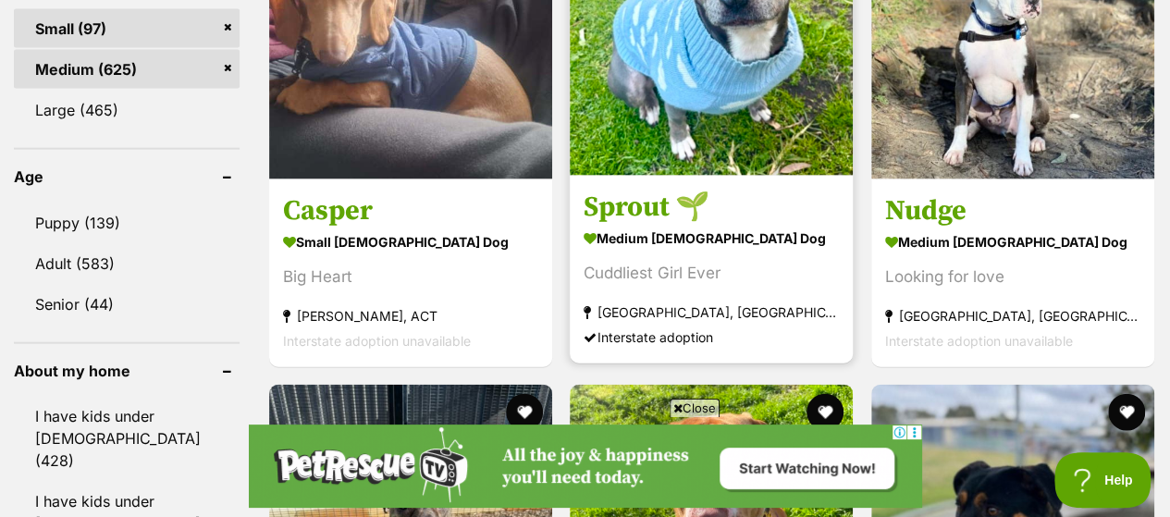
scroll to position [1758, 0]
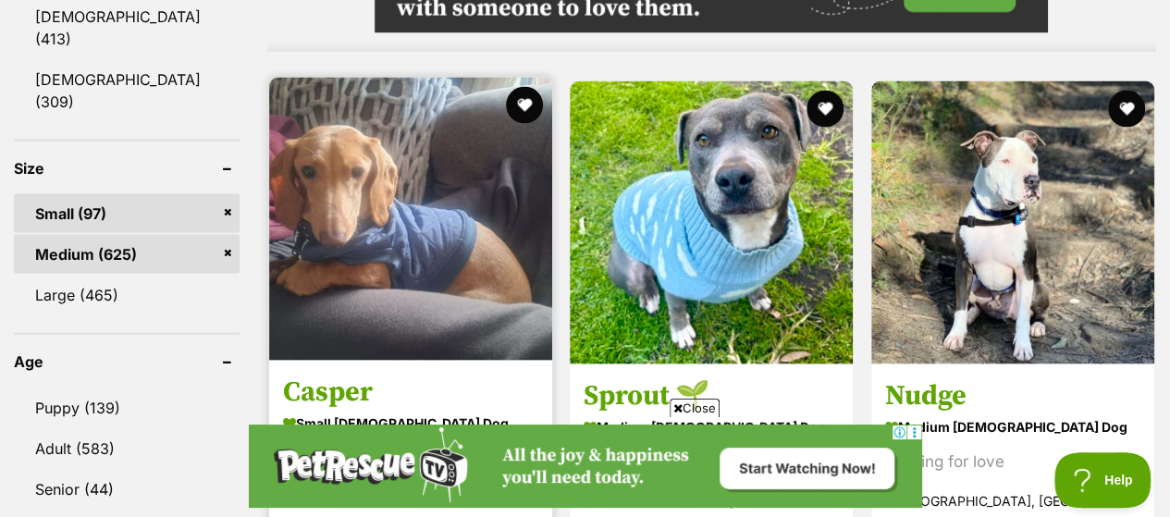
click at [405, 216] on img at bounding box center [410, 219] width 283 height 283
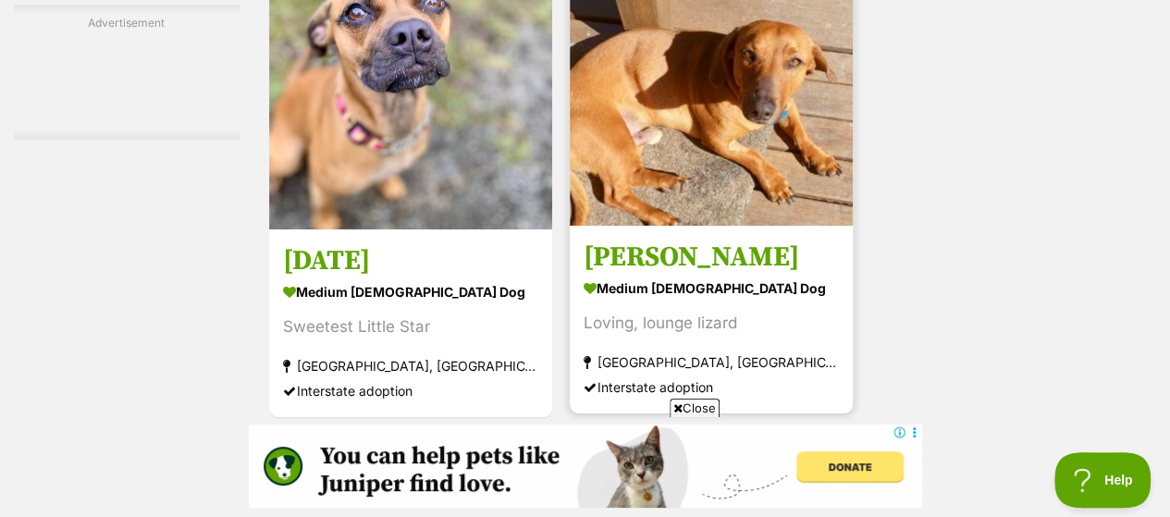
scroll to position [4244, 0]
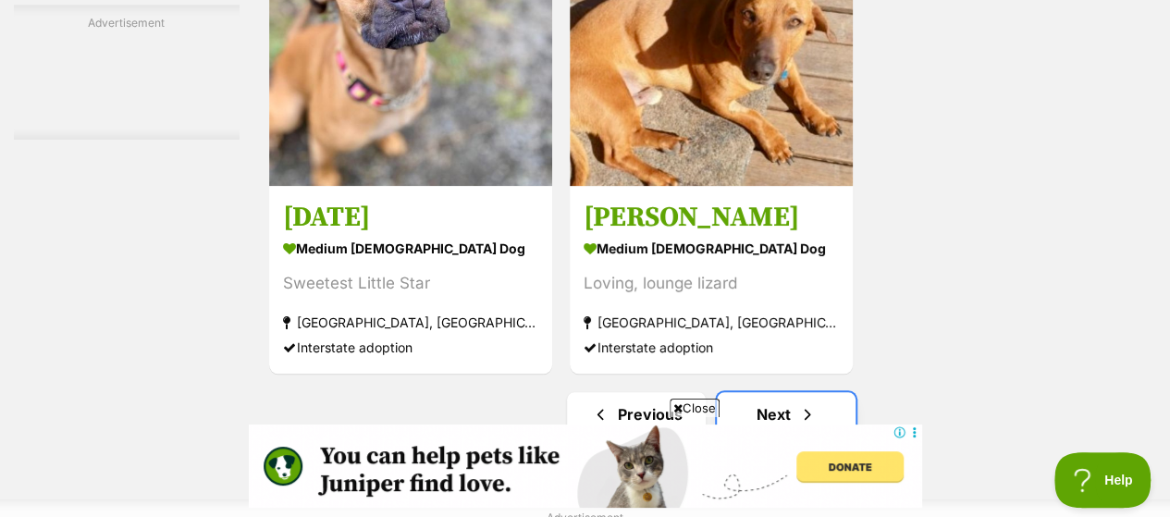
click at [819, 399] on link "Next" at bounding box center [786, 414] width 139 height 44
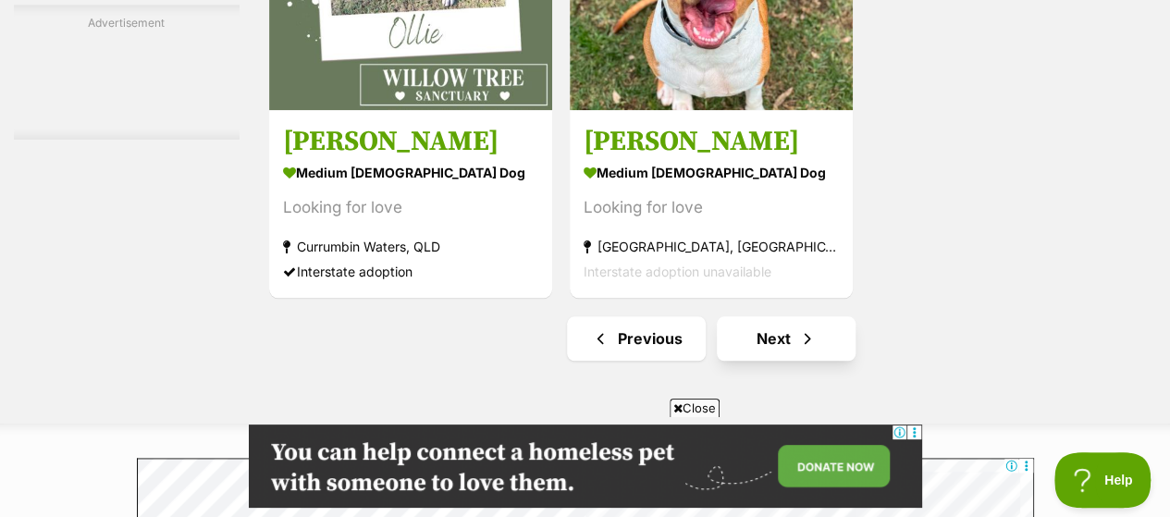
scroll to position [4348, 0]
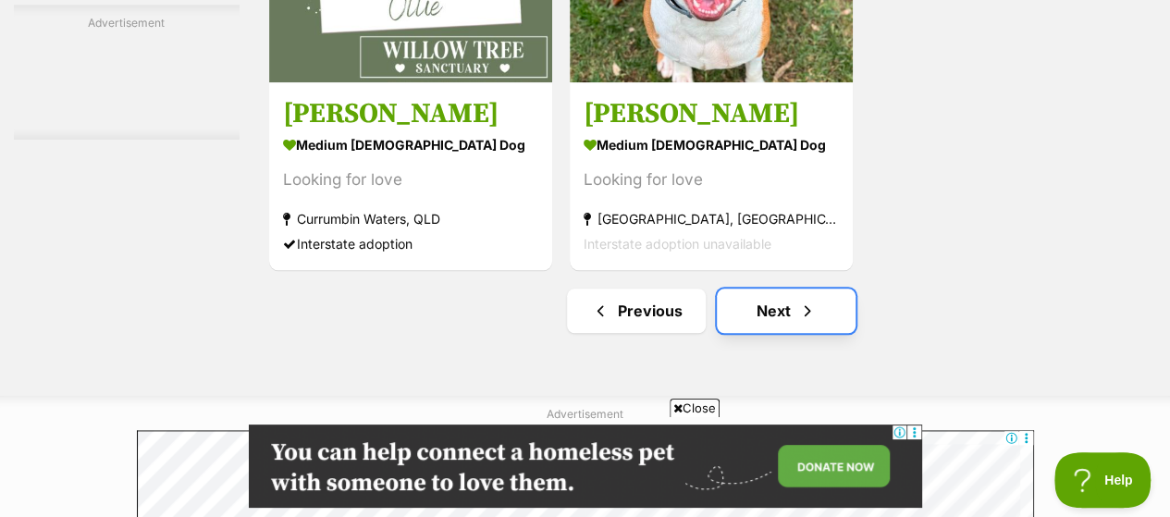
click at [812, 300] on span "Next page" at bounding box center [807, 311] width 19 height 22
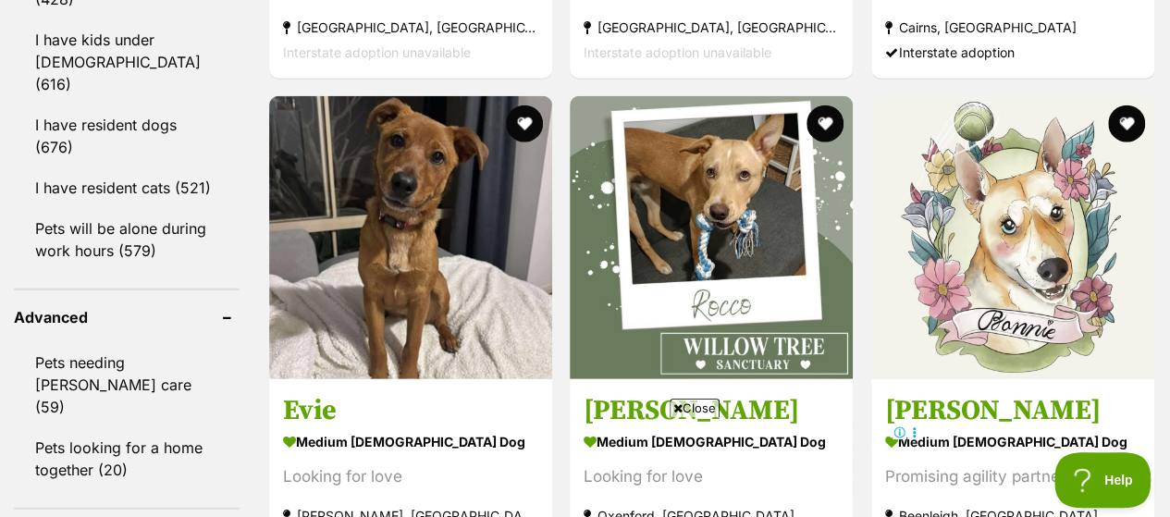
scroll to position [2405, 0]
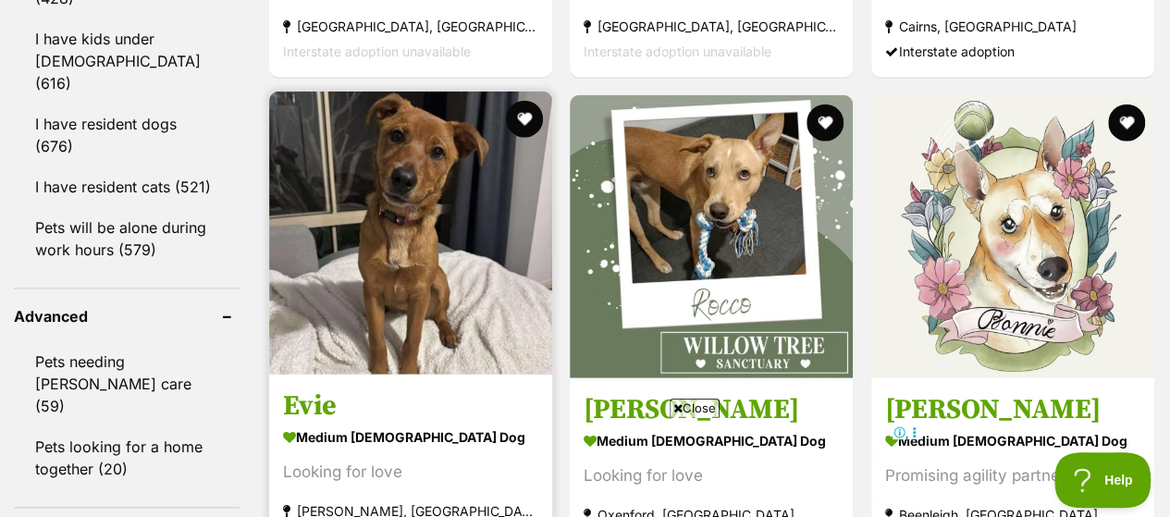
click at [508, 229] on img at bounding box center [410, 233] width 283 height 283
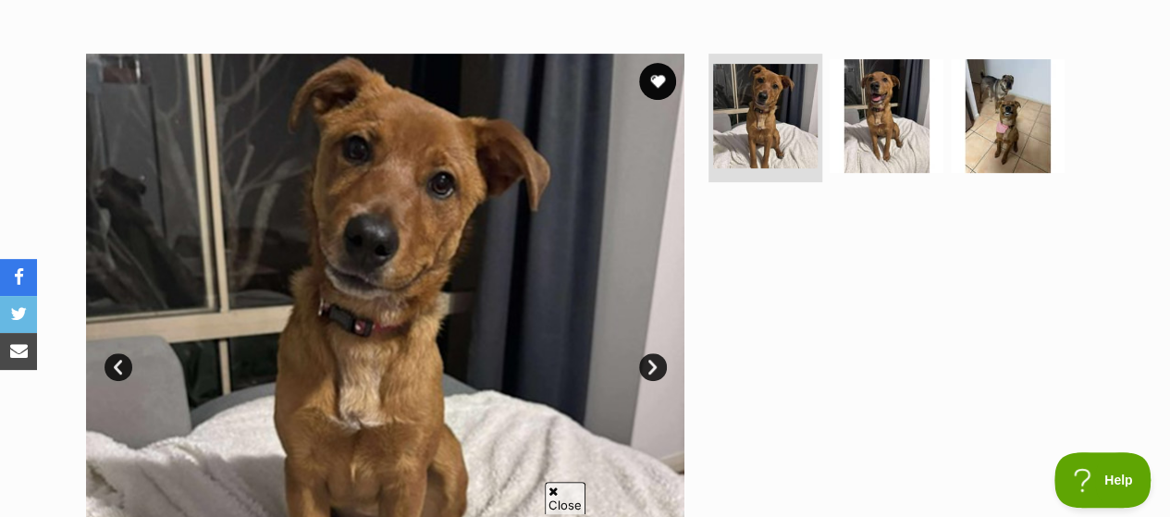
scroll to position [370, 0]
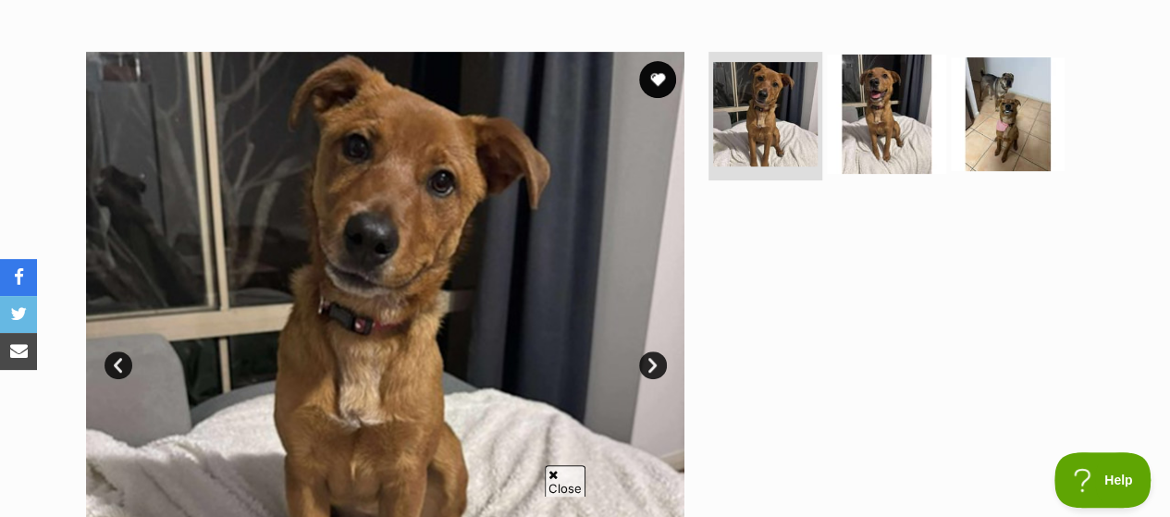
click at [915, 58] on img at bounding box center [886, 113] width 119 height 119
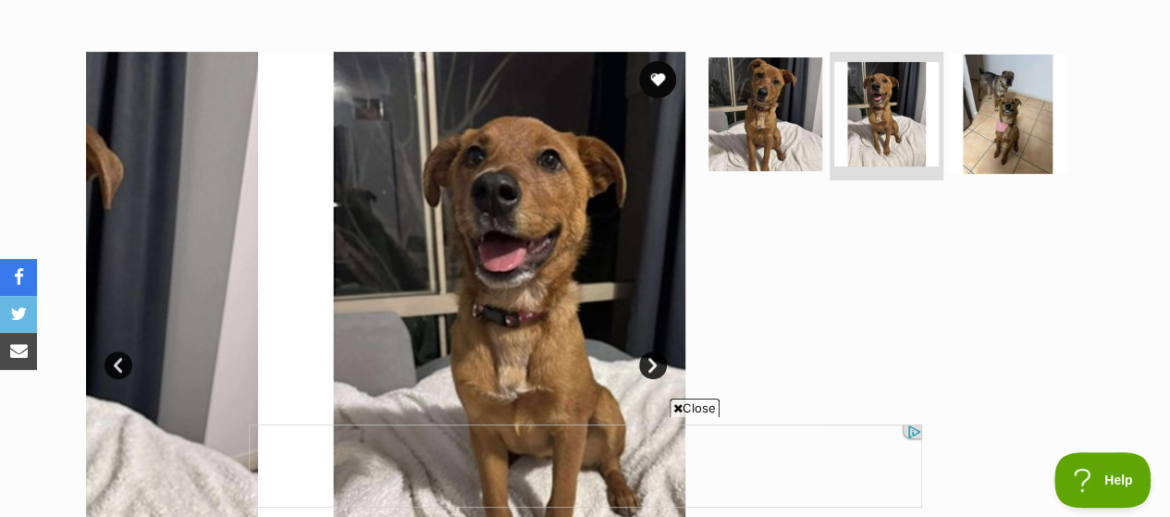
scroll to position [0, 0]
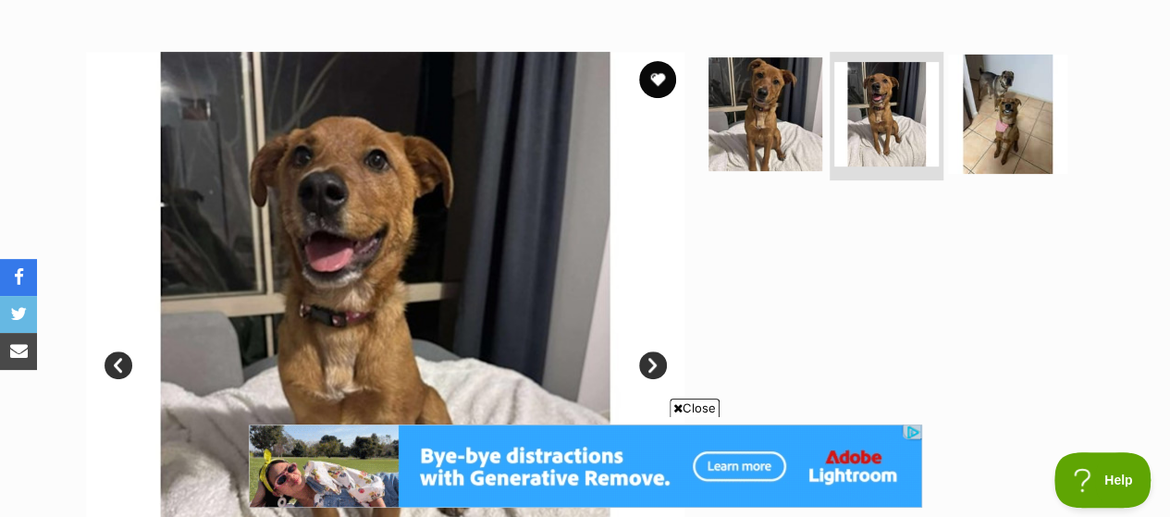
click at [990, 75] on img at bounding box center [1007, 113] width 119 height 119
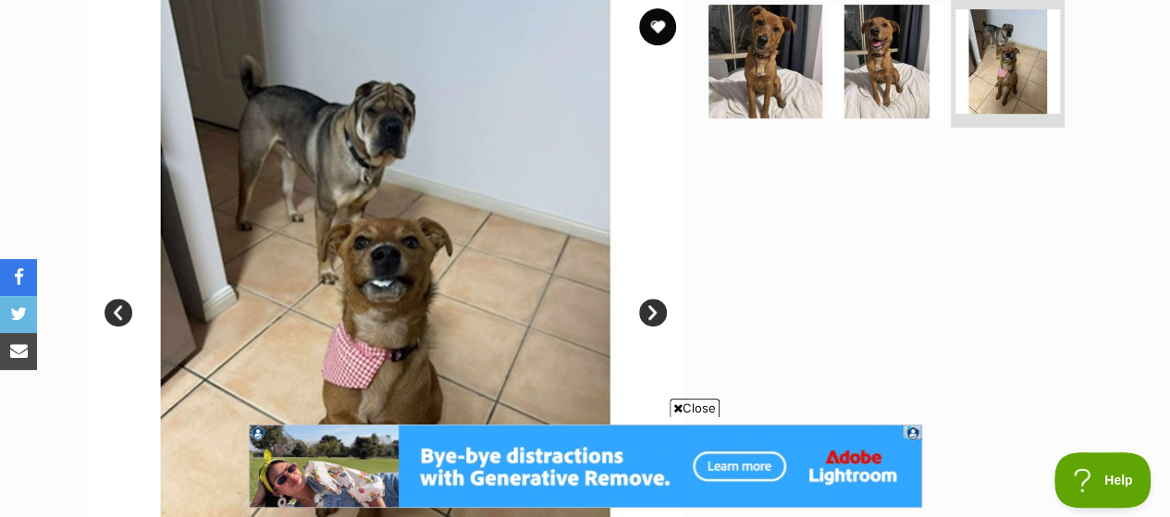
scroll to position [370, 0]
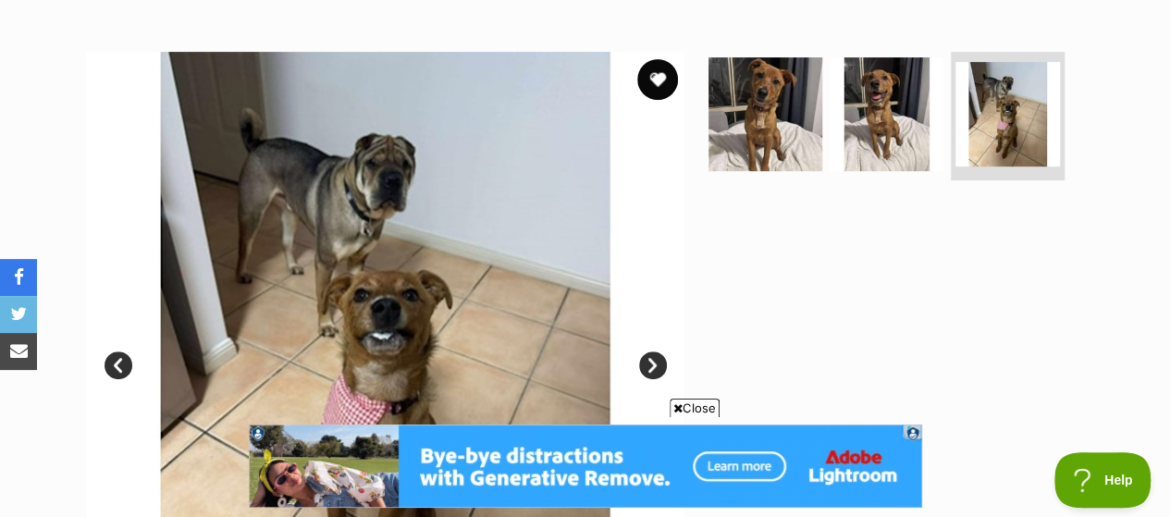
click at [662, 59] on button "favourite" at bounding box center [657, 79] width 41 height 41
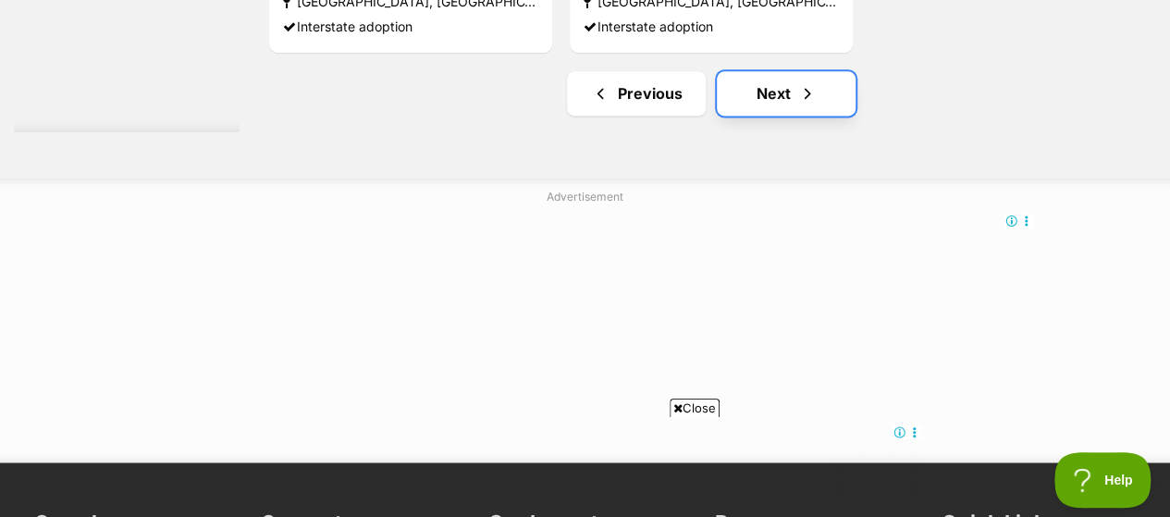
click at [765, 71] on link "Next" at bounding box center [786, 93] width 139 height 44
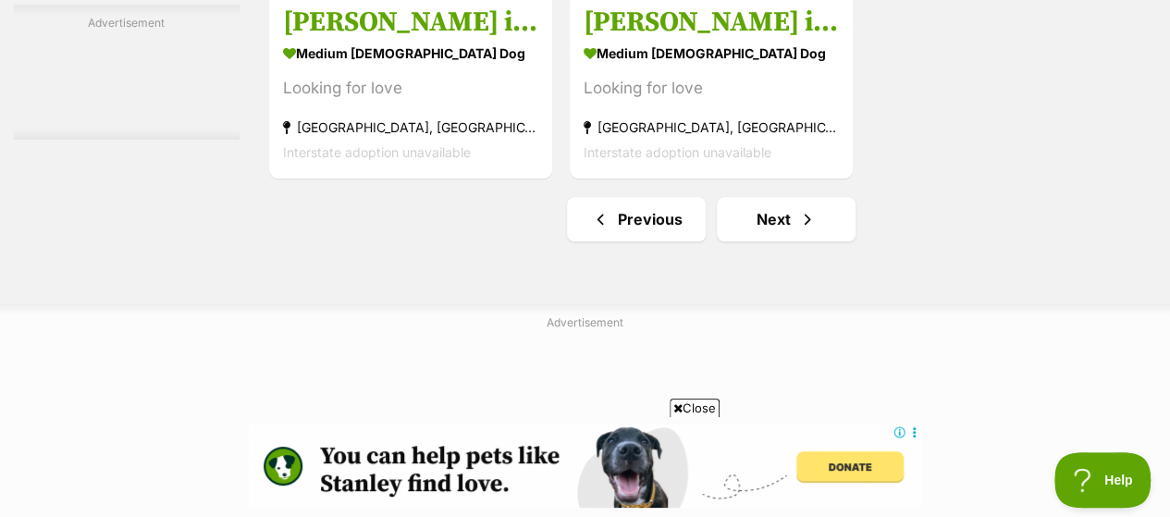
scroll to position [4441, 0]
click at [781, 196] on link "Next" at bounding box center [786, 218] width 139 height 44
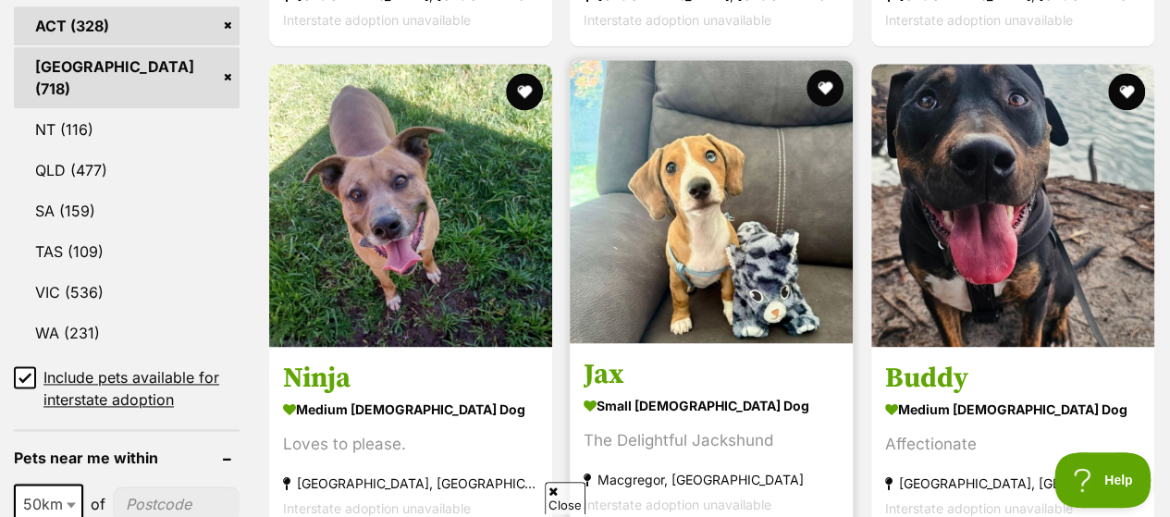
click at [691, 145] on img at bounding box center [711, 201] width 283 height 283
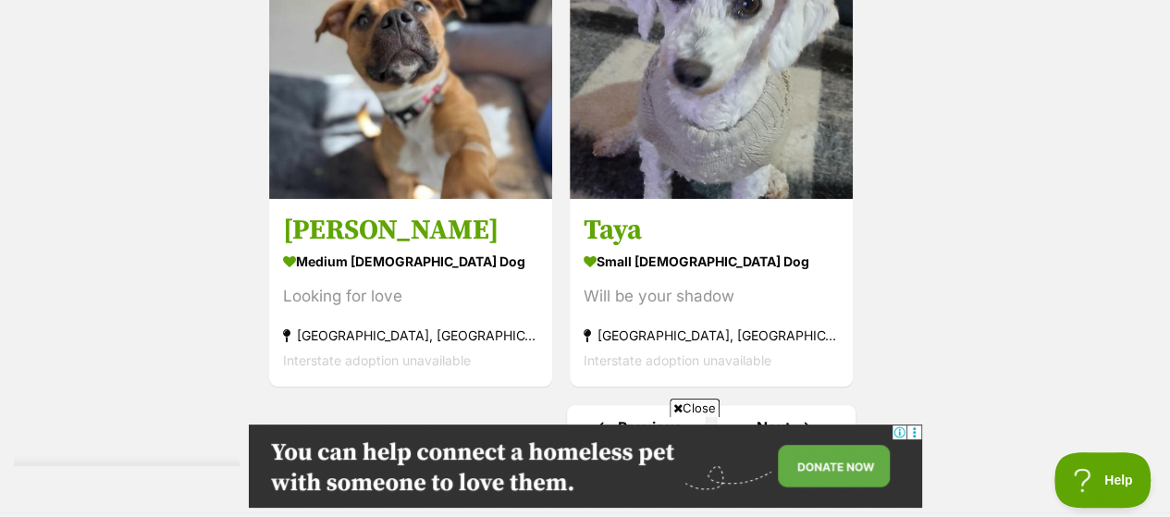
scroll to position [4348, 0]
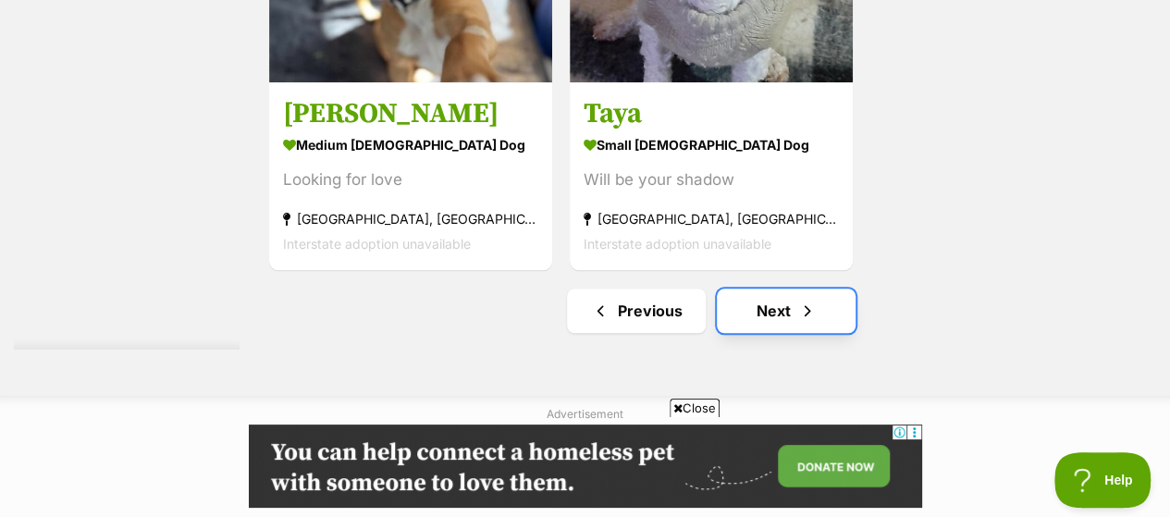
click at [720, 290] on link "Next" at bounding box center [786, 311] width 139 height 44
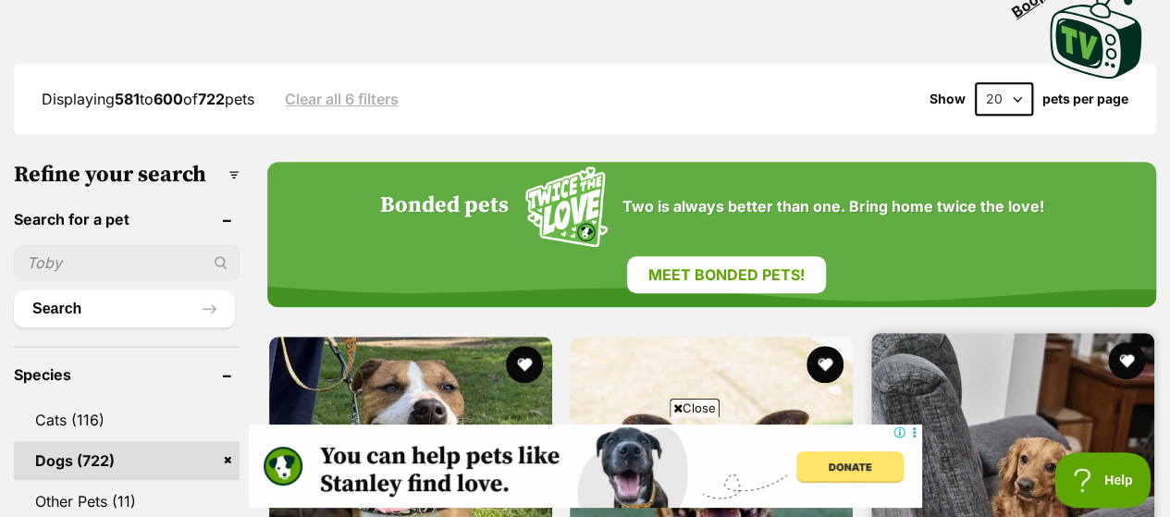
scroll to position [637, 0]
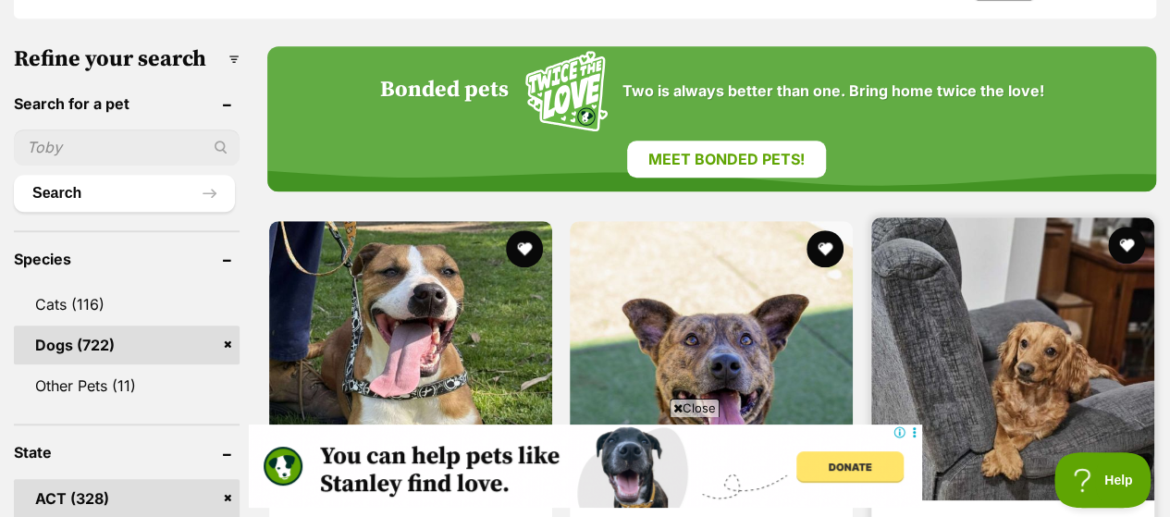
click at [1045, 301] on img at bounding box center [1012, 358] width 283 height 283
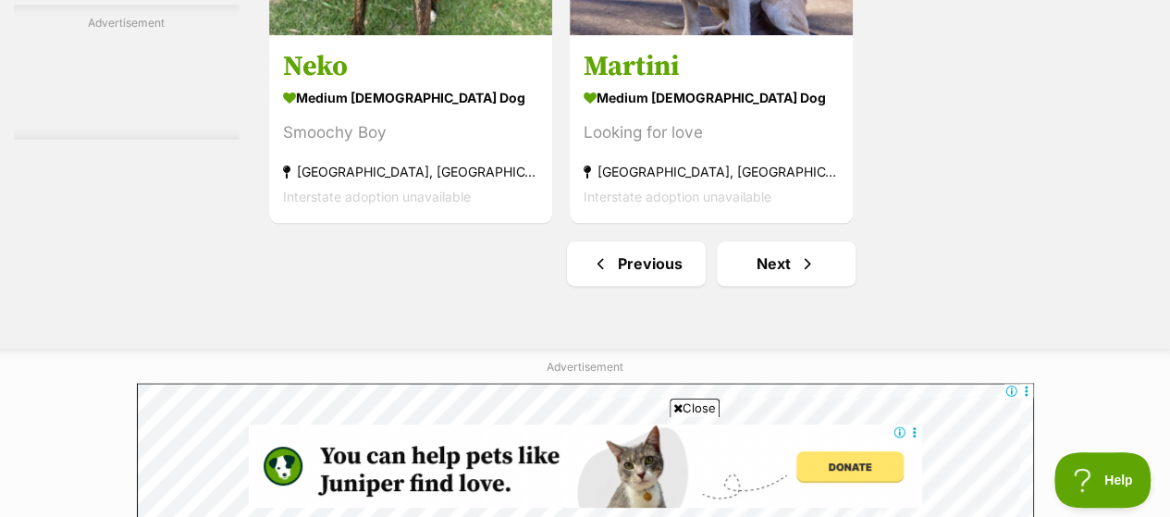
scroll to position [4615, 0]
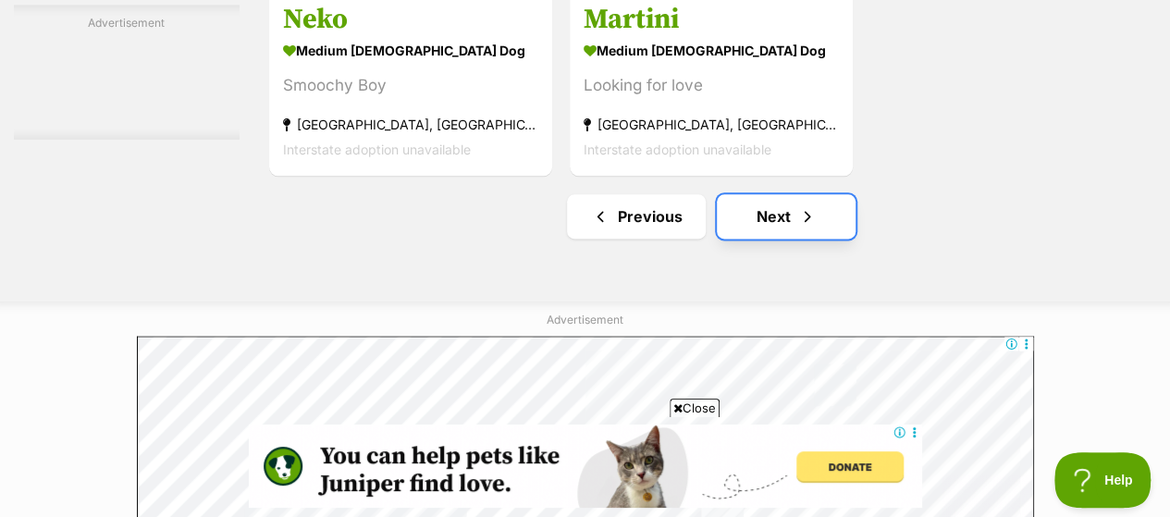
click at [764, 198] on link "Next" at bounding box center [786, 216] width 139 height 44
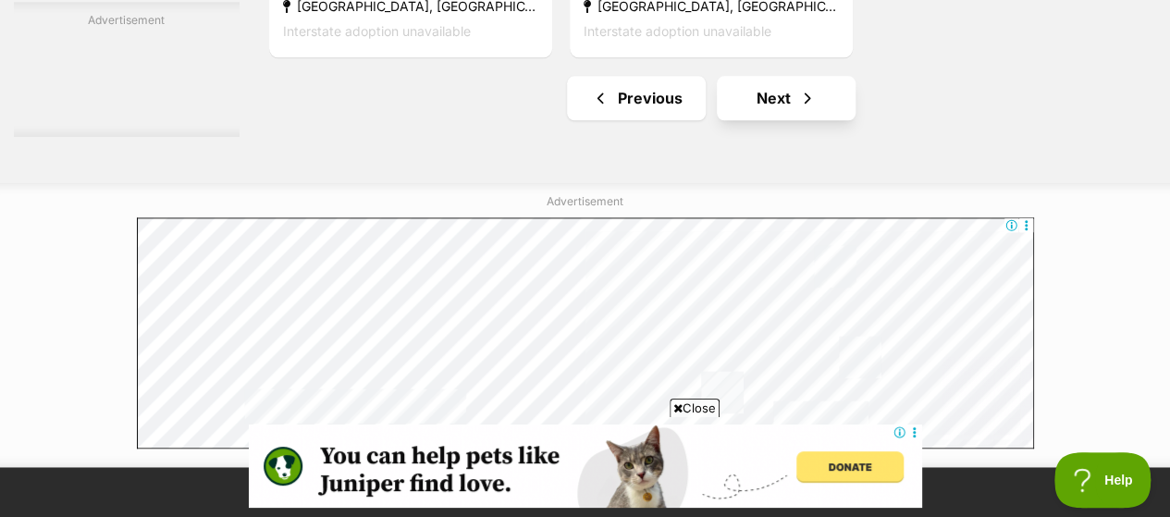
scroll to position [4533, 0]
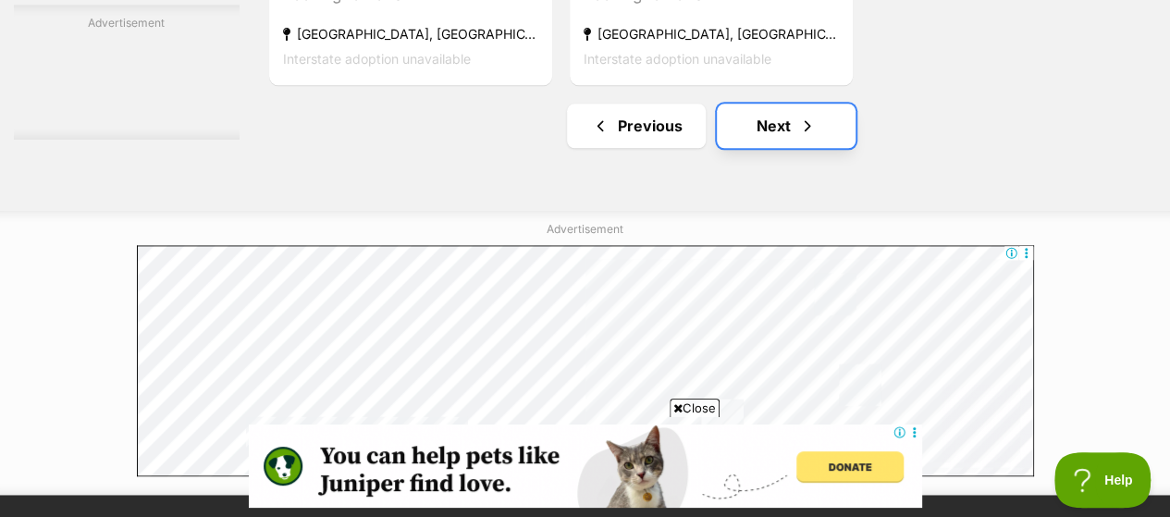
click at [814, 110] on link "Next" at bounding box center [786, 126] width 139 height 44
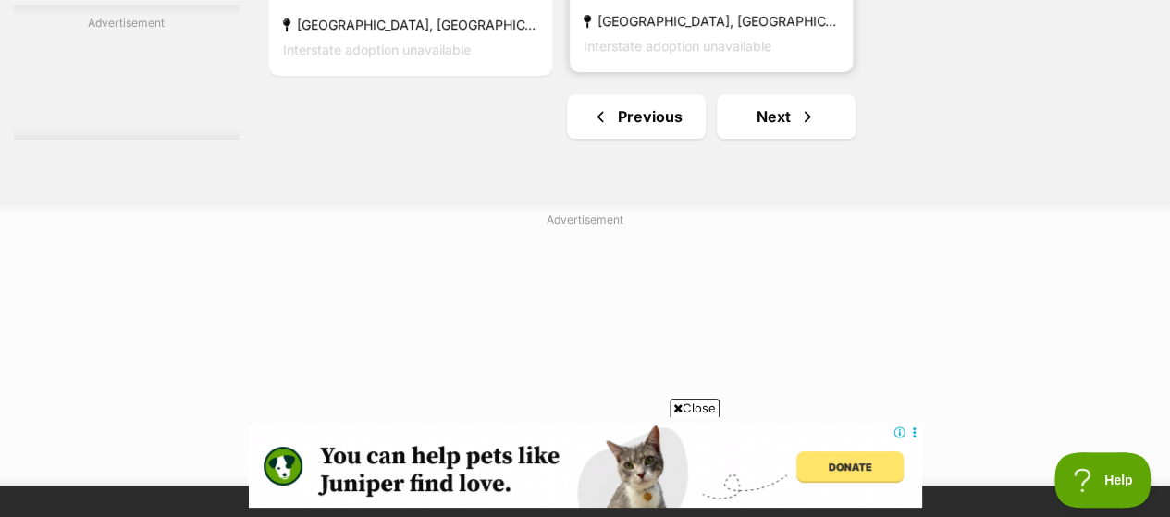
scroll to position [4441, 0]
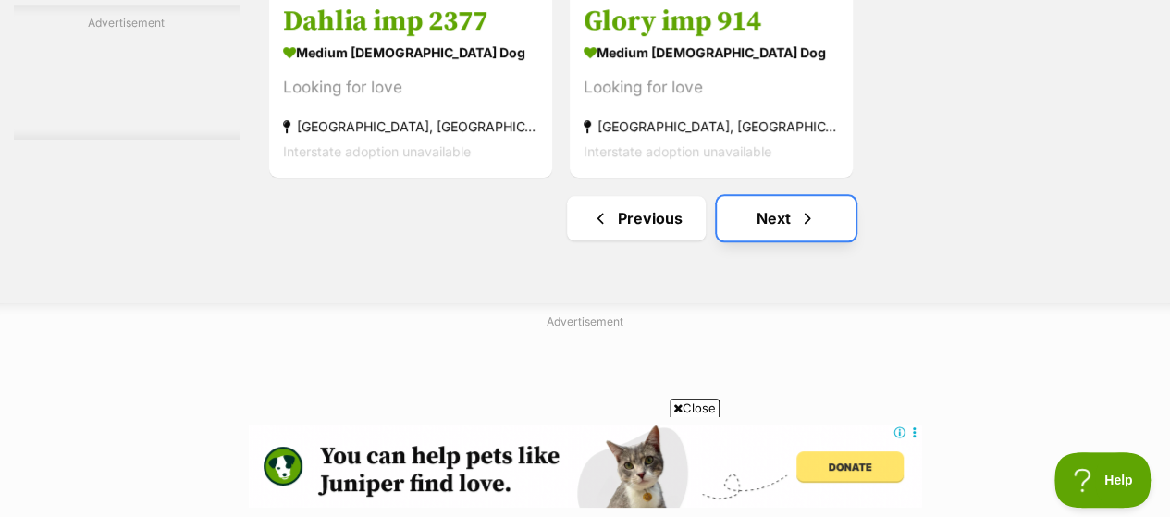
click at [809, 196] on link "Next" at bounding box center [786, 218] width 139 height 44
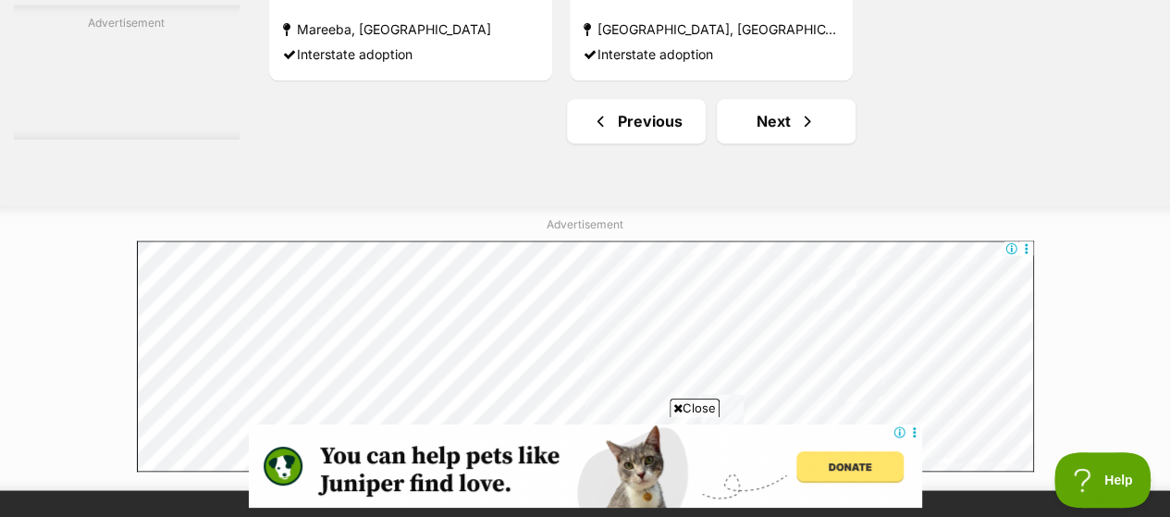
scroll to position [4626, 0]
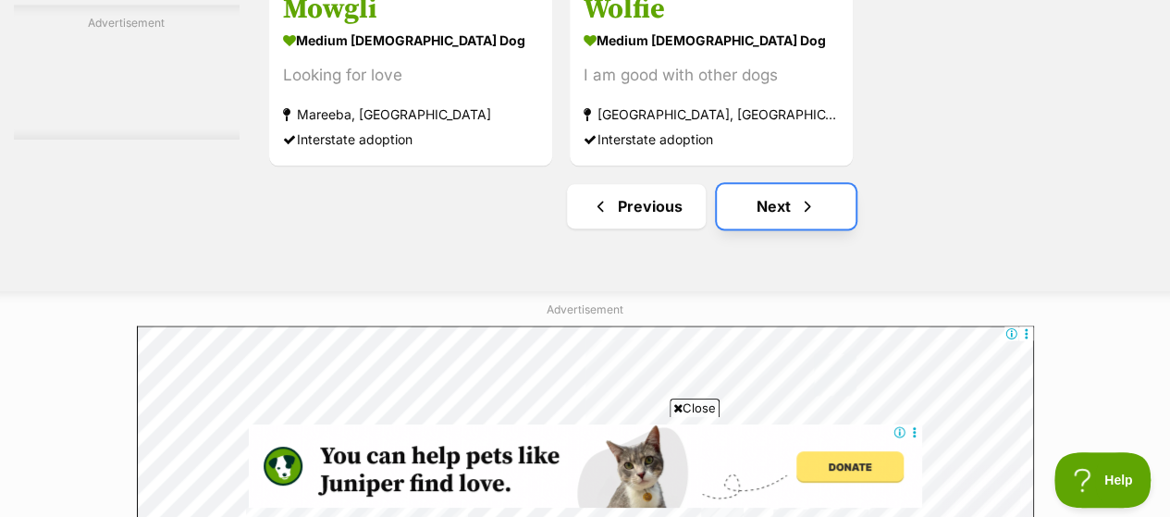
click at [805, 195] on span "Next page" at bounding box center [807, 206] width 19 height 22
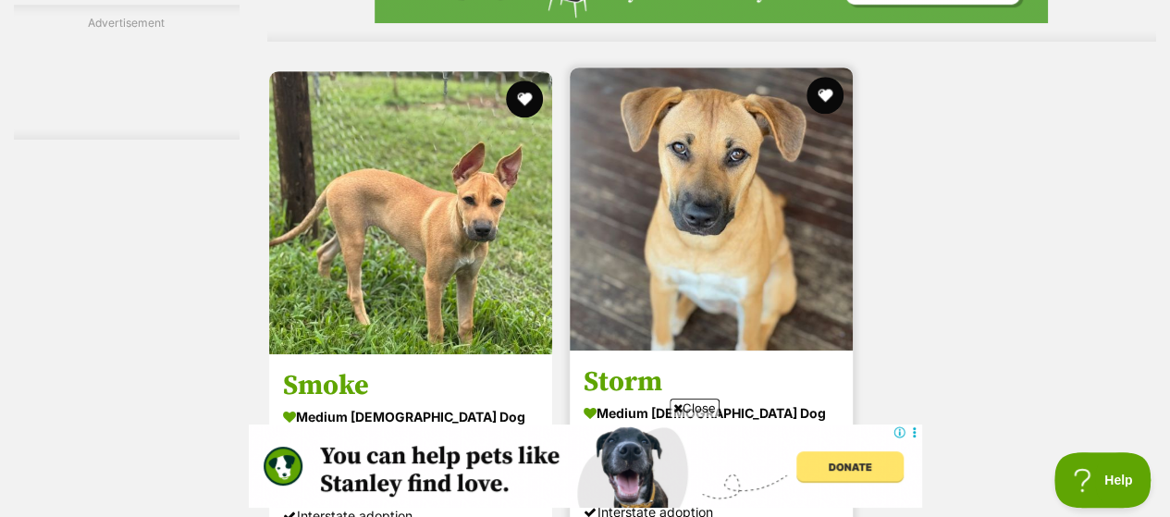
scroll to position [4533, 0]
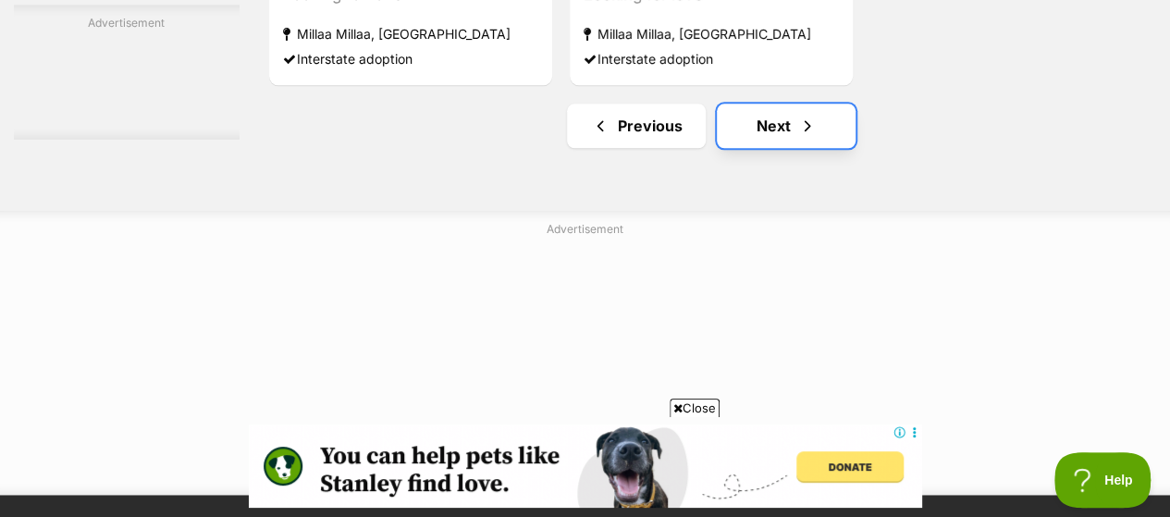
click at [779, 104] on link "Next" at bounding box center [786, 126] width 139 height 44
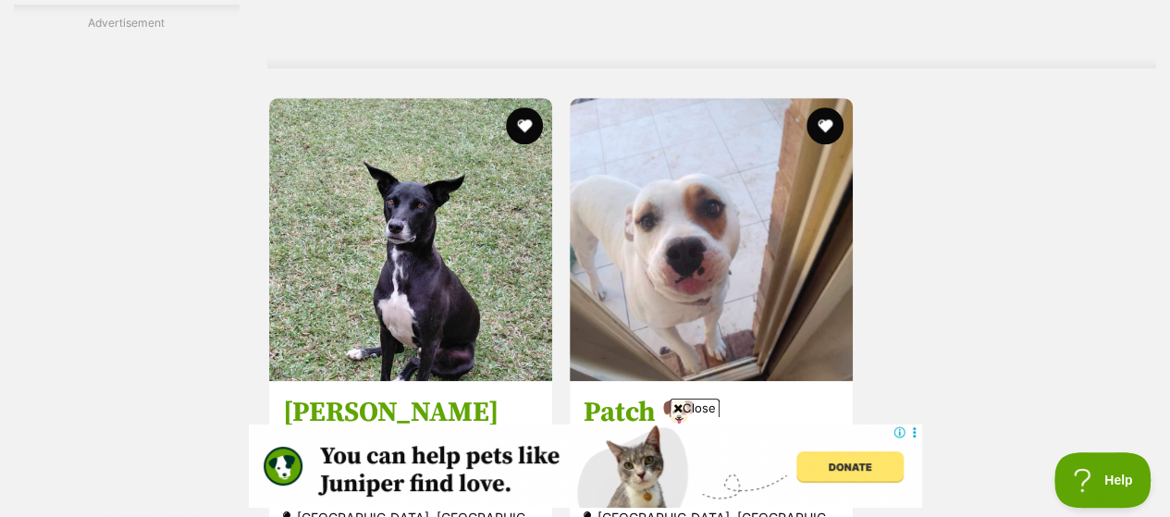
scroll to position [4163, 0]
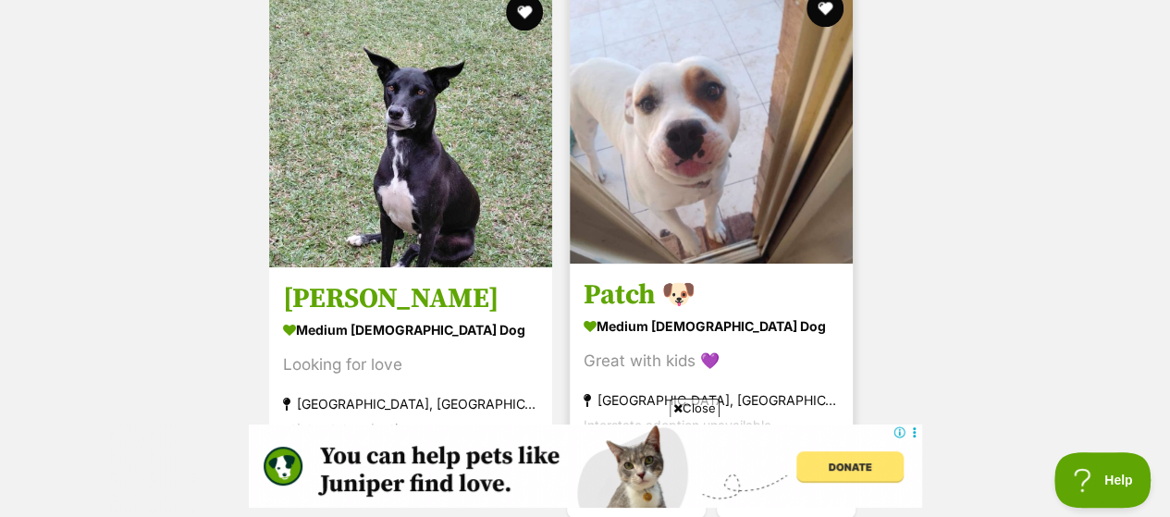
click at [647, 208] on img at bounding box center [711, 122] width 283 height 283
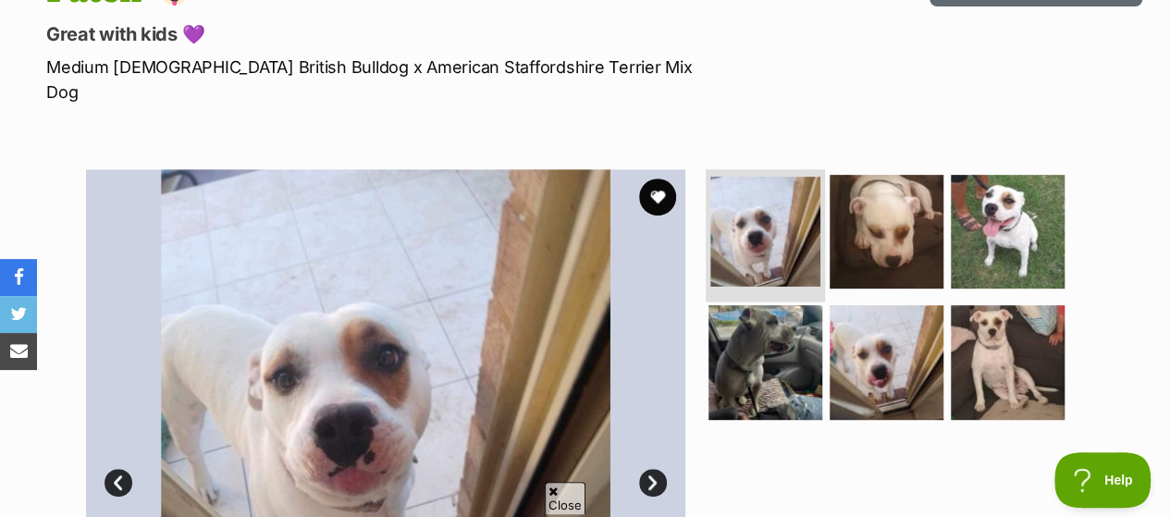
click at [800, 186] on img at bounding box center [765, 232] width 110 height 110
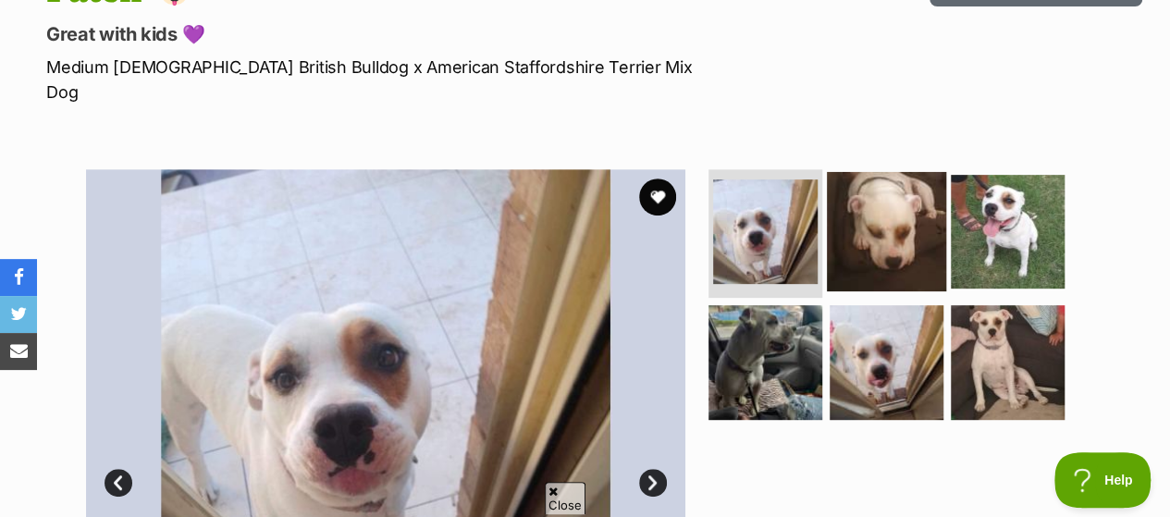
drag, startPoint x: 921, startPoint y: 180, endPoint x: 933, endPoint y: 182, distance: 11.3
click at [921, 180] on img at bounding box center [886, 230] width 119 height 119
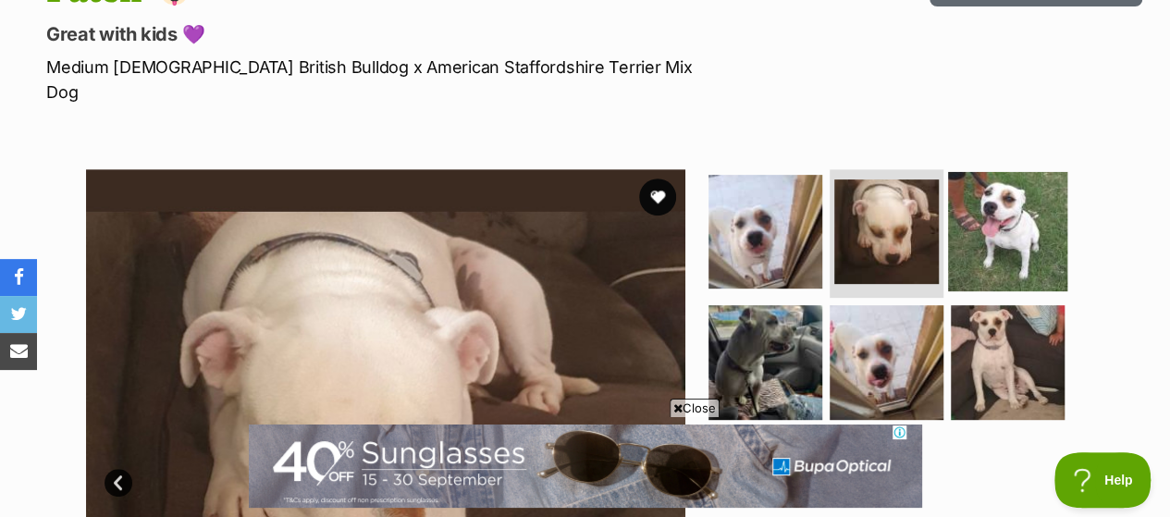
click at [1025, 182] on img at bounding box center [1007, 230] width 119 height 119
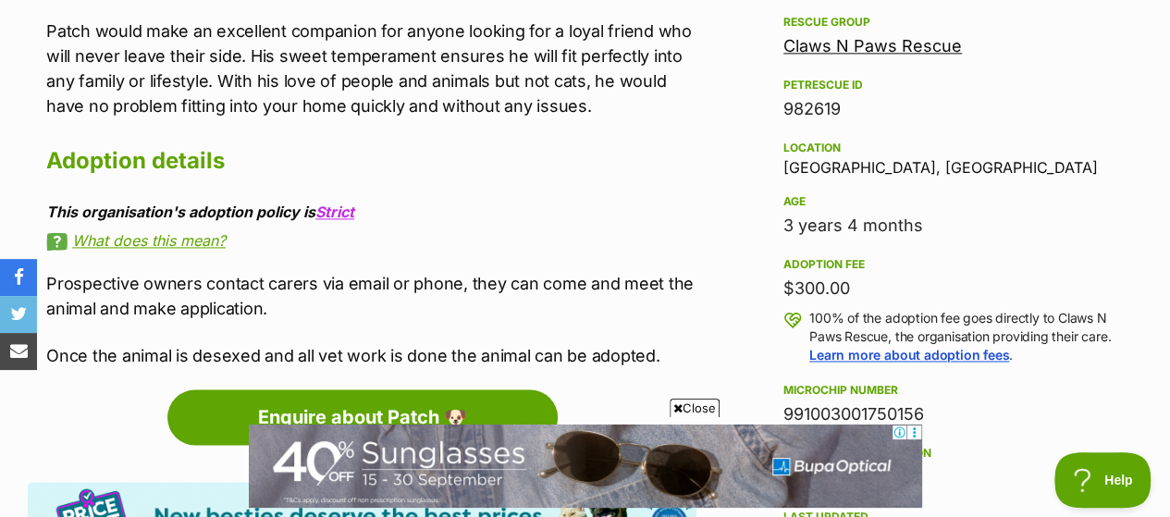
scroll to position [1480, 0]
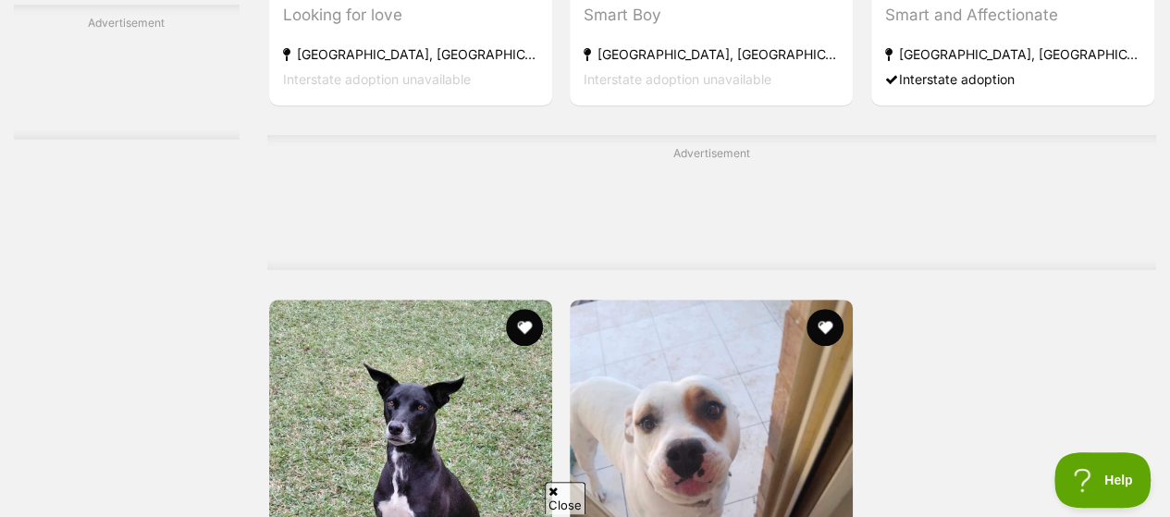
scroll to position [4071, 0]
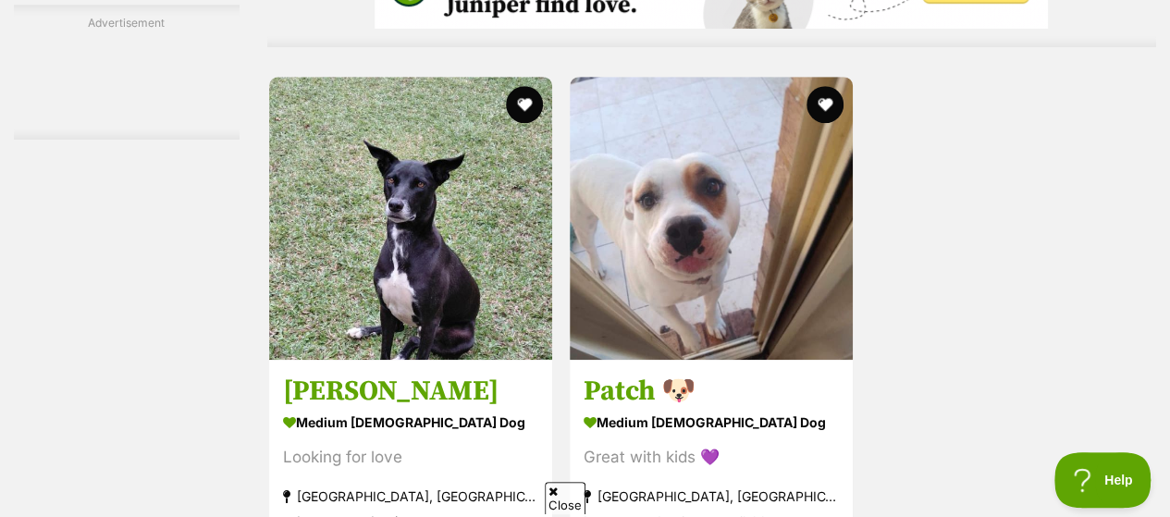
scroll to position [0, 0]
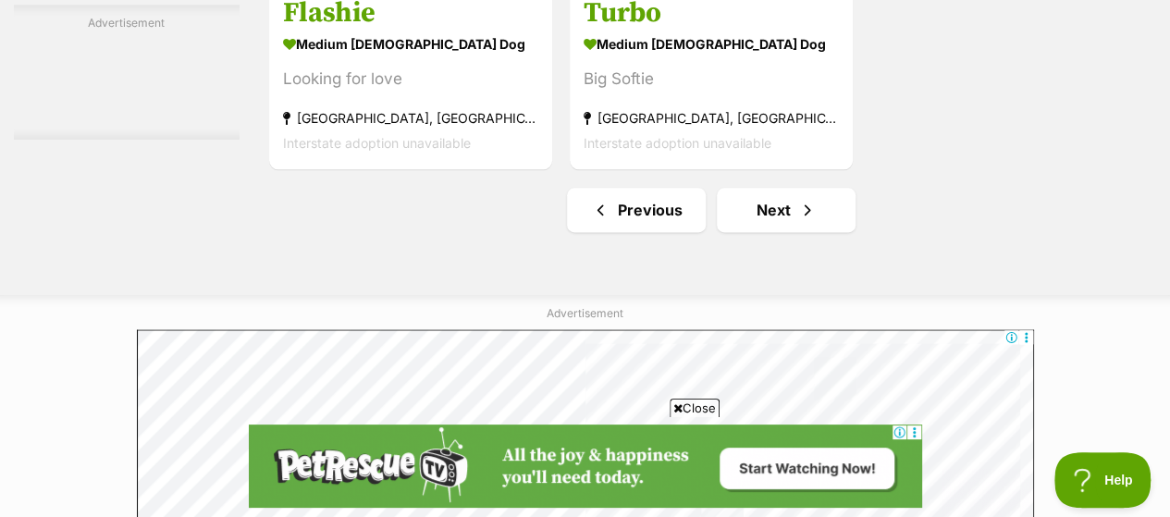
scroll to position [4626, 0]
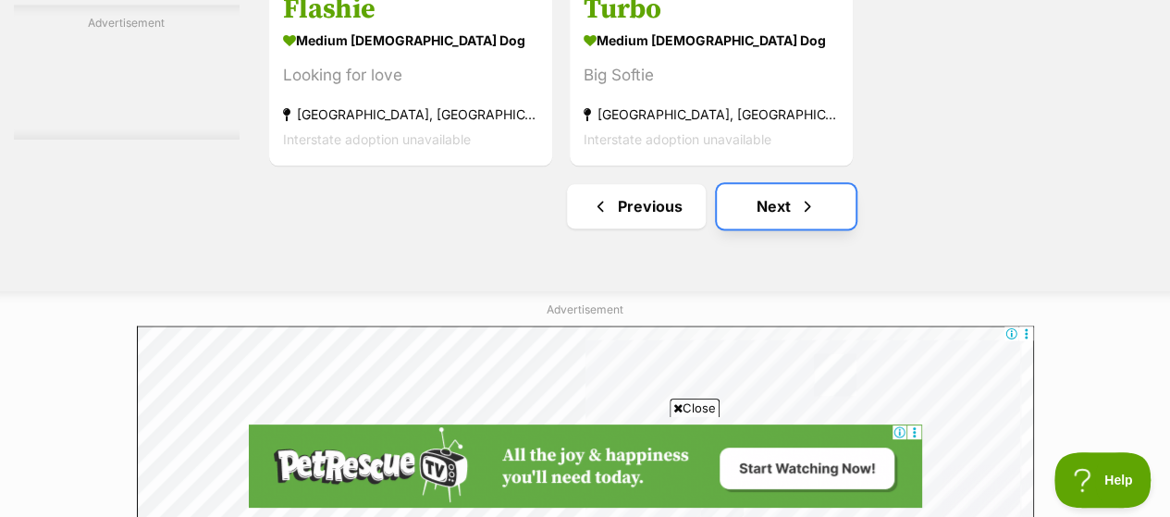
click at [747, 184] on link "Next" at bounding box center [786, 206] width 139 height 44
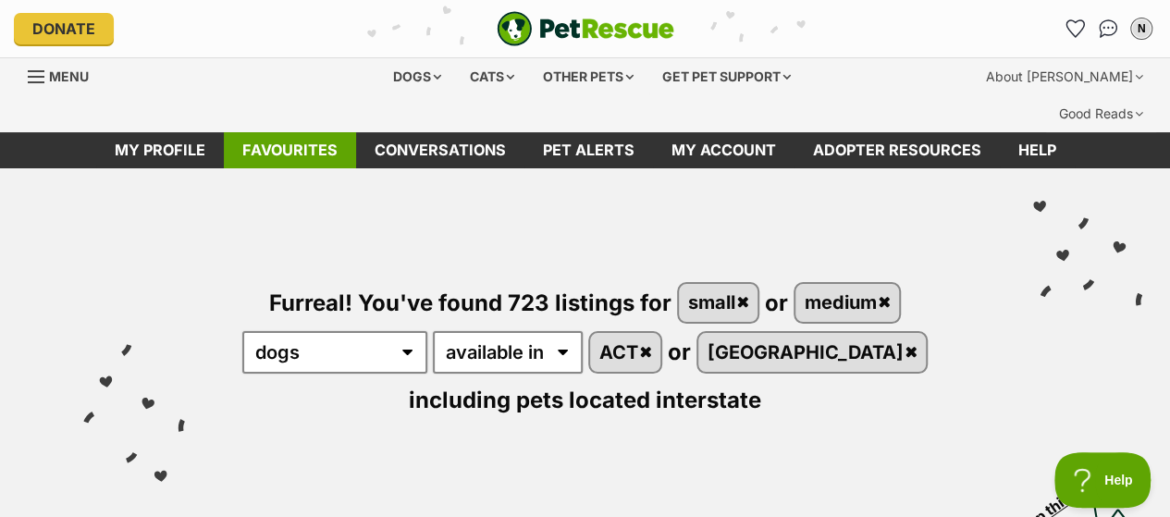
click at [317, 132] on link "Favourites" at bounding box center [290, 150] width 132 height 36
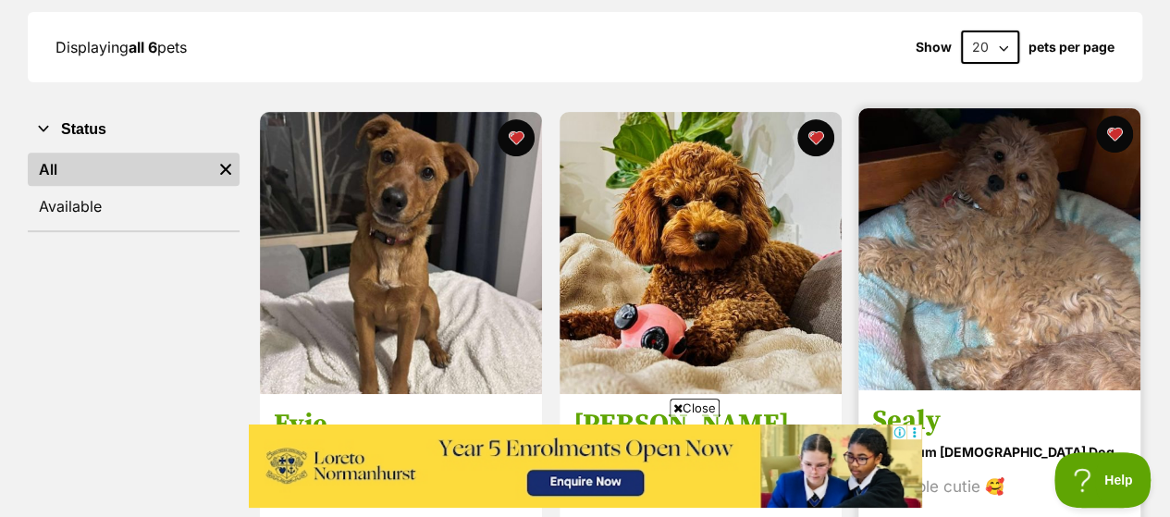
scroll to position [278, 0]
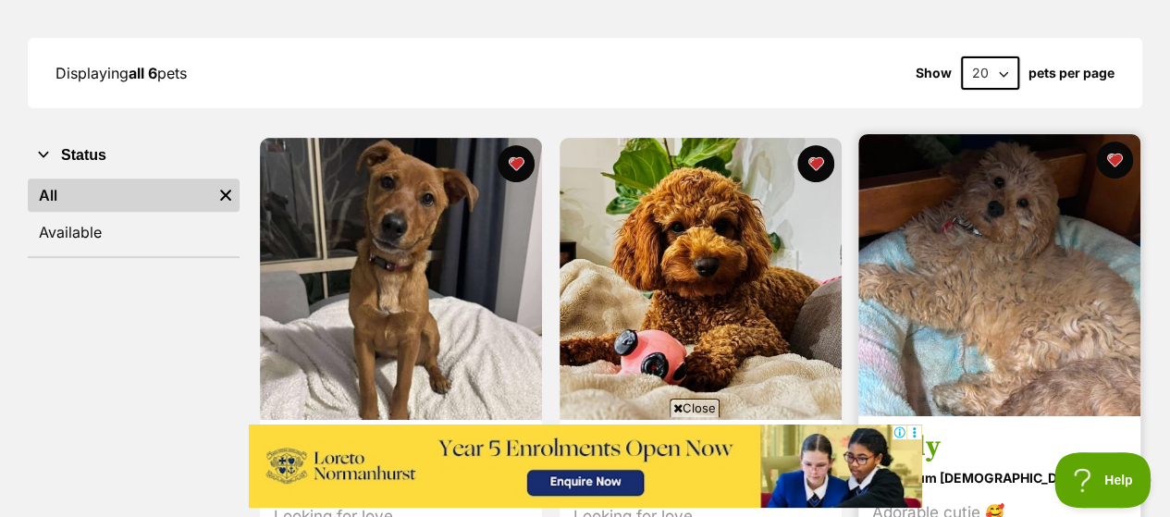
click at [994, 170] on img at bounding box center [1000, 275] width 282 height 282
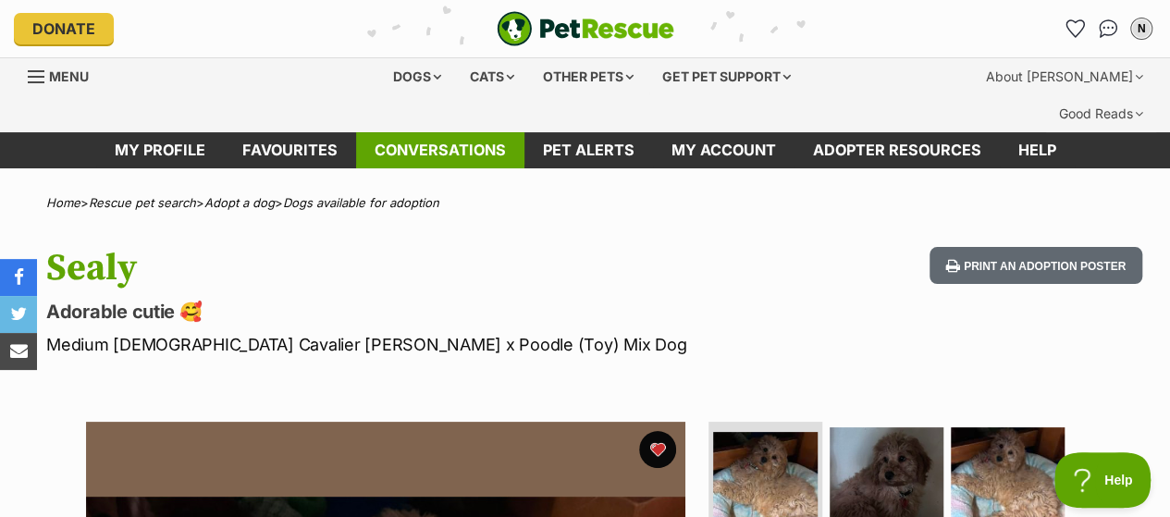
click at [451, 132] on link "Conversations" at bounding box center [440, 150] width 168 height 36
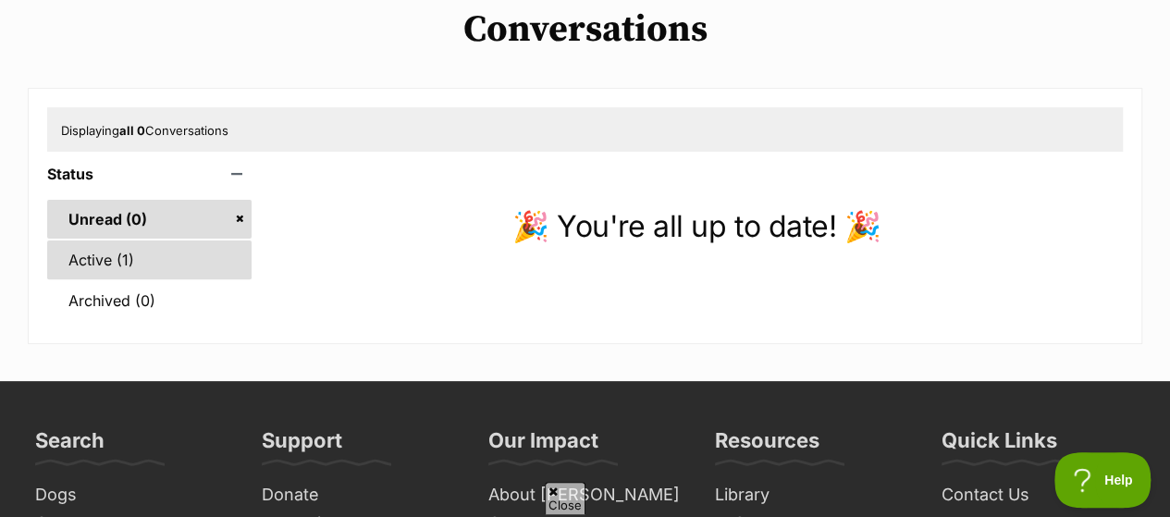
click at [109, 241] on link "Active (1)" at bounding box center [149, 260] width 204 height 39
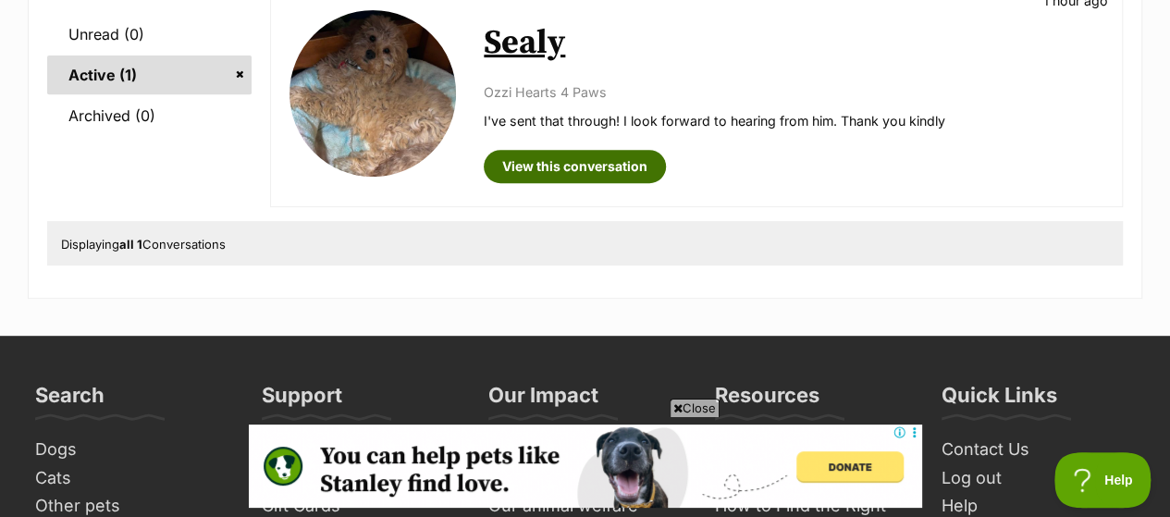
click at [594, 150] on link "View this conversation" at bounding box center [575, 166] width 182 height 33
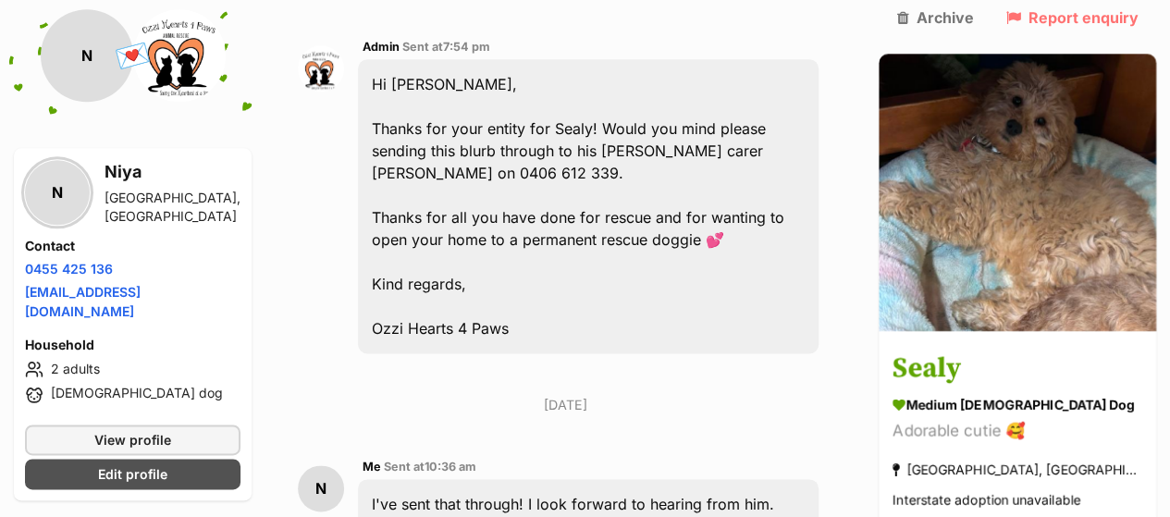
scroll to position [1284, 0]
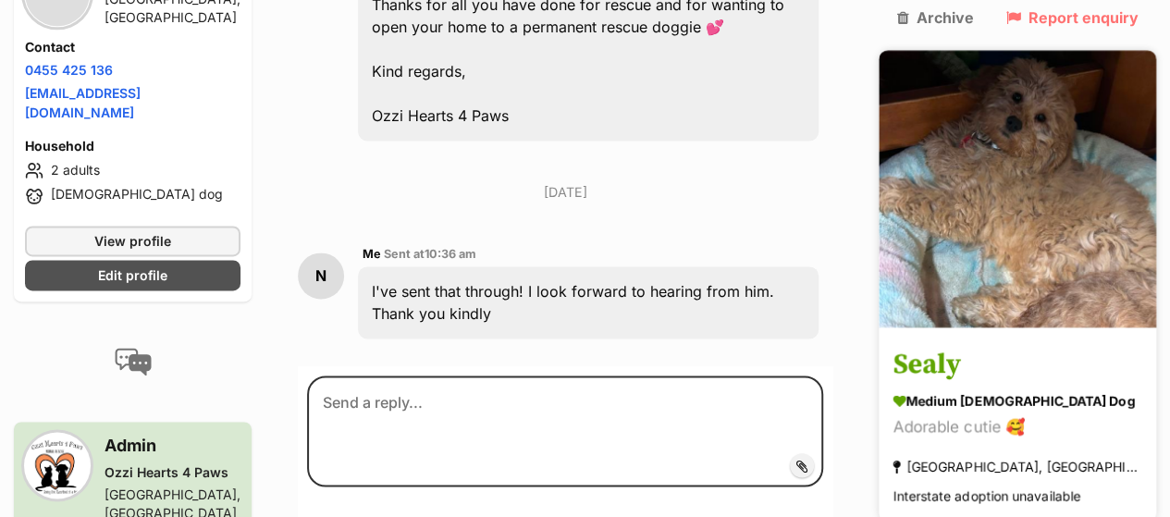
click at [1081, 166] on img at bounding box center [1018, 189] width 278 height 278
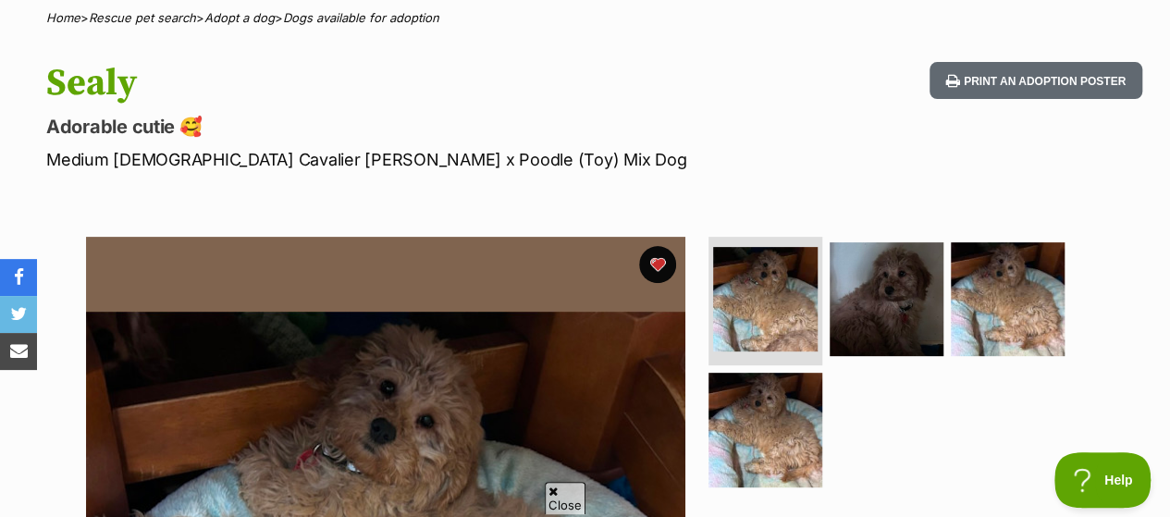
click at [822, 238] on ul at bounding box center [894, 368] width 379 height 263
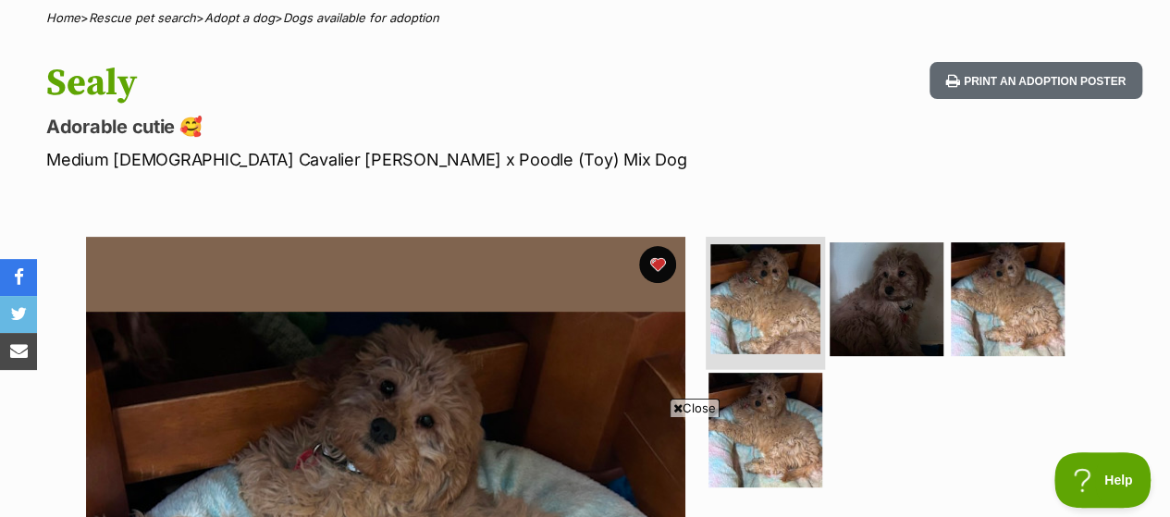
click at [813, 269] on img at bounding box center [765, 299] width 110 height 110
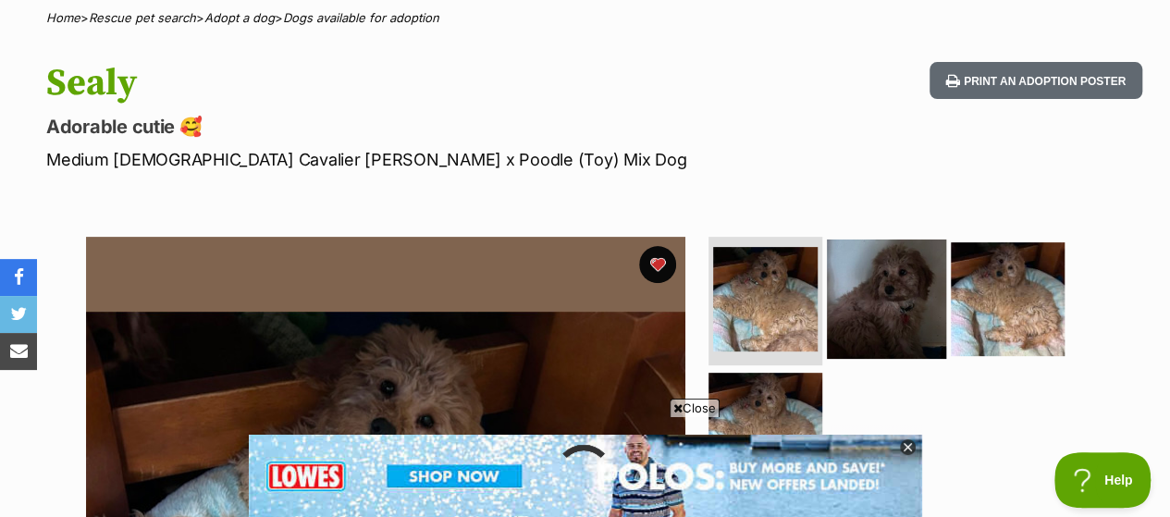
click at [891, 253] on img at bounding box center [886, 298] width 119 height 119
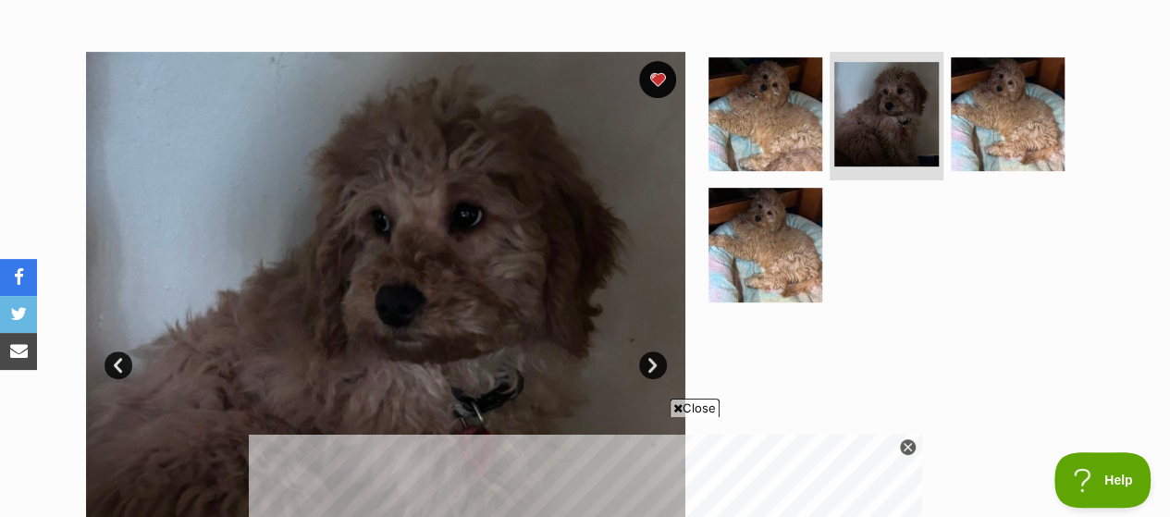
click at [661, 352] on link "Next" at bounding box center [653, 366] width 28 height 28
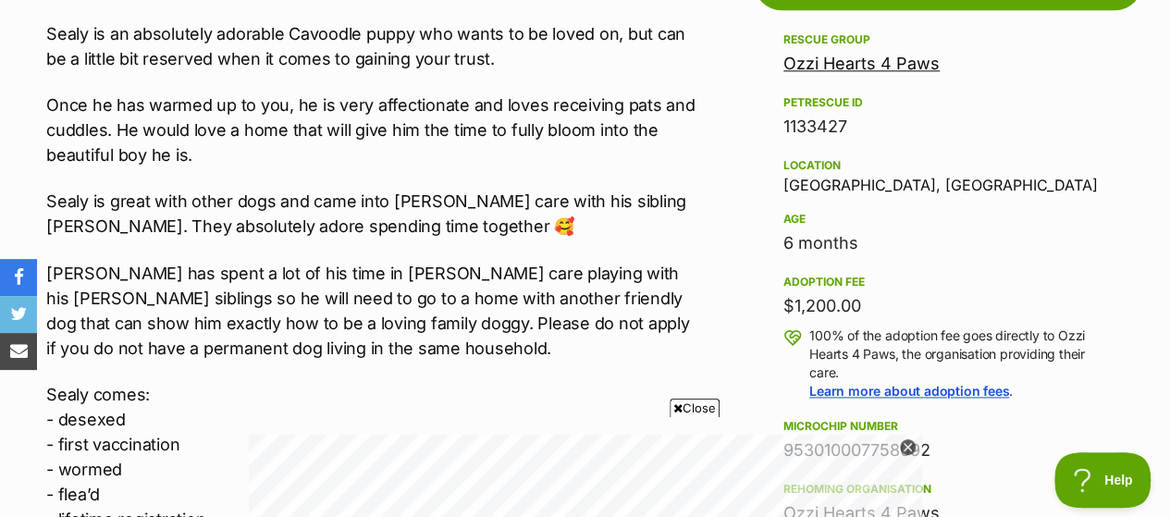
scroll to position [1018, 0]
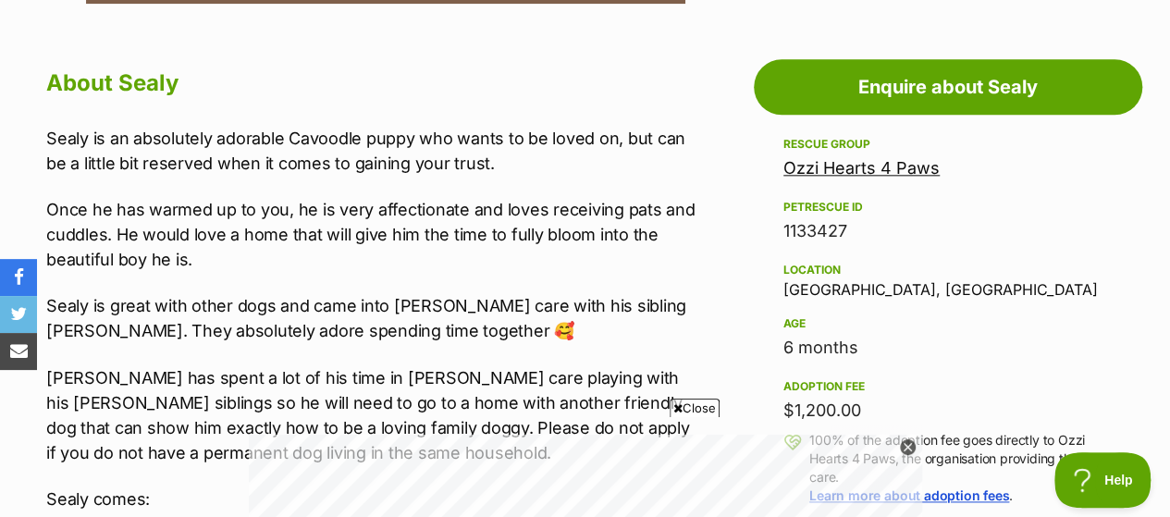
click at [873, 158] on link "Ozzi Hearts 4 Paws" at bounding box center [862, 167] width 156 height 19
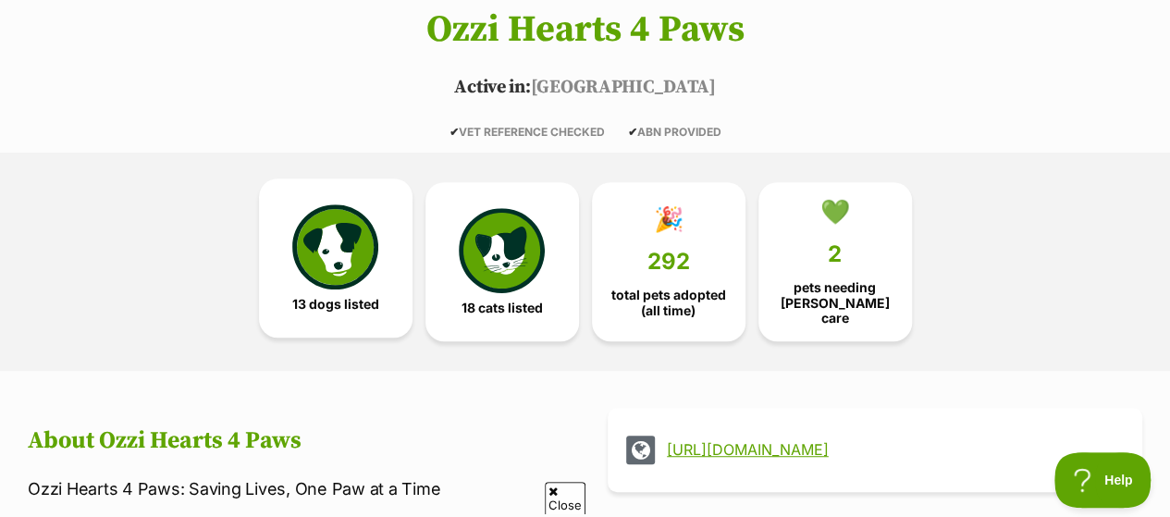
click at [340, 204] on img at bounding box center [334, 246] width 85 height 85
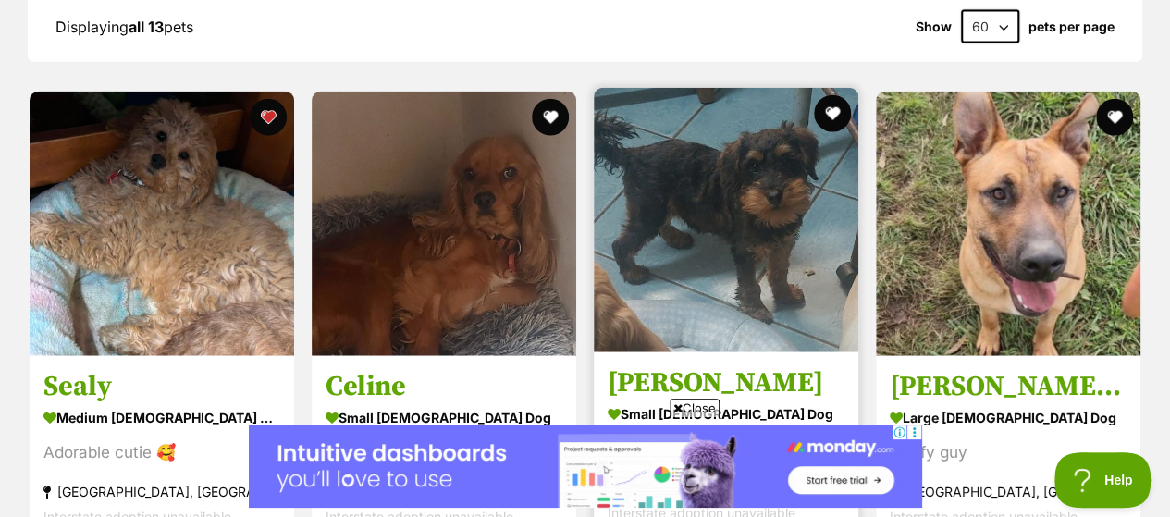
click at [755, 218] on img at bounding box center [726, 220] width 265 height 265
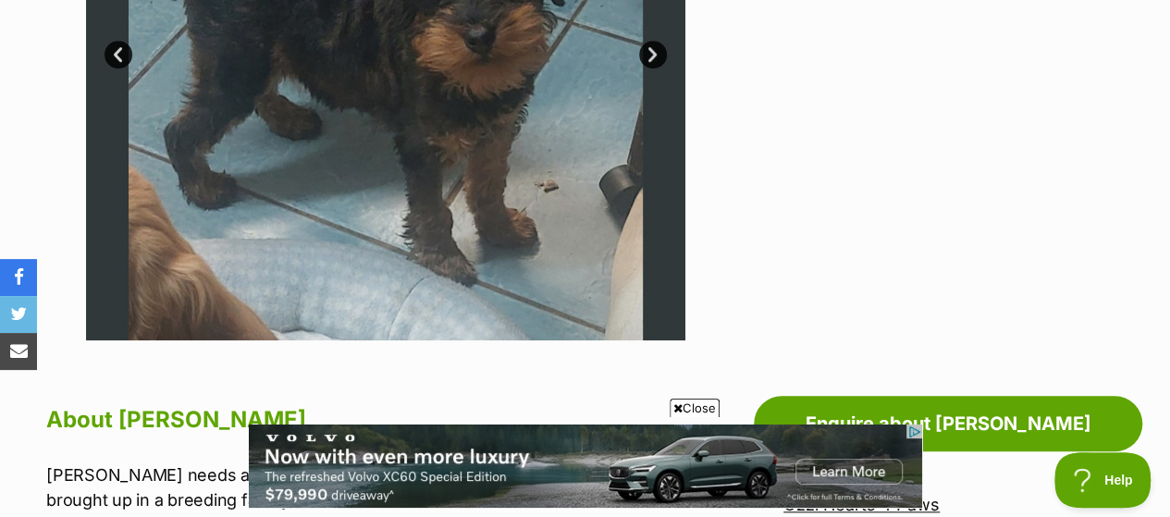
scroll to position [463, 0]
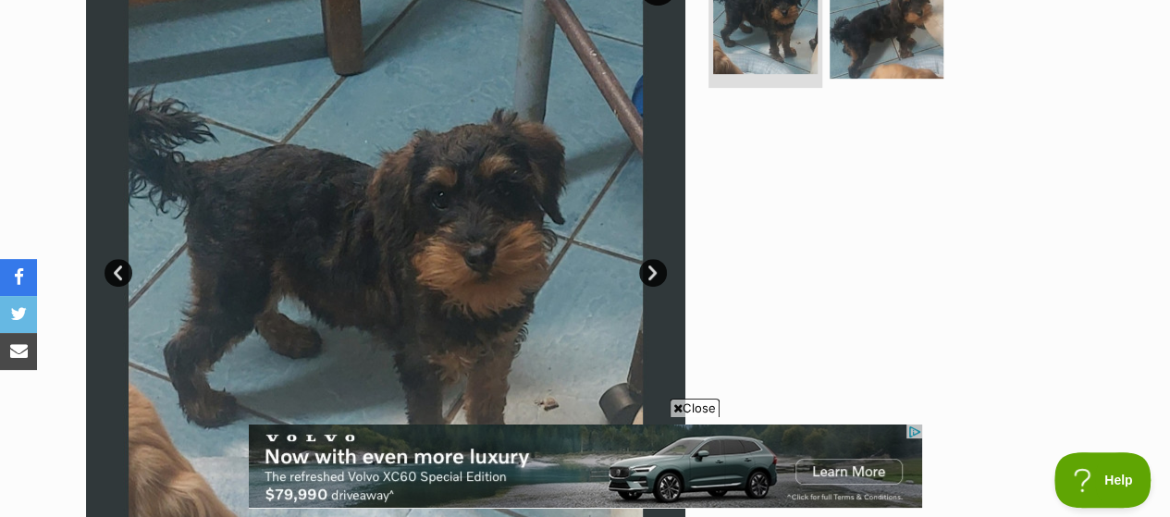
click at [659, 259] on link "Next" at bounding box center [653, 273] width 28 height 28
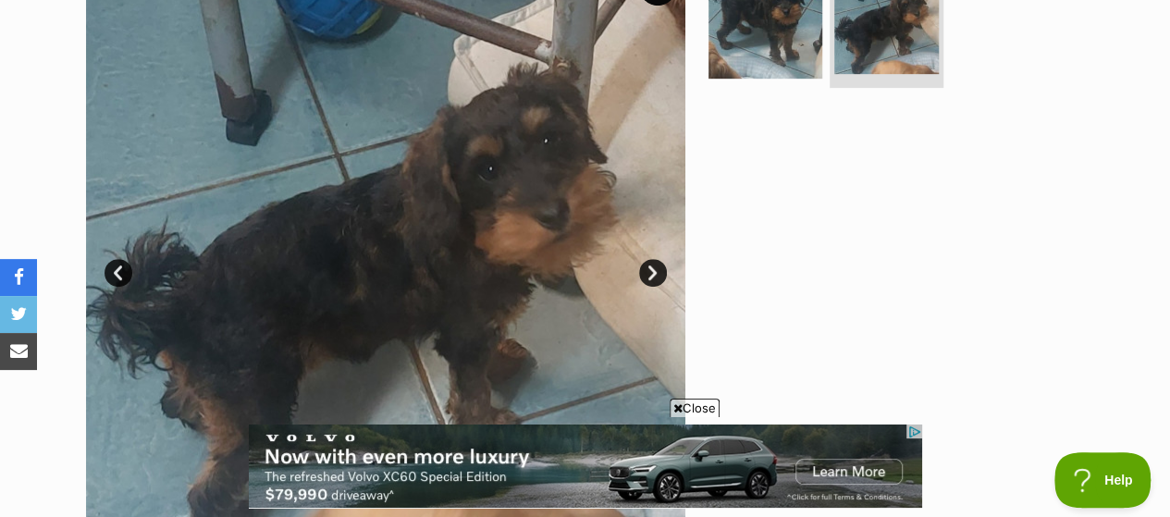
click at [659, 259] on link "Next" at bounding box center [653, 273] width 28 height 28
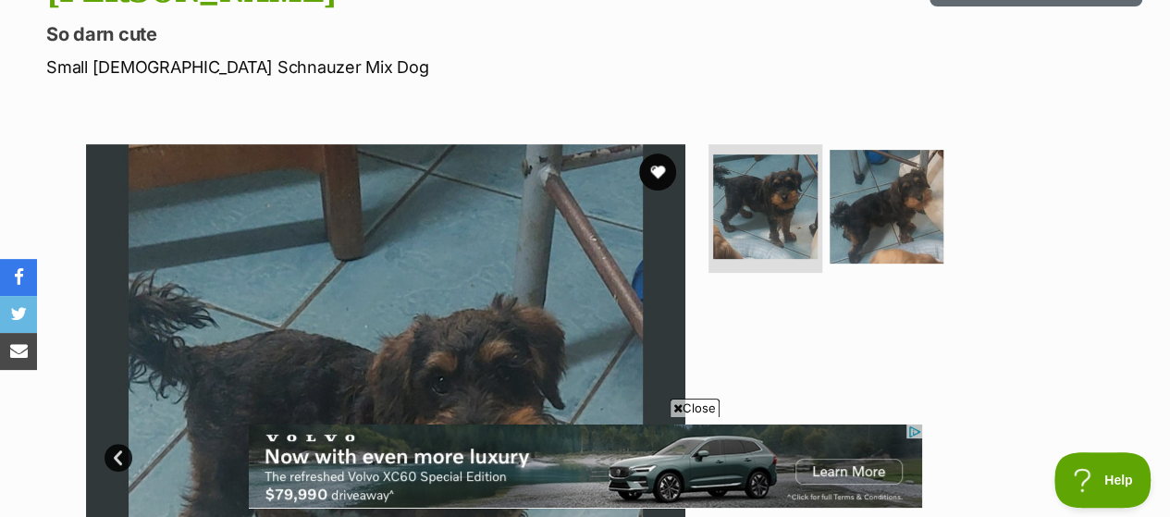
scroll to position [0, 0]
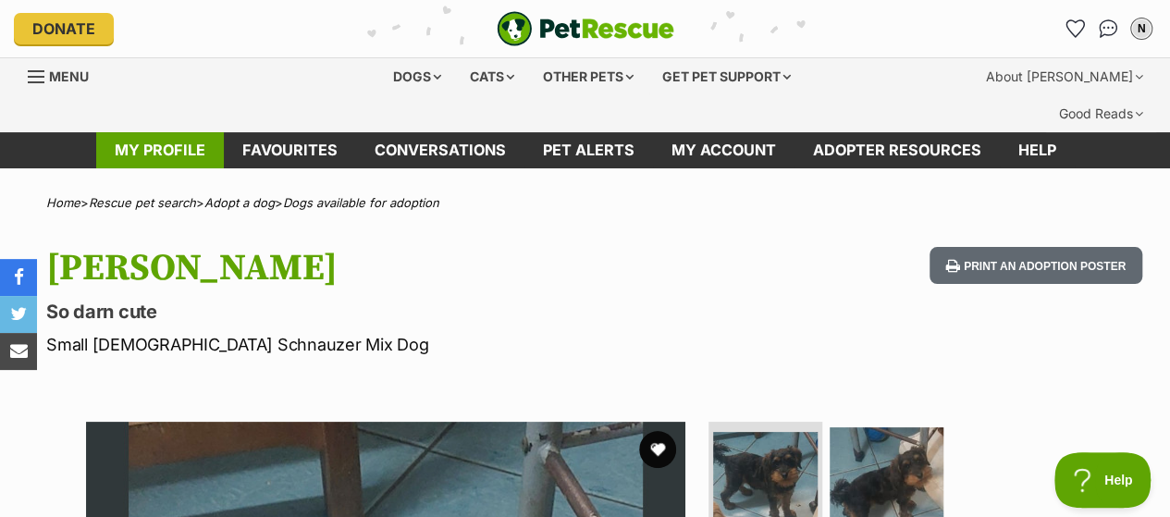
click at [150, 132] on link "My profile" at bounding box center [160, 150] width 128 height 36
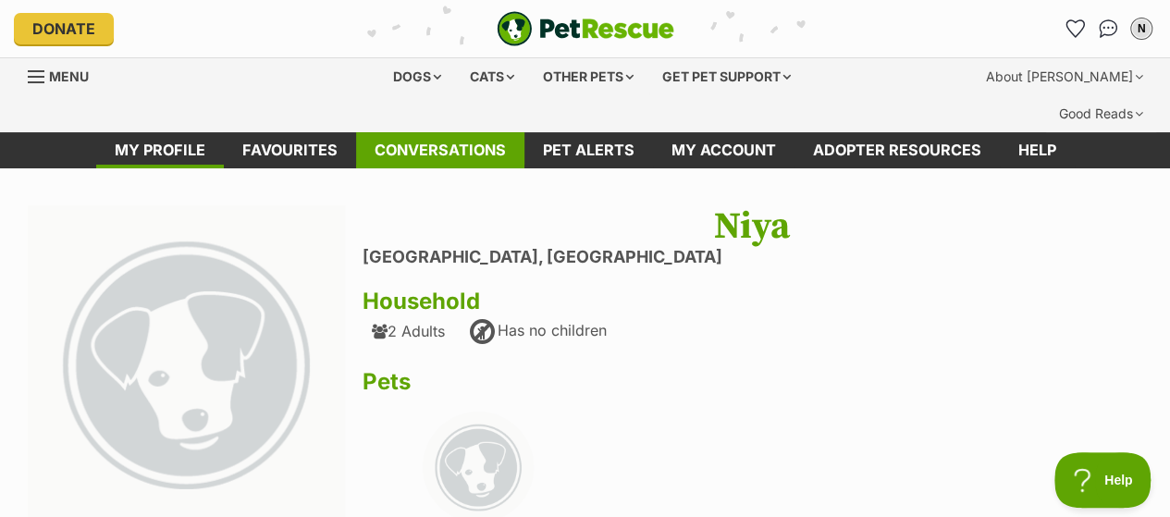
click at [419, 132] on link "Conversations" at bounding box center [440, 150] width 168 height 36
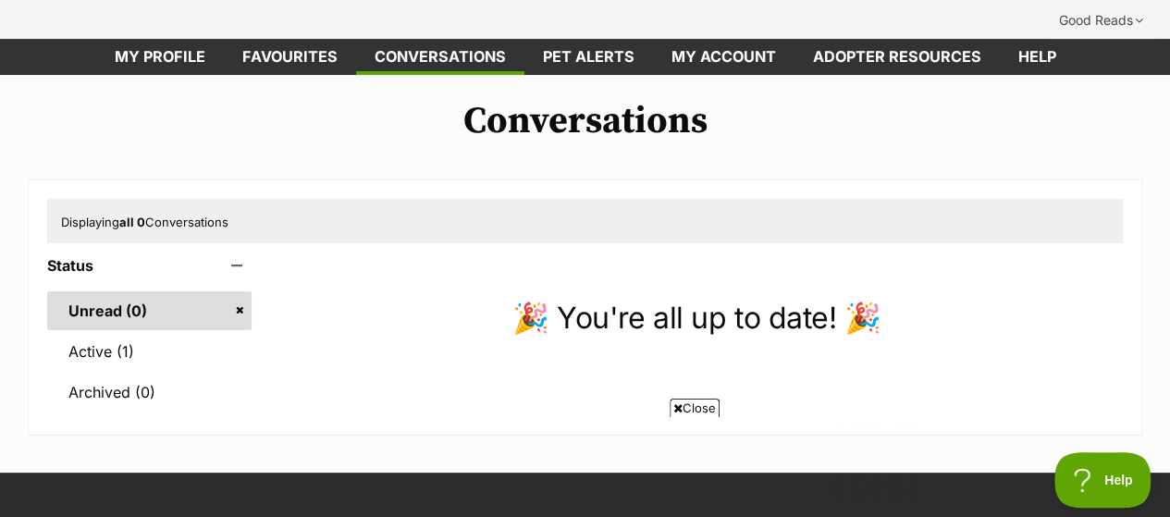
scroll to position [185, 0]
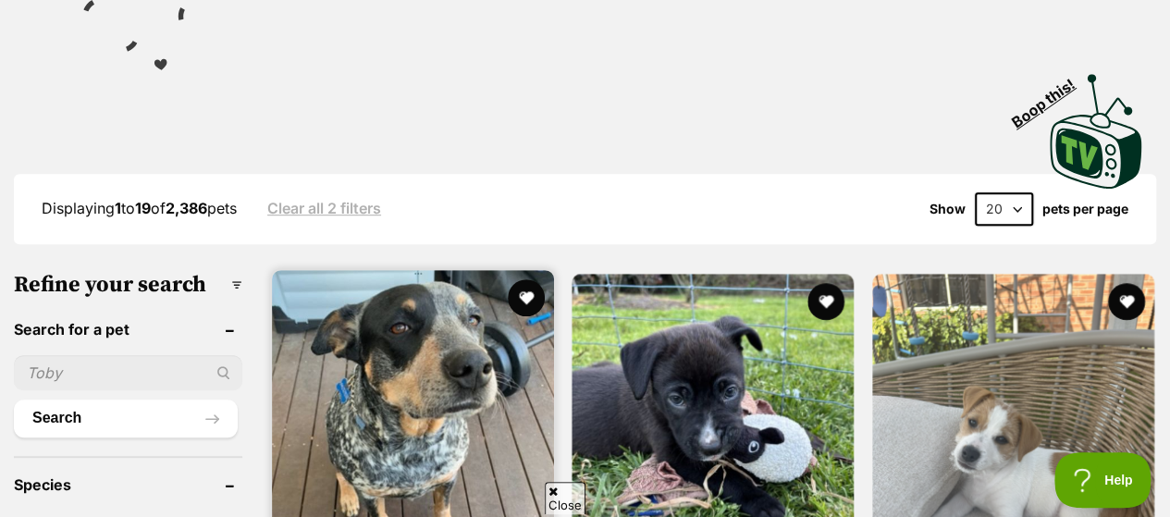
scroll to position [555, 0]
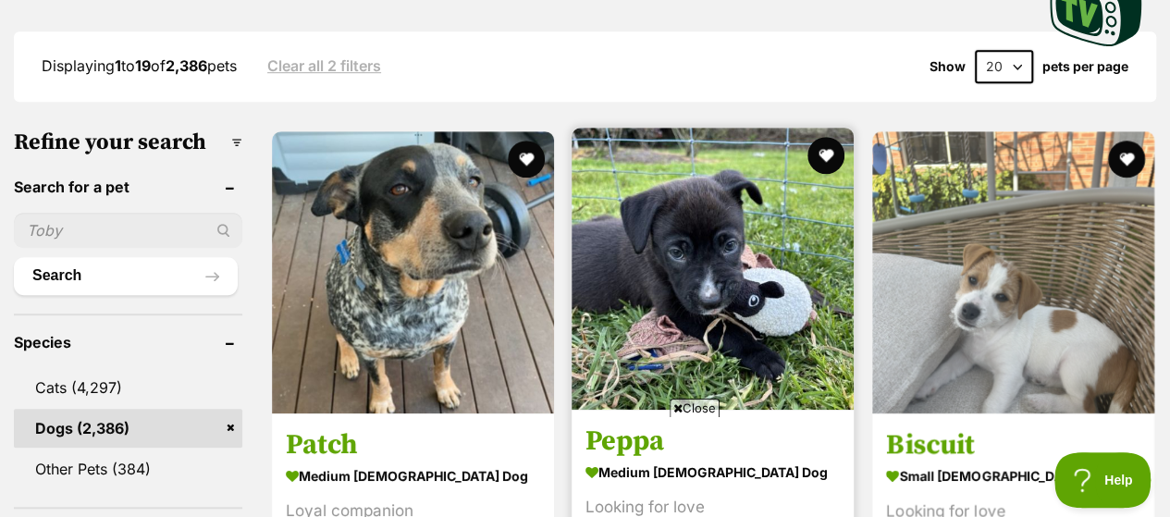
click at [807, 235] on img at bounding box center [713, 269] width 282 height 282
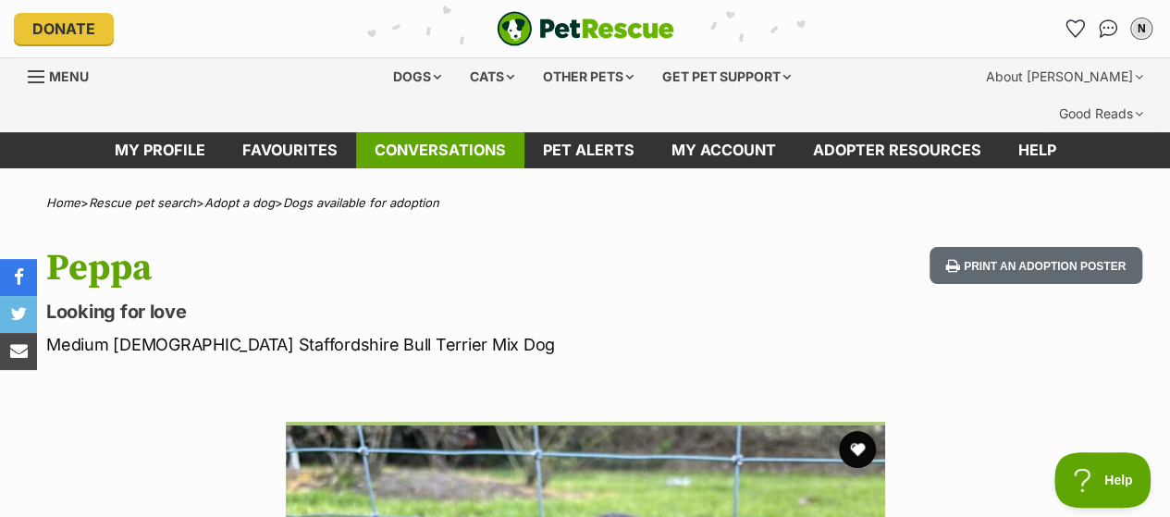
click at [408, 132] on link "Conversations" at bounding box center [440, 150] width 168 height 36
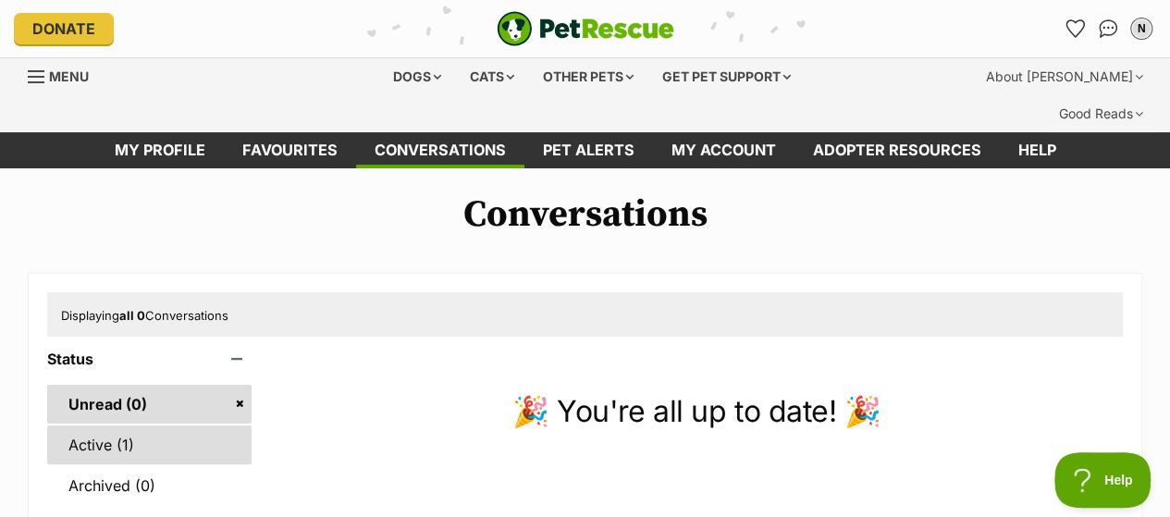
click at [138, 426] on link "Active (1)" at bounding box center [149, 445] width 204 height 39
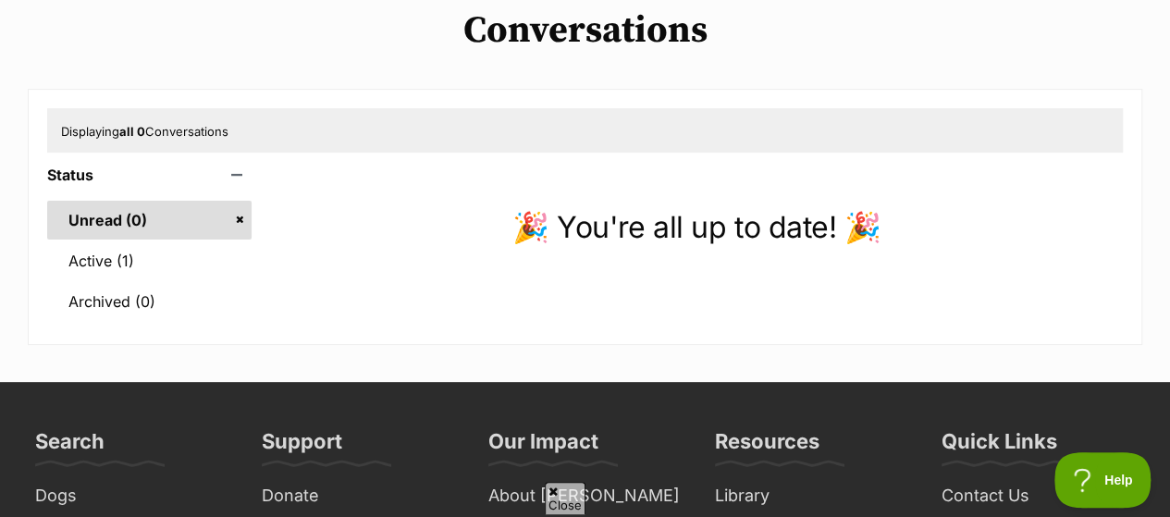
scroll to position [185, 0]
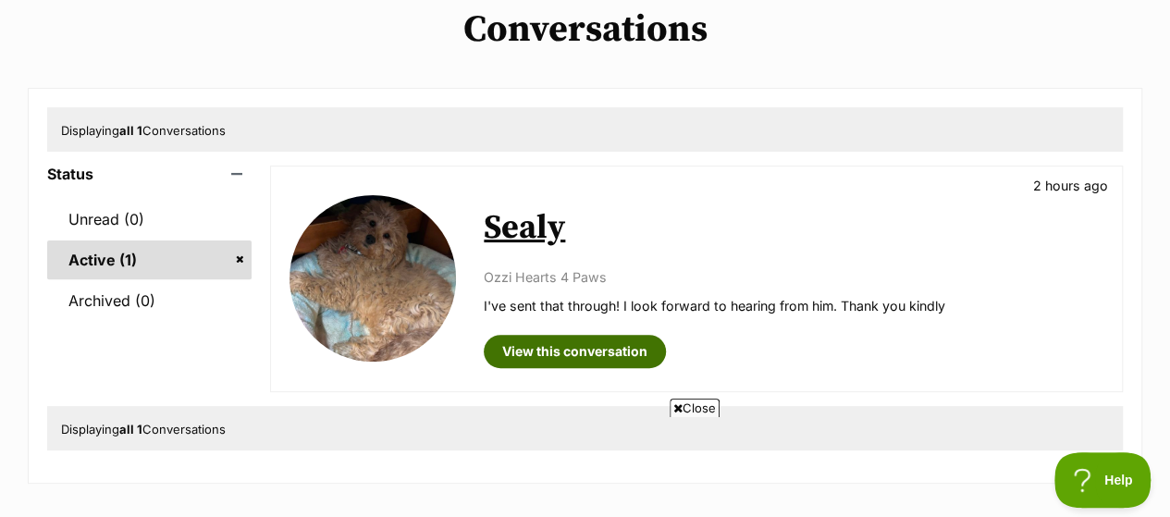
click at [605, 335] on link "View this conversation" at bounding box center [575, 351] width 182 height 33
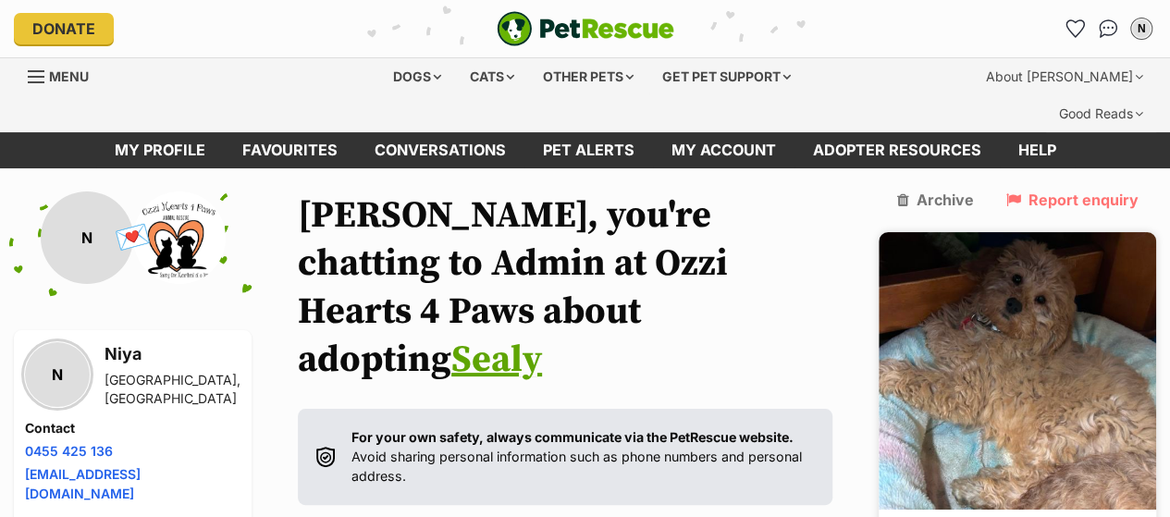
click at [1077, 377] on img at bounding box center [1018, 371] width 278 height 278
